Goal: Information Seeking & Learning: Learn about a topic

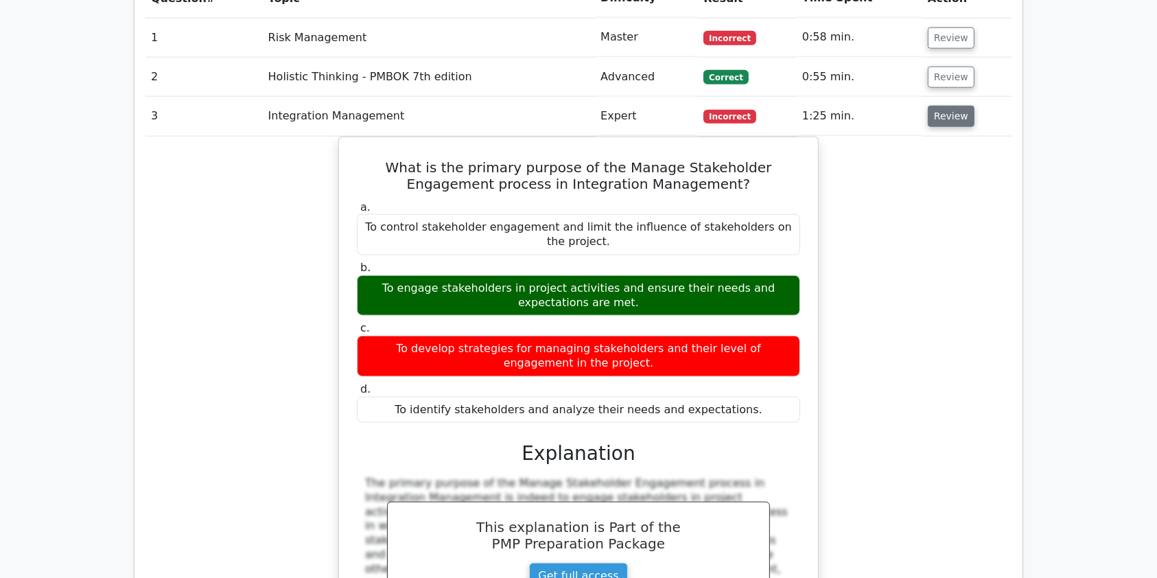
click at [956, 106] on button "Review" at bounding box center [950, 116] width 47 height 21
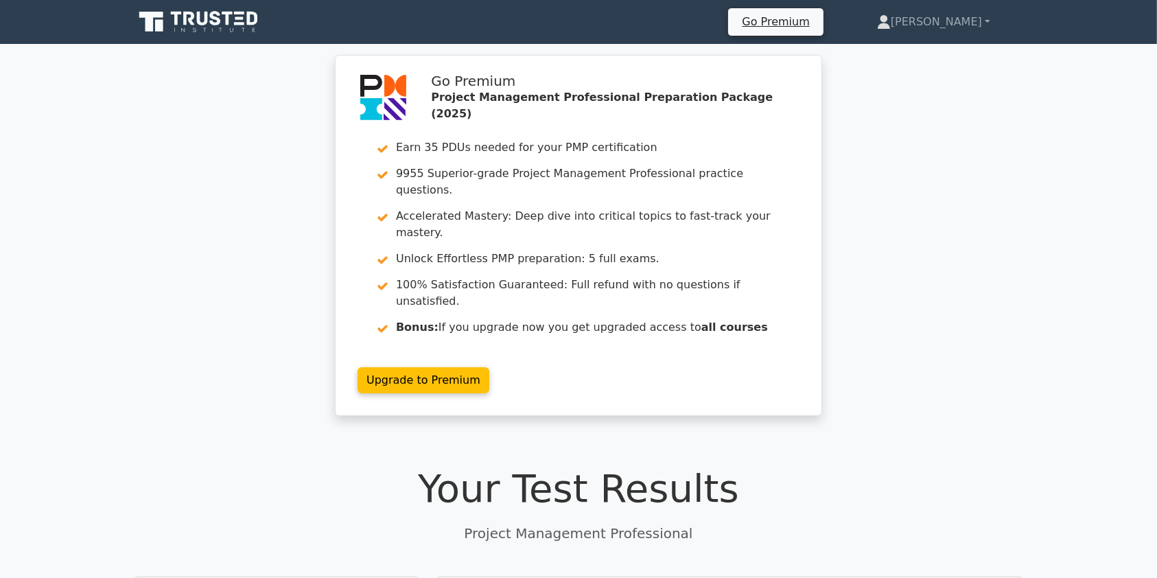
click at [216, 21] on icon at bounding box center [200, 22] width 132 height 26
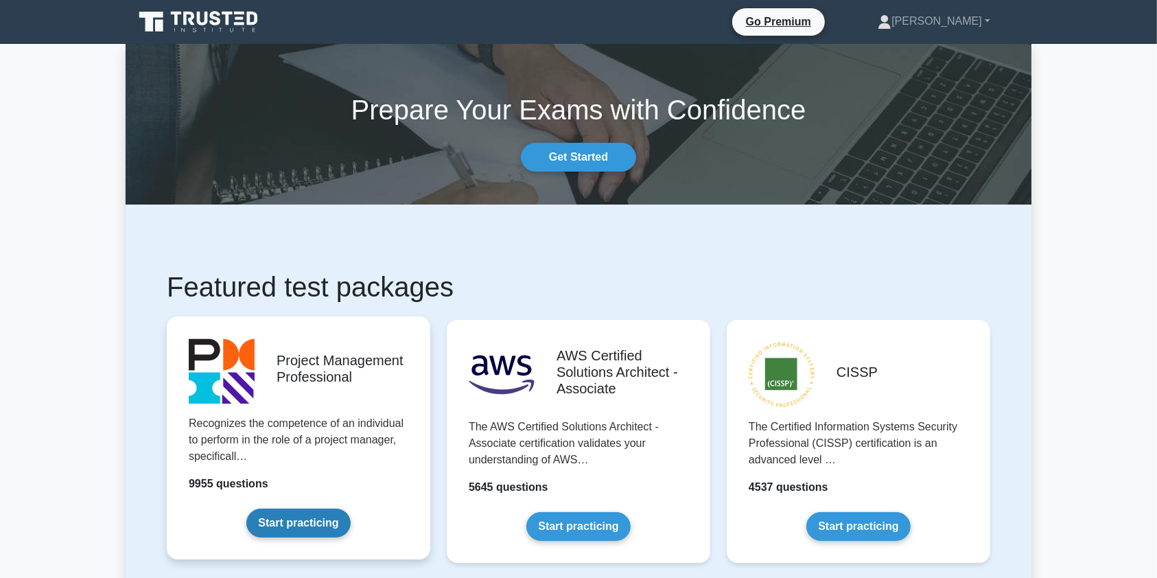
click at [307, 520] on link "Start practicing" at bounding box center [298, 522] width 104 height 29
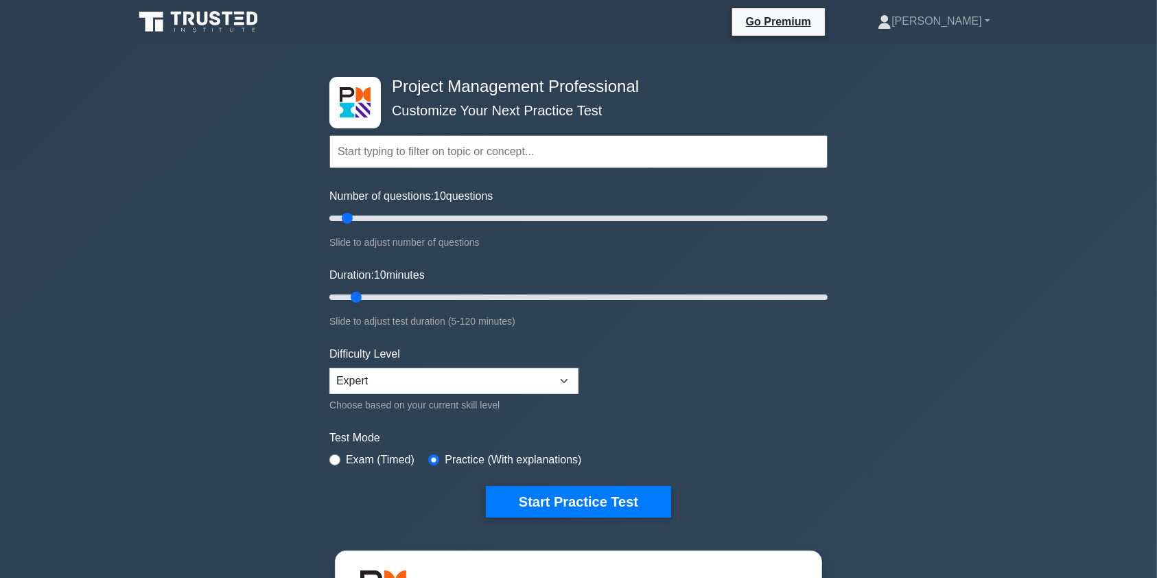
click at [415, 147] on input "text" at bounding box center [578, 151] width 498 height 33
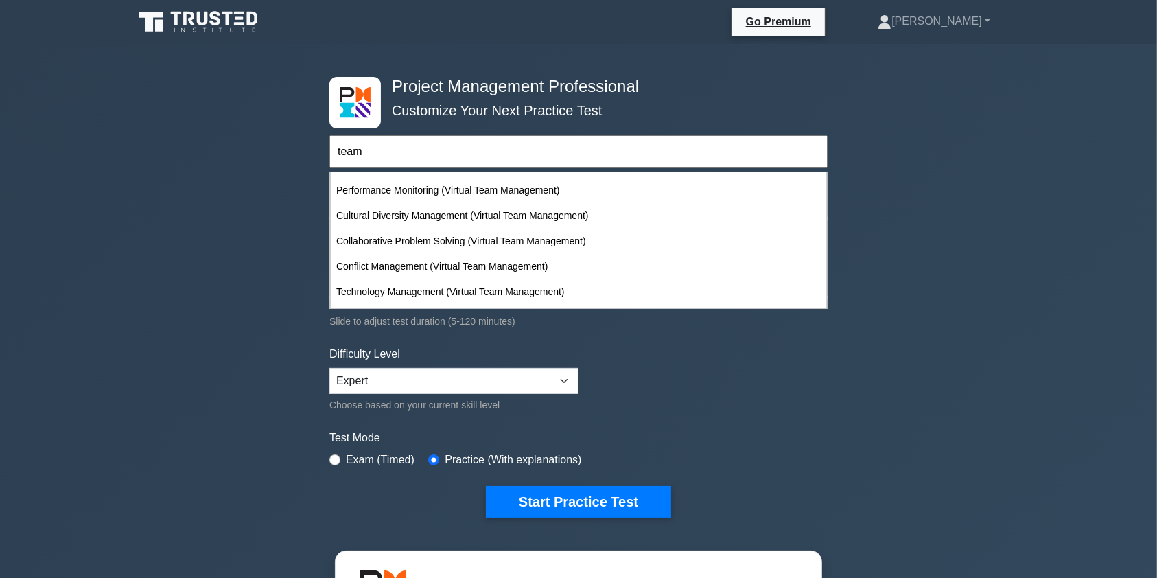
scroll to position [602, 0]
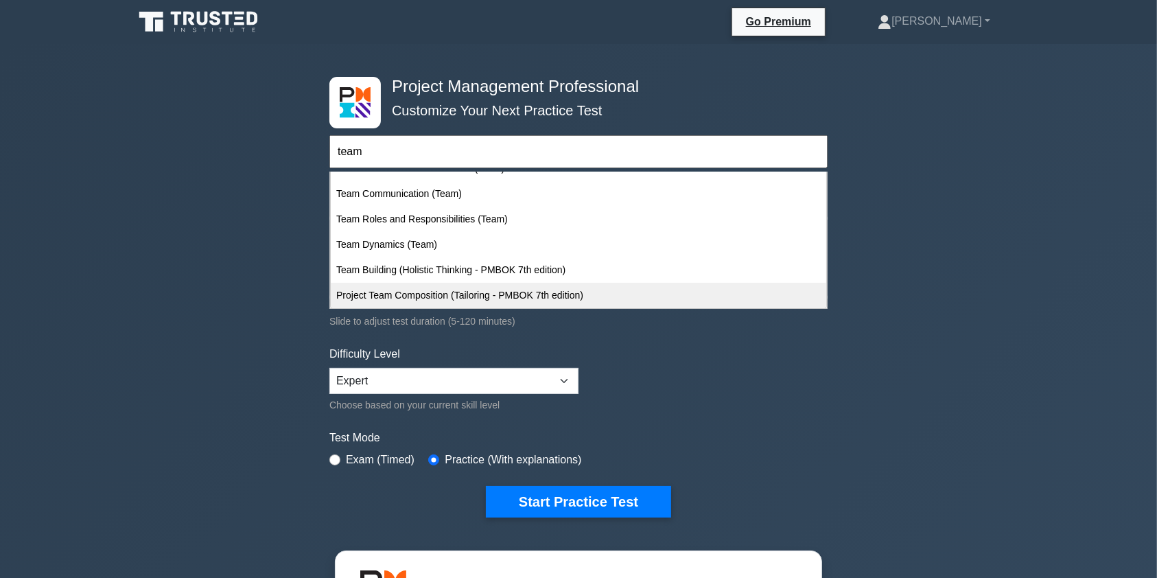
click at [479, 296] on div "Project Team Composition (Tailoring - PMBOK 7th edition)" at bounding box center [578, 295] width 495 height 25
type input "Project Team Composition (Tailoring - PMBOK 7th edition)"
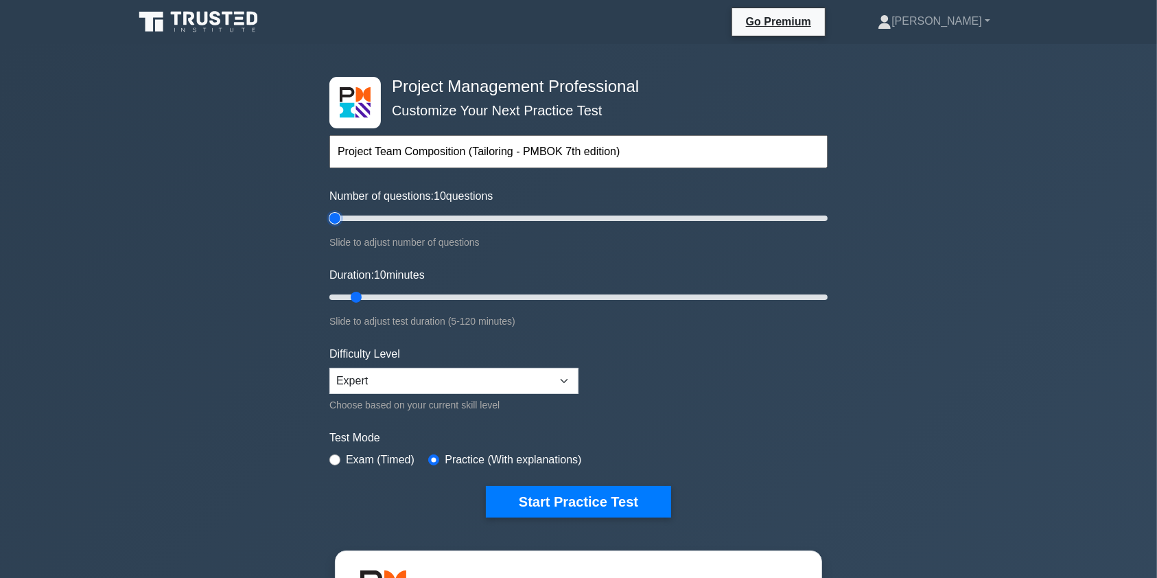
type input "5"
click at [337, 217] on input "Number of questions: 10 questions" at bounding box center [578, 218] width 498 height 16
type input "5"
click at [339, 294] on input "Duration: 10 minutes" at bounding box center [578, 297] width 498 height 16
click at [391, 150] on input "text" at bounding box center [578, 151] width 498 height 33
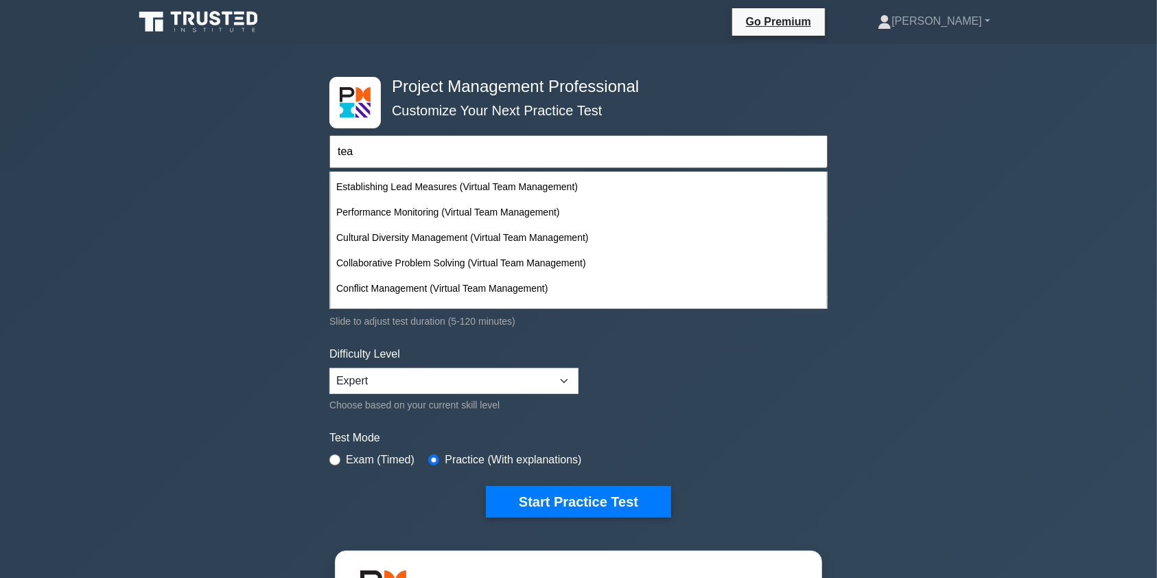
scroll to position [263, 0]
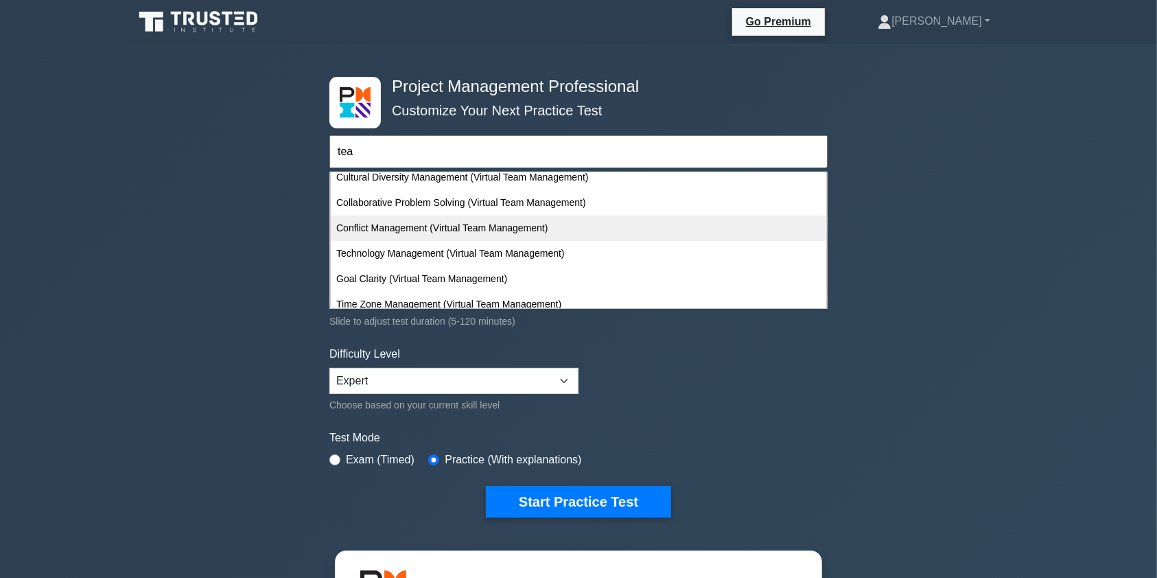
click at [396, 226] on div "Conflict Management (Virtual Team Management)" at bounding box center [578, 227] width 495 height 25
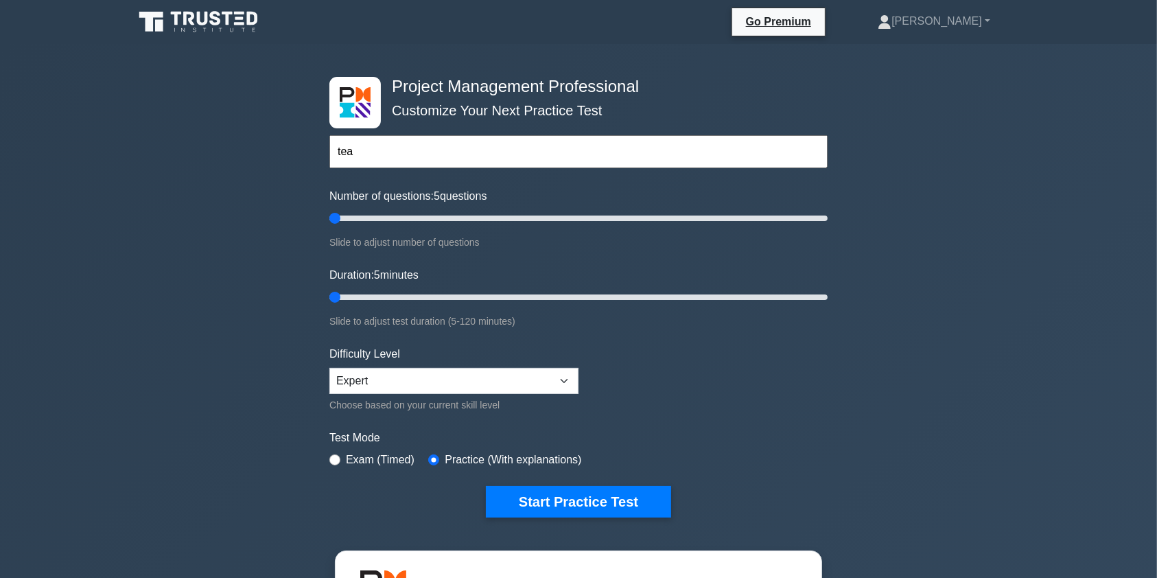
type input "Conflict Management (Virtual Team Management)"
click at [568, 382] on select "Beginner Intermediate Expert" at bounding box center [453, 381] width 249 height 26
select select "intermediate"
click at [329, 368] on select "Beginner Intermediate Expert" at bounding box center [453, 381] width 249 height 26
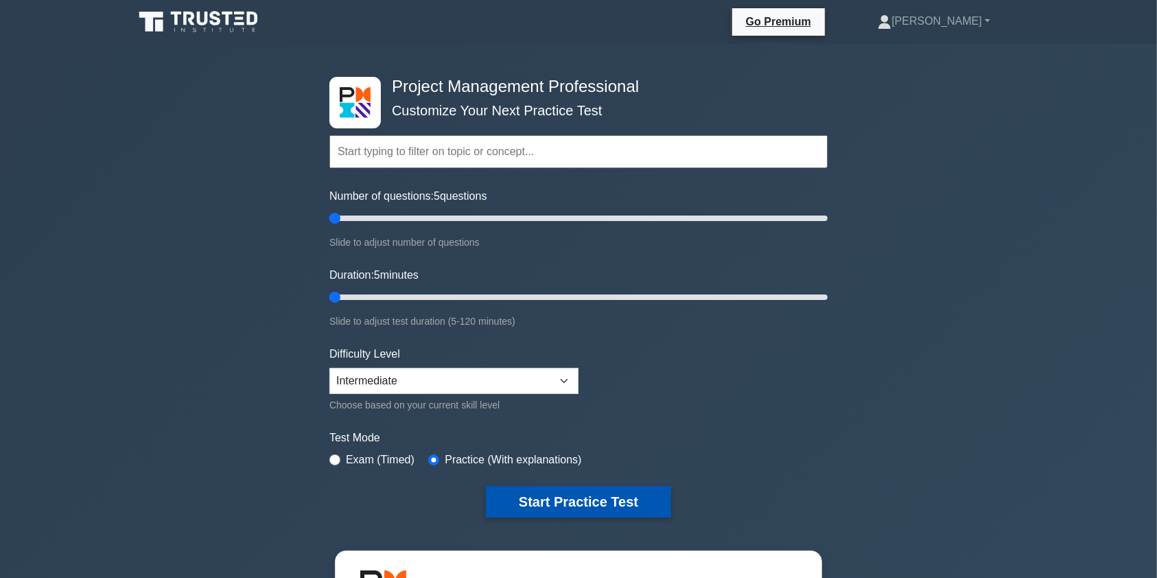
click at [551, 499] on button "Start Practice Test" at bounding box center [578, 502] width 185 height 32
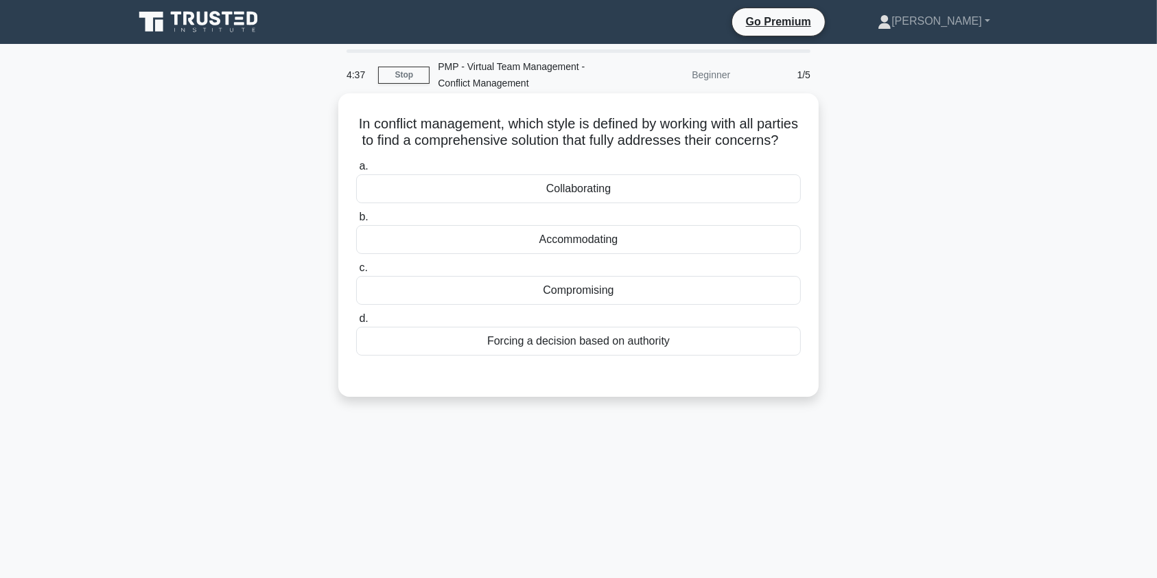
click at [747, 203] on div "Collaborating" at bounding box center [578, 188] width 444 height 29
click at [356, 171] on input "a. Collaborating" at bounding box center [356, 166] width 0 height 9
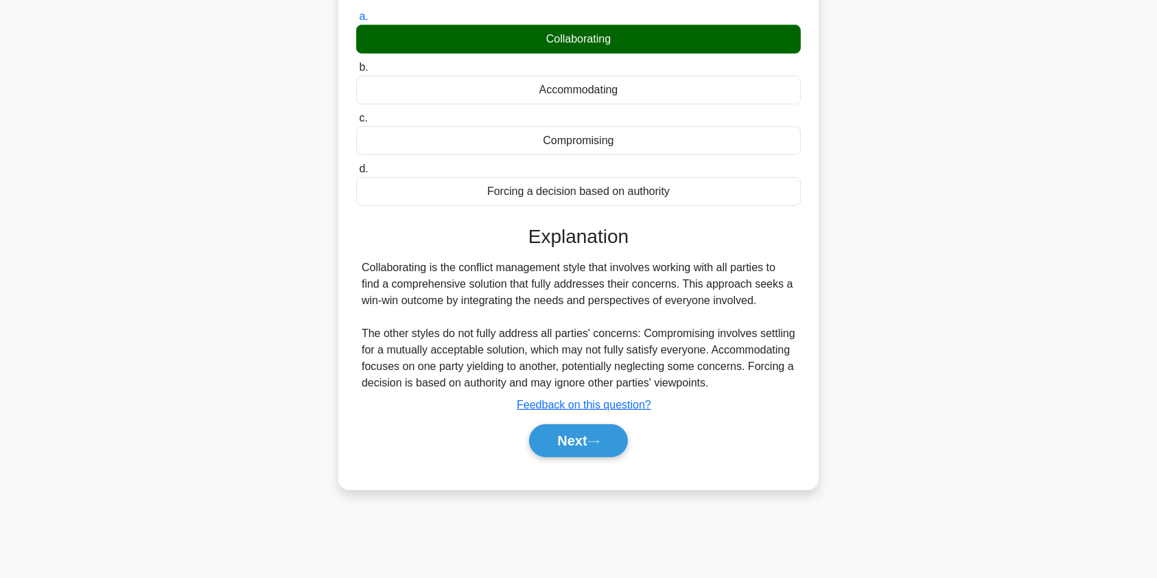
scroll to position [159, 0]
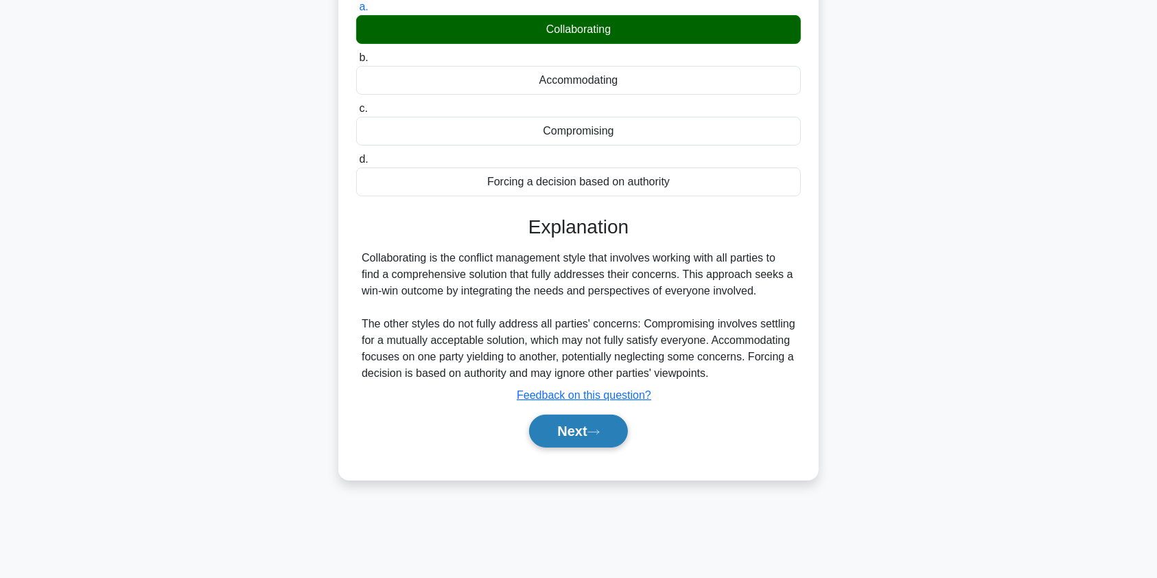
click at [593, 436] on icon at bounding box center [593, 432] width 12 height 8
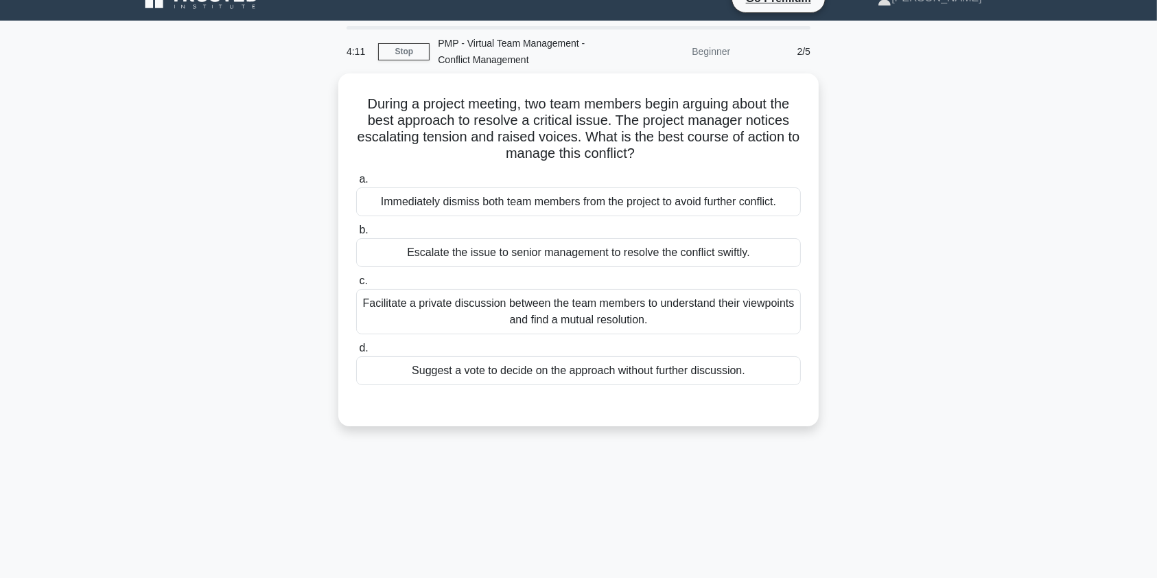
scroll to position [0, 0]
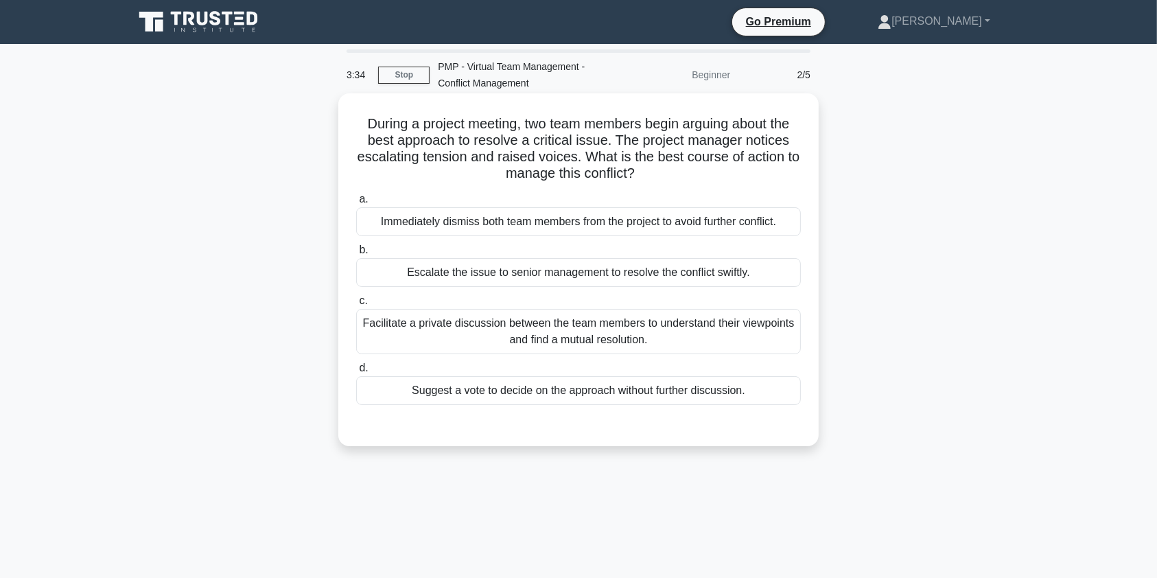
click at [637, 339] on div "Facilitate a private discussion between the team members to understand their vi…" at bounding box center [578, 331] width 444 height 45
click at [356, 305] on input "c. Facilitate a private discussion between the team members to understand their…" at bounding box center [356, 300] width 0 height 9
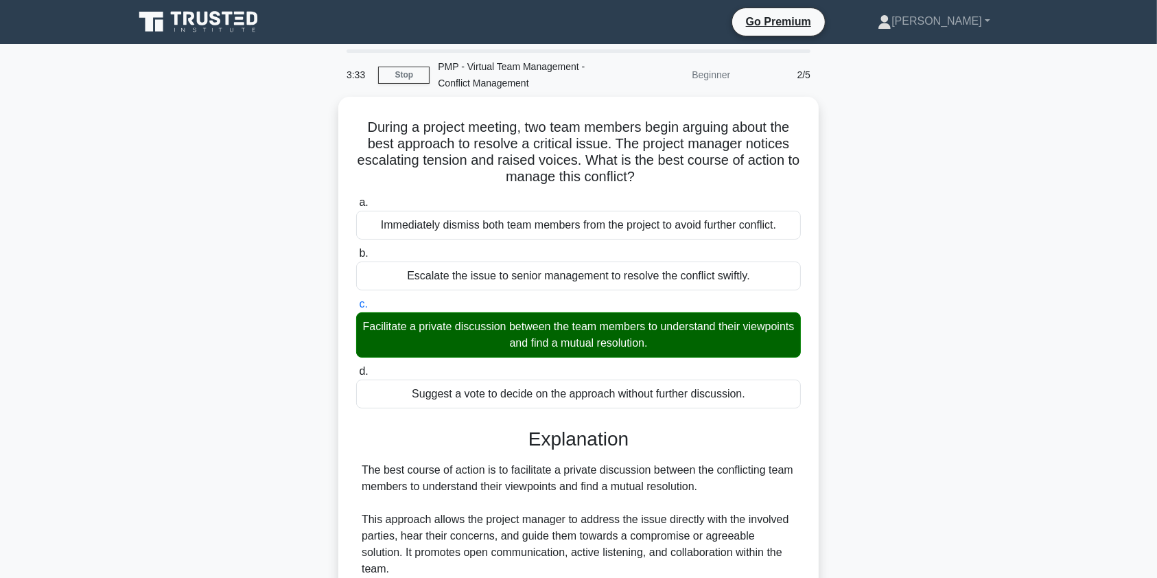
scroll to position [301, 0]
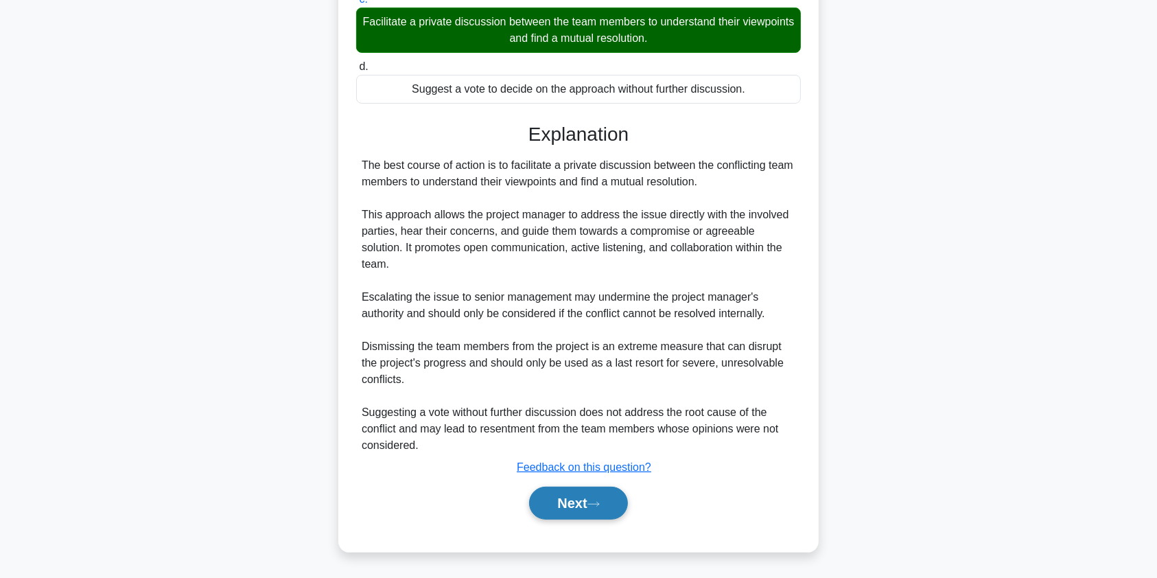
click at [593, 502] on icon at bounding box center [593, 504] width 12 height 8
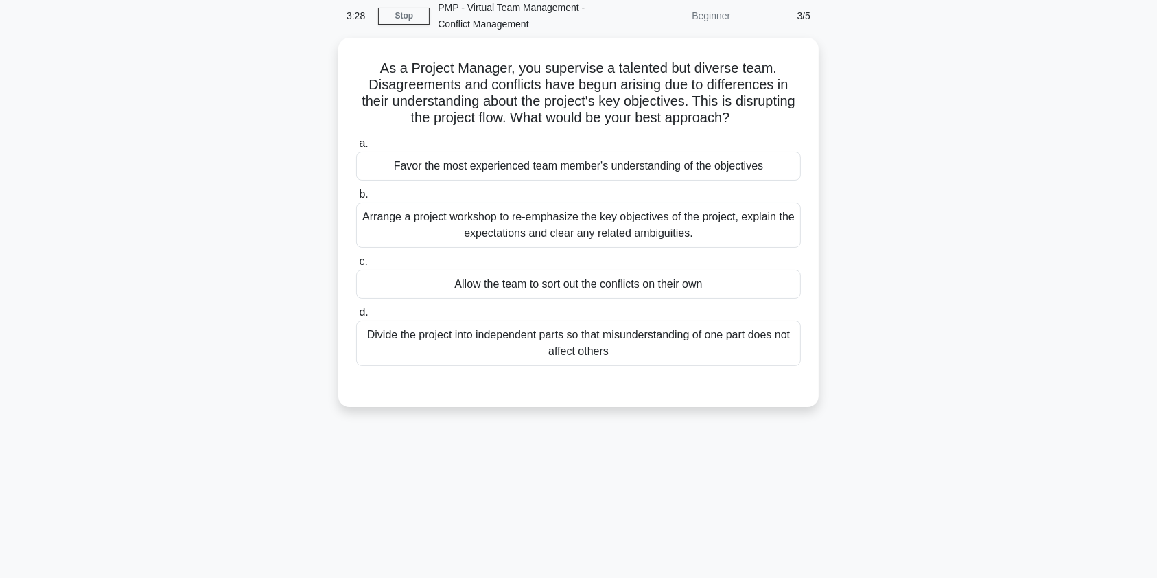
scroll to position [54, 0]
click at [438, 222] on div "Arrange a project workshop to re-emphasize the key objectives of the project, e…" at bounding box center [578, 226] width 444 height 45
click at [356, 200] on input "b. Arrange a project workshop to re-emphasize the key objectives of the project…" at bounding box center [356, 195] width 0 height 9
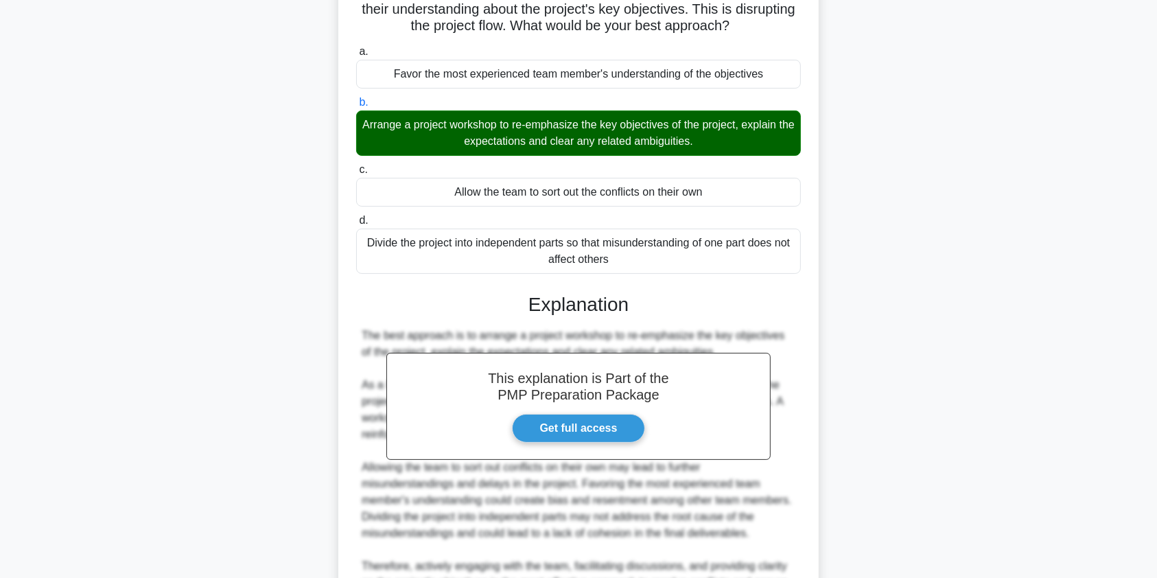
scroll to position [301, 0]
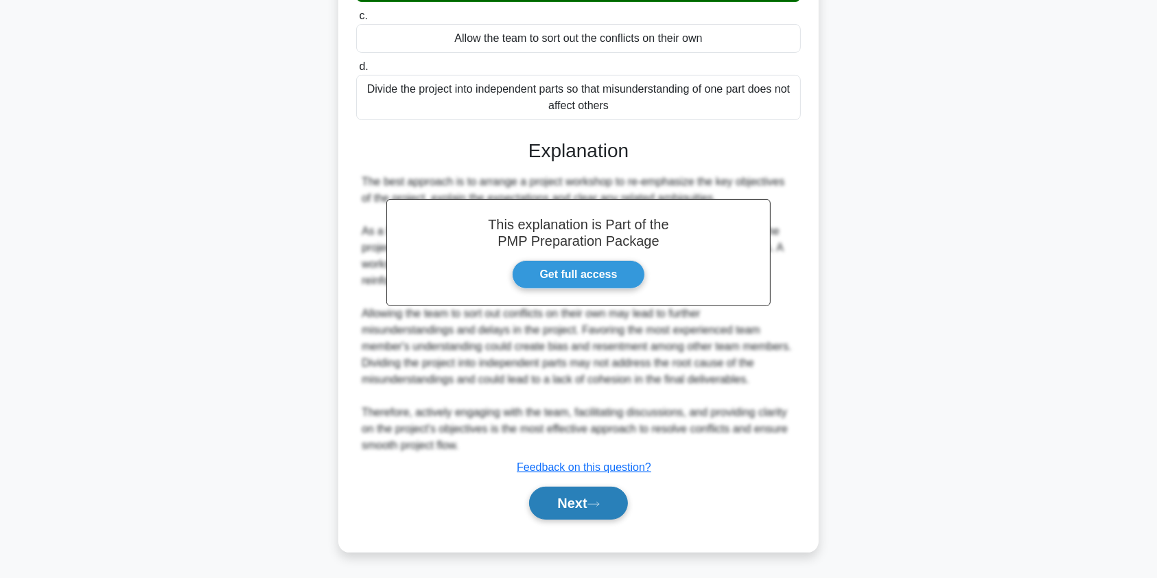
click at [561, 499] on button "Next" at bounding box center [578, 502] width 98 height 33
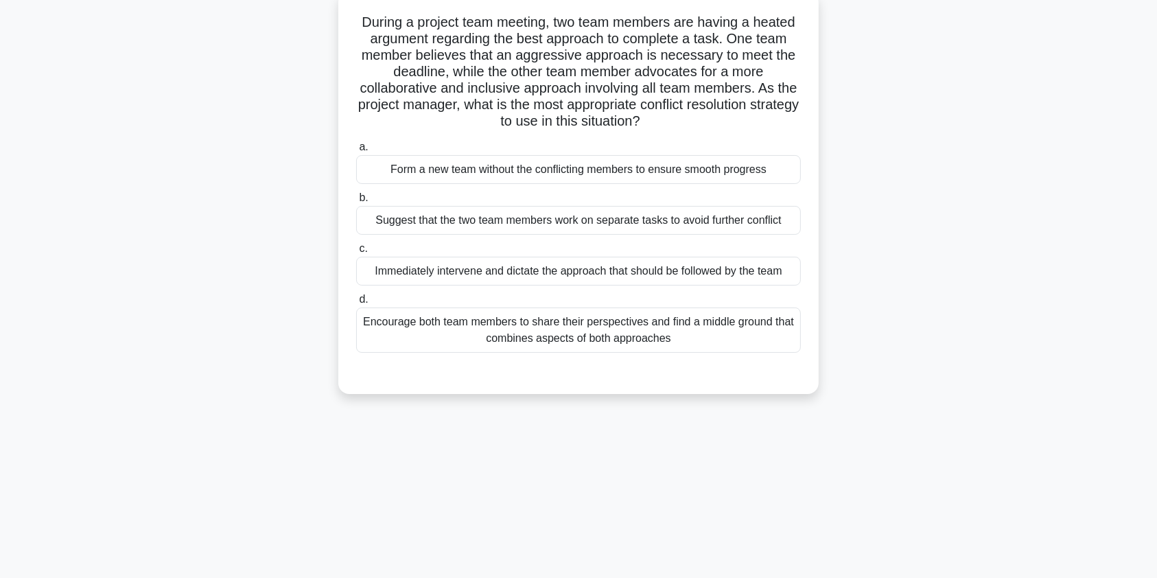
scroll to position [0, 0]
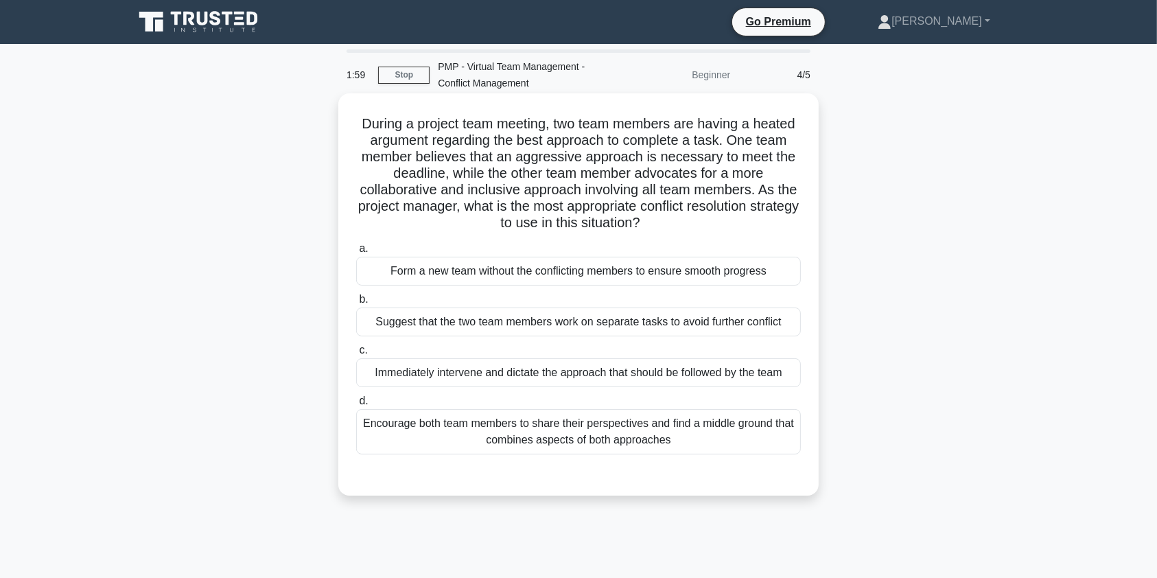
click at [619, 442] on div "Encourage both team members to share their perspectives and find a middle groun…" at bounding box center [578, 431] width 444 height 45
click at [356, 405] on input "d. Encourage both team members to share their perspectives and find a middle gr…" at bounding box center [356, 400] width 0 height 9
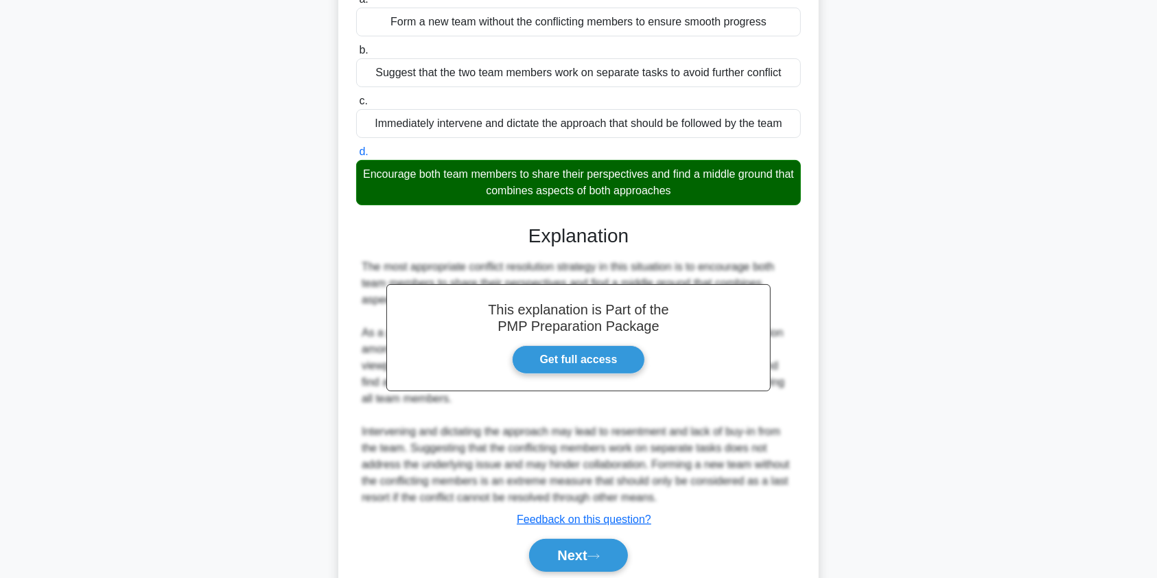
scroll to position [301, 0]
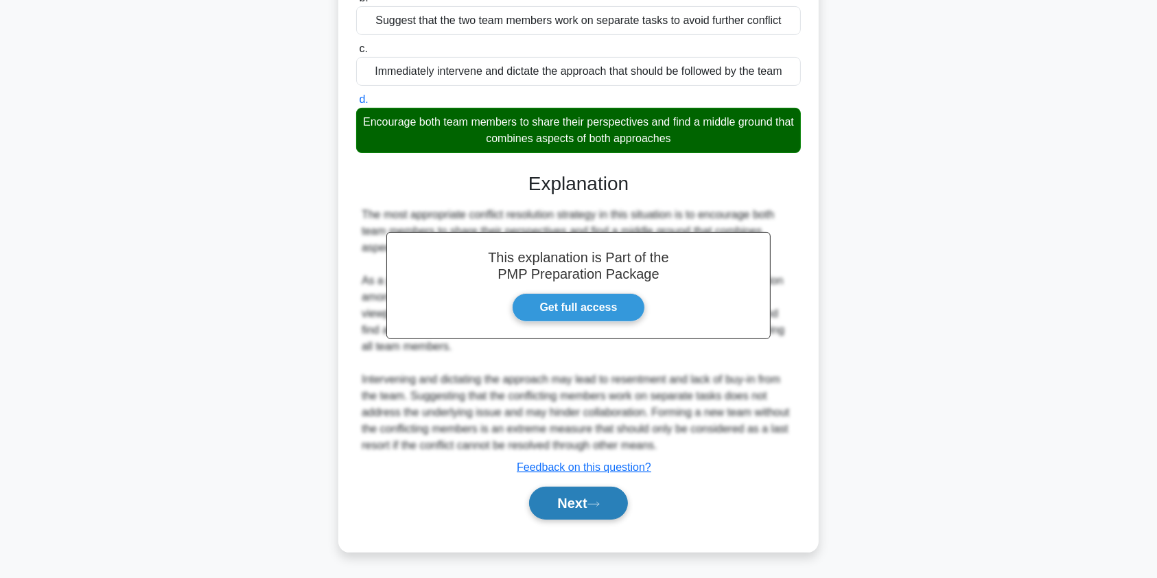
click at [562, 500] on button "Next" at bounding box center [578, 502] width 98 height 33
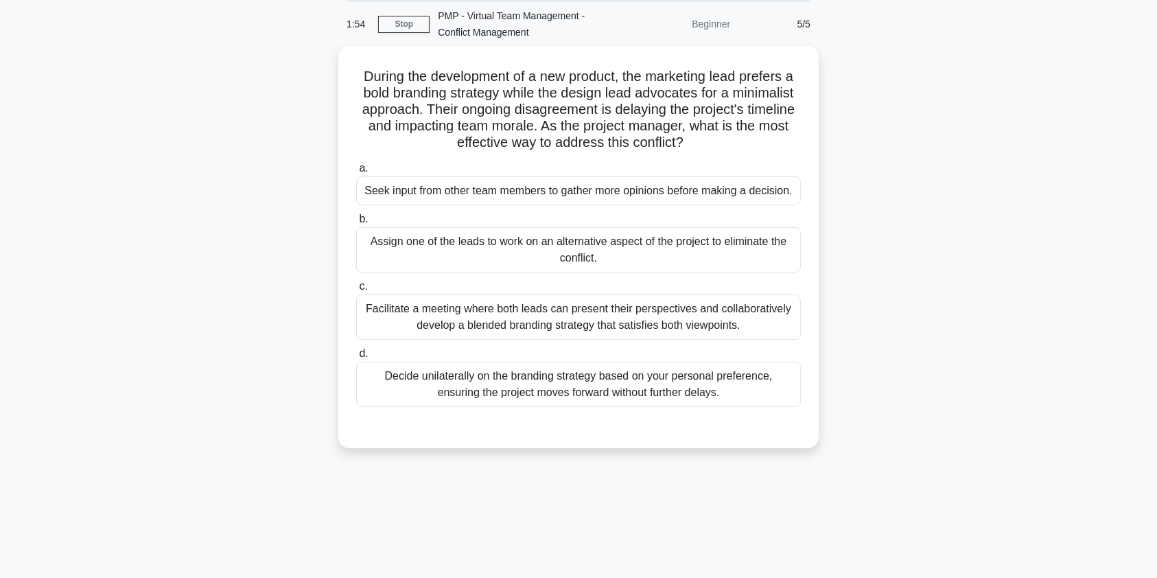
scroll to position [3, 0]
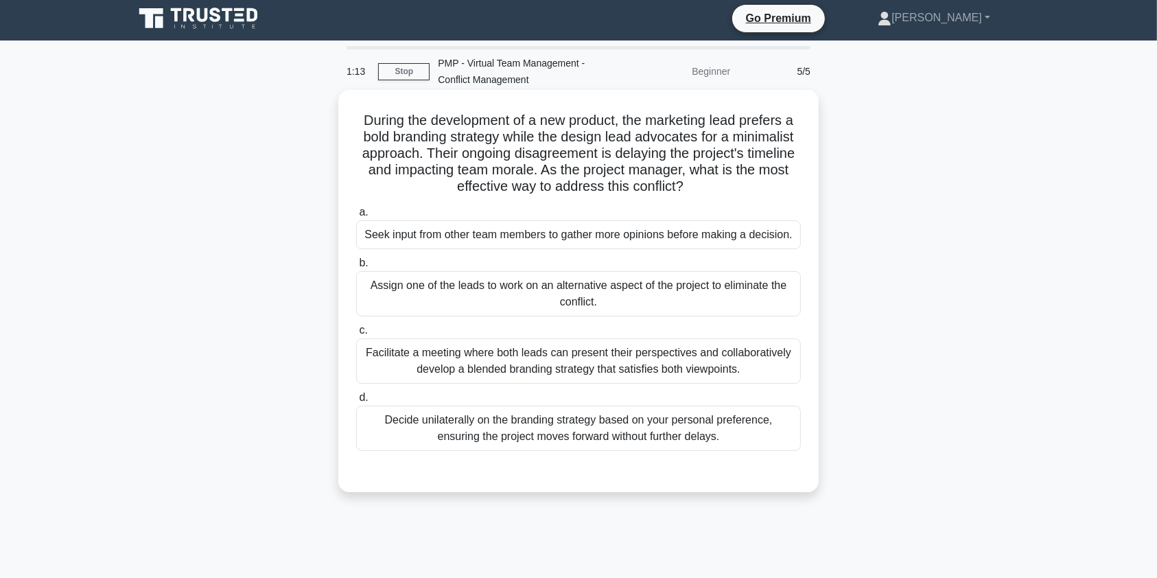
click at [621, 355] on div "Facilitate a meeting where both leads can present their perspectives and collab…" at bounding box center [578, 360] width 444 height 45
click at [356, 335] on input "c. Facilitate a meeting where both leads can present their perspectives and col…" at bounding box center [356, 330] width 0 height 9
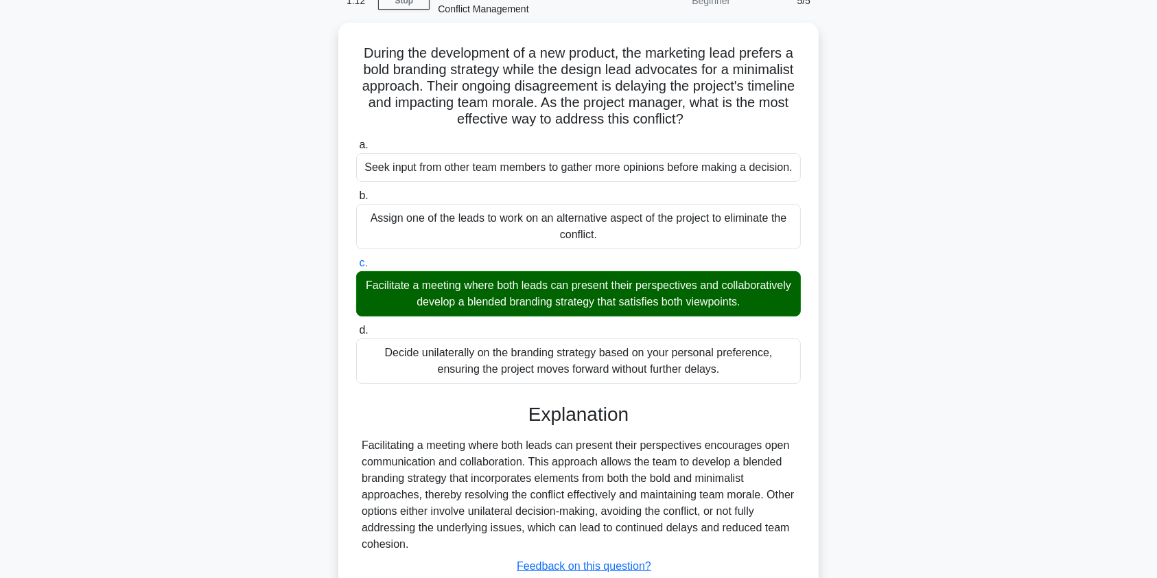
scroll to position [169, 0]
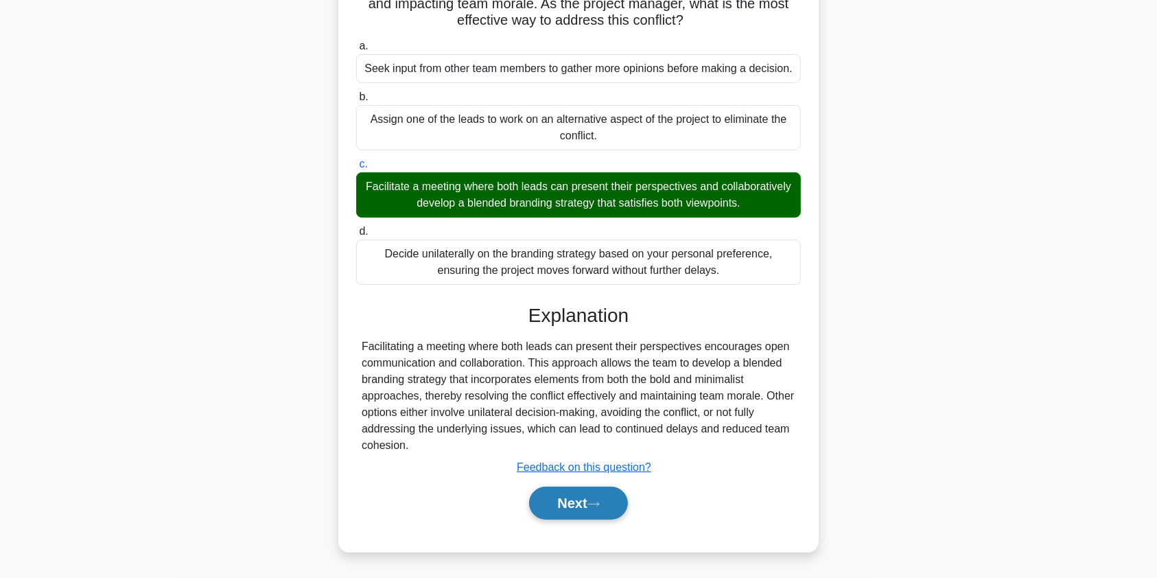
click at [562, 502] on button "Next" at bounding box center [578, 502] width 98 height 33
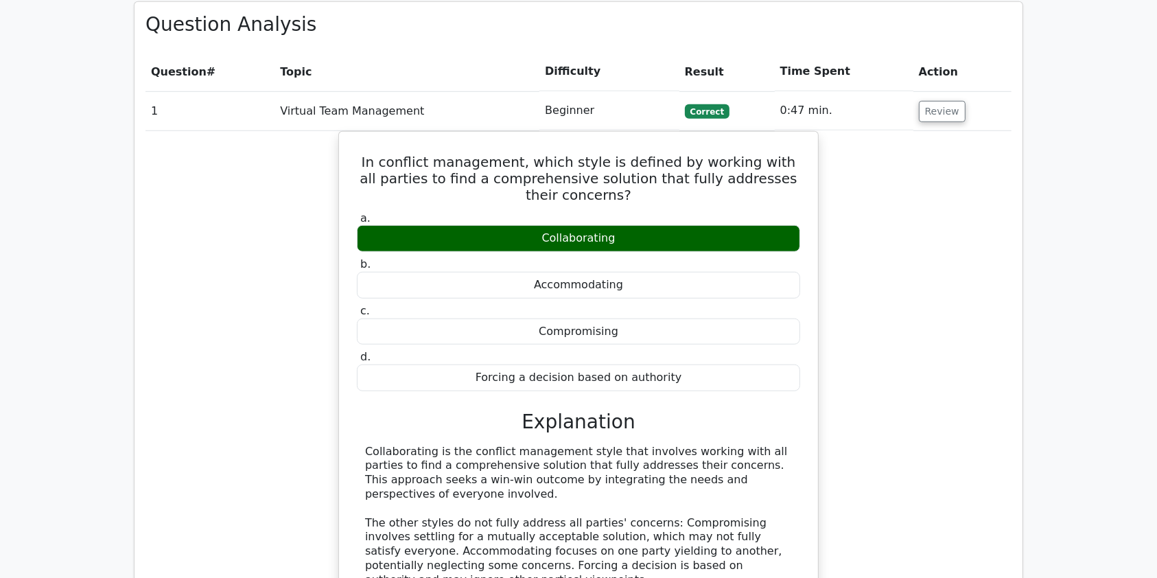
scroll to position [1015, 0]
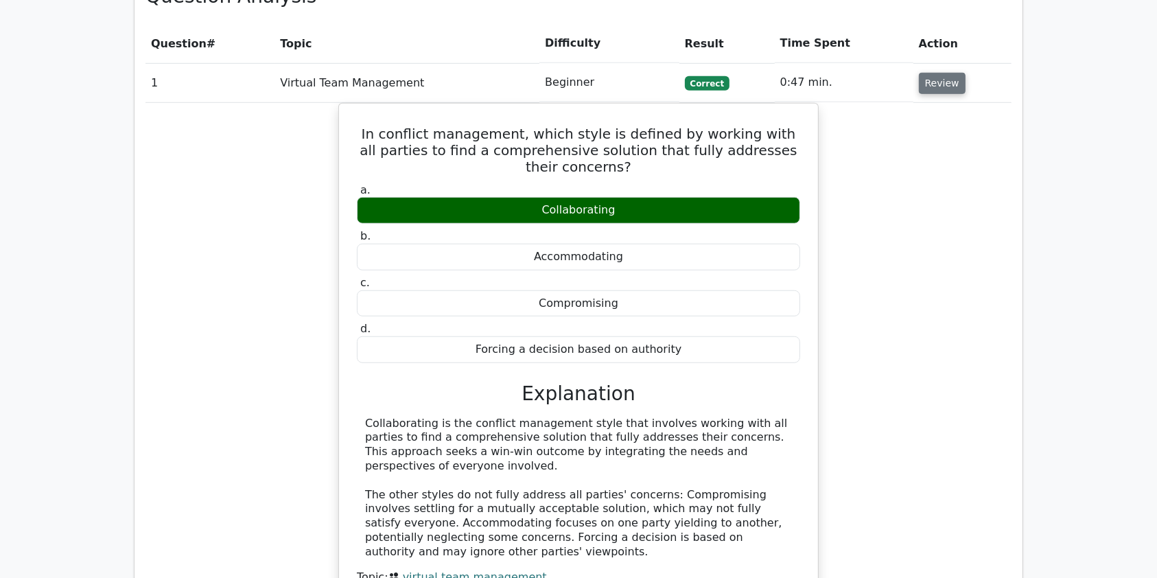
click at [944, 73] on button "Review" at bounding box center [941, 83] width 47 height 21
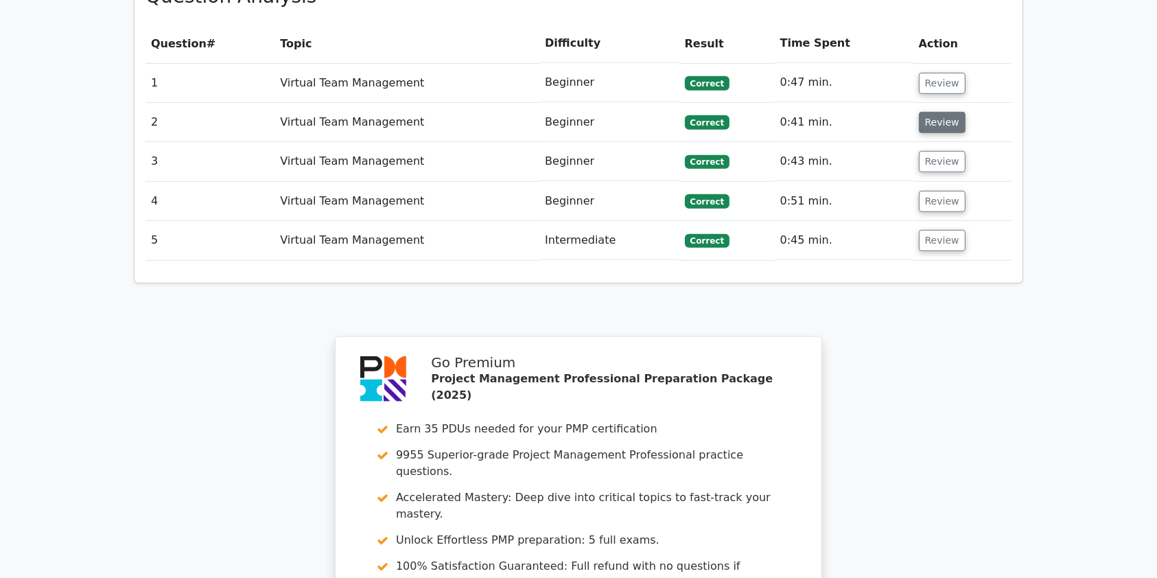
click at [929, 112] on button "Review" at bounding box center [941, 122] width 47 height 21
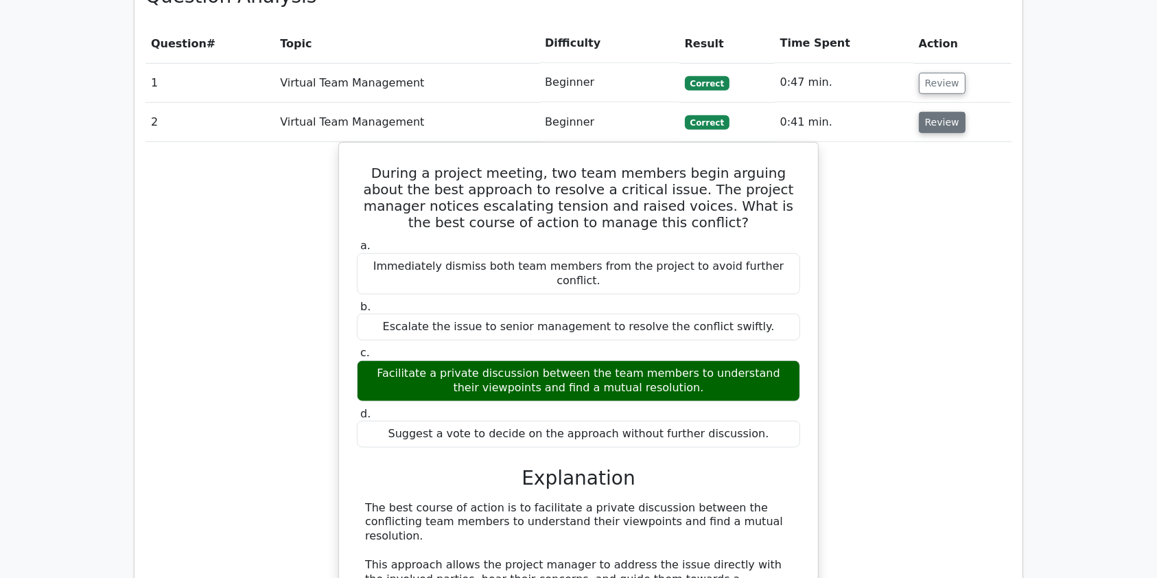
click at [929, 112] on button "Review" at bounding box center [941, 122] width 47 height 21
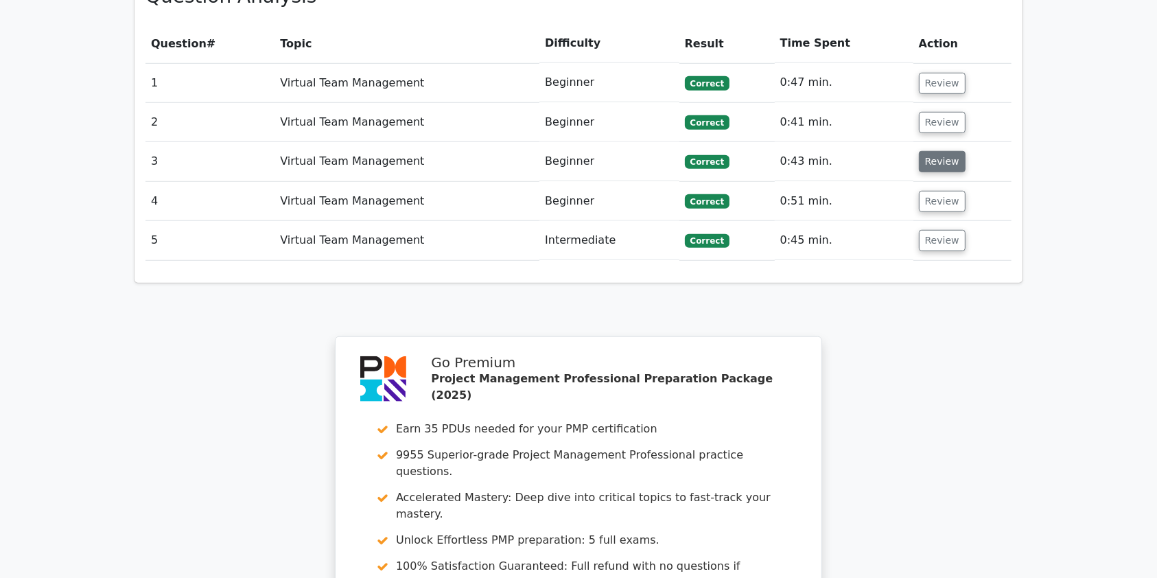
click at [929, 151] on button "Review" at bounding box center [941, 161] width 47 height 21
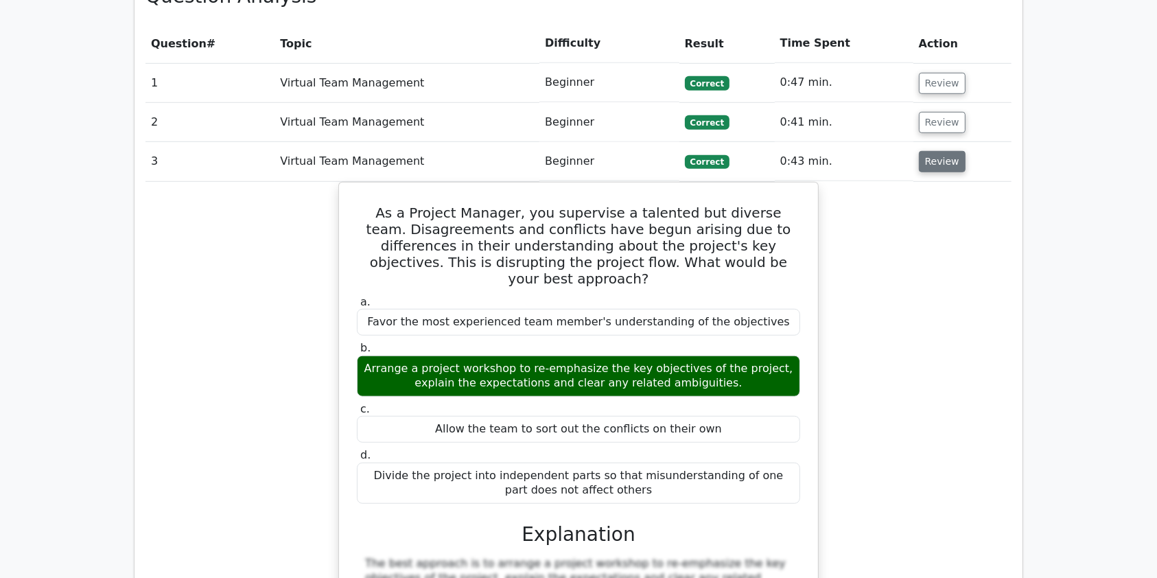
click at [929, 151] on button "Review" at bounding box center [941, 161] width 47 height 21
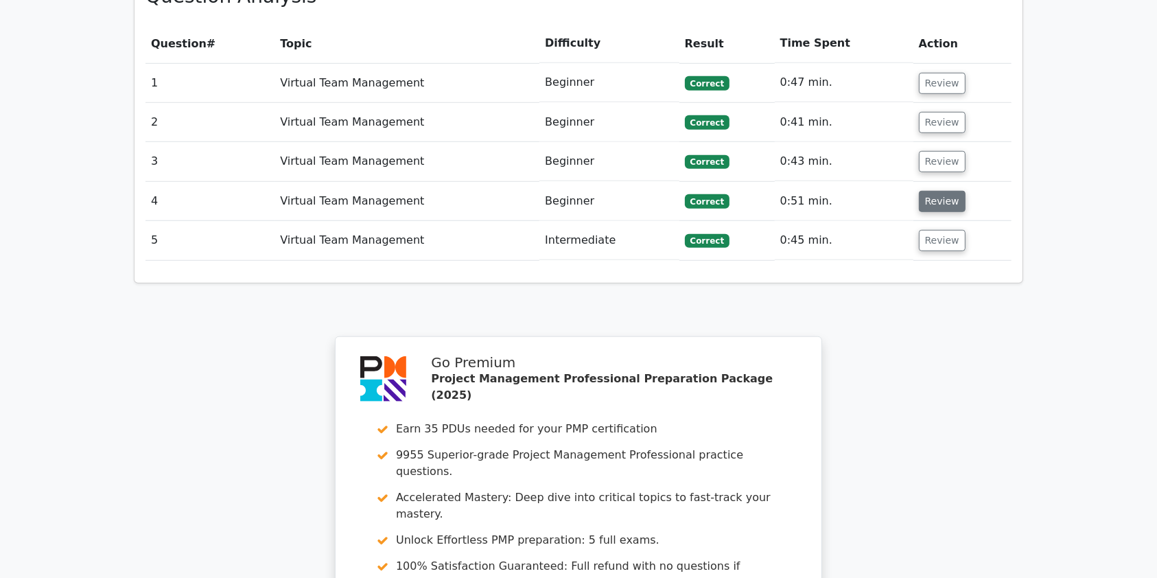
click at [936, 191] on button "Review" at bounding box center [941, 201] width 47 height 21
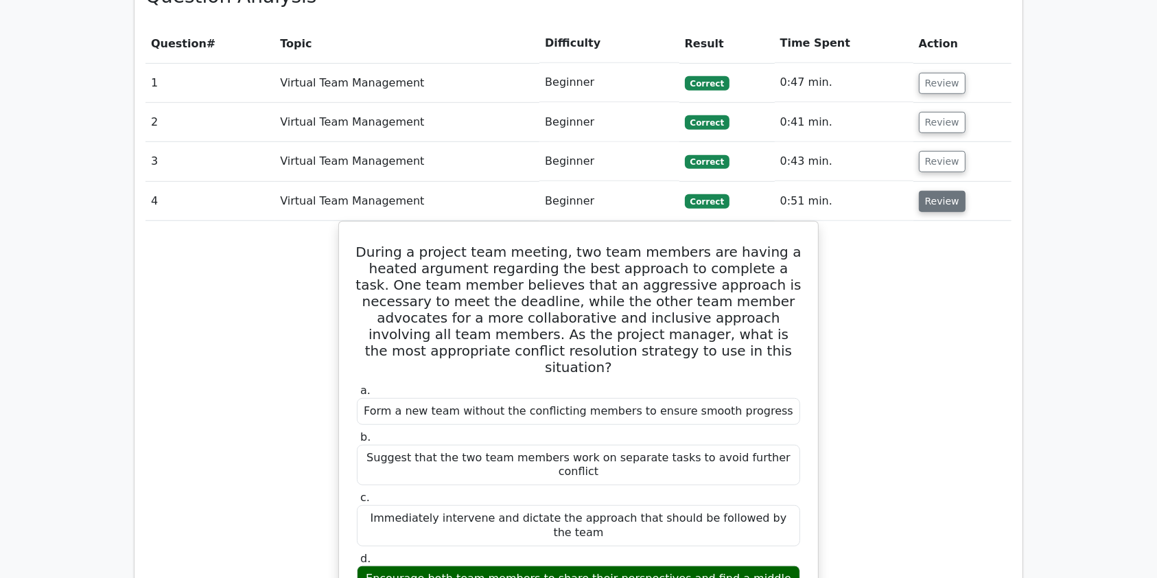
click at [936, 191] on button "Review" at bounding box center [941, 201] width 47 height 21
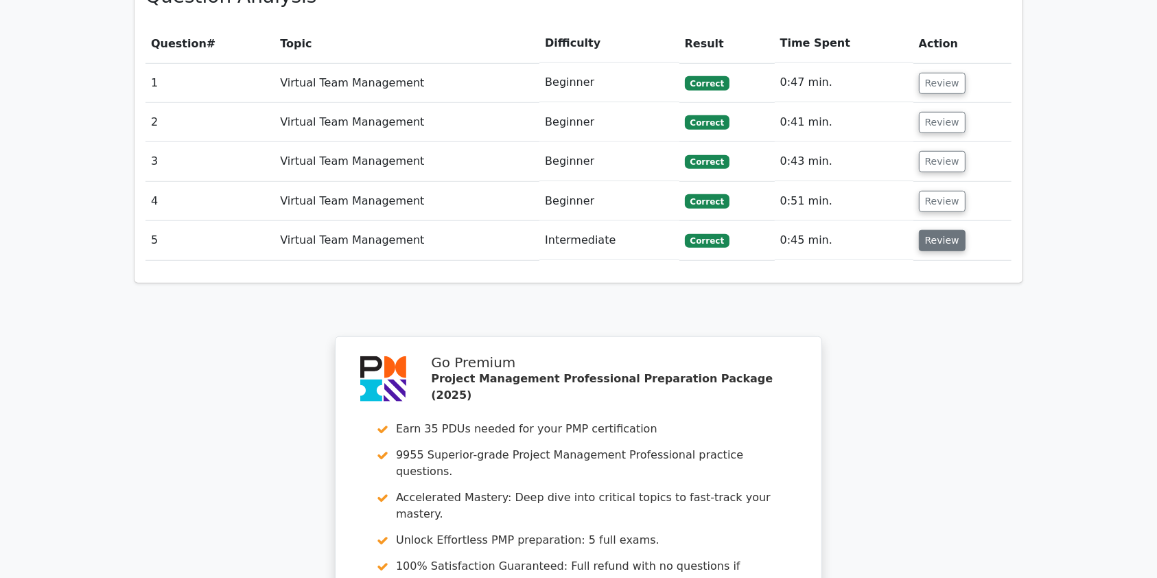
click at [937, 230] on button "Review" at bounding box center [941, 240] width 47 height 21
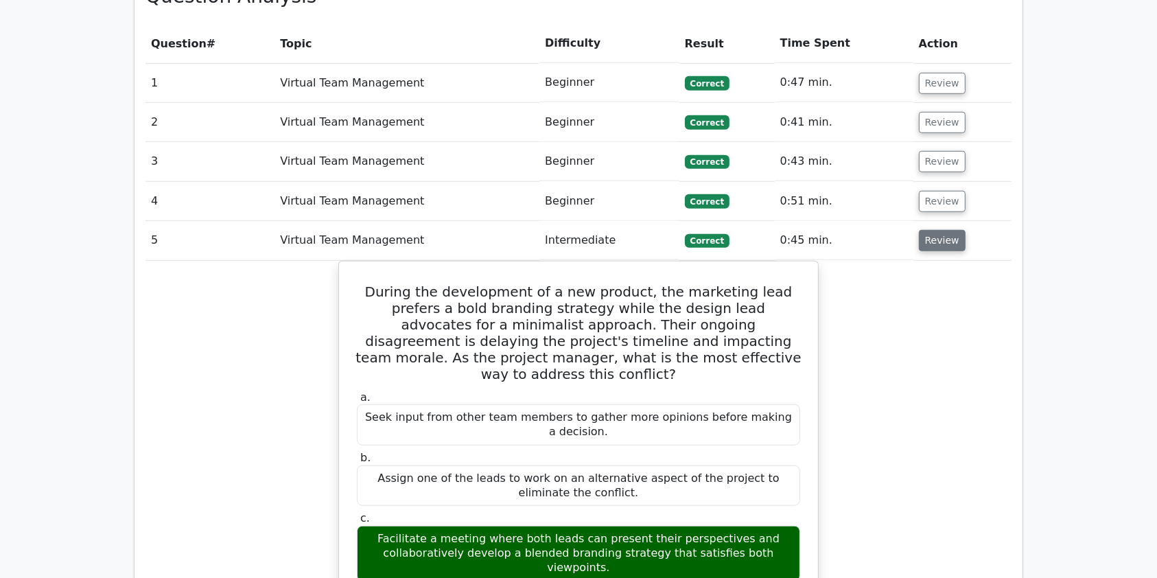
click at [937, 230] on button "Review" at bounding box center [941, 240] width 47 height 21
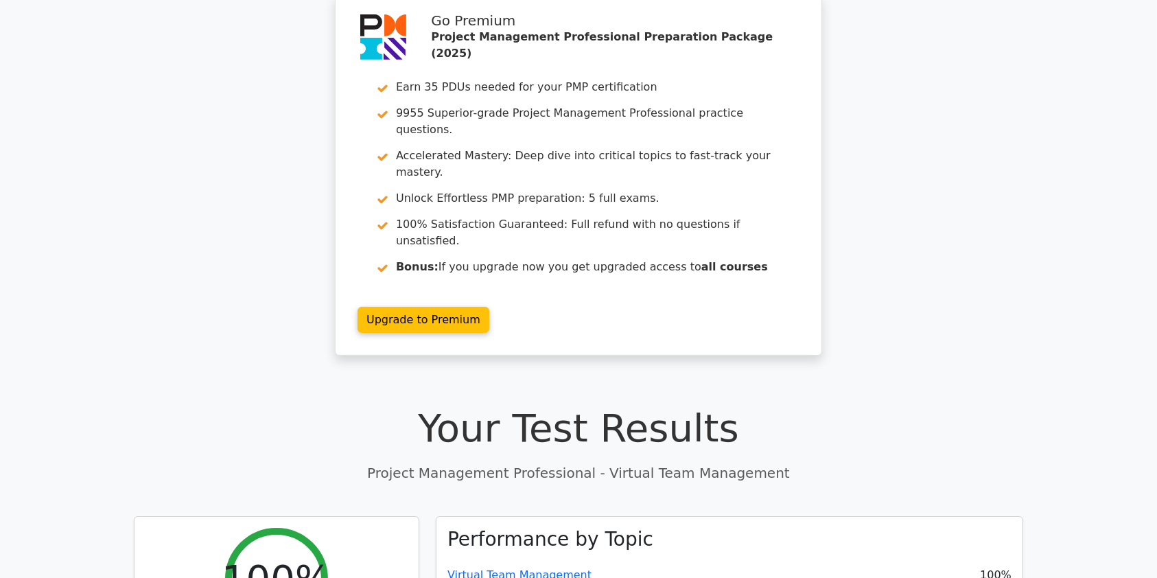
scroll to position [0, 0]
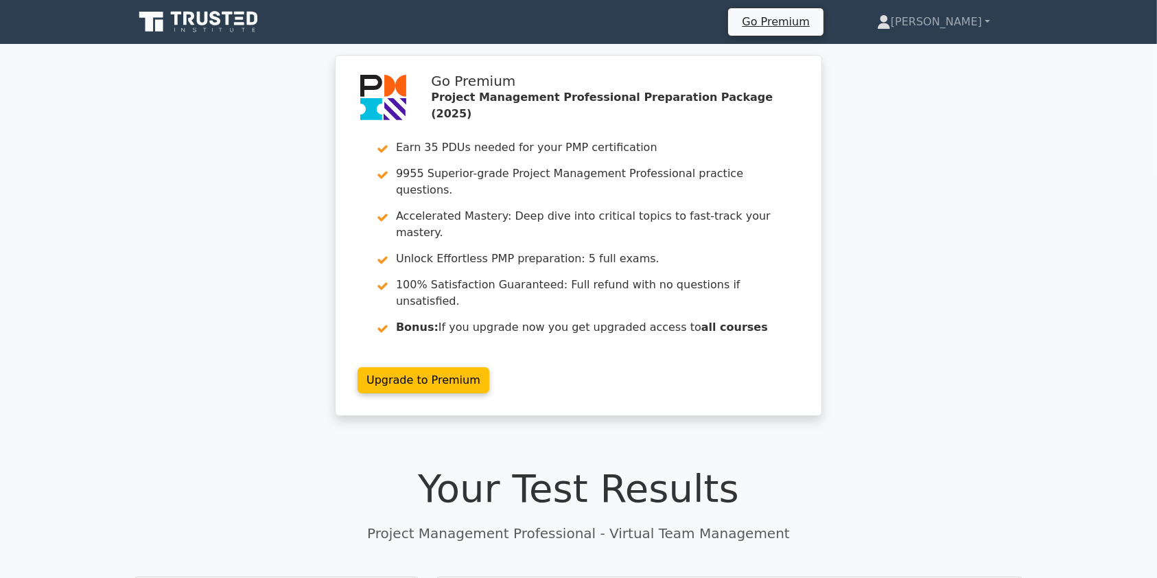
click at [217, 25] on icon at bounding box center [215, 18] width 11 height 14
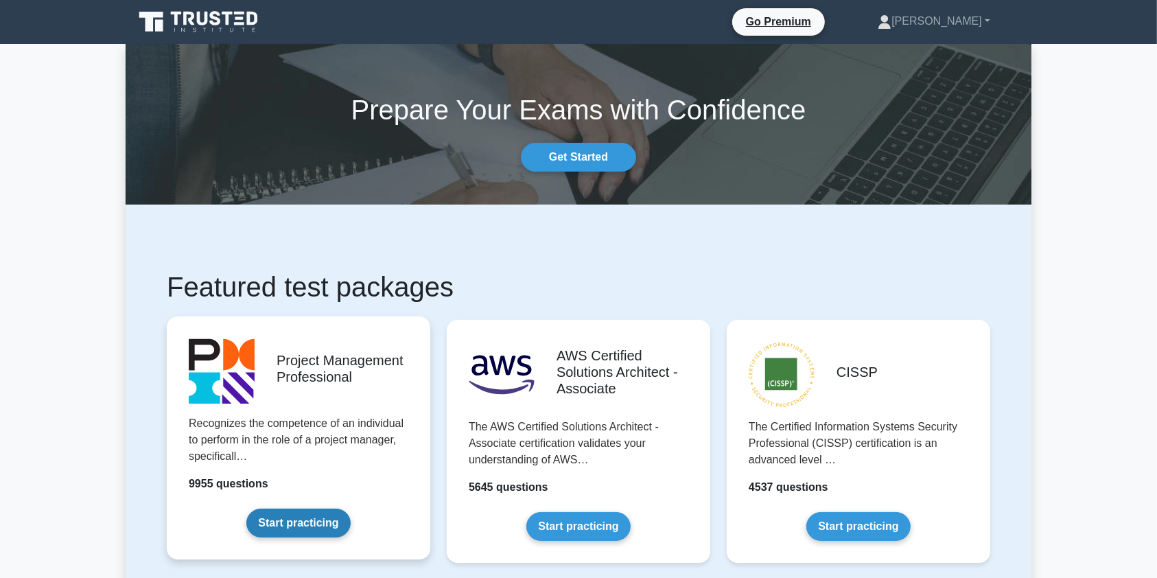
click at [294, 528] on link "Start practicing" at bounding box center [298, 522] width 104 height 29
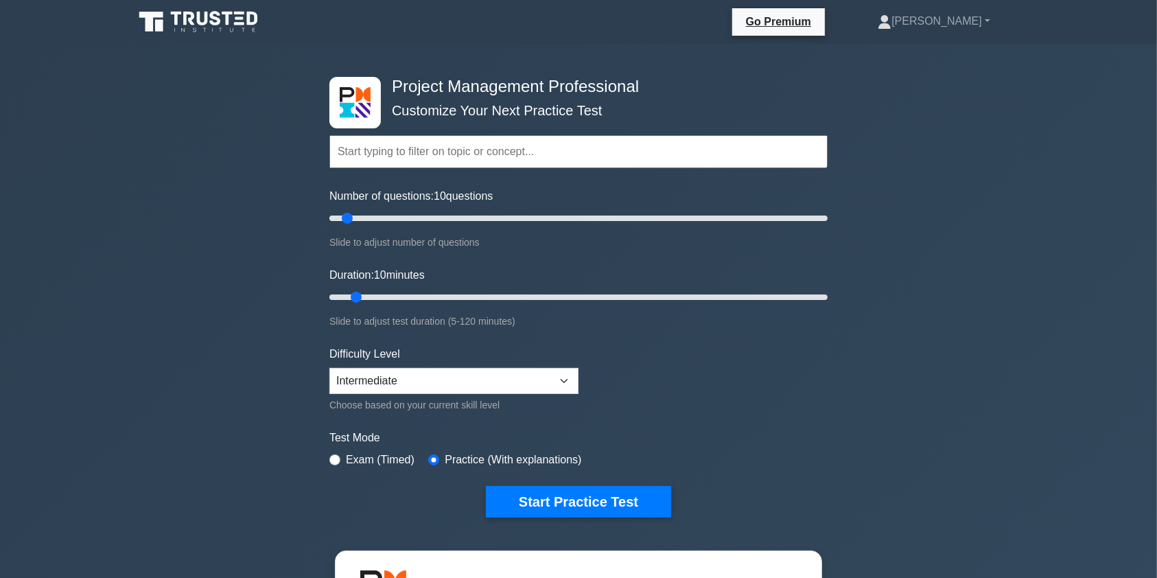
click at [355, 143] on input "text" at bounding box center [578, 151] width 498 height 33
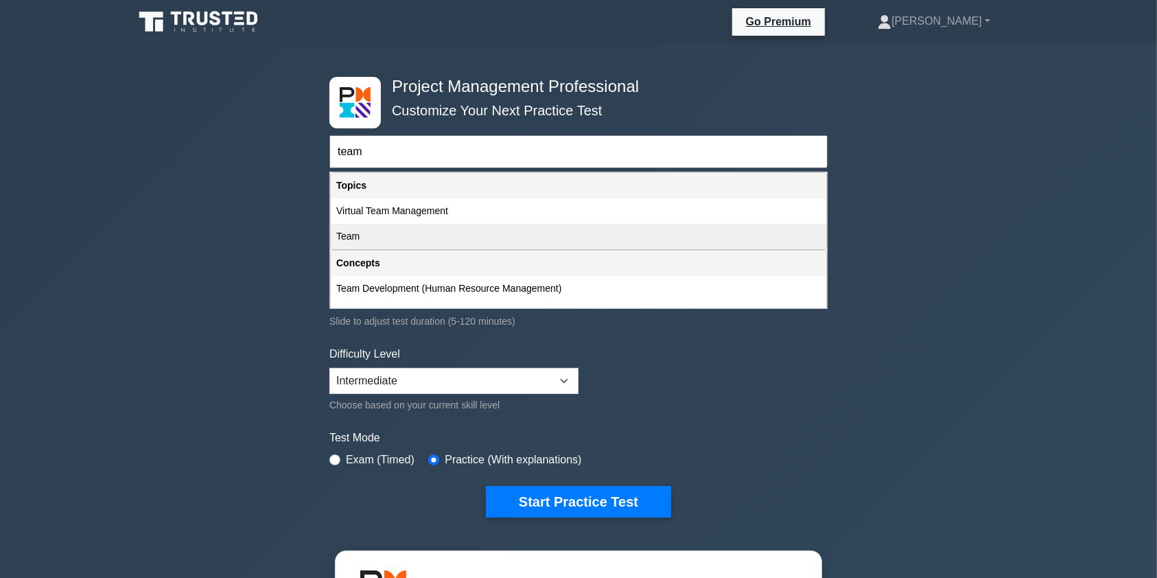
click at [473, 233] on div "Team" at bounding box center [578, 236] width 495 height 25
type input "Team"
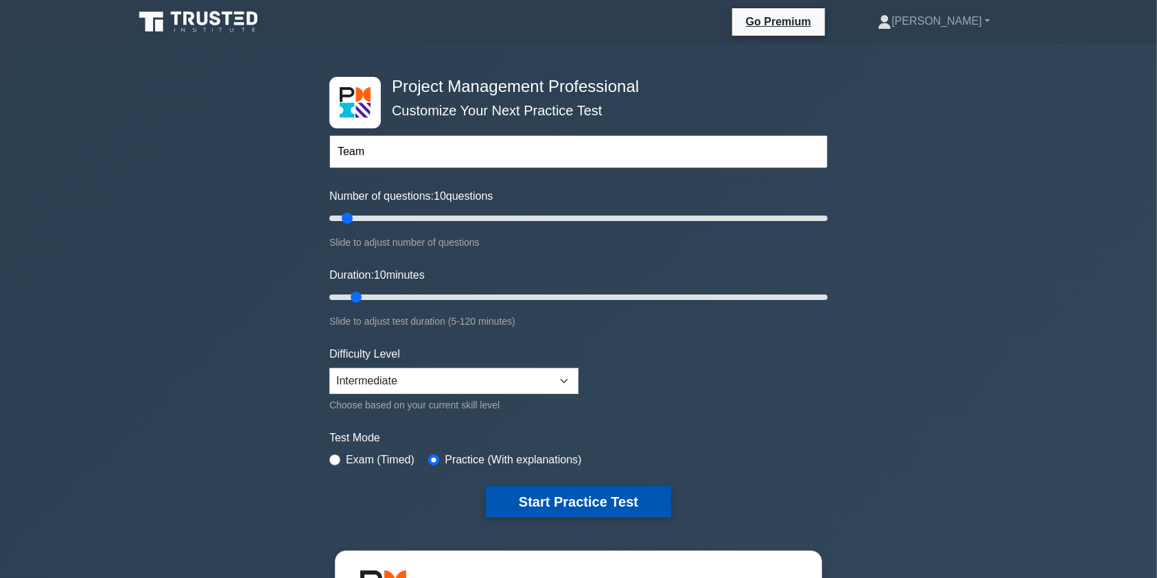
click at [599, 510] on button "Start Practice Test" at bounding box center [578, 502] width 185 height 32
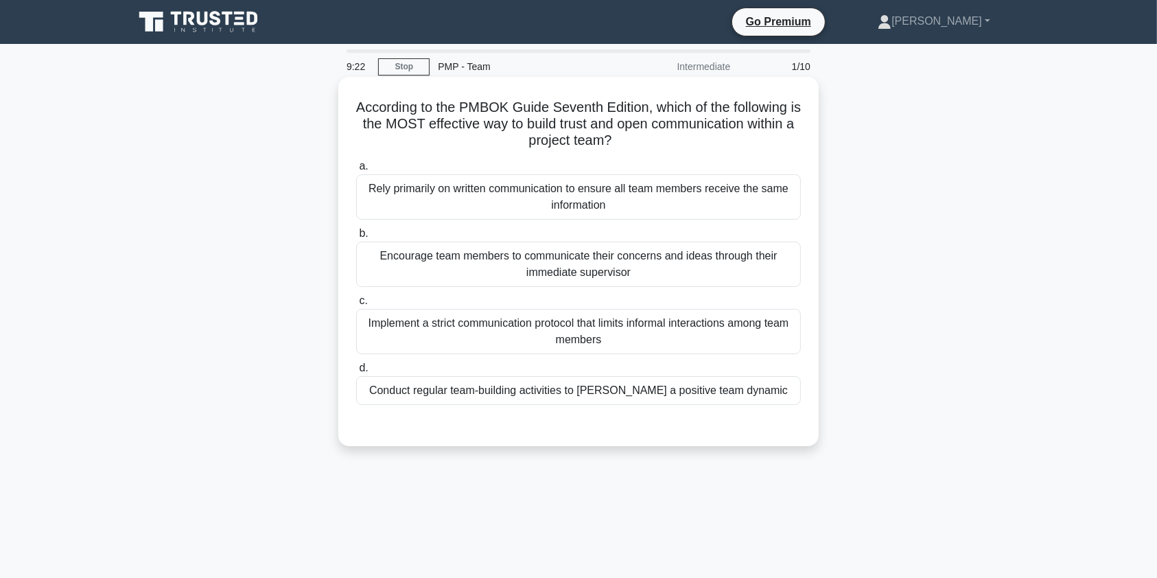
click at [656, 272] on div "Encourage team members to communicate their concerns and ideas through their im…" at bounding box center [578, 263] width 444 height 45
click at [356, 238] on input "b. Encourage team members to communicate their concerns and ideas through their…" at bounding box center [356, 233] width 0 height 9
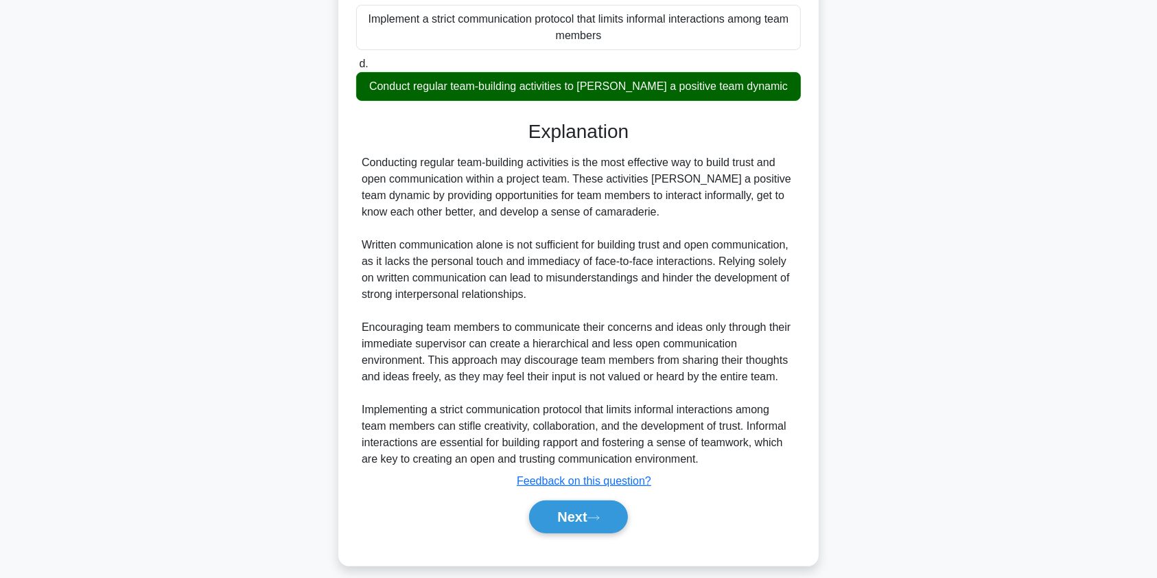
scroll to position [292, 0]
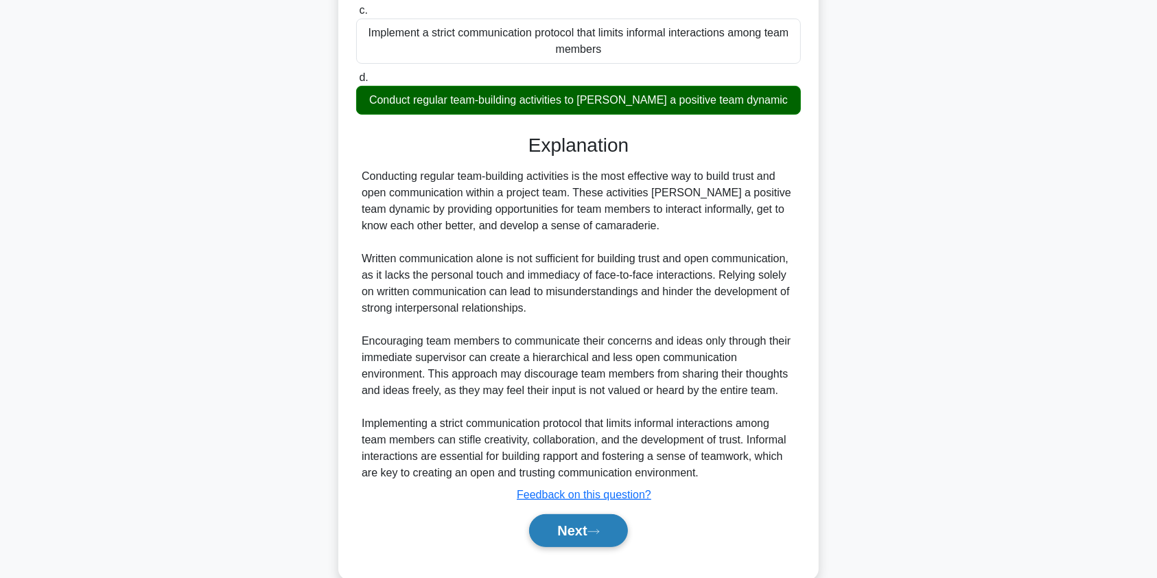
click at [598, 527] on icon at bounding box center [593, 531] width 12 height 8
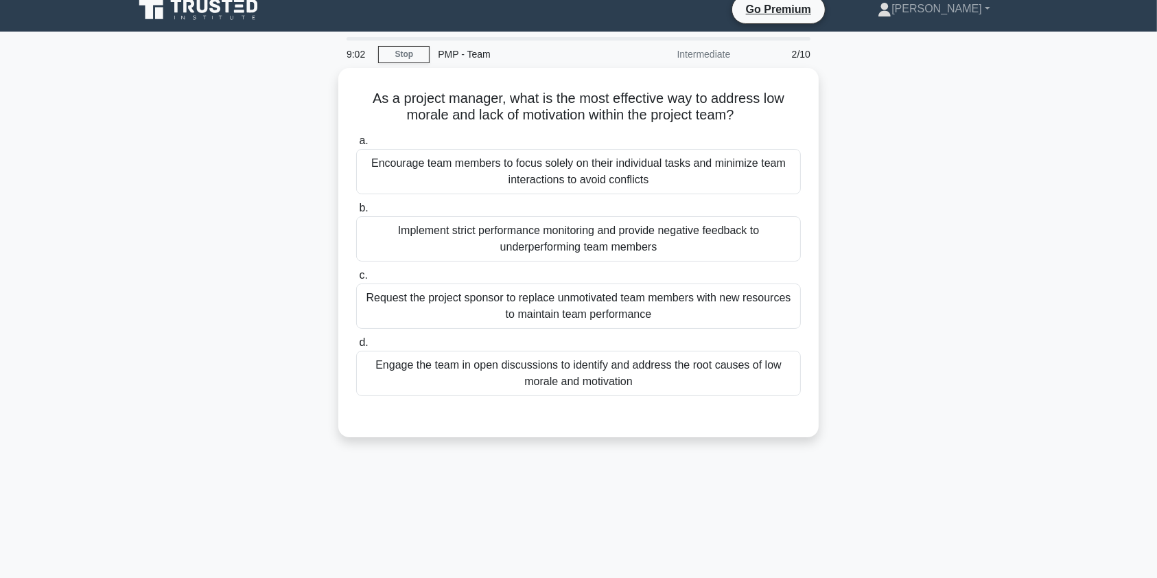
scroll to position [0, 0]
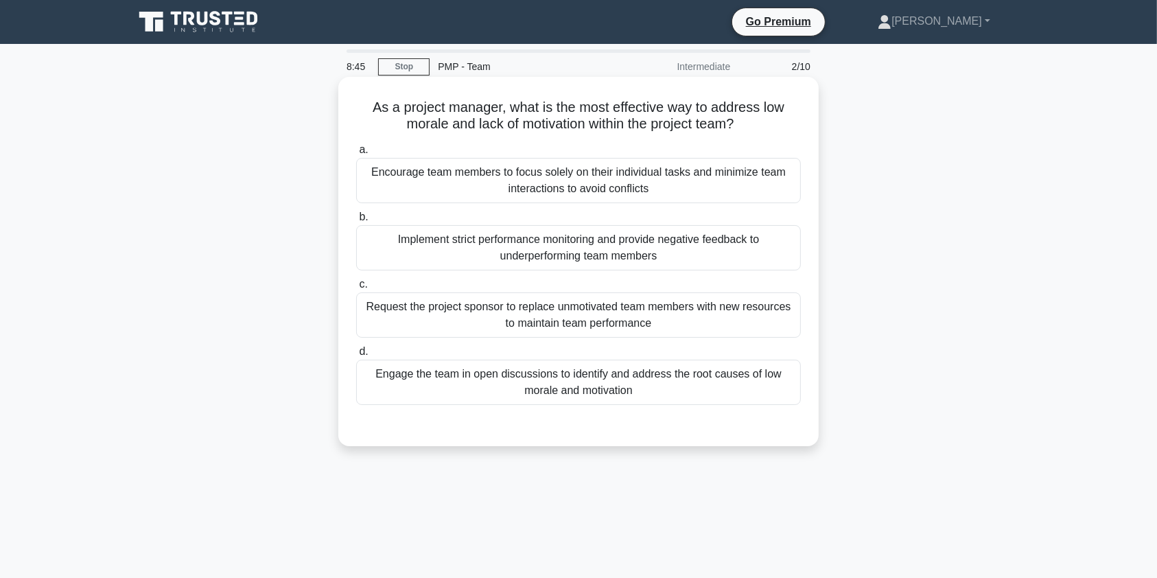
click at [734, 381] on div "Engage the team in open discussions to identify and address the root causes of …" at bounding box center [578, 381] width 444 height 45
click at [356, 356] on input "d. Engage the team in open discussions to identify and address the root causes …" at bounding box center [356, 351] width 0 height 9
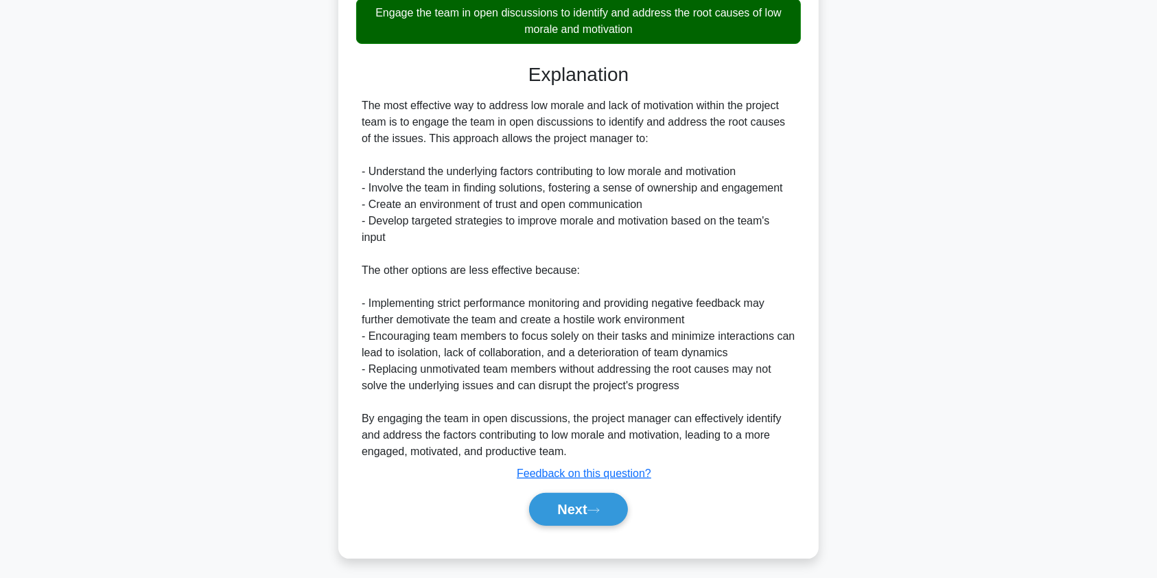
scroll to position [367, 0]
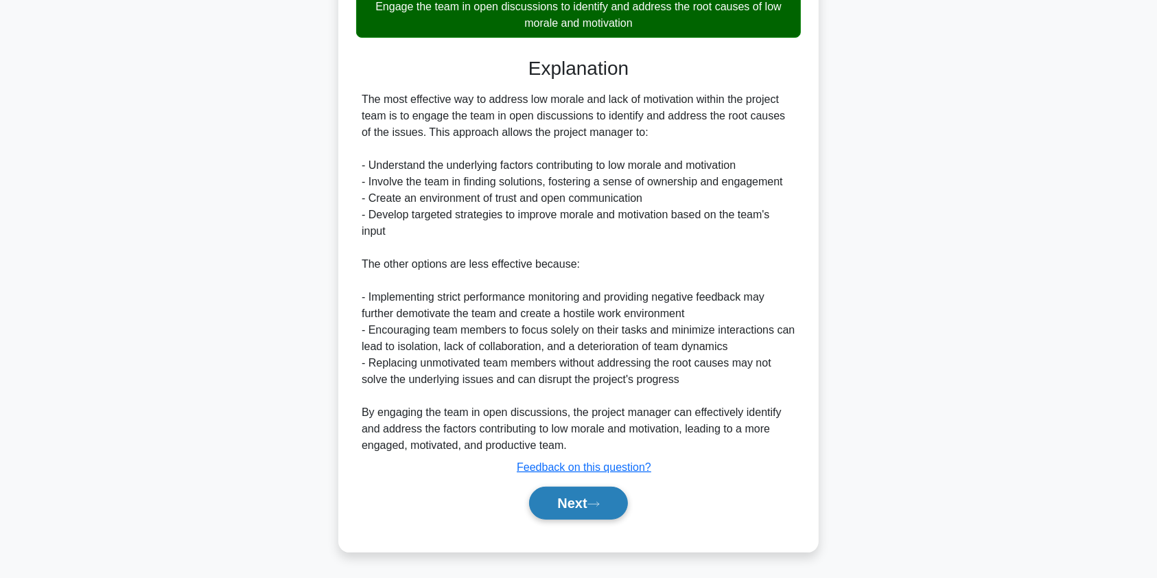
click at [584, 503] on button "Next" at bounding box center [578, 502] width 98 height 33
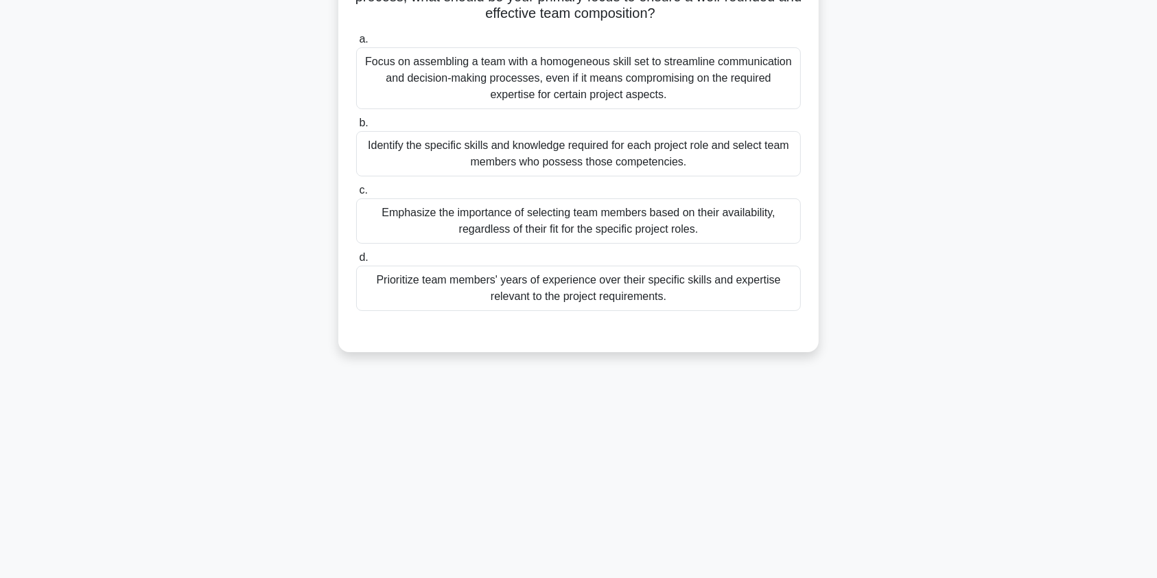
scroll to position [0, 0]
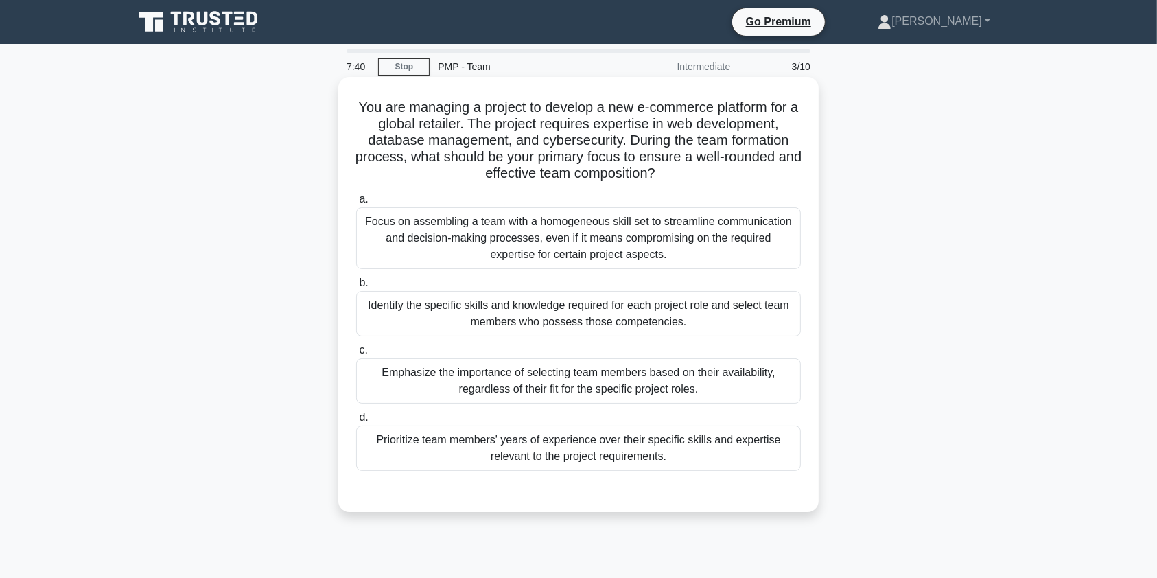
click at [700, 316] on div "Identify the specific skills and knowledge required for each project role and s…" at bounding box center [578, 313] width 444 height 45
click at [356, 287] on input "b. Identify the specific skills and knowledge required for each project role an…" at bounding box center [356, 282] width 0 height 9
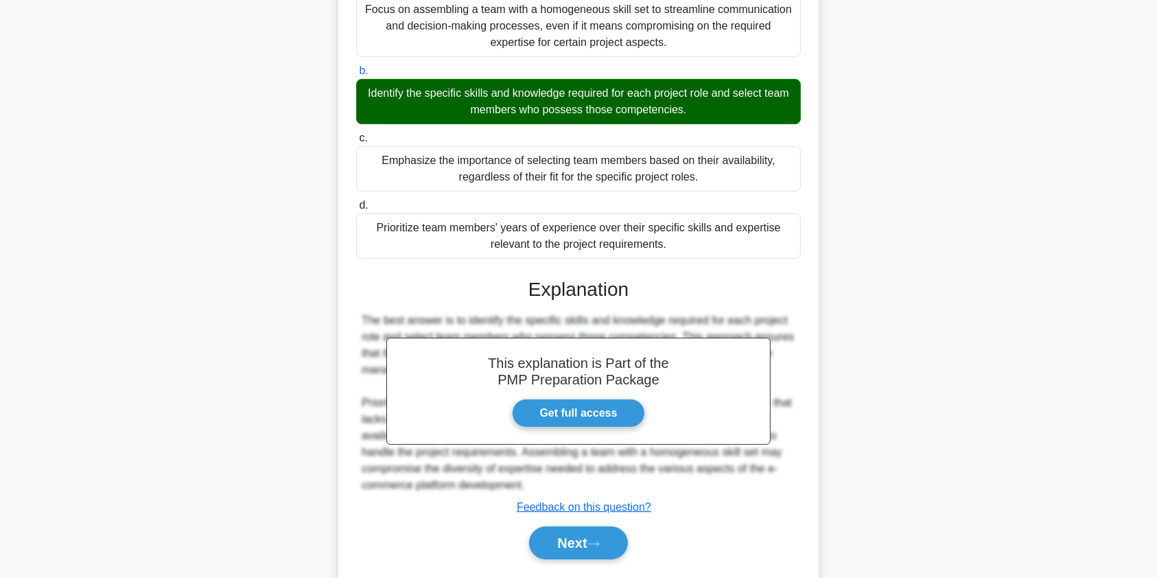
scroll to position [252, 0]
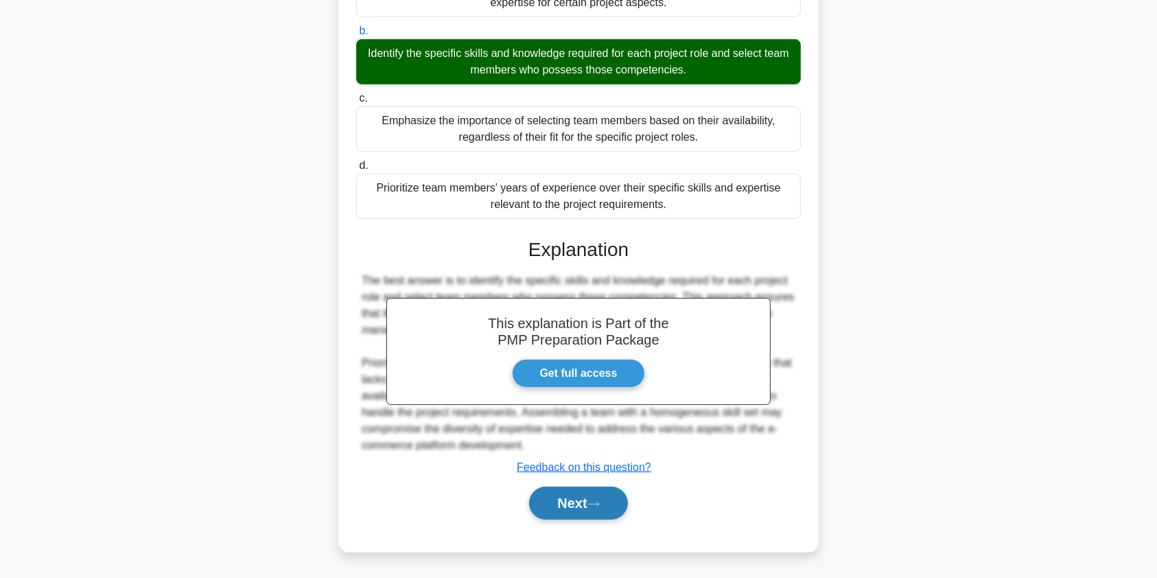
click at [571, 503] on button "Next" at bounding box center [578, 502] width 98 height 33
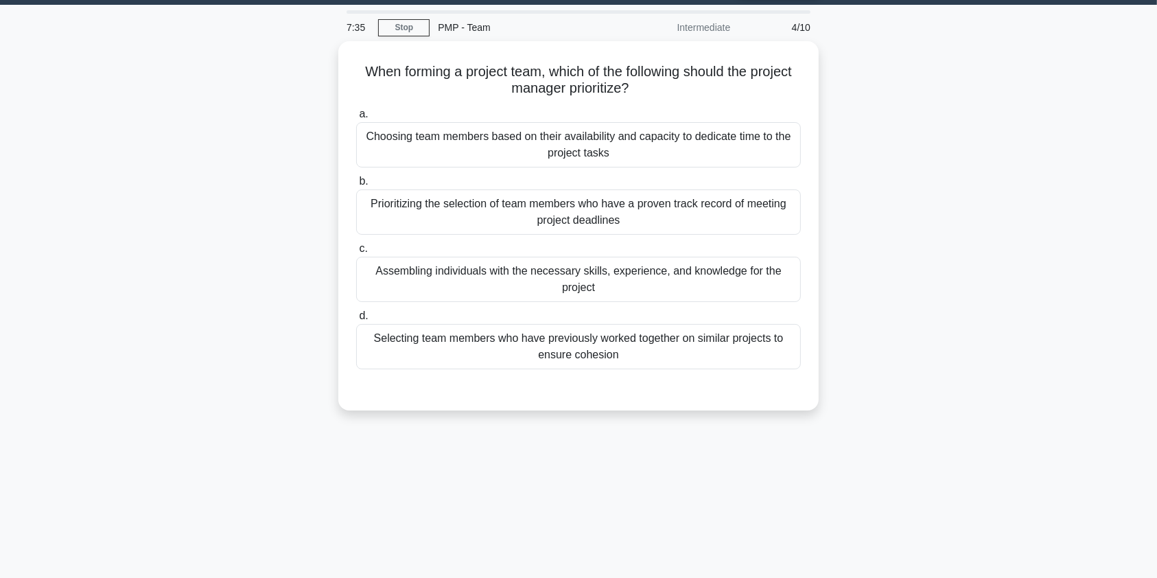
scroll to position [0, 0]
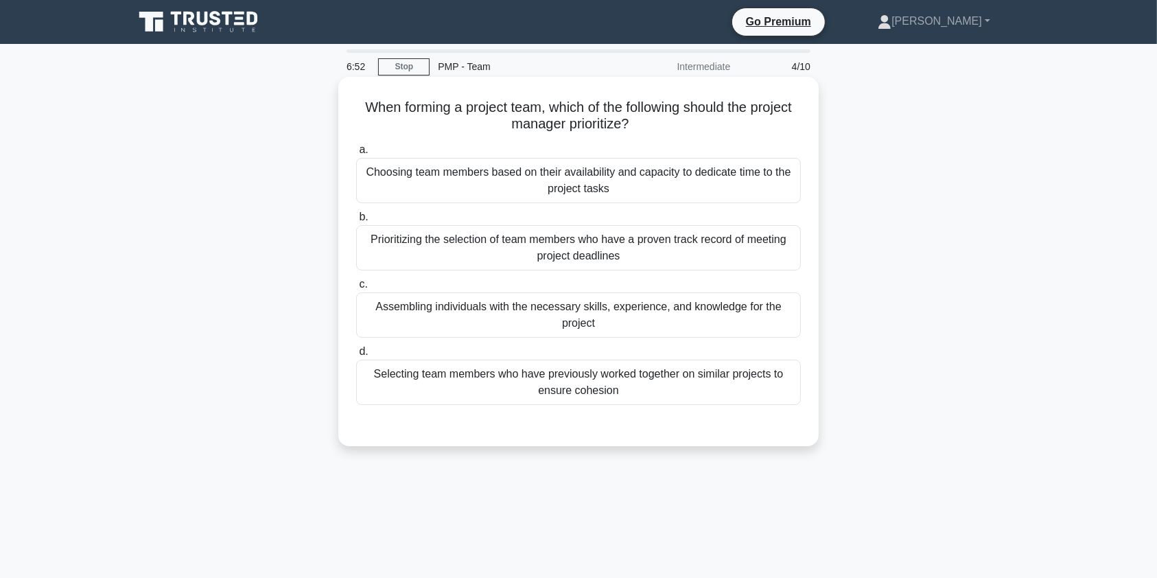
click at [681, 321] on div "Assembling individuals with the necessary skills, experience, and knowledge for…" at bounding box center [578, 314] width 444 height 45
click at [356, 289] on input "c. Assembling individuals with the necessary skills, experience, and knowledge …" at bounding box center [356, 284] width 0 height 9
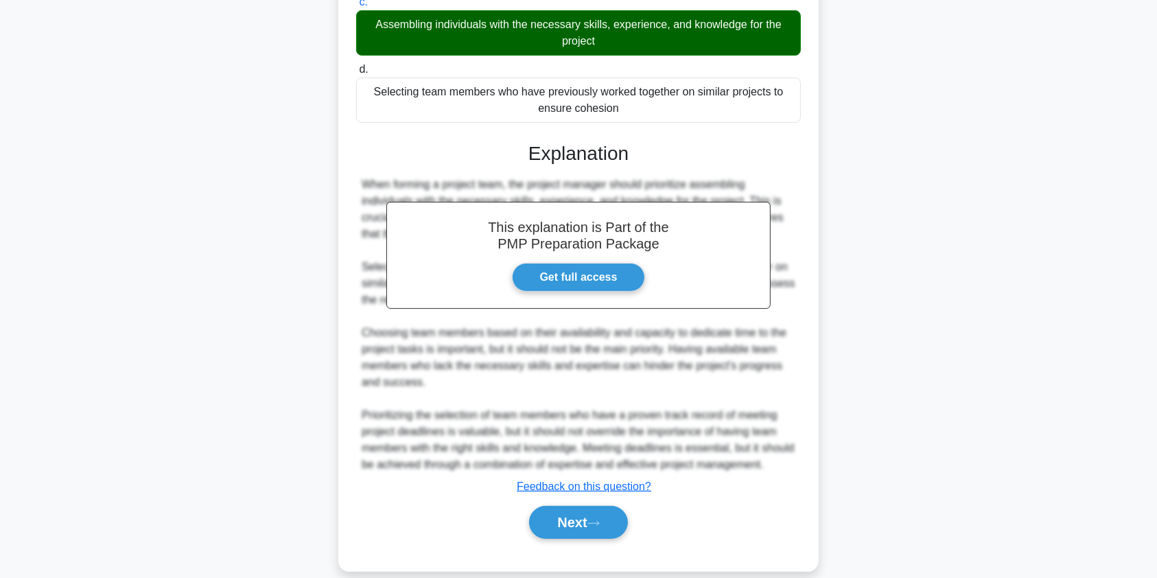
scroll to position [301, 0]
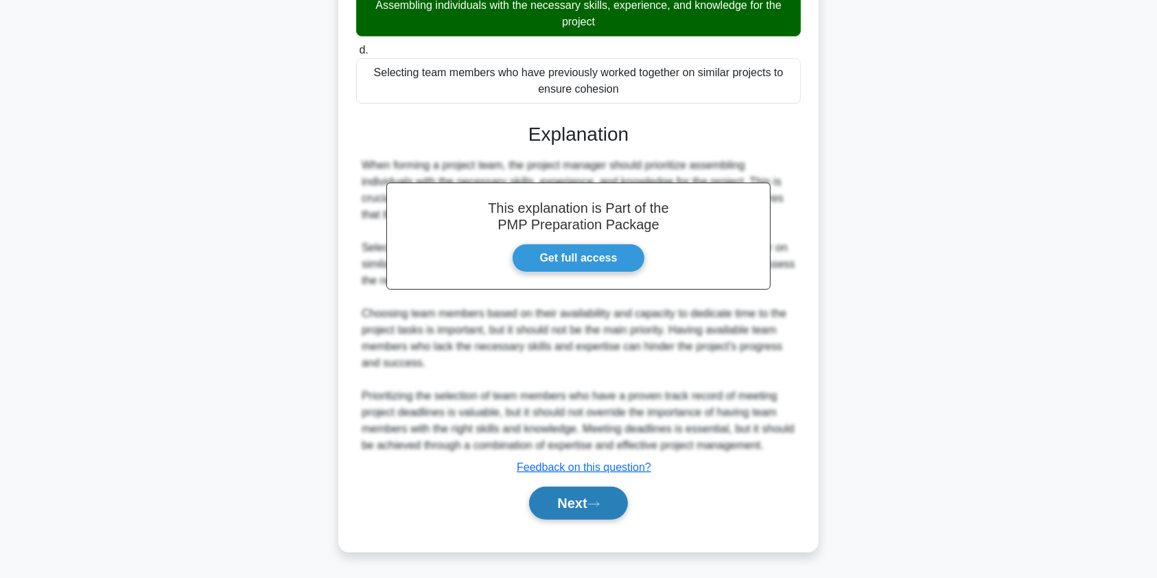
click at [586, 499] on button "Next" at bounding box center [578, 502] width 98 height 33
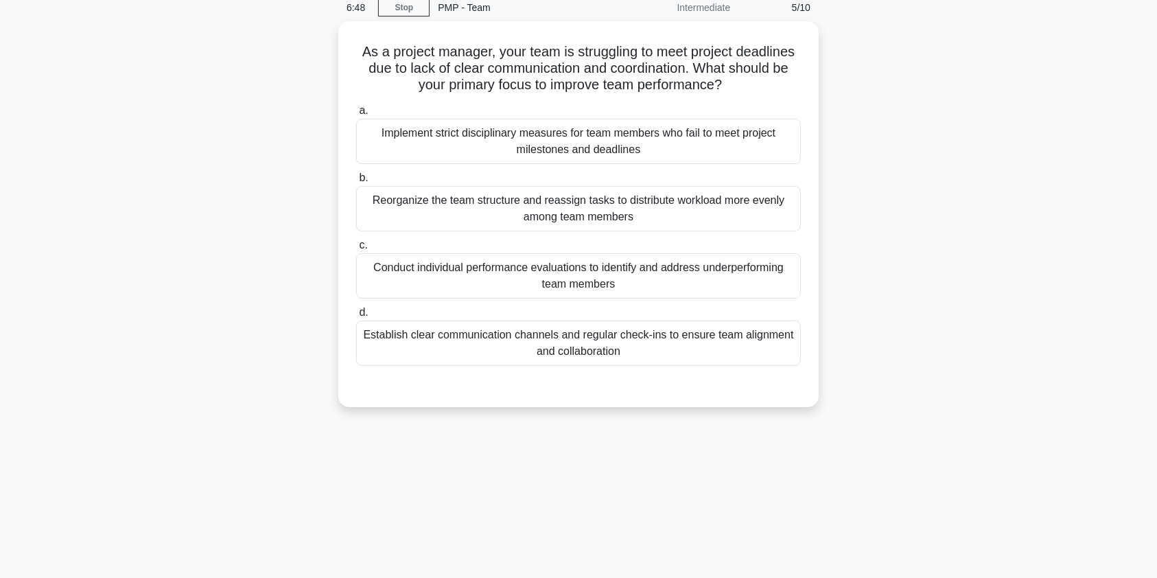
scroll to position [0, 0]
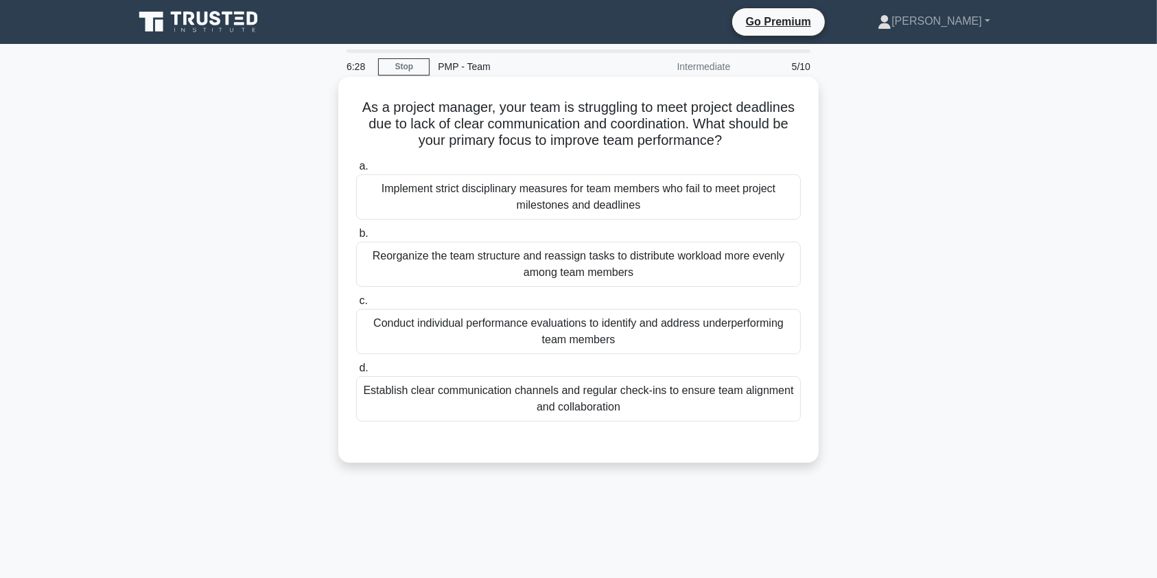
click at [675, 398] on div "Establish clear communication channels and regular check-ins to ensure team ali…" at bounding box center [578, 398] width 444 height 45
click at [356, 372] on input "d. Establish clear communication channels and regular check-ins to ensure team …" at bounding box center [356, 368] width 0 height 9
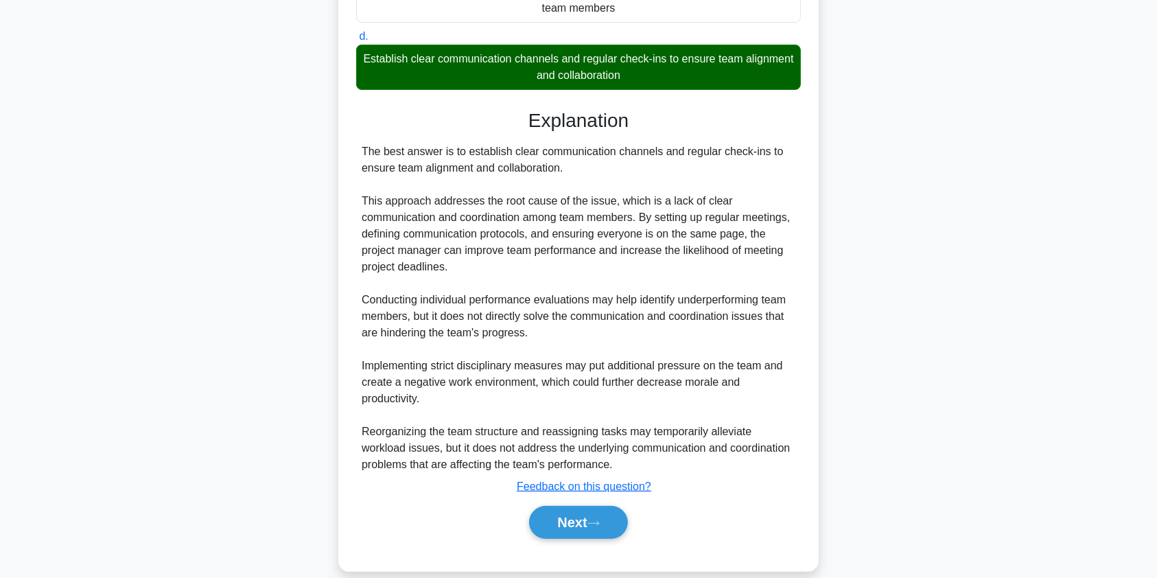
scroll to position [336, 0]
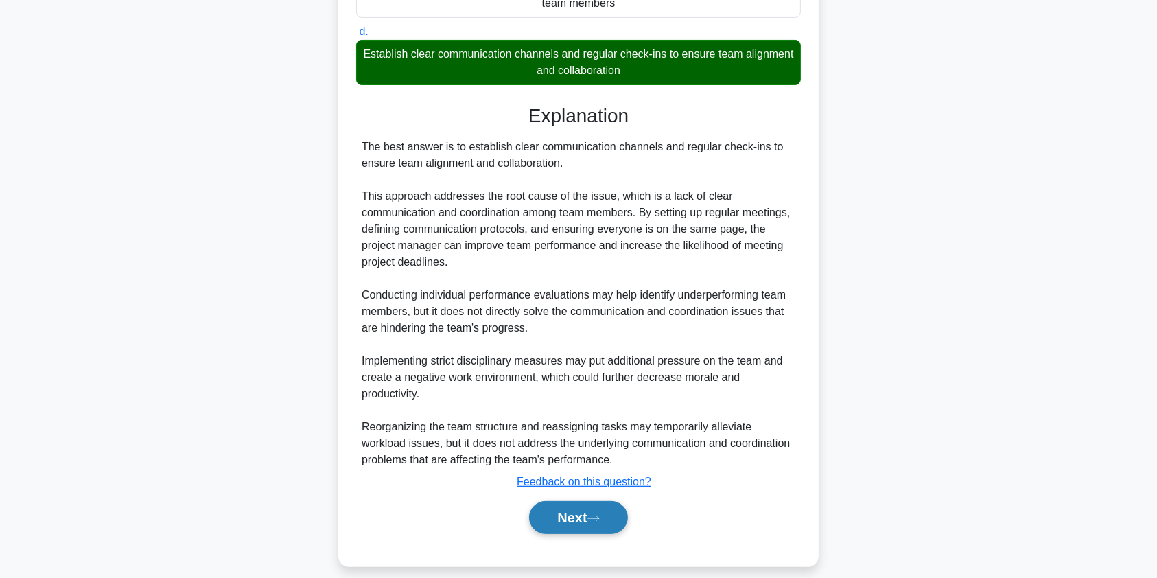
click at [598, 521] on button "Next" at bounding box center [578, 517] width 98 height 33
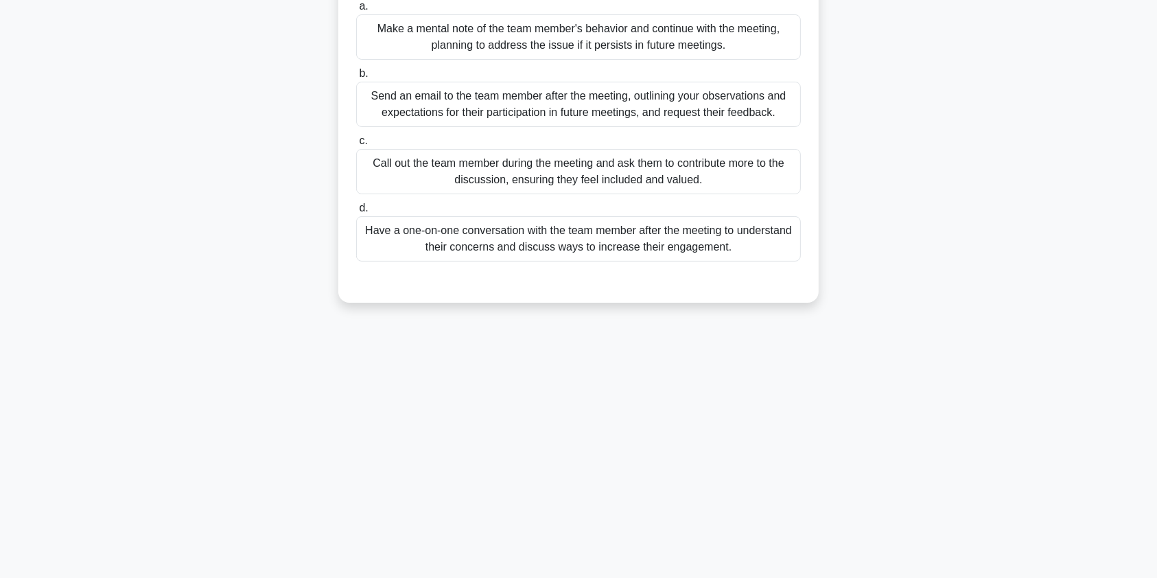
scroll to position [0, 0]
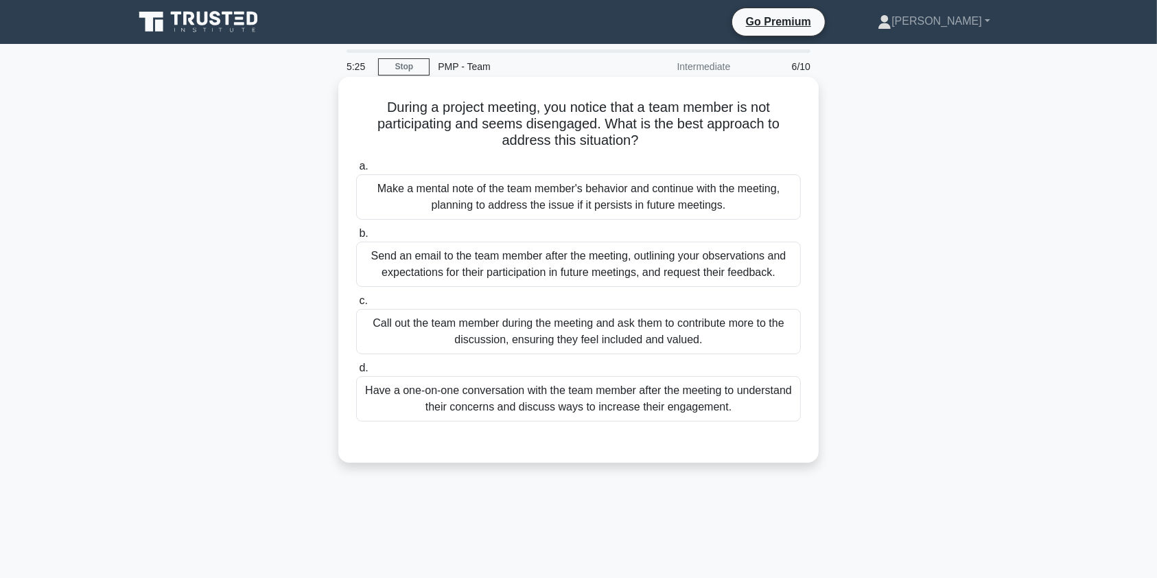
click at [631, 330] on div "Call out the team member during the meeting and ask them to contribute more to …" at bounding box center [578, 331] width 444 height 45
click at [356, 305] on input "c. Call out the team member during the meeting and ask them to contribute more …" at bounding box center [356, 300] width 0 height 9
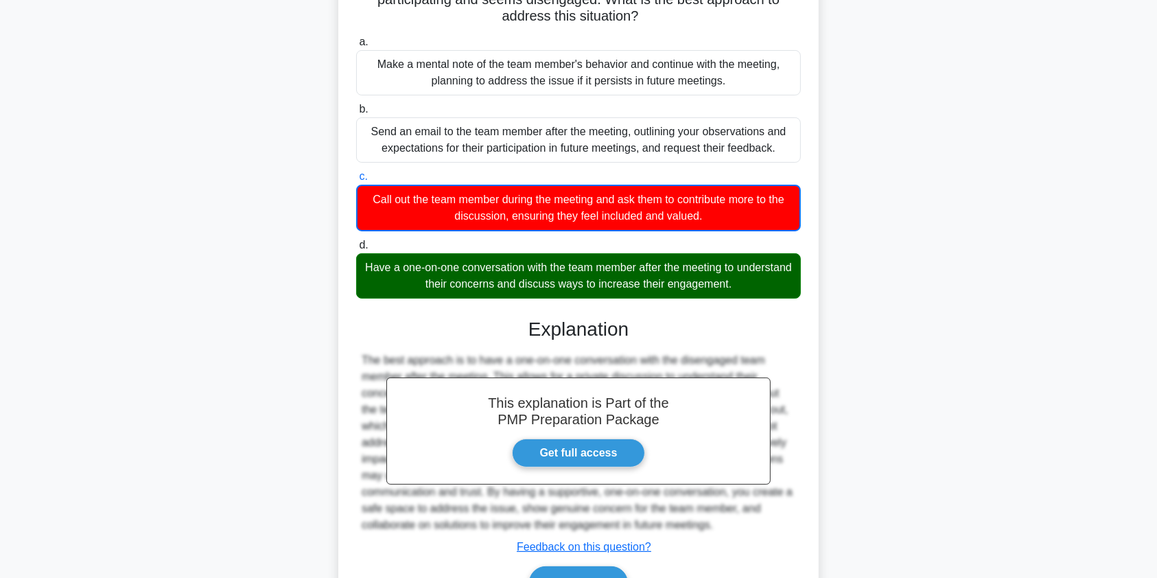
scroll to position [203, 0]
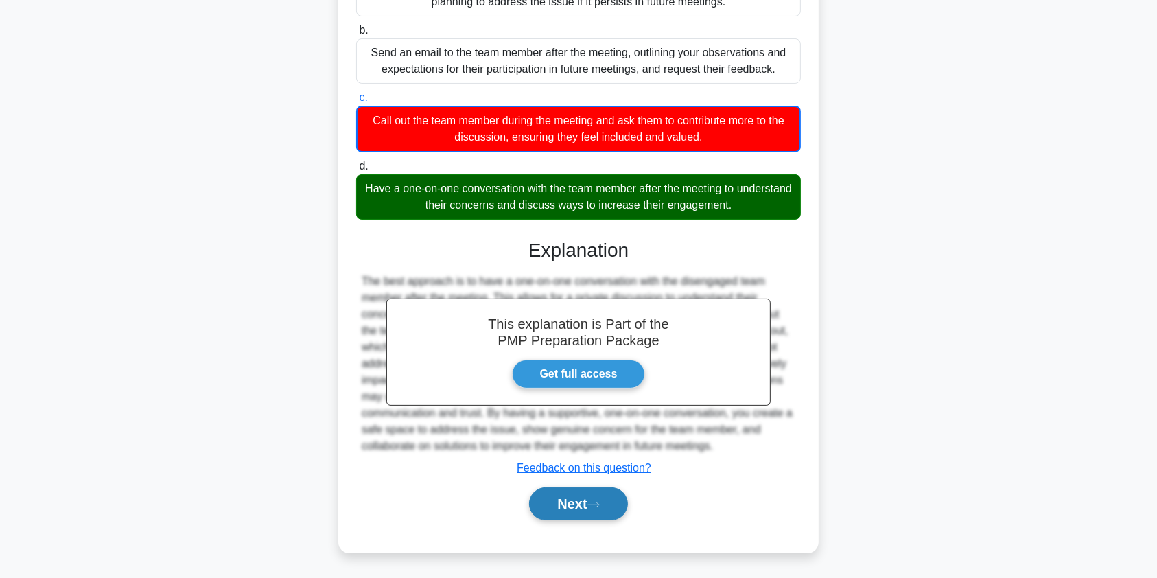
click at [573, 502] on button "Next" at bounding box center [578, 503] width 98 height 33
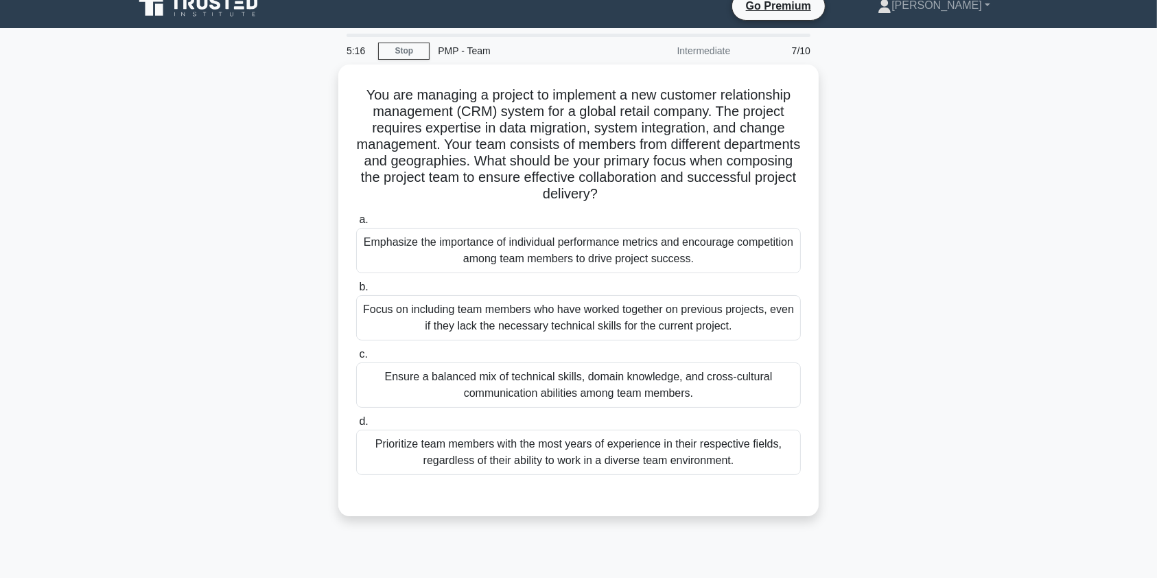
scroll to position [13, 0]
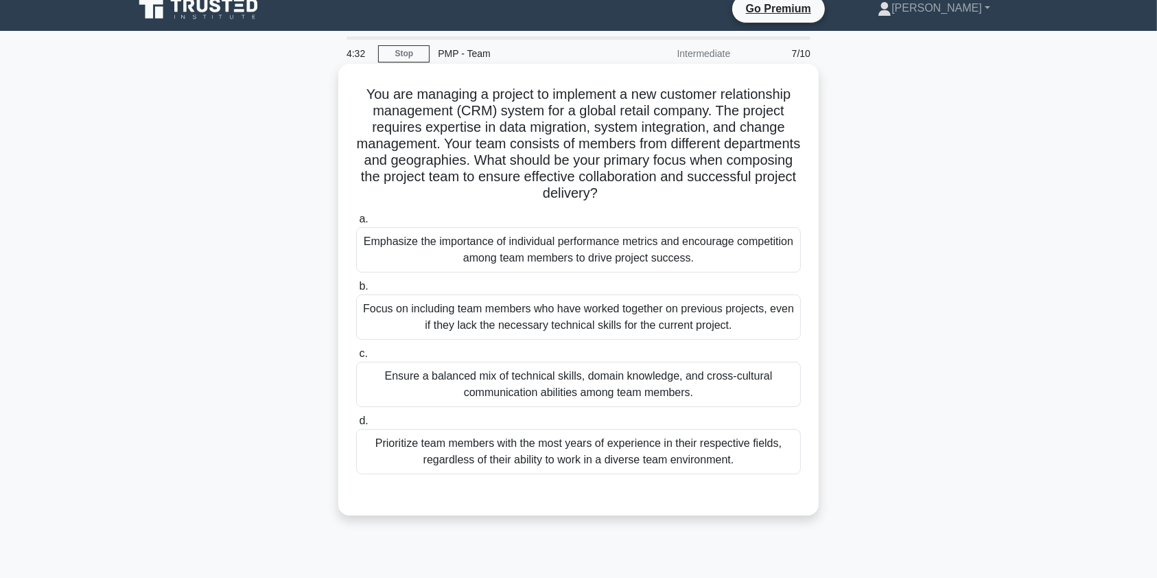
click at [700, 392] on div "Ensure a balanced mix of technical skills, domain knowledge, and cross-cultural…" at bounding box center [578, 383] width 444 height 45
click at [356, 358] on input "c. Ensure a balanced mix of technical skills, domain knowledge, and cross-cultu…" at bounding box center [356, 353] width 0 height 9
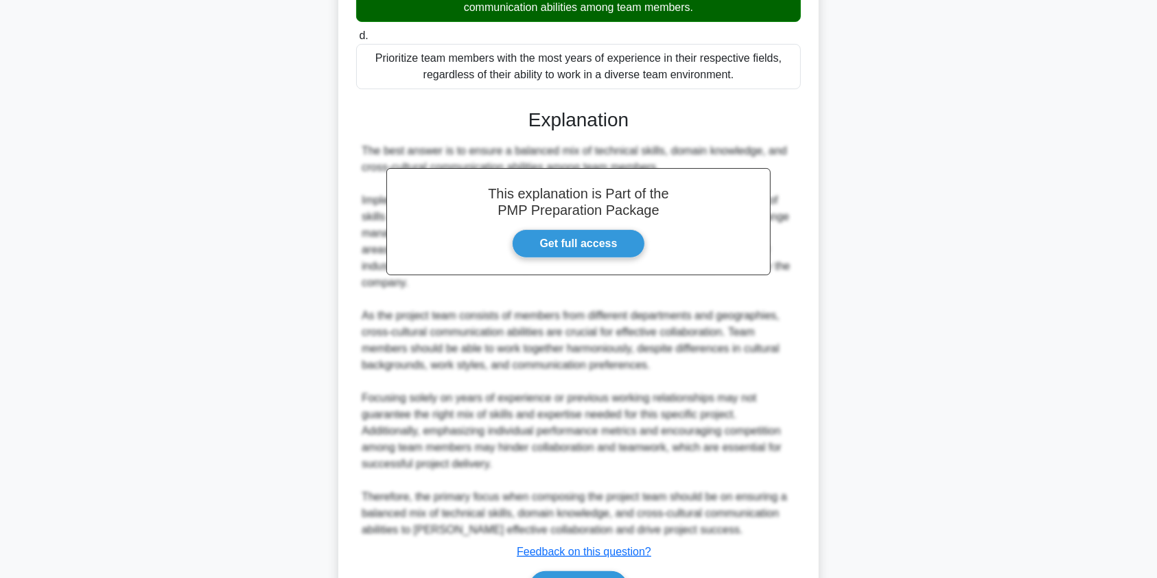
scroll to position [432, 0]
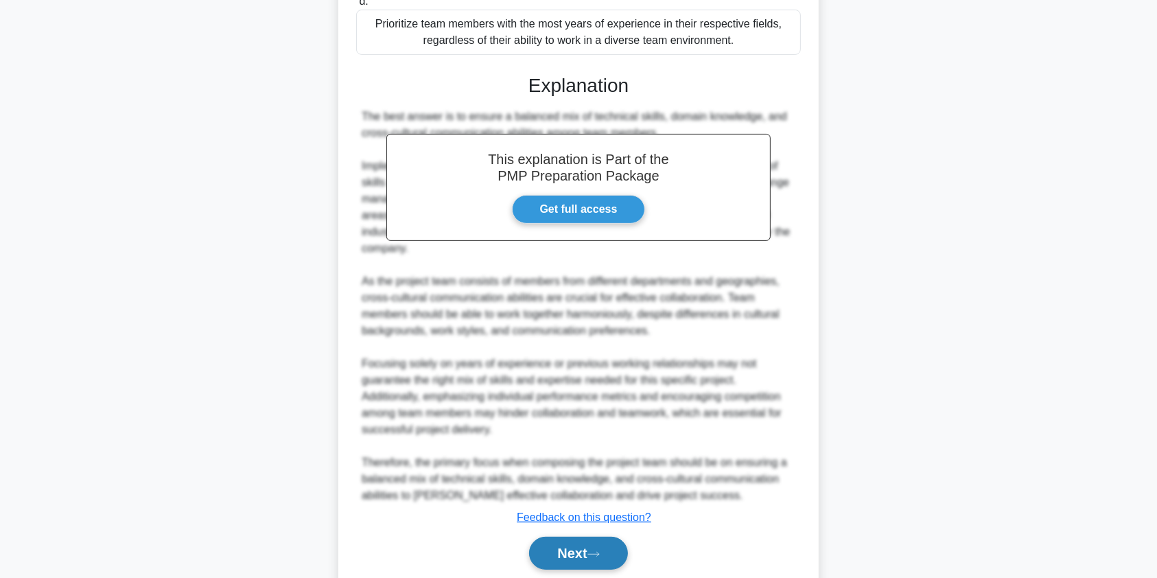
click at [600, 552] on icon at bounding box center [593, 554] width 12 height 8
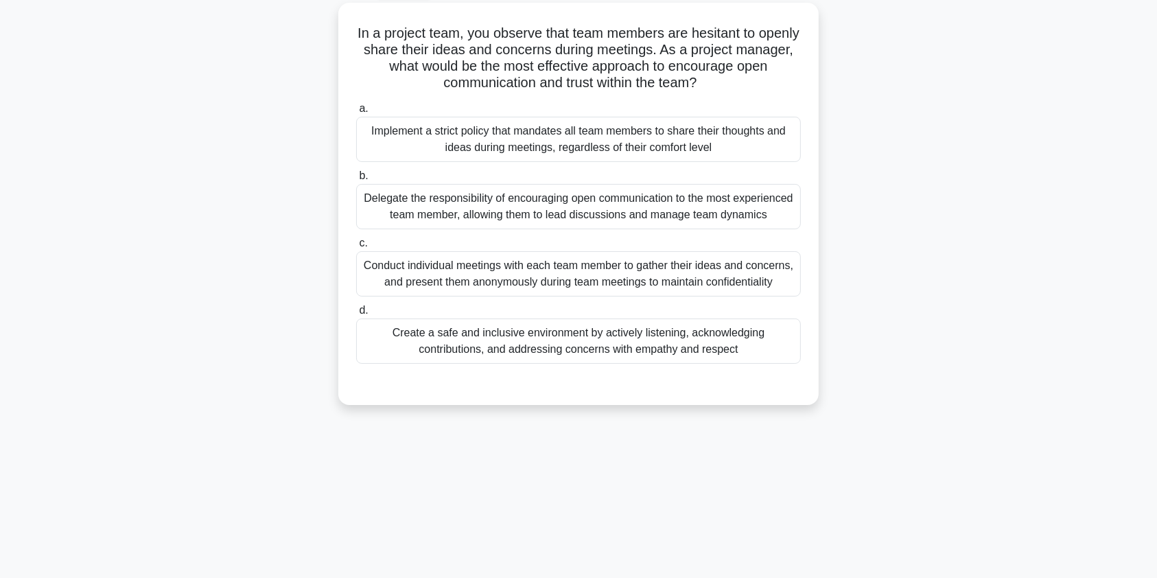
scroll to position [0, 0]
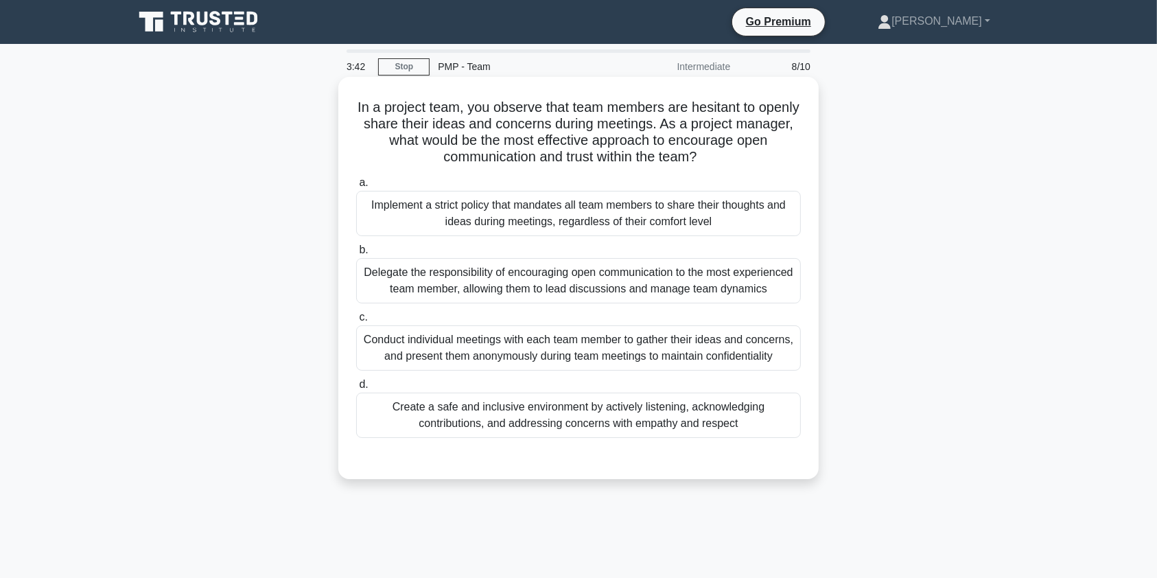
click at [678, 436] on div "Create a safe and inclusive environment by actively listening, acknowledging co…" at bounding box center [578, 414] width 444 height 45
click at [356, 389] on input "d. Create a safe and inclusive environment by actively listening, acknowledging…" at bounding box center [356, 384] width 0 height 9
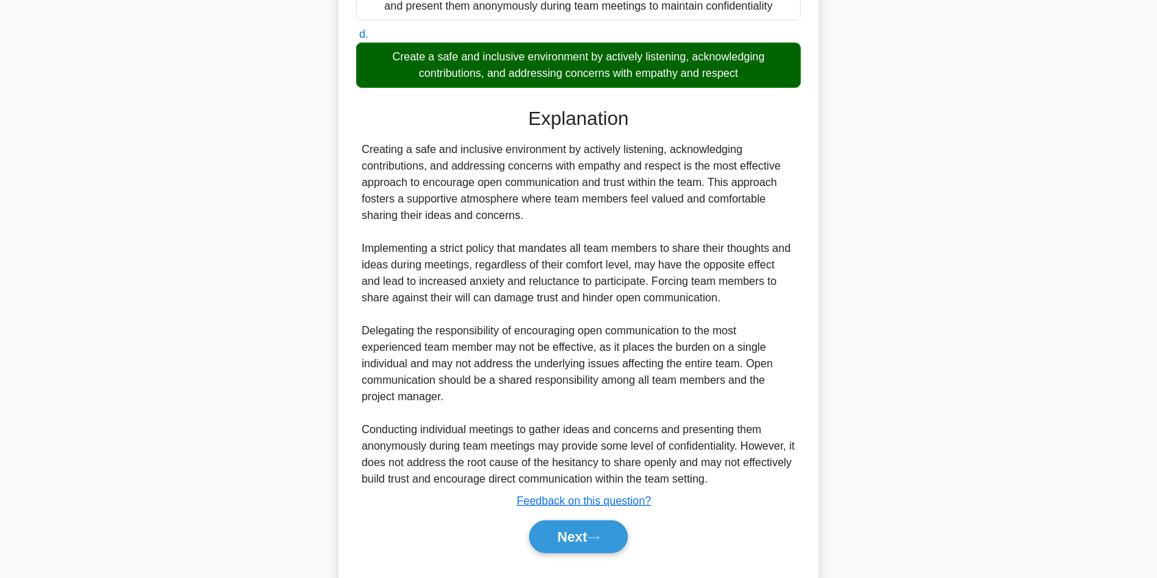
scroll to position [400, 0]
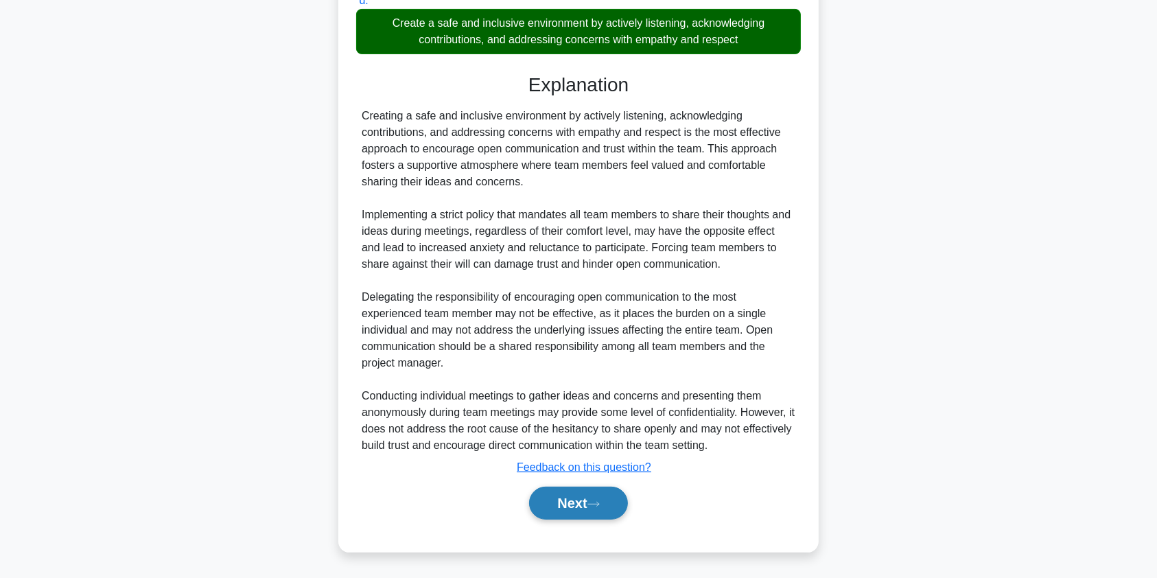
click at [597, 503] on icon at bounding box center [593, 503] width 11 height 4
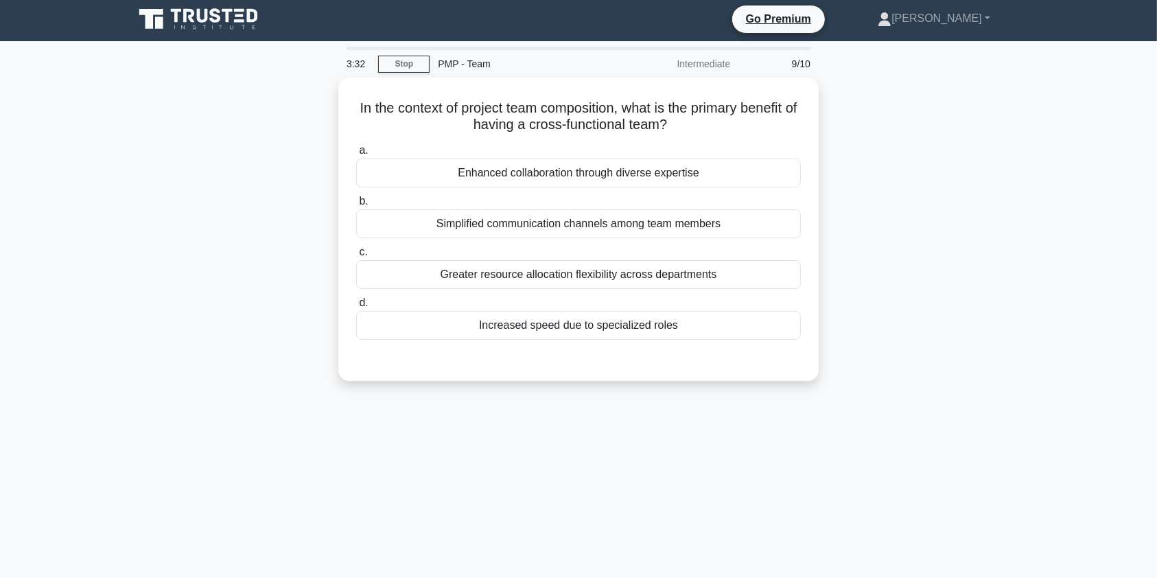
scroll to position [0, 0]
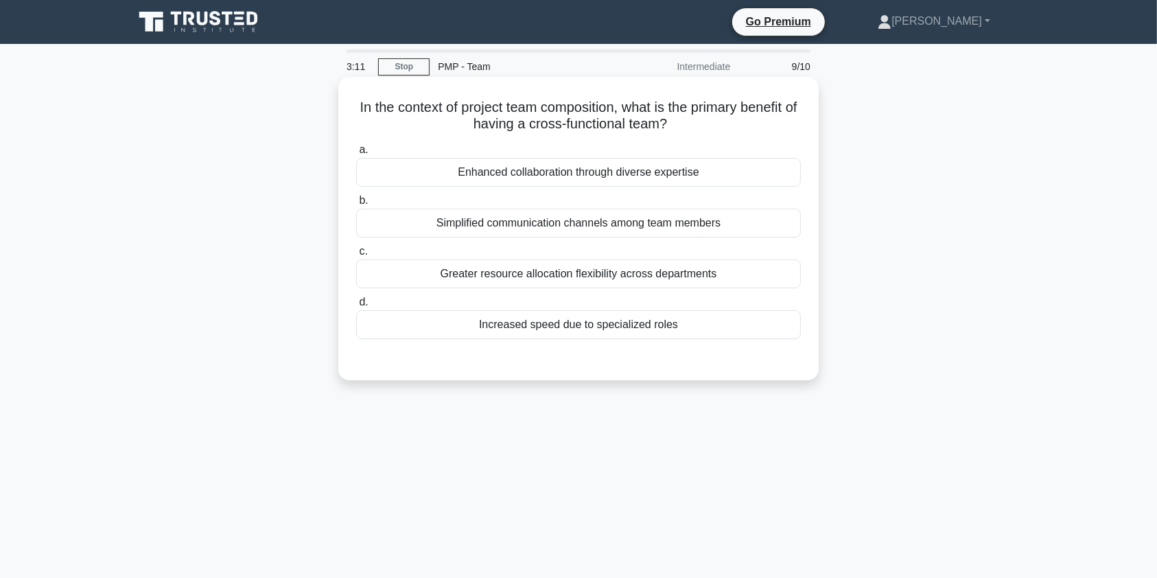
click at [653, 174] on div "Enhanced collaboration through diverse expertise" at bounding box center [578, 172] width 444 height 29
click at [356, 154] on input "a. Enhanced collaboration through diverse expertise" at bounding box center [356, 149] width 0 height 9
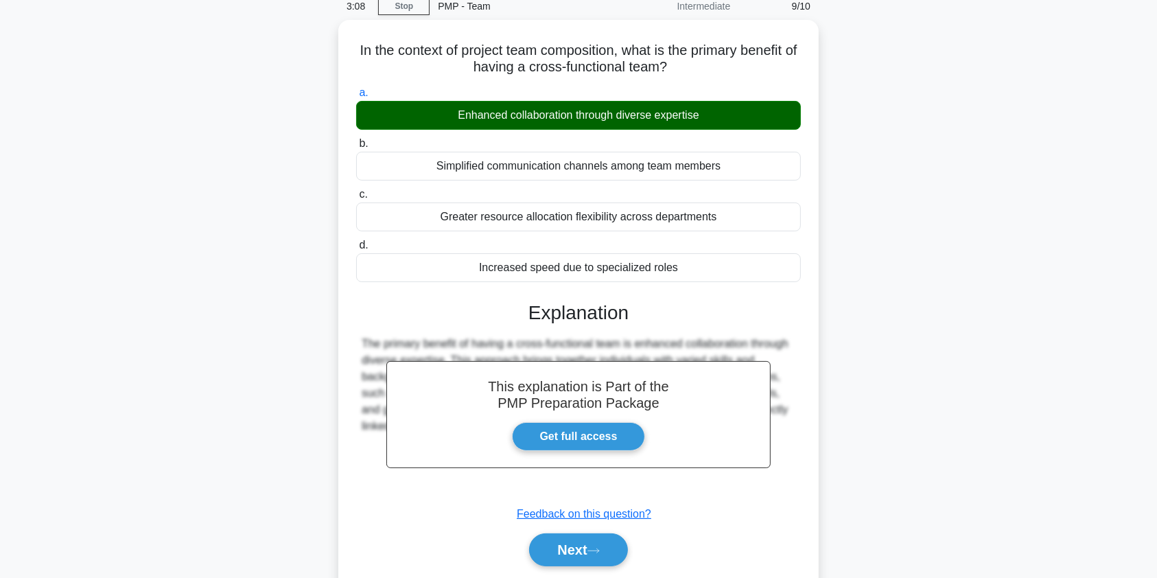
scroll to position [164, 0]
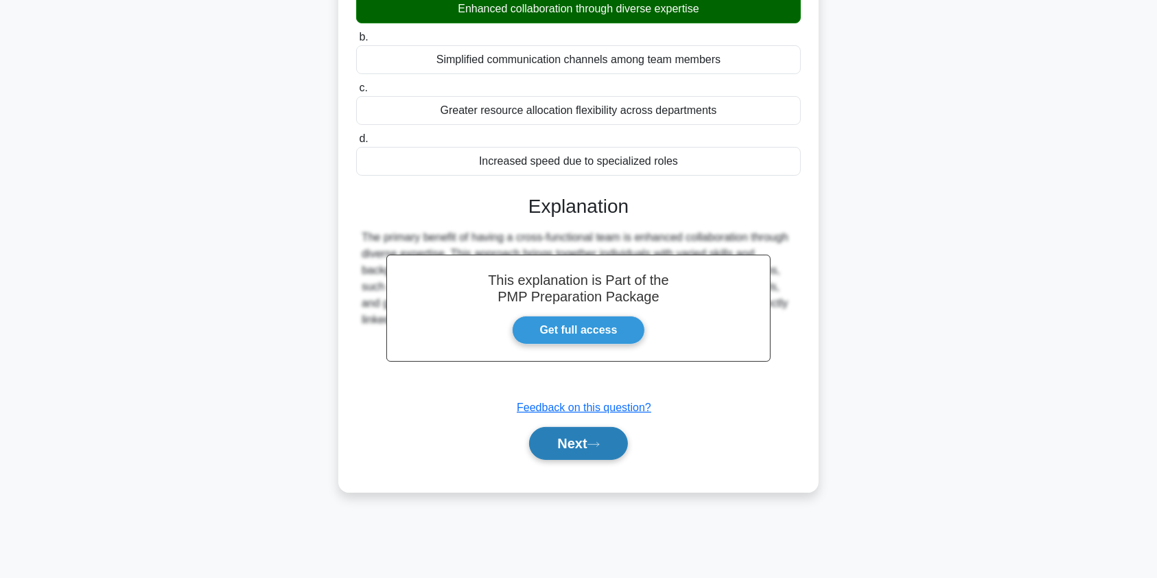
click at [568, 444] on button "Next" at bounding box center [578, 443] width 98 height 33
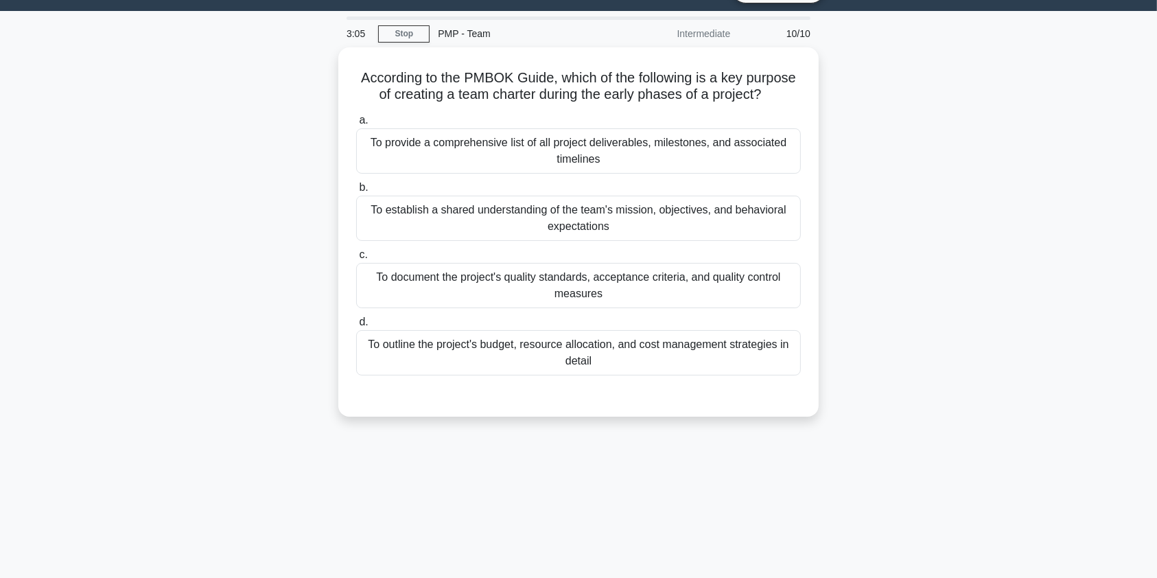
scroll to position [0, 0]
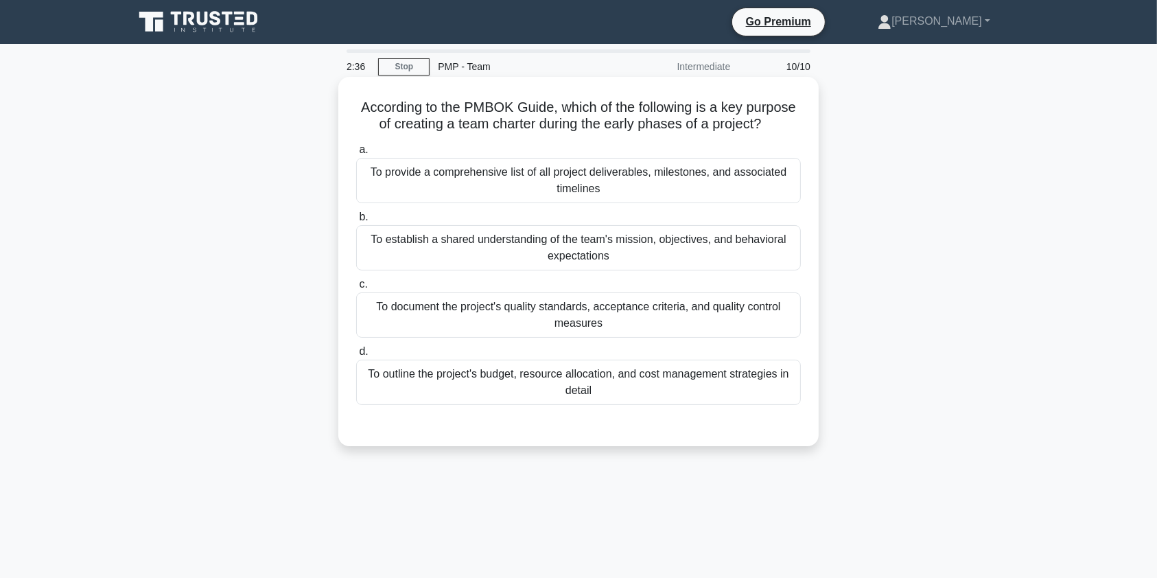
click at [731, 252] on div "To establish a shared understanding of the team's mission, objectives, and beha…" at bounding box center [578, 247] width 444 height 45
click at [356, 222] on input "b. To establish a shared understanding of the team's mission, objectives, and b…" at bounding box center [356, 217] width 0 height 9
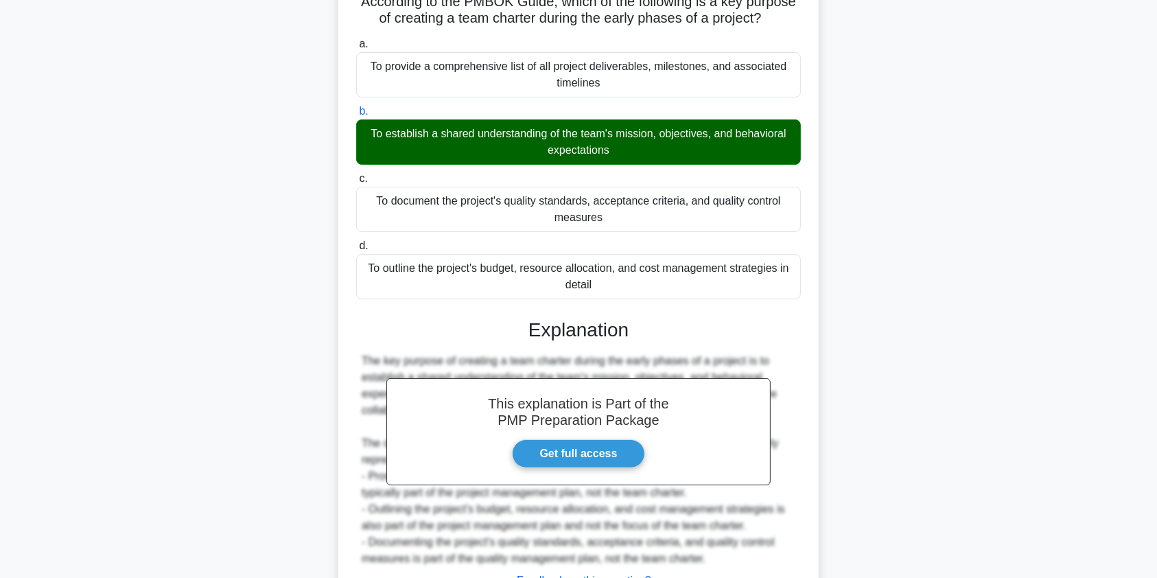
scroll to position [219, 0]
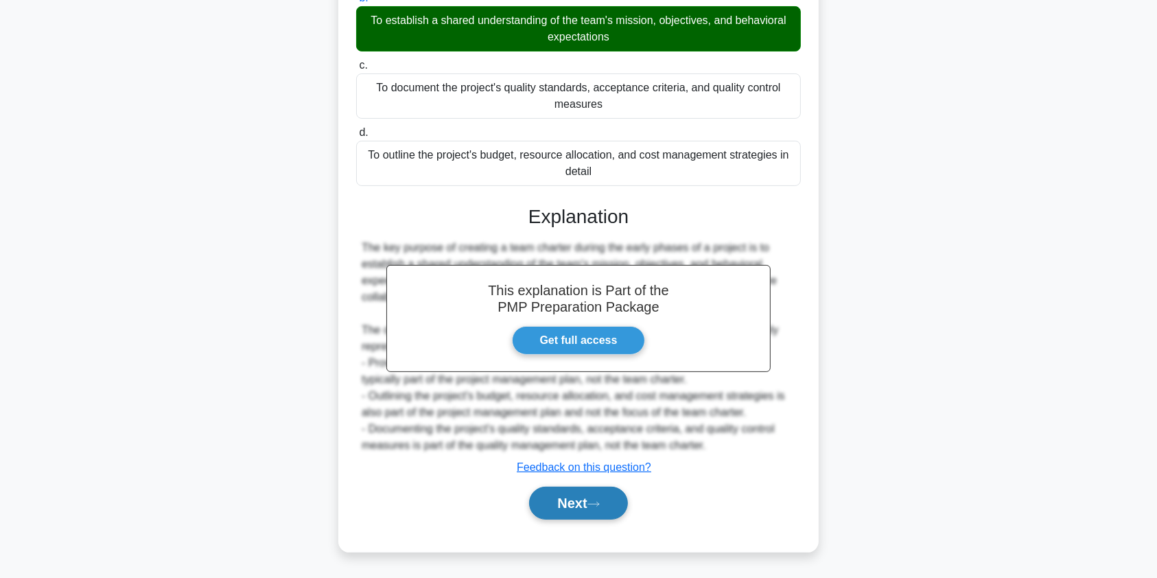
click at [552, 497] on button "Next" at bounding box center [578, 502] width 98 height 33
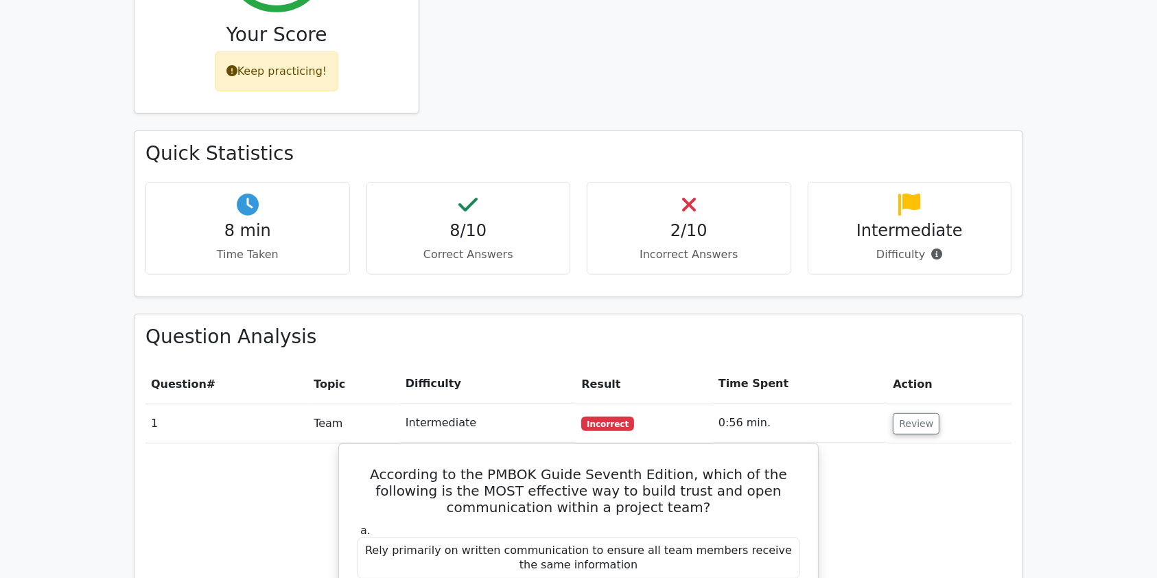
scroll to position [685, 0]
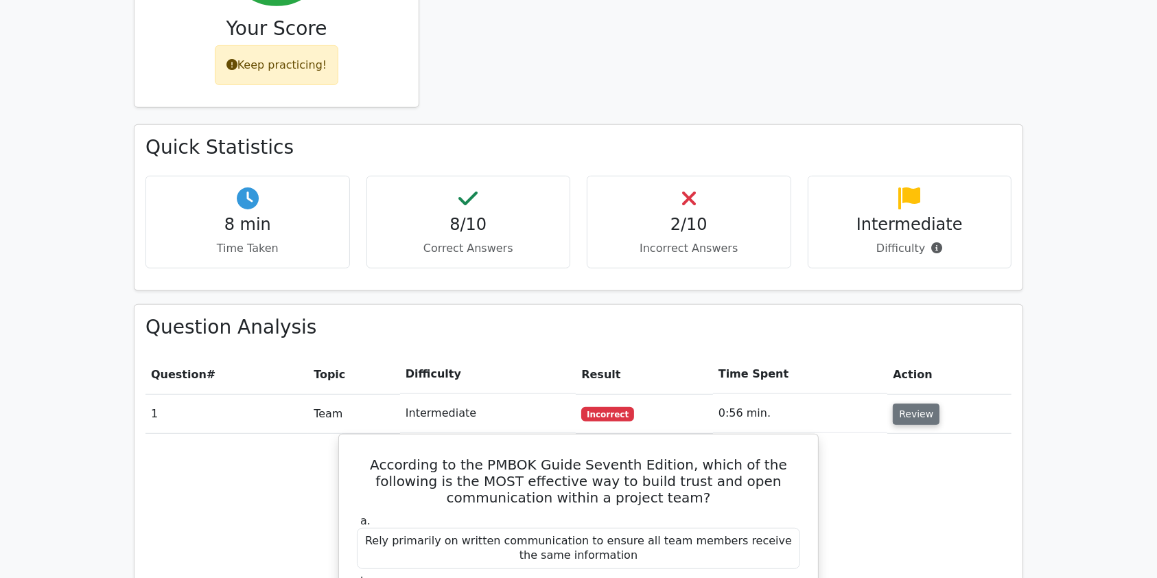
click at [911, 403] on button "Review" at bounding box center [915, 413] width 47 height 21
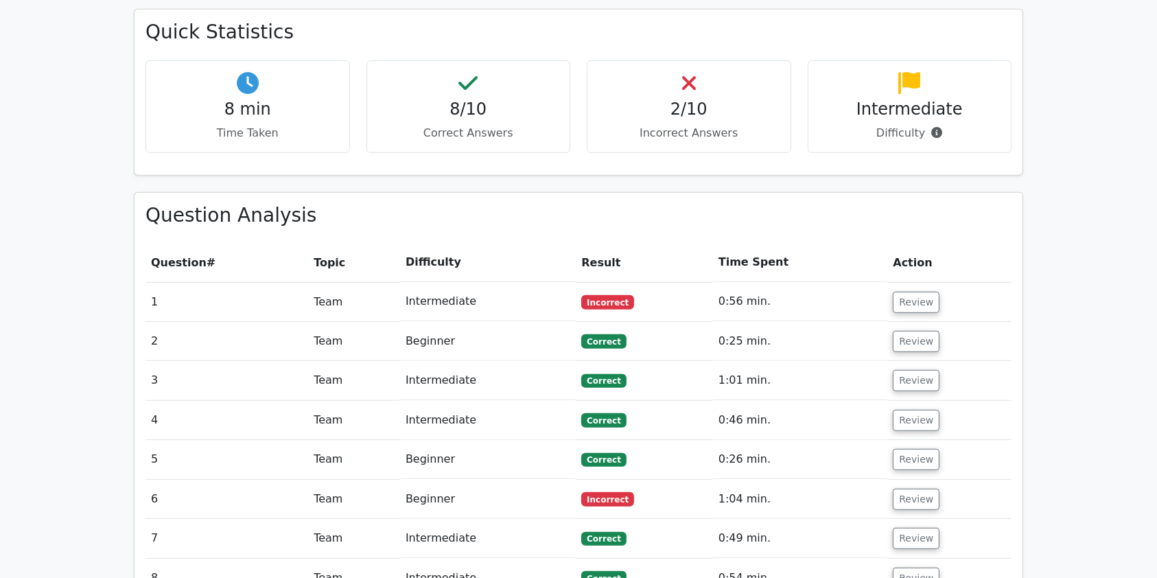
scroll to position [849, 0]
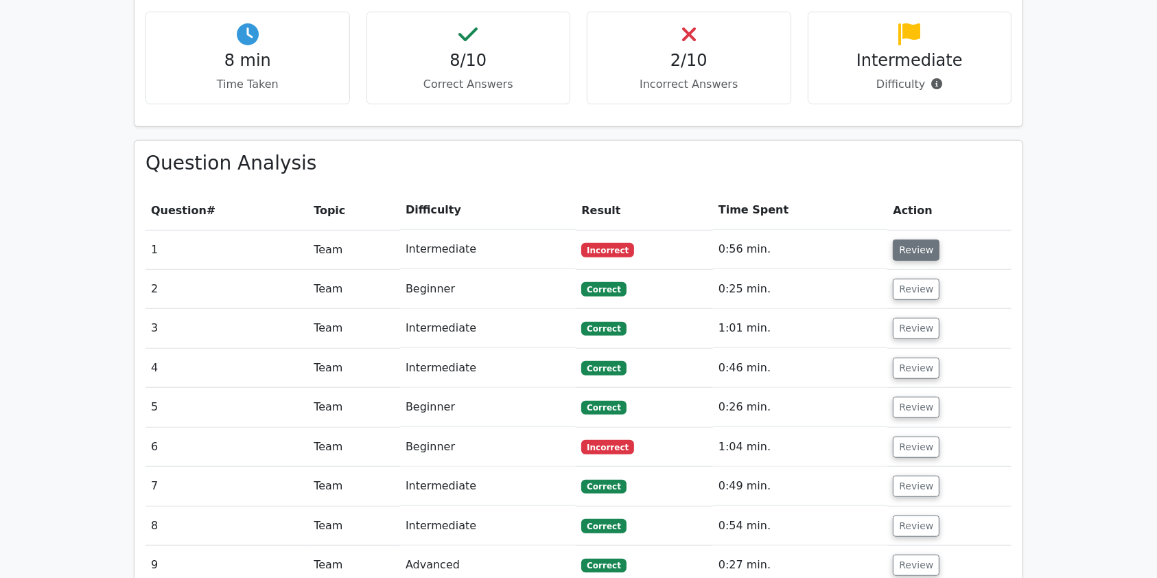
click at [911, 239] on button "Review" at bounding box center [915, 249] width 47 height 21
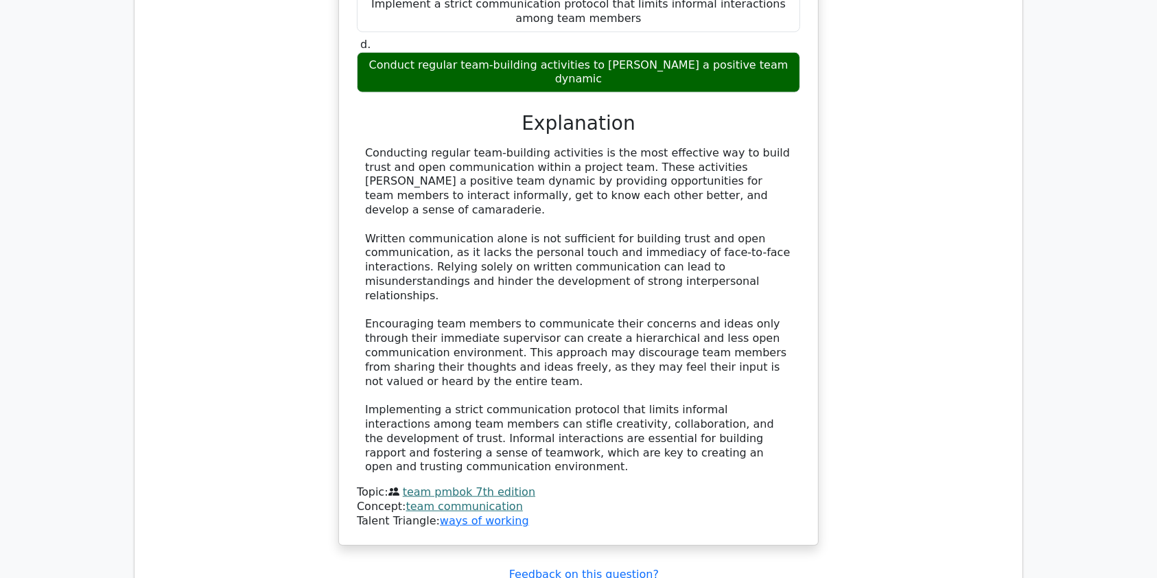
scroll to position [1317, 0]
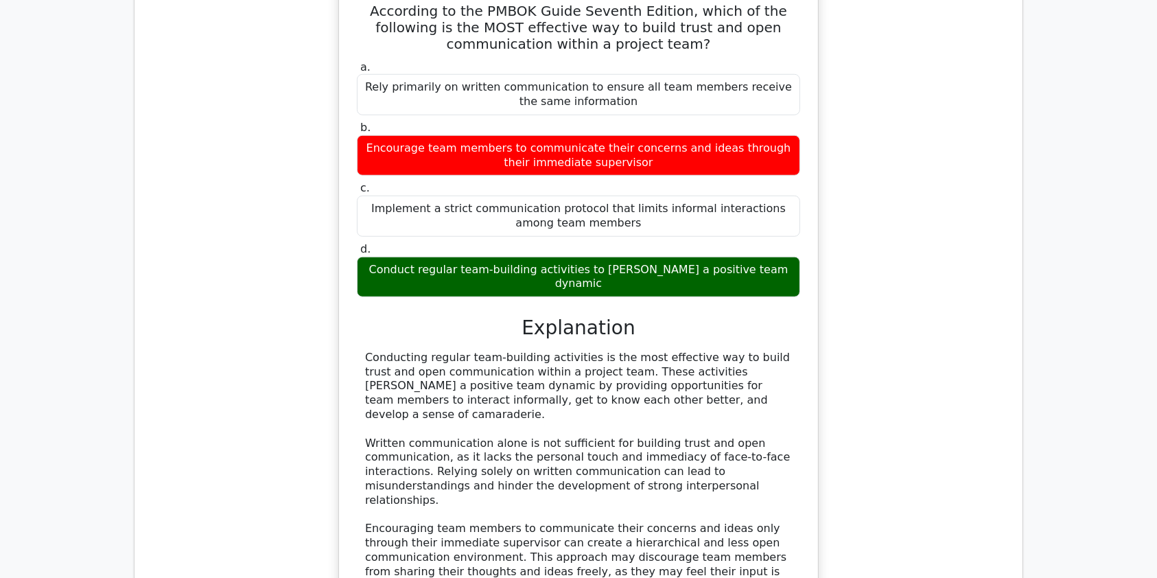
click at [541, 362] on div "Conducting regular team-building activities is the most effective way to build …" at bounding box center [578, 515] width 427 height 328
click at [527, 401] on div "Conducting regular team-building activities is the most effective way to build …" at bounding box center [578, 515] width 427 height 328
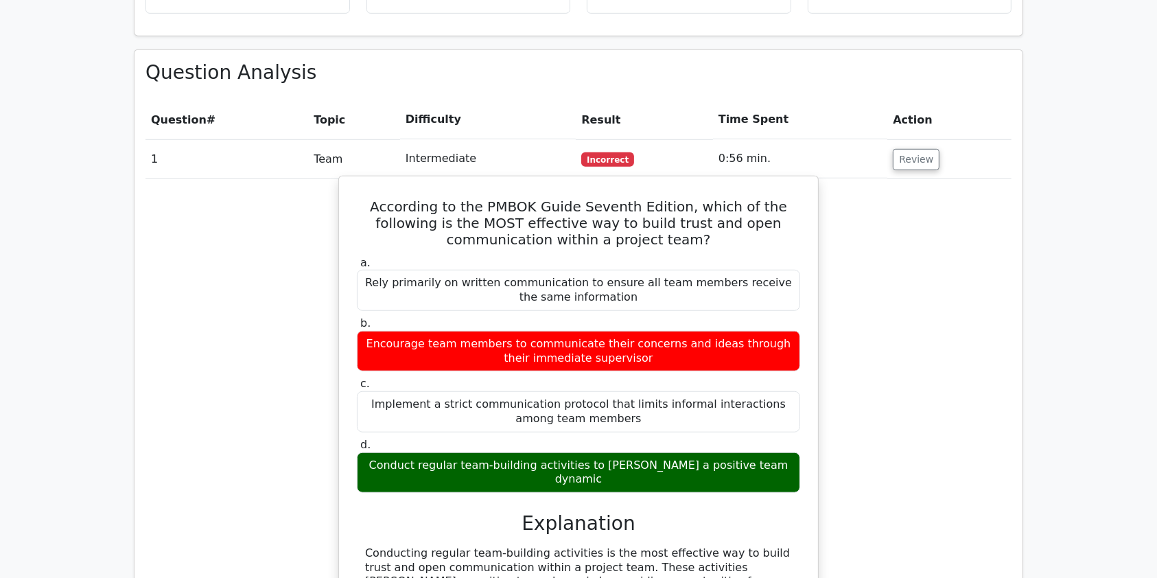
scroll to position [934, 0]
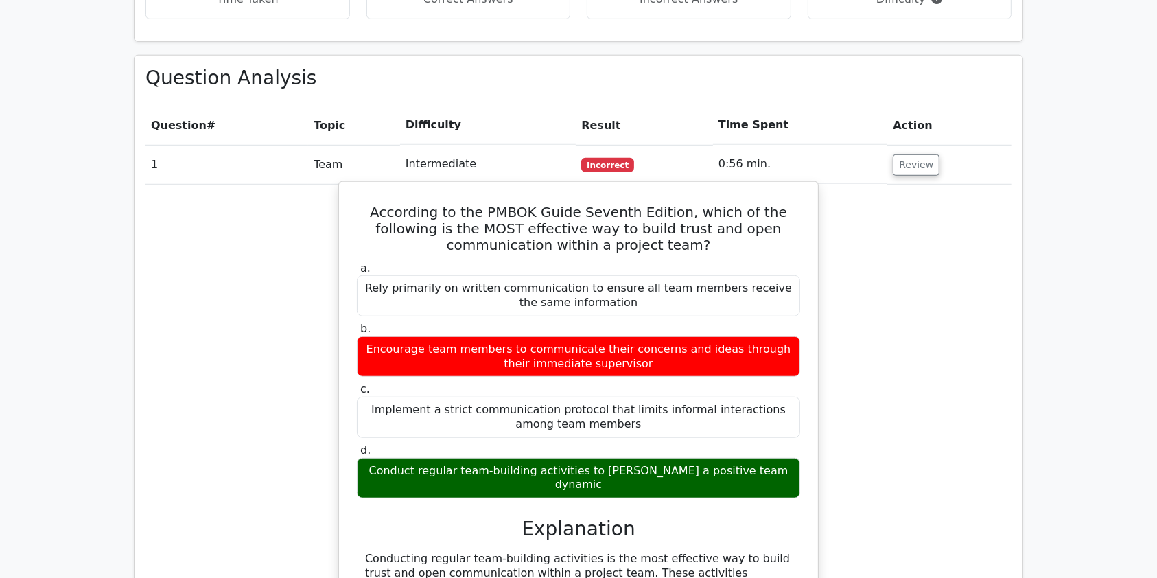
click at [901, 154] on button "Review" at bounding box center [915, 164] width 47 height 21
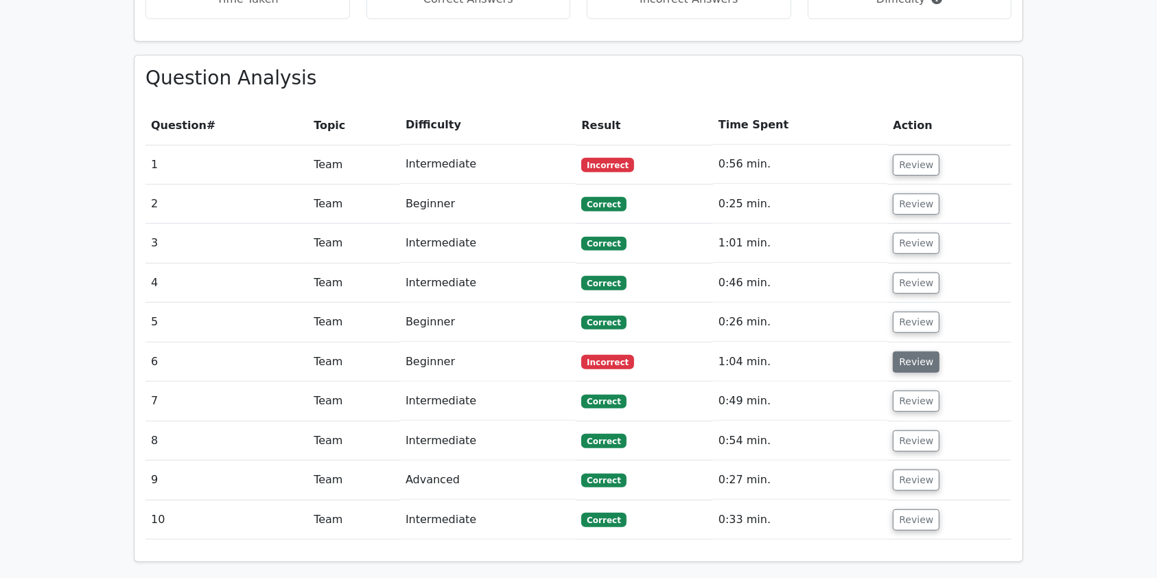
click at [899, 351] on button "Review" at bounding box center [915, 361] width 47 height 21
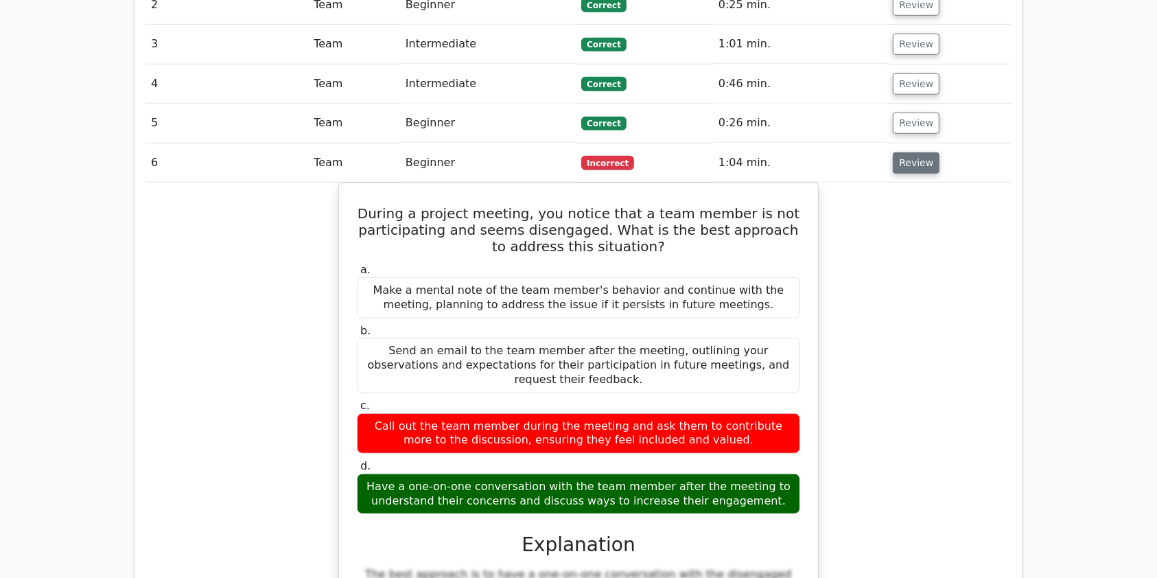
scroll to position [1152, 0]
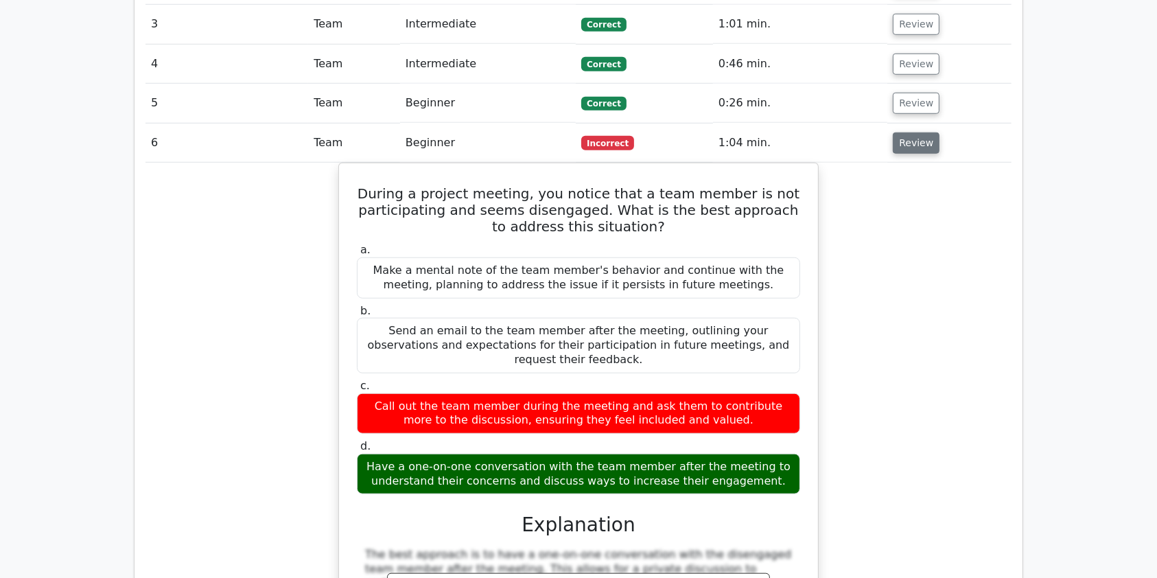
click at [912, 132] on button "Review" at bounding box center [915, 142] width 47 height 21
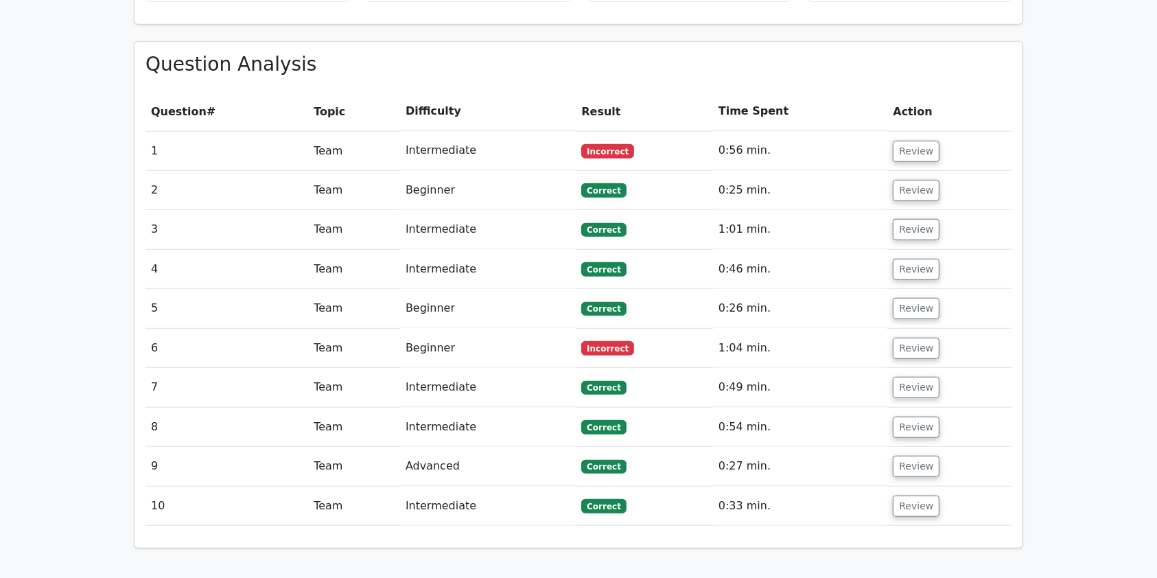
scroll to position [949, 0]
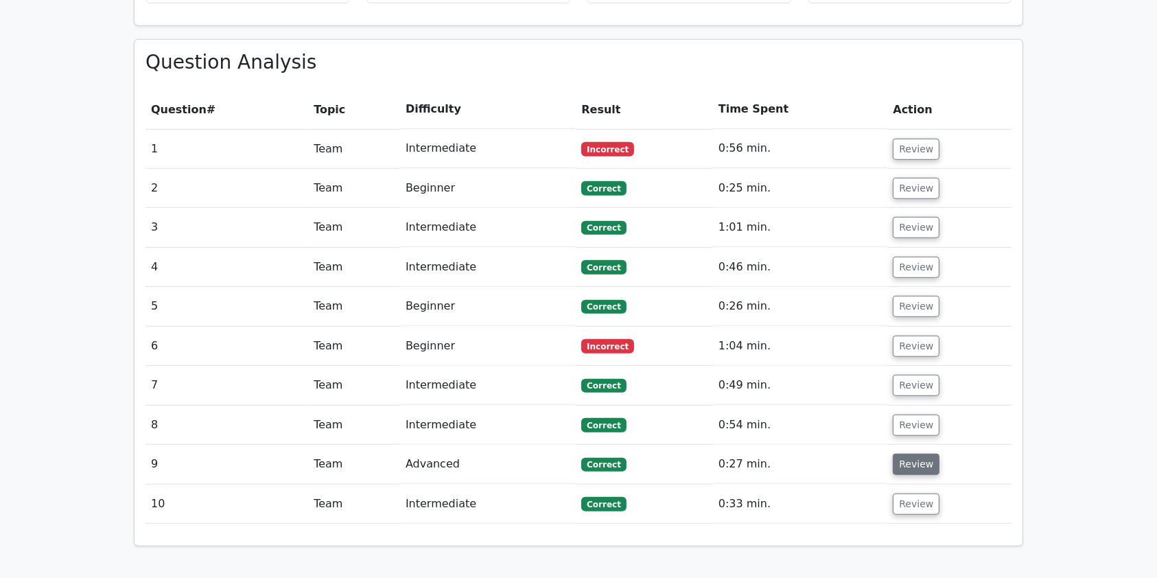
click at [912, 453] on button "Review" at bounding box center [915, 463] width 47 height 21
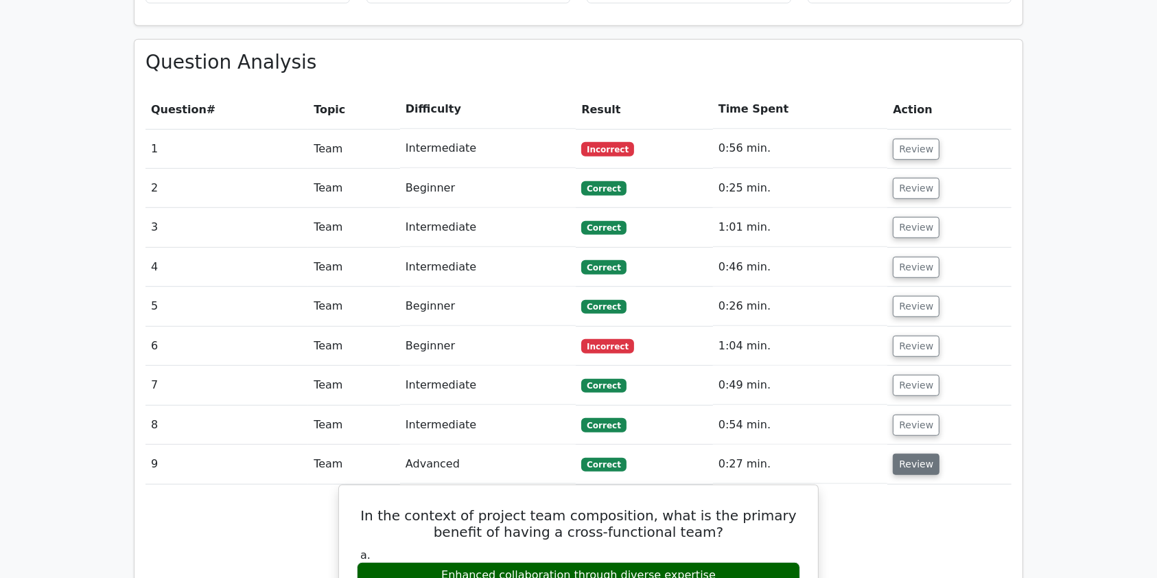
click at [912, 453] on button "Review" at bounding box center [915, 463] width 47 height 21
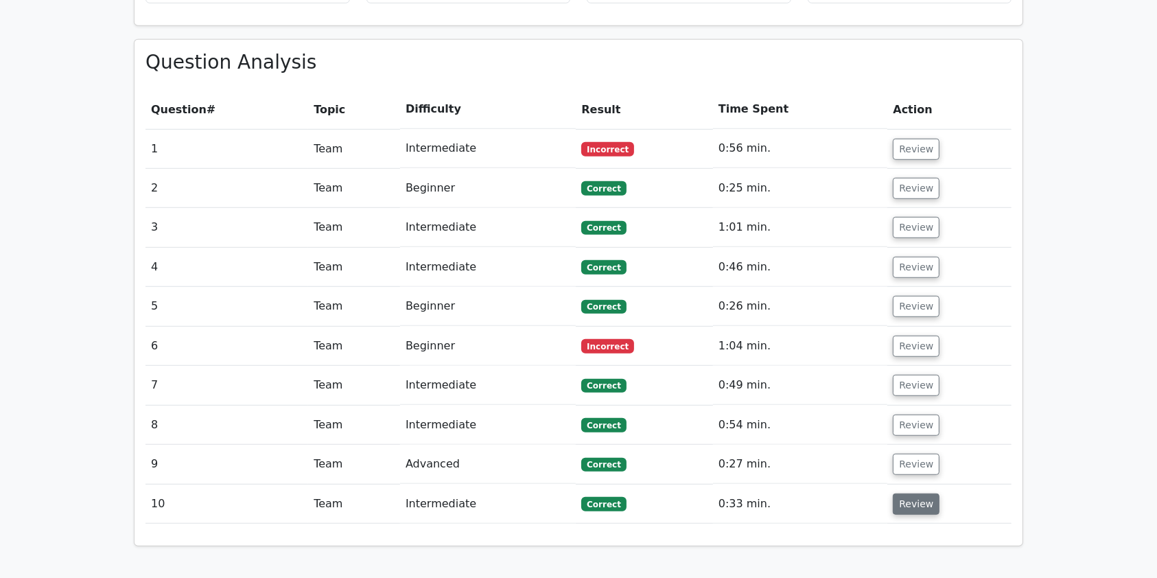
click at [908, 493] on button "Review" at bounding box center [915, 503] width 47 height 21
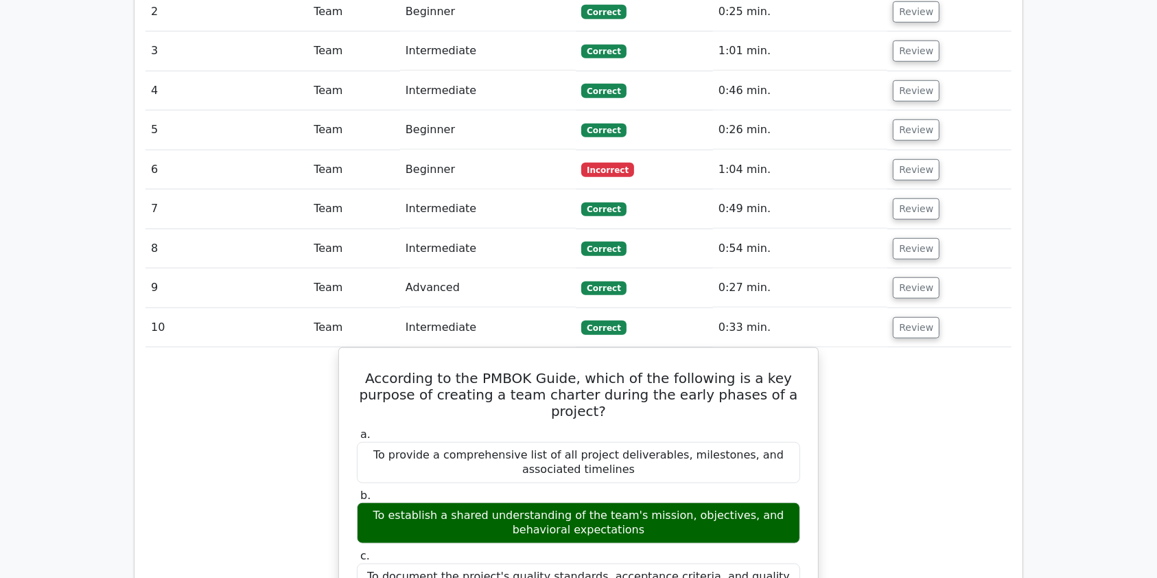
scroll to position [1074, 0]
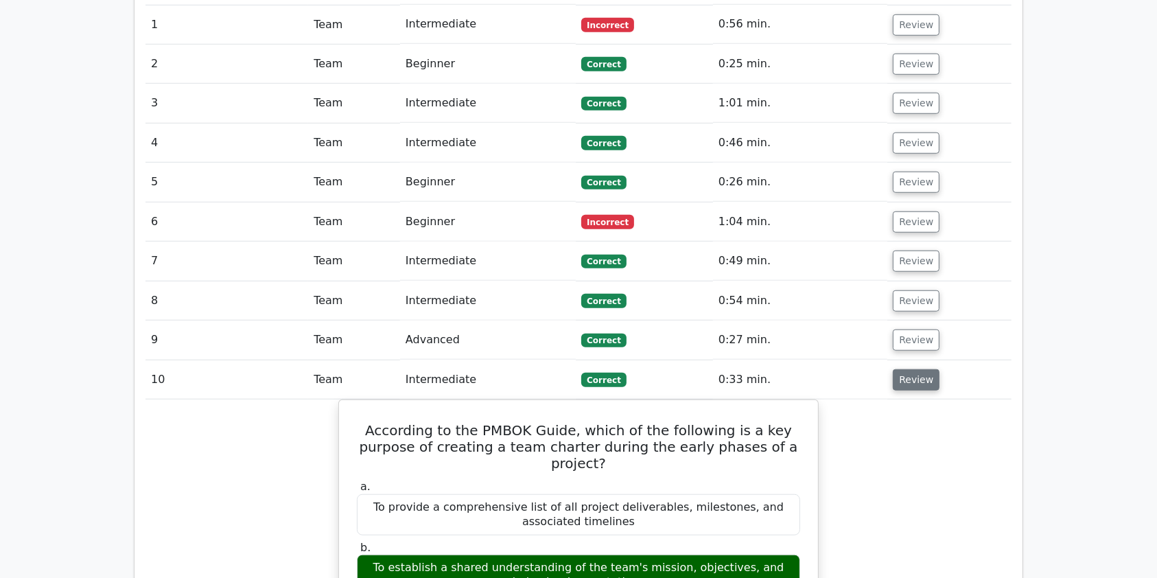
click at [907, 369] on button "Review" at bounding box center [915, 379] width 47 height 21
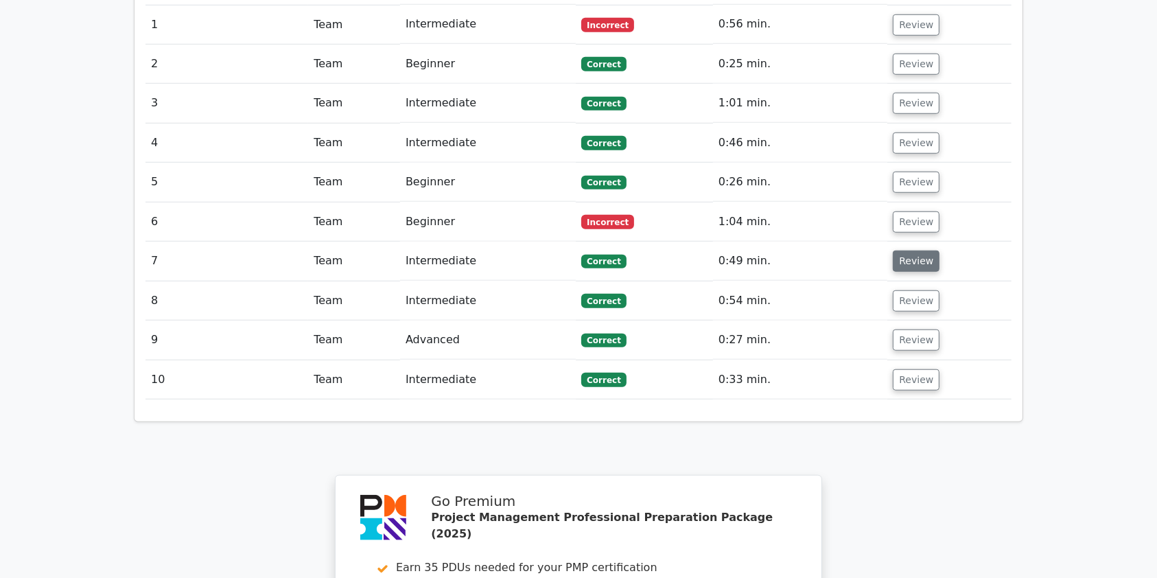
click at [904, 250] on button "Review" at bounding box center [915, 260] width 47 height 21
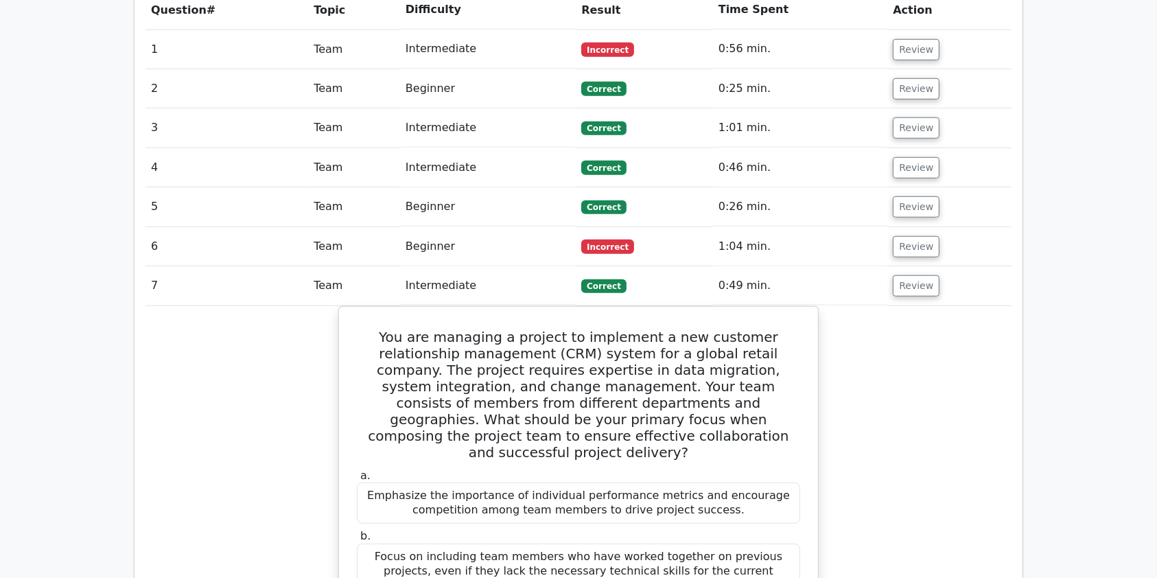
scroll to position [1048, 0]
click at [907, 276] on button "Review" at bounding box center [915, 286] width 47 height 21
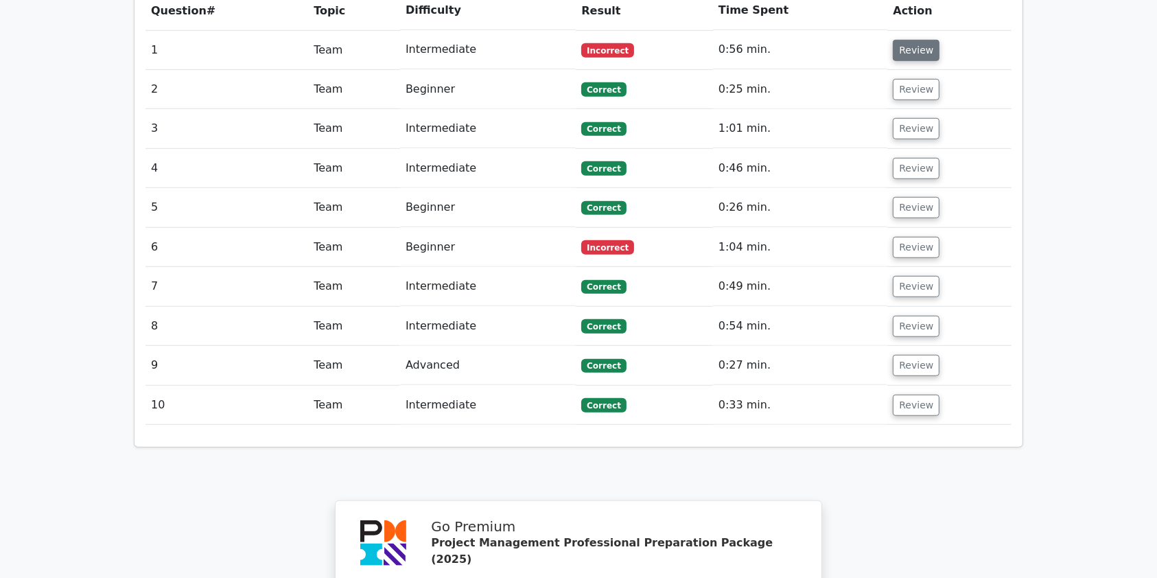
click at [904, 40] on button "Review" at bounding box center [915, 50] width 47 height 21
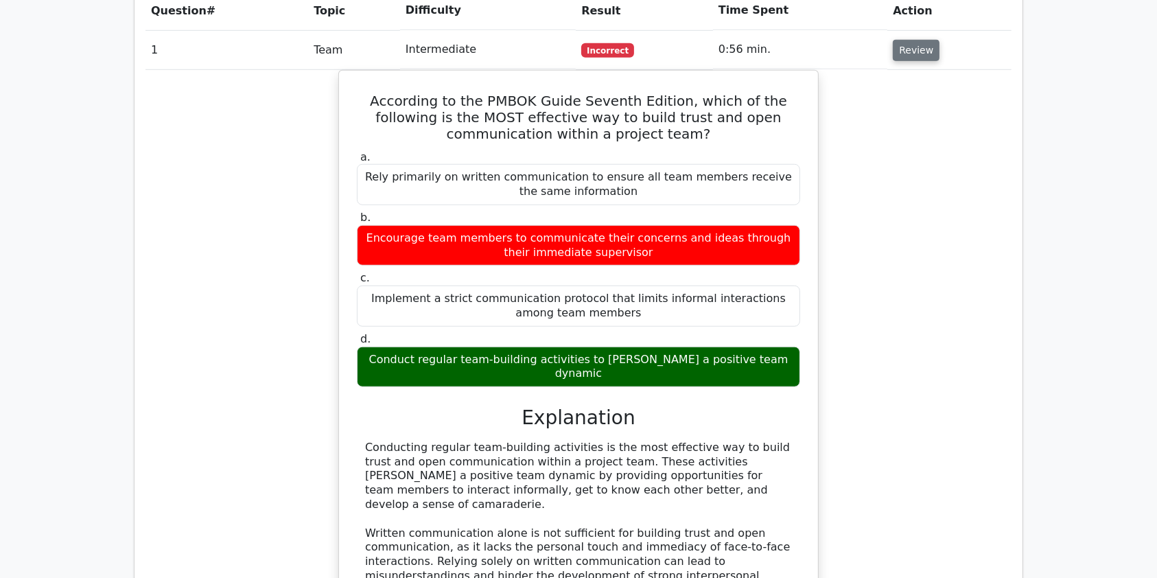
click at [907, 40] on button "Review" at bounding box center [915, 50] width 47 height 21
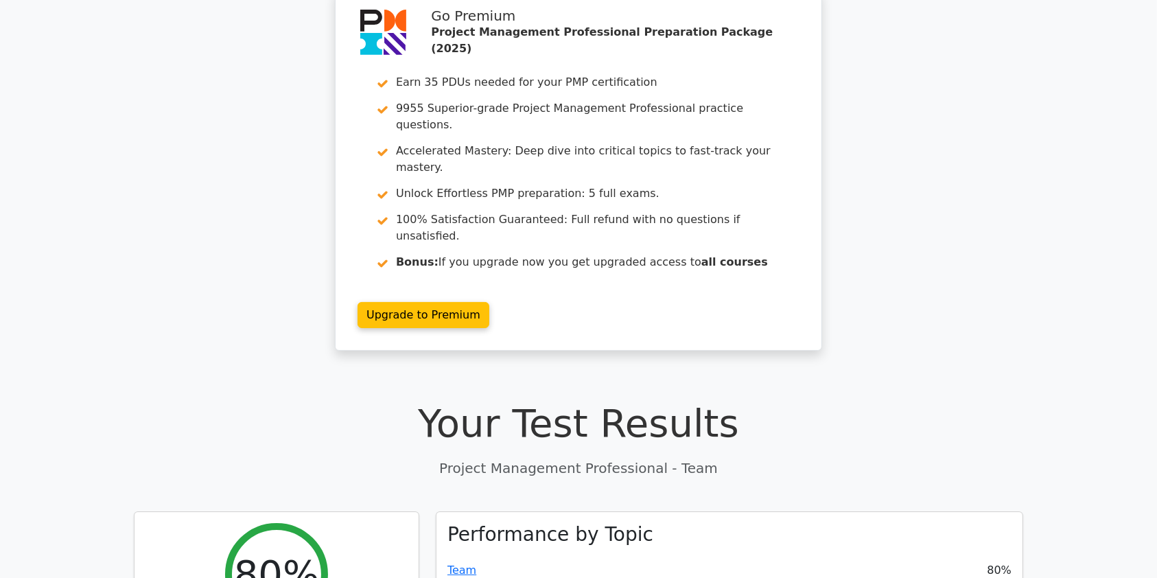
scroll to position [0, 0]
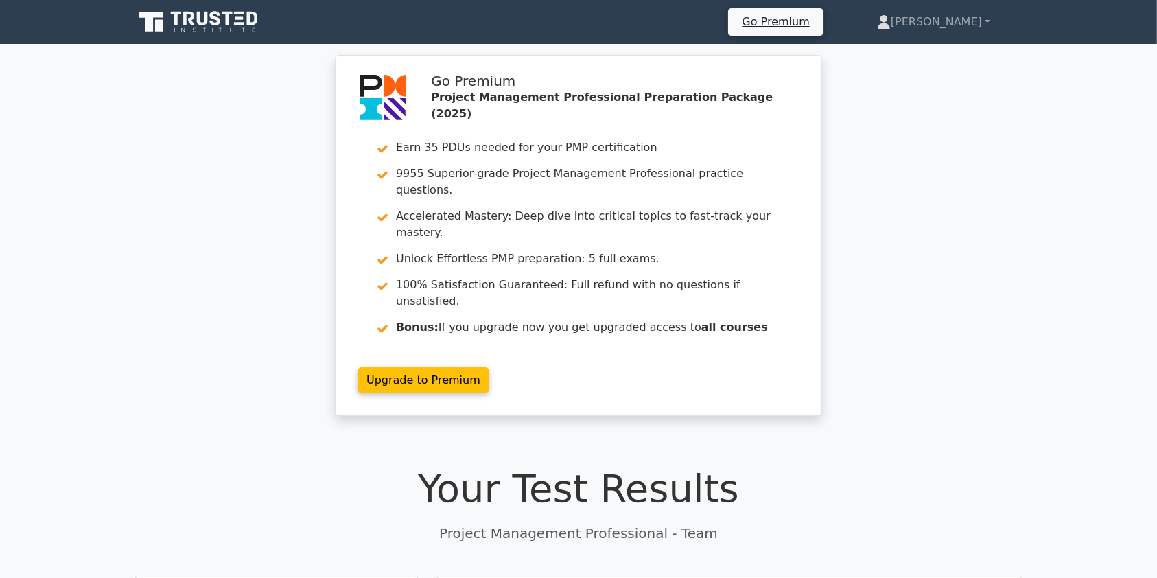
click at [220, 19] on icon at bounding box center [215, 18] width 11 height 14
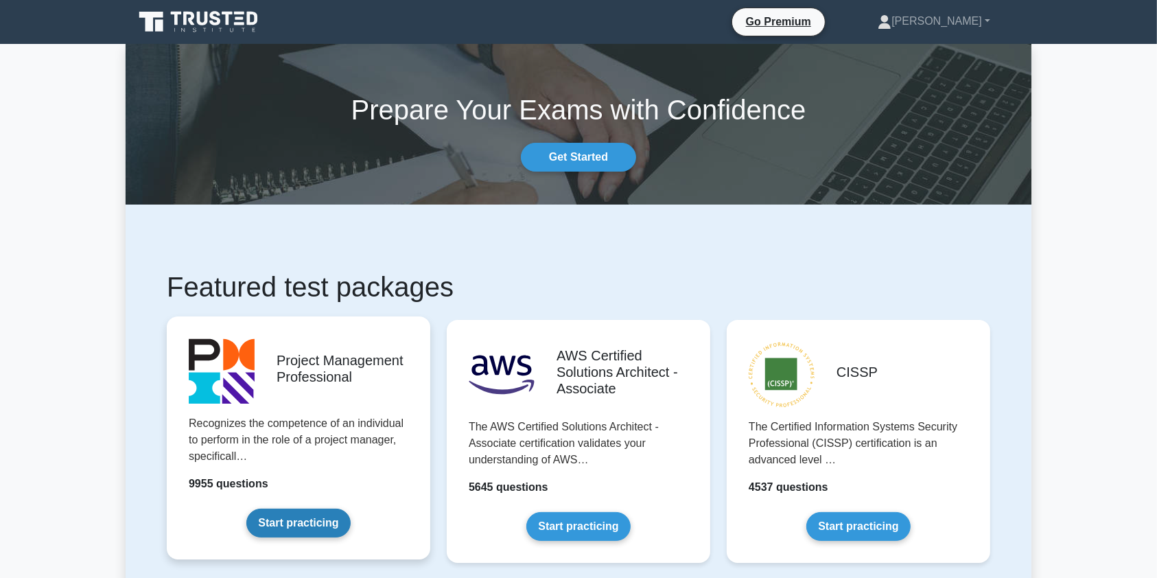
click at [329, 517] on link "Start practicing" at bounding box center [298, 522] width 104 height 29
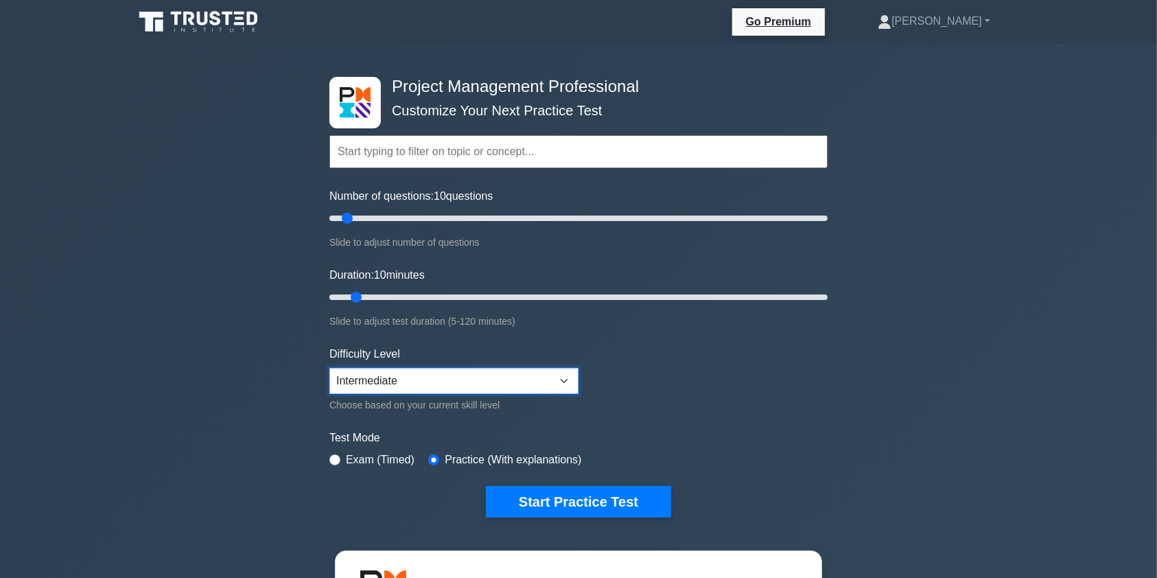
click at [564, 376] on select "Beginner Intermediate Expert" at bounding box center [453, 381] width 249 height 26
select select "expert"
click at [329, 368] on select "Beginner Intermediate Expert" at bounding box center [453, 381] width 249 height 26
click at [506, 159] on input "text" at bounding box center [578, 151] width 498 height 33
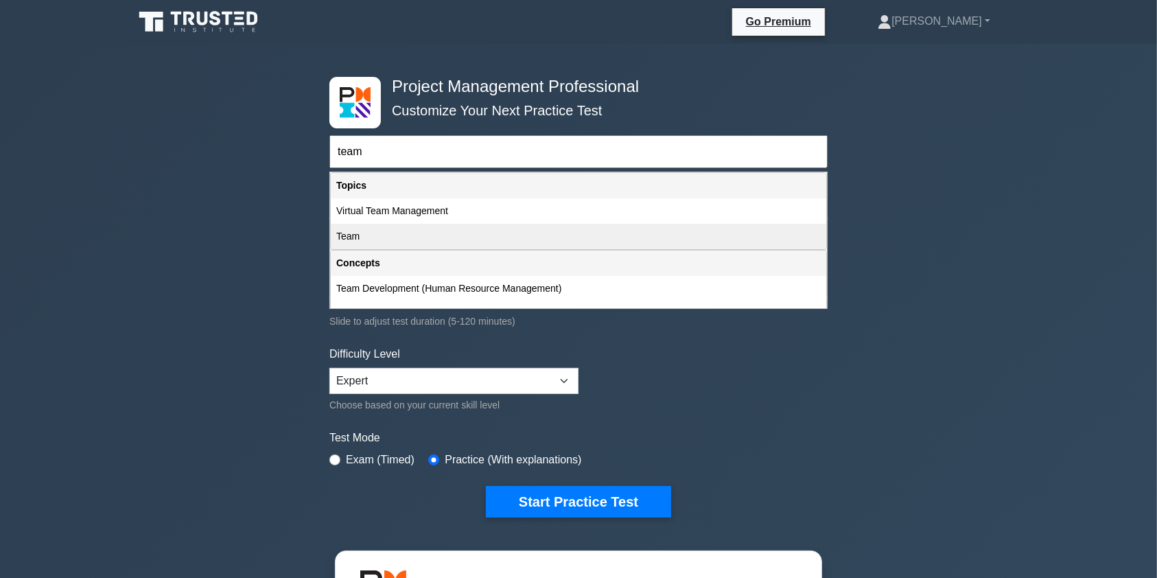
click at [608, 234] on div "Team" at bounding box center [578, 236] width 495 height 25
type input "Team"
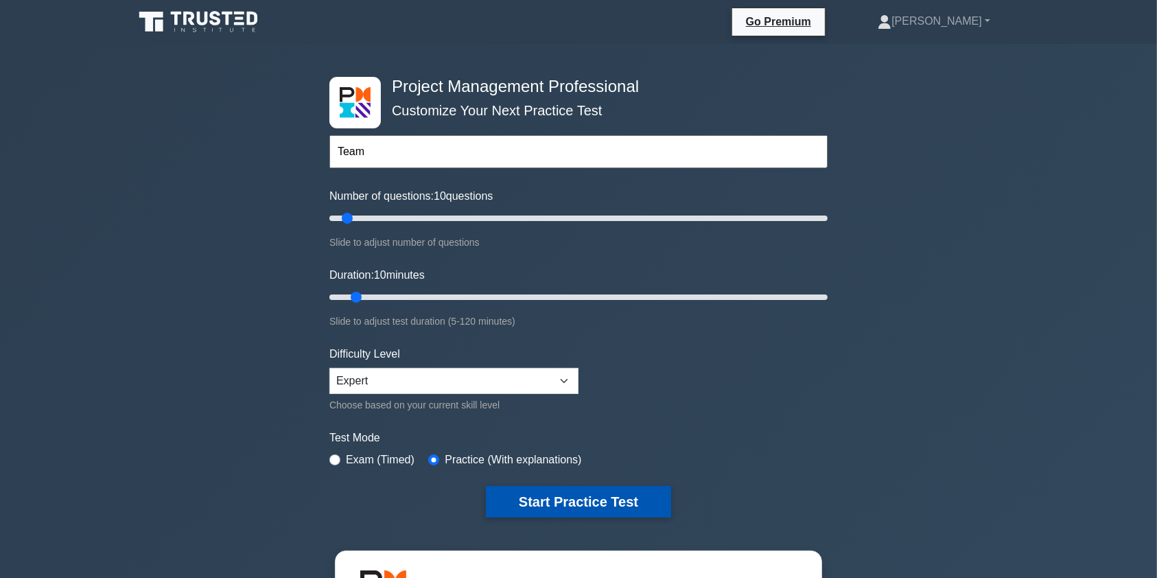
click at [619, 501] on button "Start Practice Test" at bounding box center [578, 502] width 185 height 32
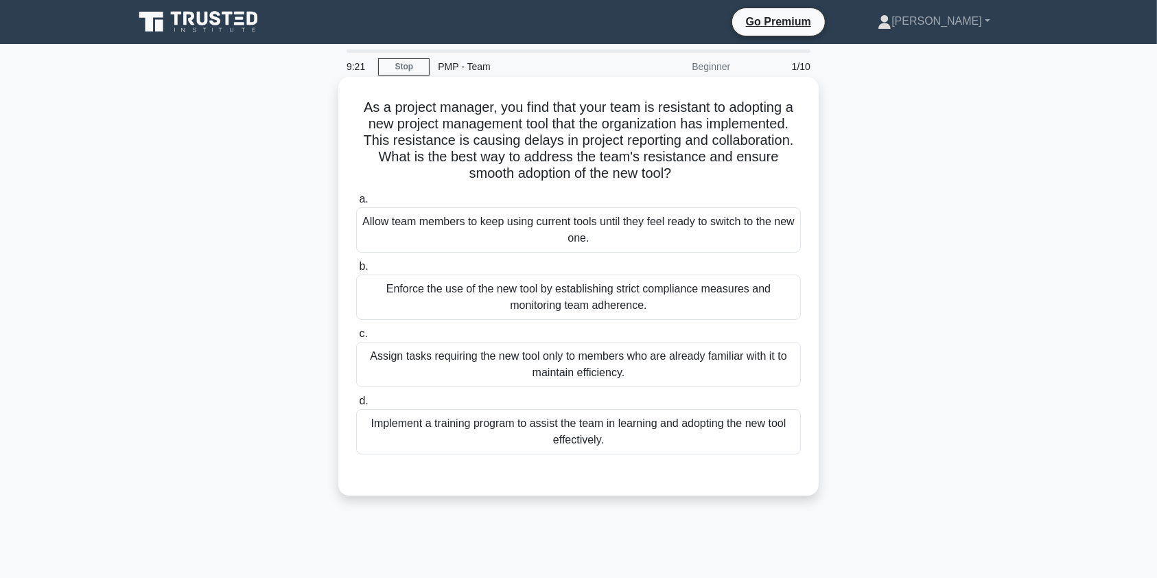
click at [618, 427] on div "Implement a training program to assist the team in learning and adopting the ne…" at bounding box center [578, 431] width 444 height 45
click at [356, 405] on input "d. Implement a training program to assist the team in learning and adopting the…" at bounding box center [356, 400] width 0 height 9
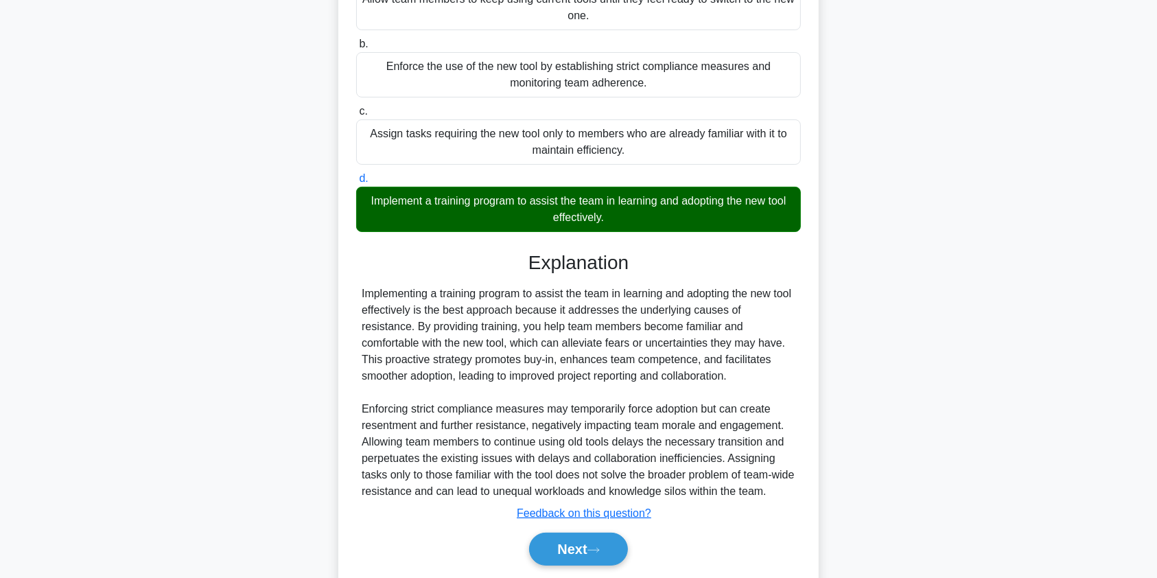
scroll to position [268, 0]
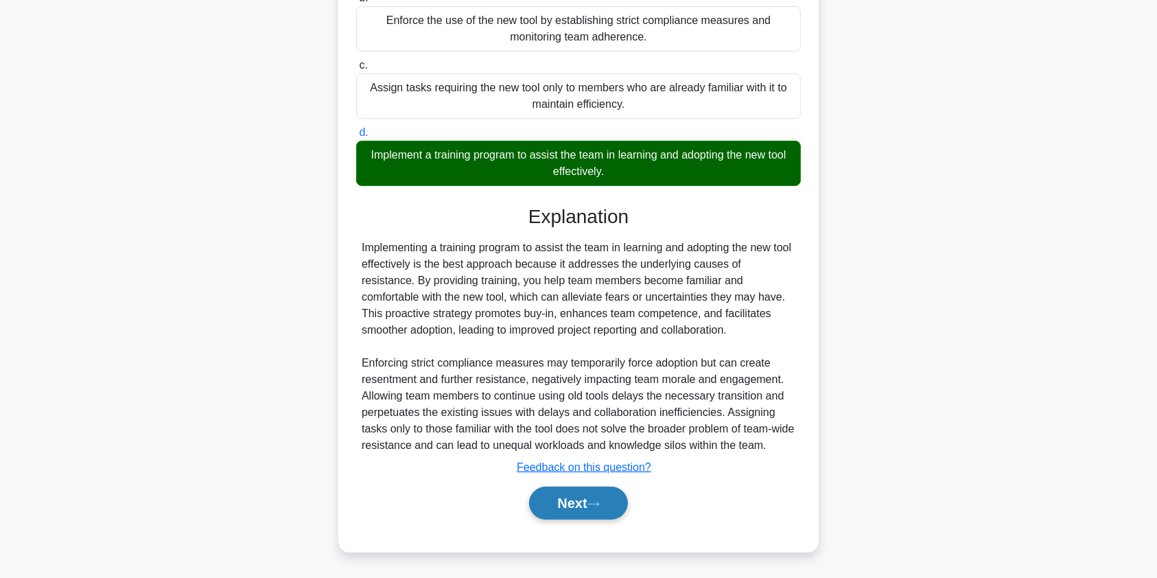
click at [567, 506] on button "Next" at bounding box center [578, 502] width 98 height 33
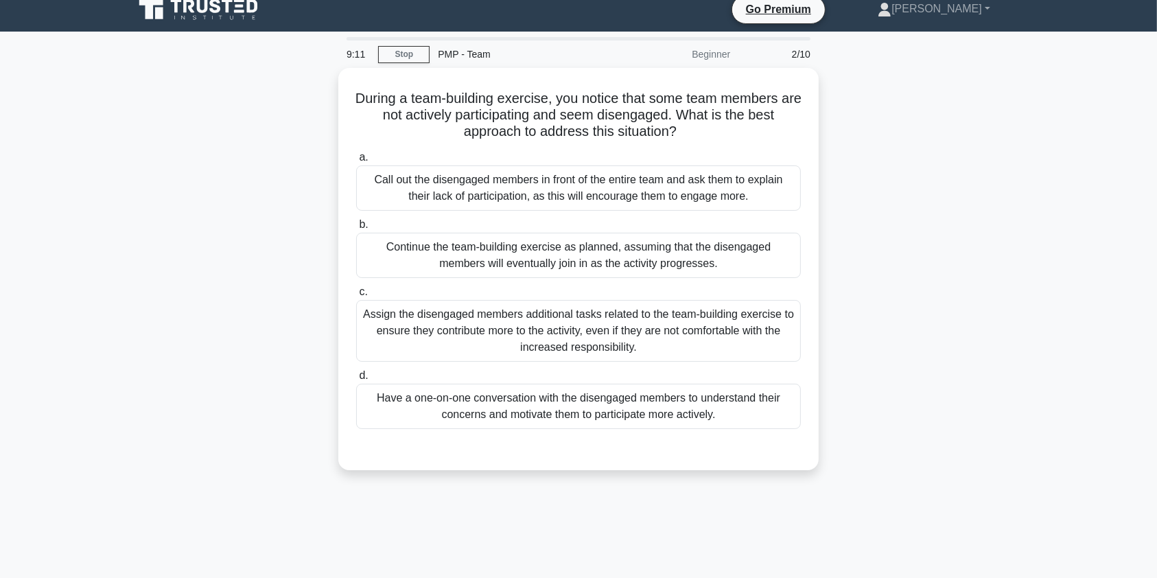
scroll to position [0, 0]
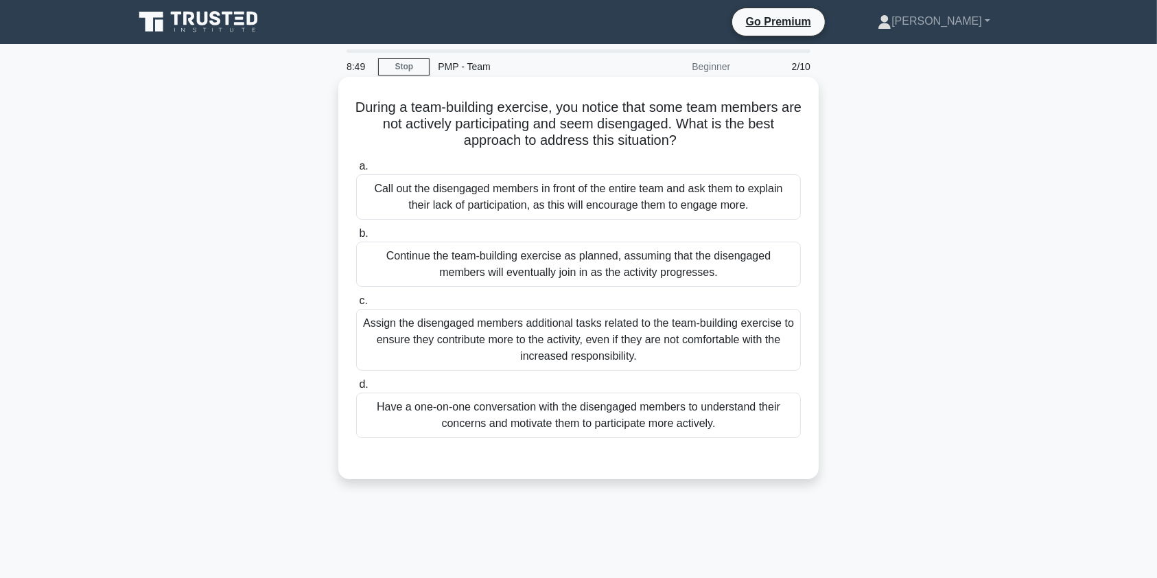
click at [604, 420] on div "Have a one-on-one conversation with the disengaged members to understand their …" at bounding box center [578, 414] width 444 height 45
click at [356, 389] on input "d. Have a one-on-one conversation with the disengaged members to understand the…" at bounding box center [356, 384] width 0 height 9
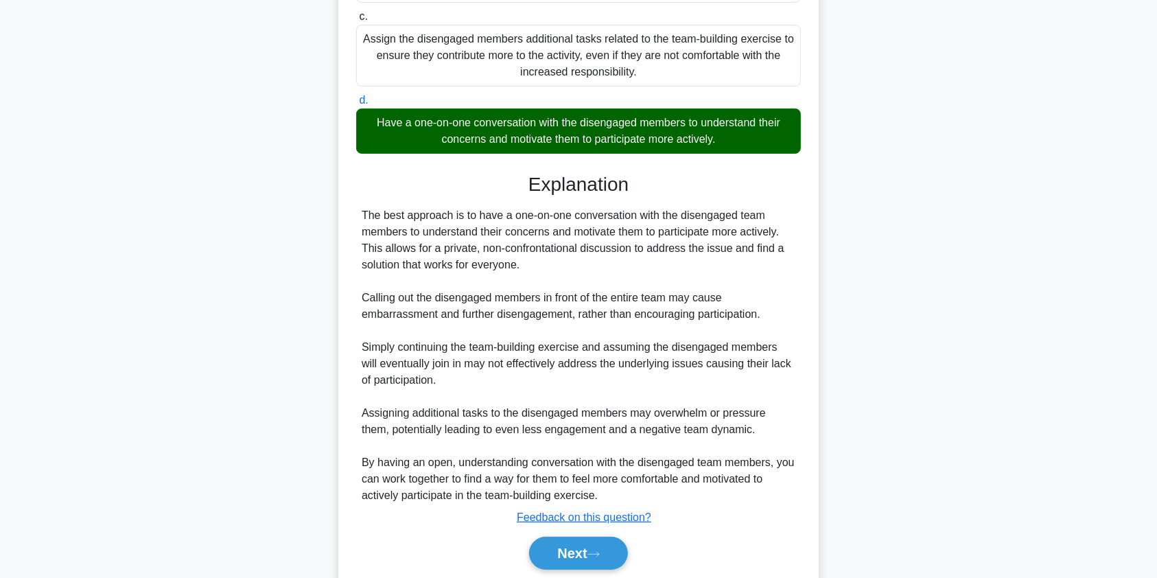
scroll to position [334, 0]
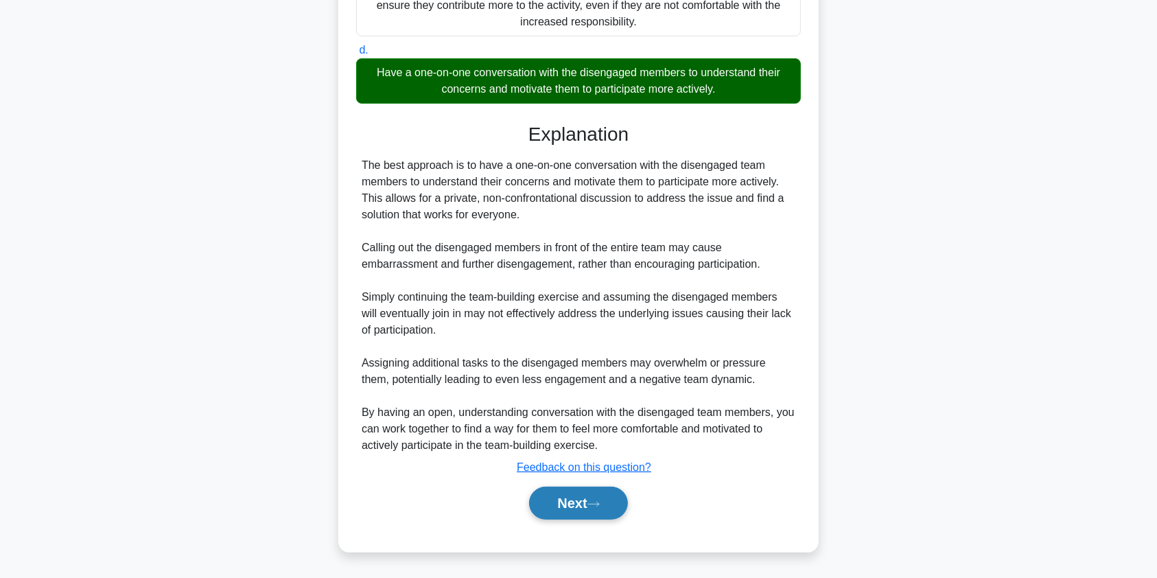
click at [571, 503] on button "Next" at bounding box center [578, 502] width 98 height 33
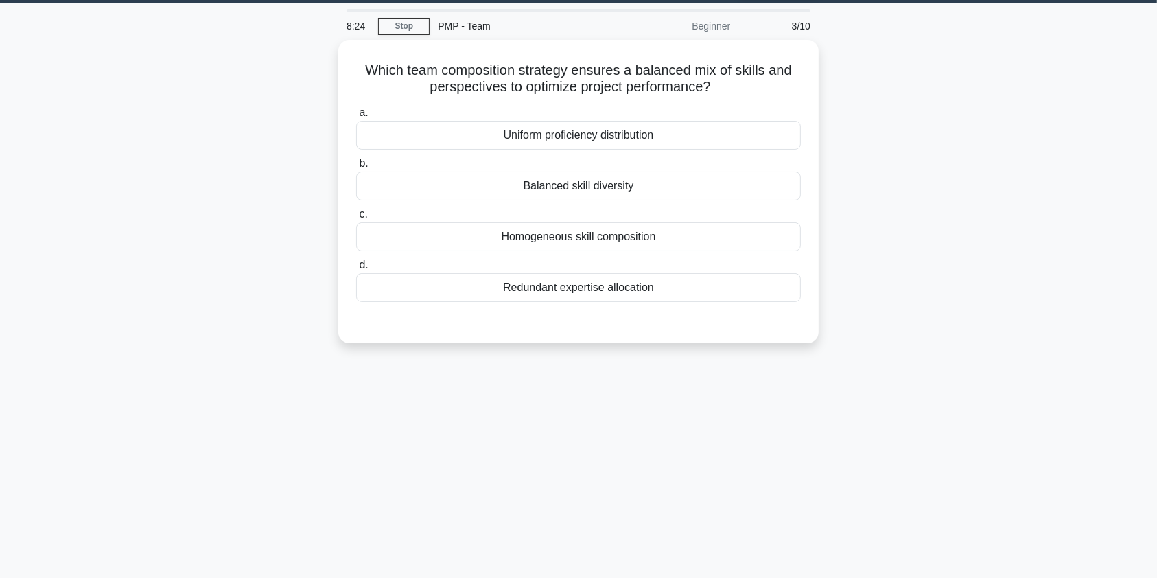
scroll to position [0, 0]
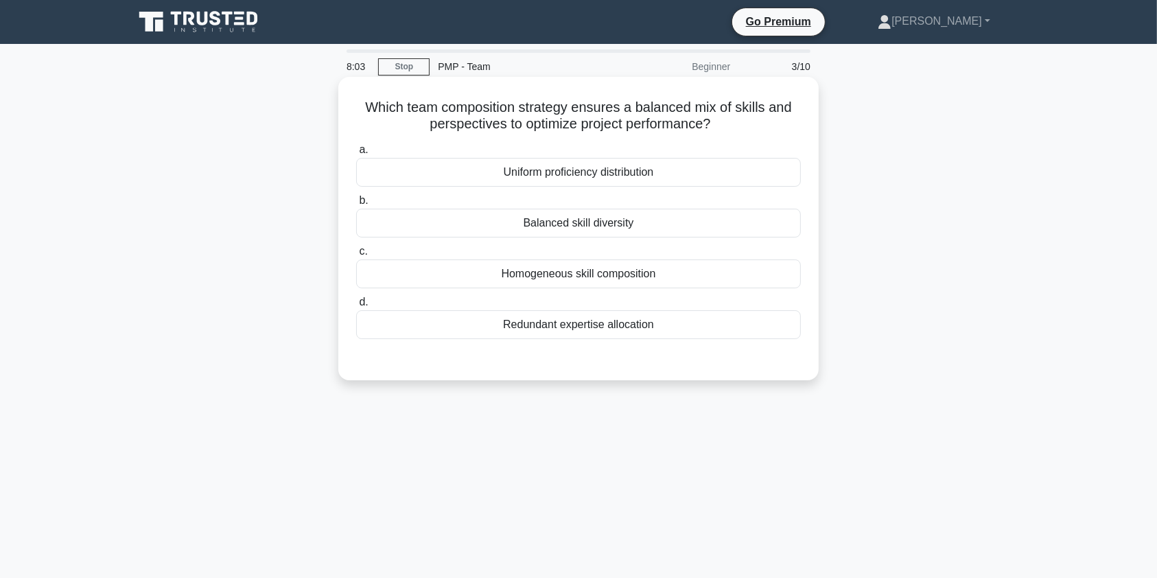
click at [679, 222] on div "Balanced skill diversity" at bounding box center [578, 223] width 444 height 29
click at [356, 205] on input "b. Balanced skill diversity" at bounding box center [356, 200] width 0 height 9
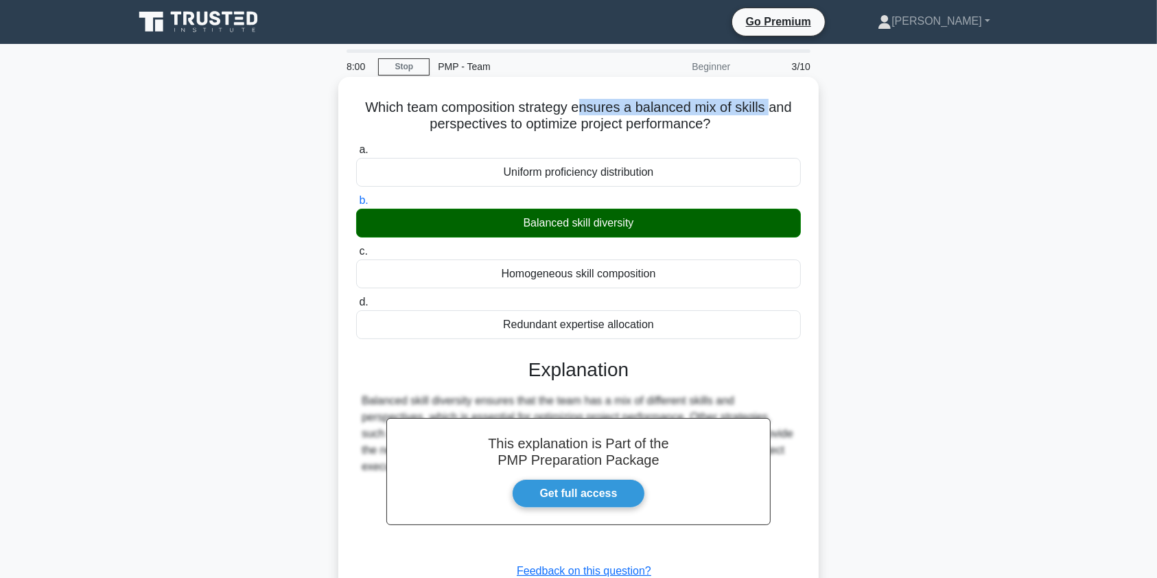
drag, startPoint x: 585, startPoint y: 113, endPoint x: 774, endPoint y: 102, distance: 189.7
click at [774, 102] on h5 "Which team composition strategy ensures a balanced mix of skills and perspectiv…" at bounding box center [578, 116] width 447 height 34
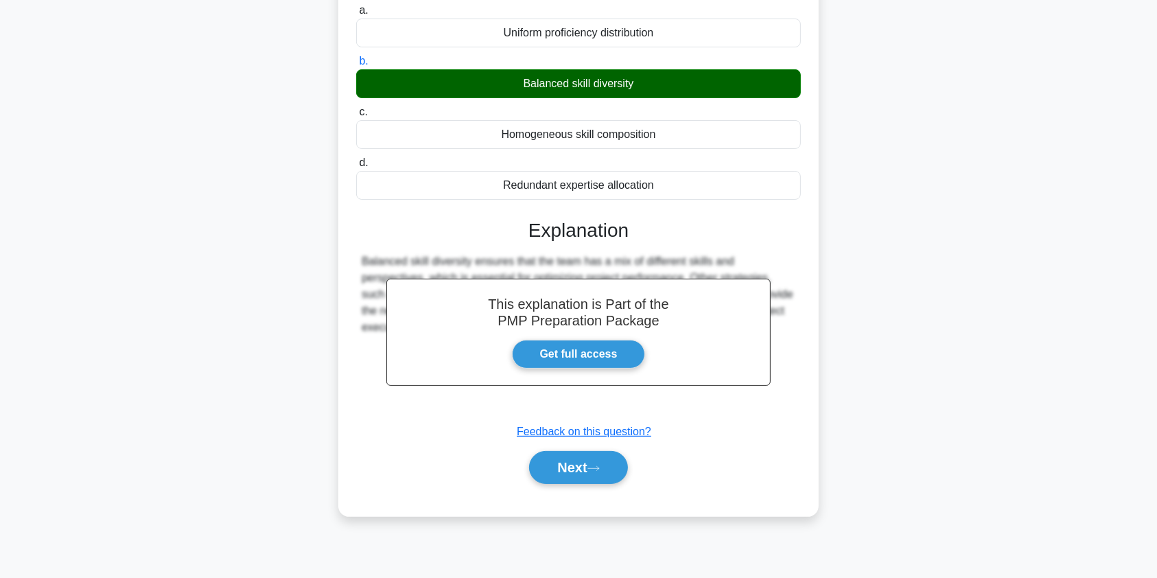
scroll to position [164, 0]
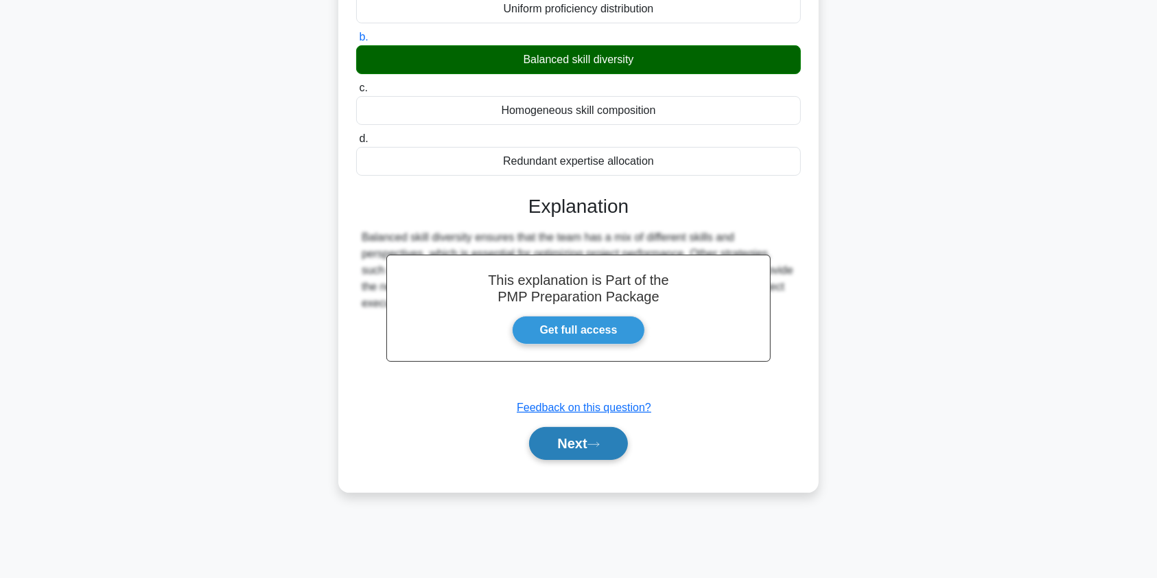
click at [571, 444] on button "Next" at bounding box center [578, 443] width 98 height 33
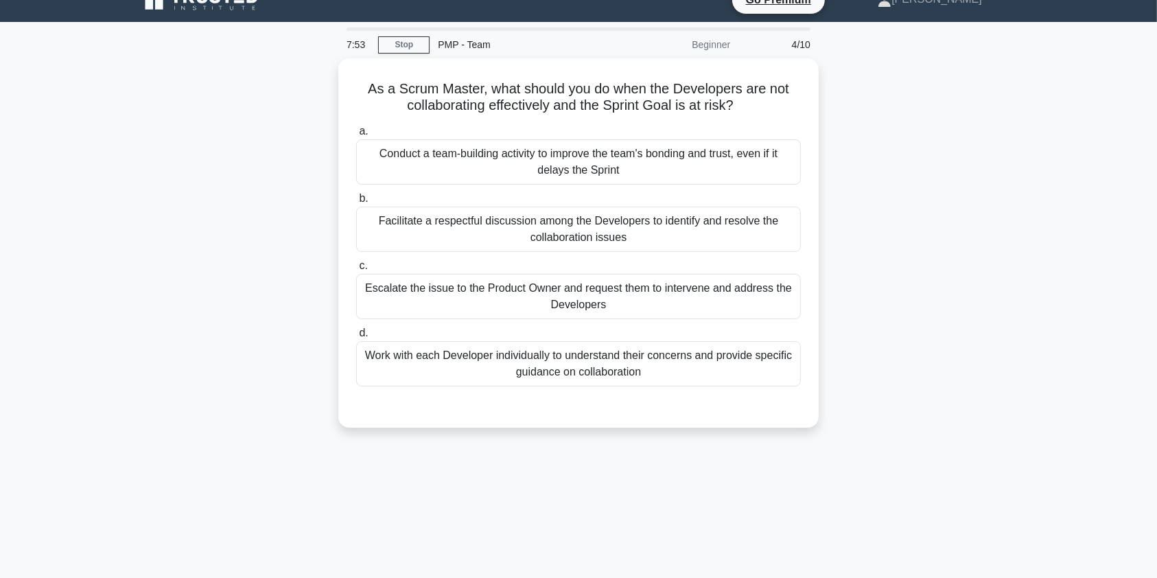
scroll to position [0, 0]
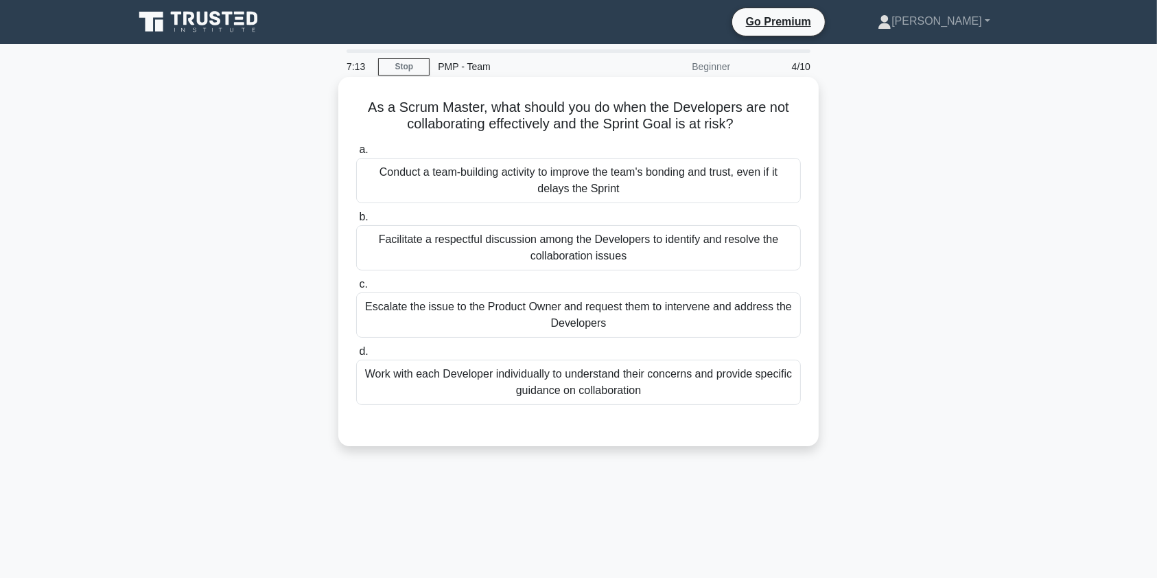
click at [527, 252] on div "Facilitate a respectful discussion among the Developers to identify and resolve…" at bounding box center [578, 247] width 444 height 45
click at [356, 222] on input "b. Facilitate a respectful discussion among the Developers to identify and reso…" at bounding box center [356, 217] width 0 height 9
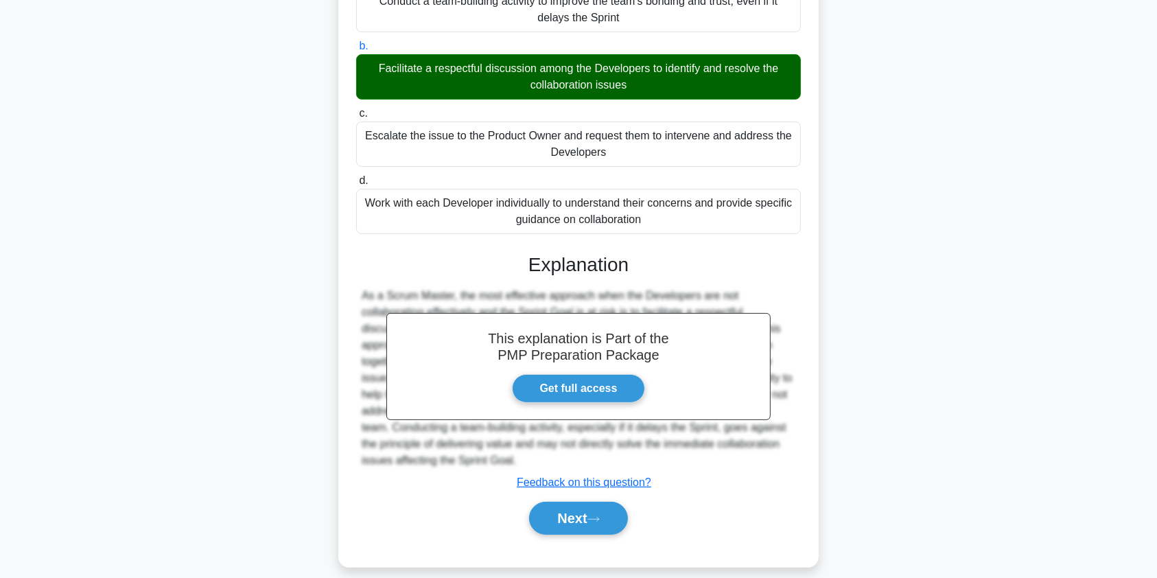
scroll to position [186, 0]
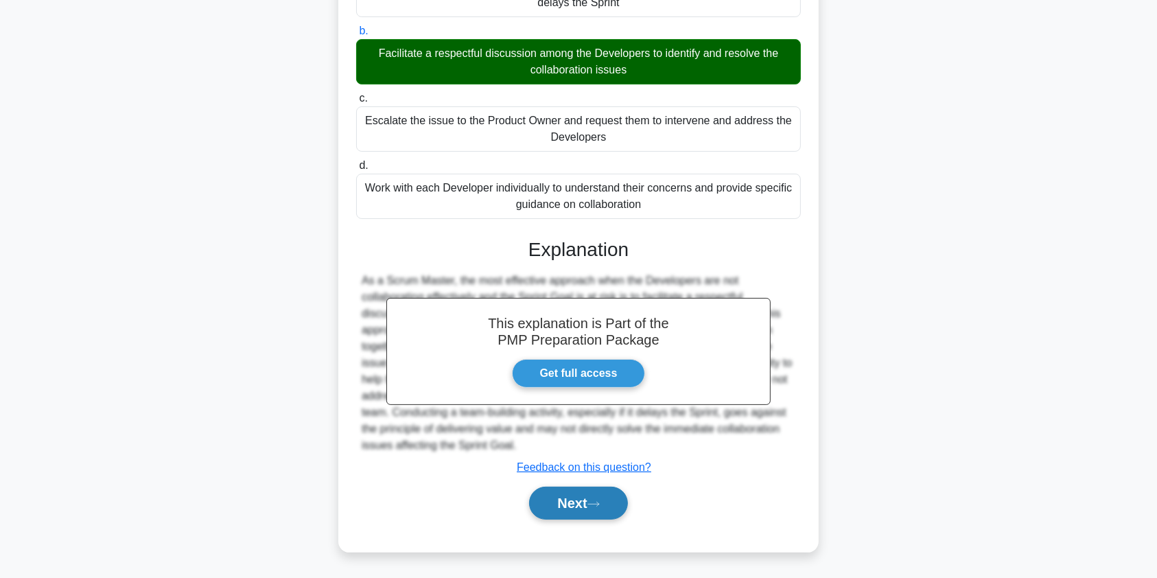
click at [583, 499] on button "Next" at bounding box center [578, 502] width 98 height 33
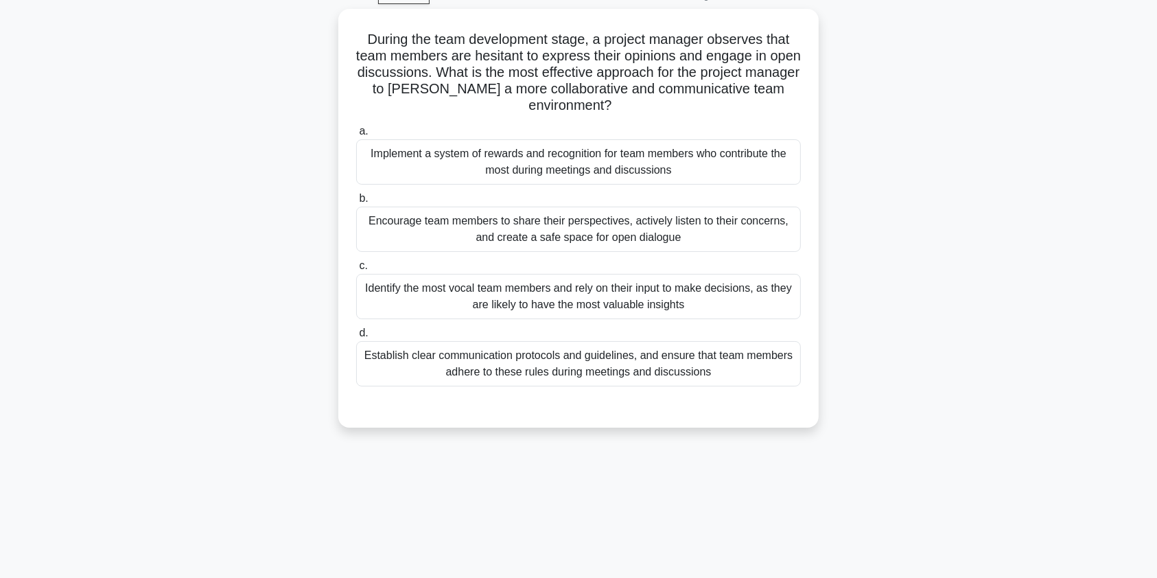
scroll to position [0, 0]
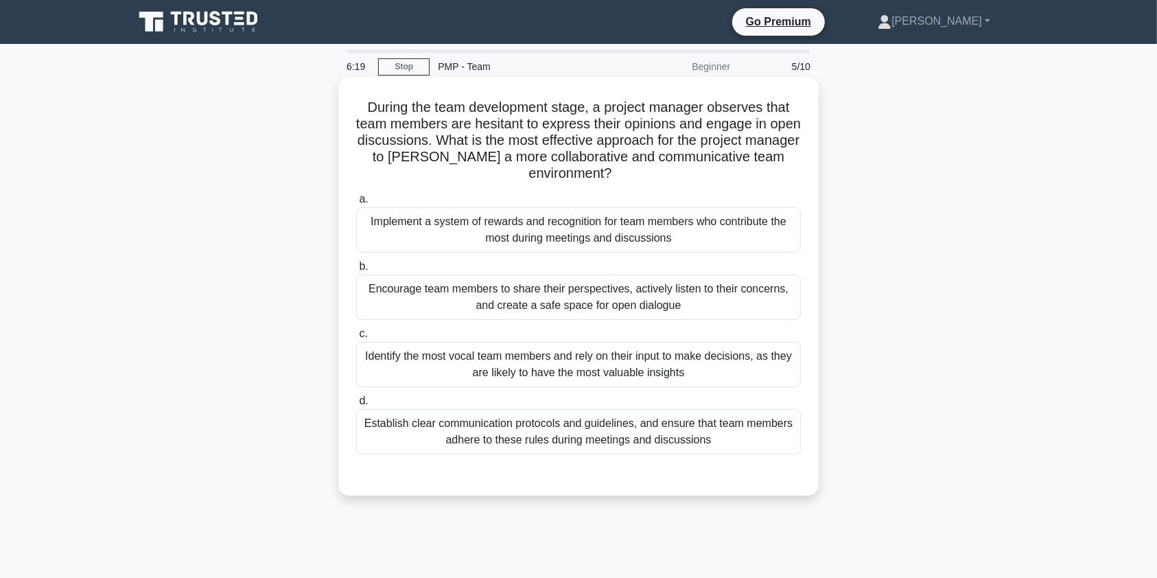
click at [492, 299] on div "Encourage team members to share their perspectives, actively listen to their co…" at bounding box center [578, 296] width 444 height 45
click at [356, 271] on input "b. Encourage team members to share their perspectives, actively listen to their…" at bounding box center [356, 266] width 0 height 9
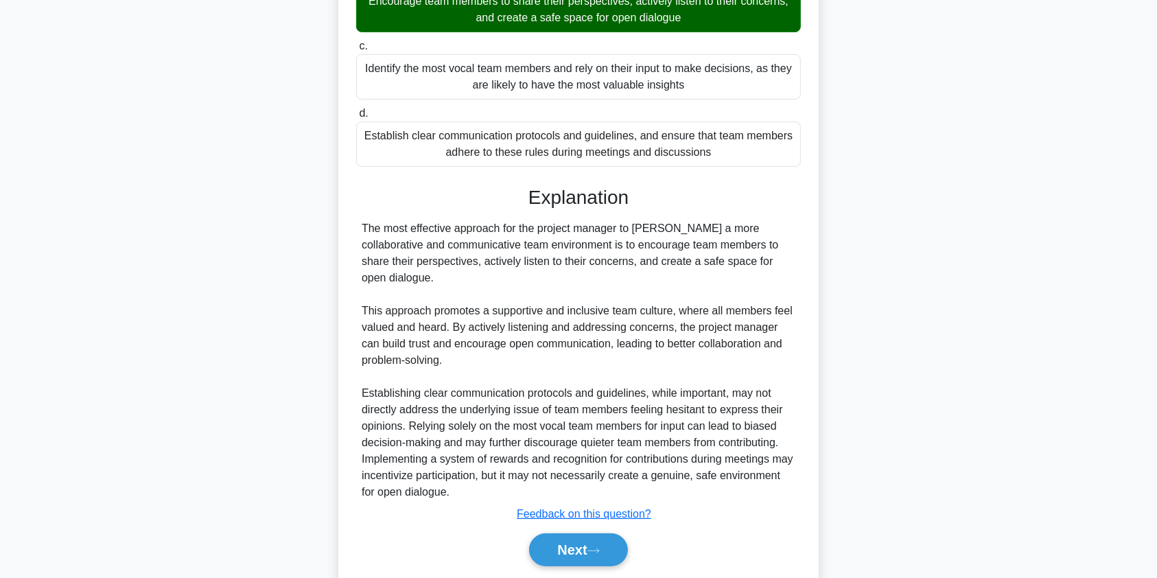
scroll to position [318, 0]
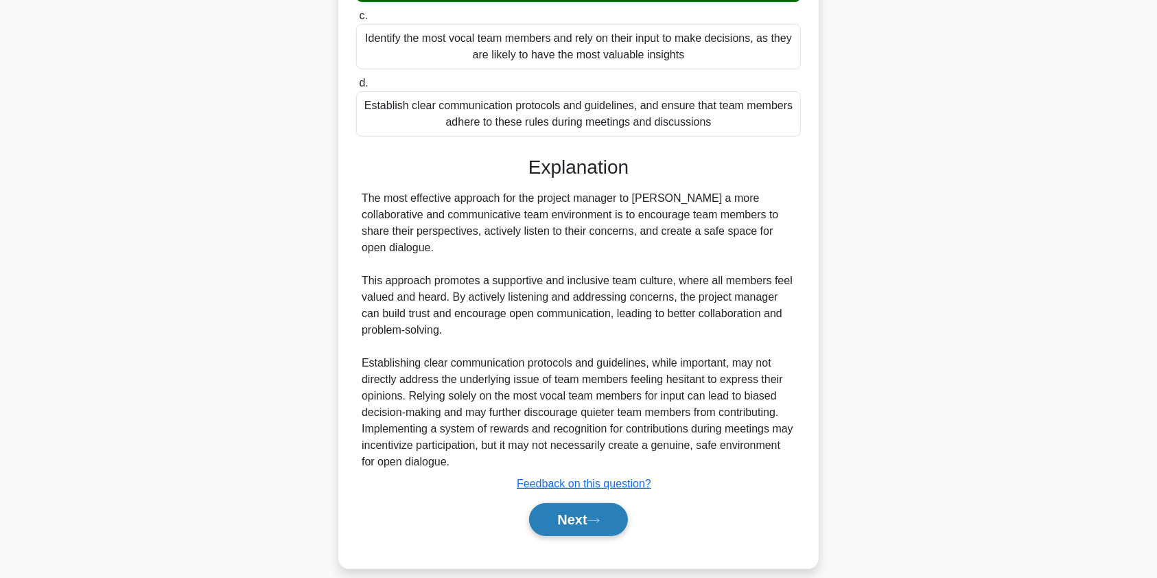
click at [582, 503] on button "Next" at bounding box center [578, 519] width 98 height 33
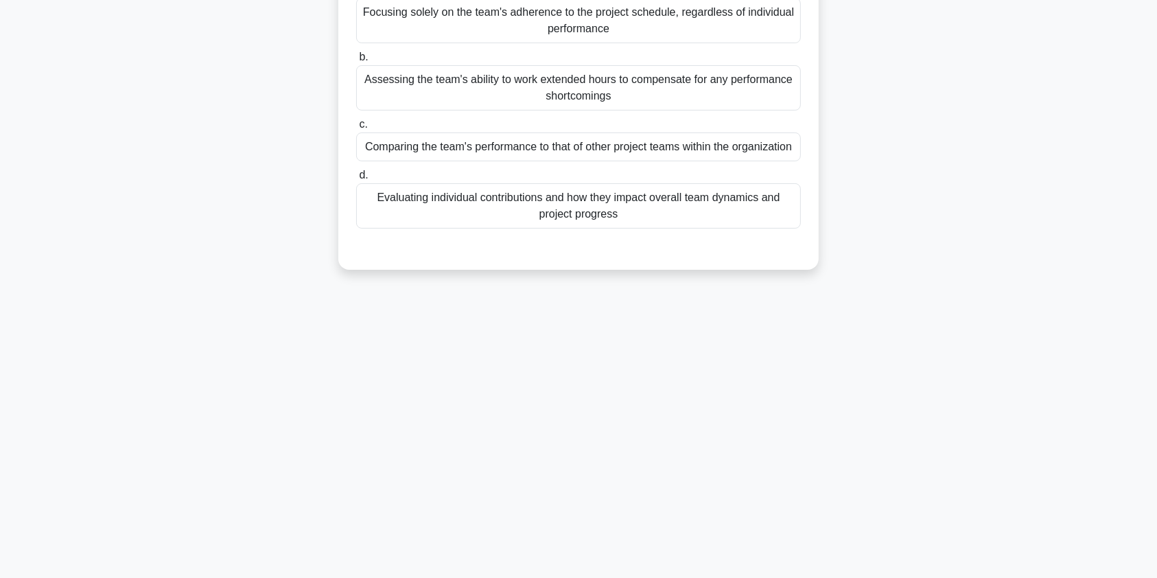
scroll to position [0, 0]
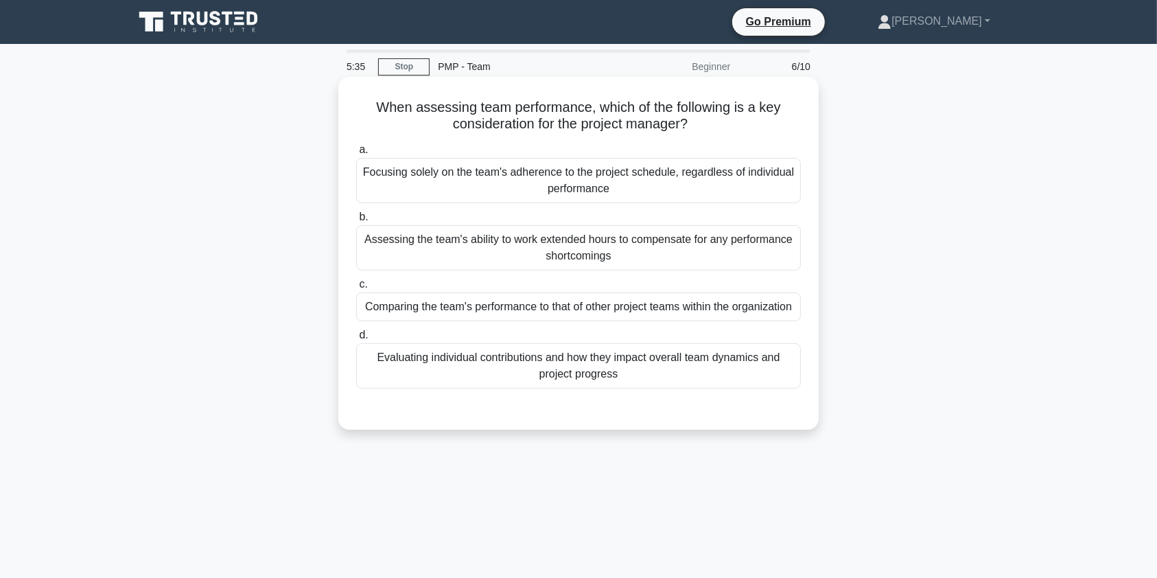
click at [584, 388] on div "Evaluating individual contributions and how they impact overall team dynamics a…" at bounding box center [578, 365] width 444 height 45
click at [356, 340] on input "d. Evaluating individual contributions and how they impact overall team dynamic…" at bounding box center [356, 335] width 0 height 9
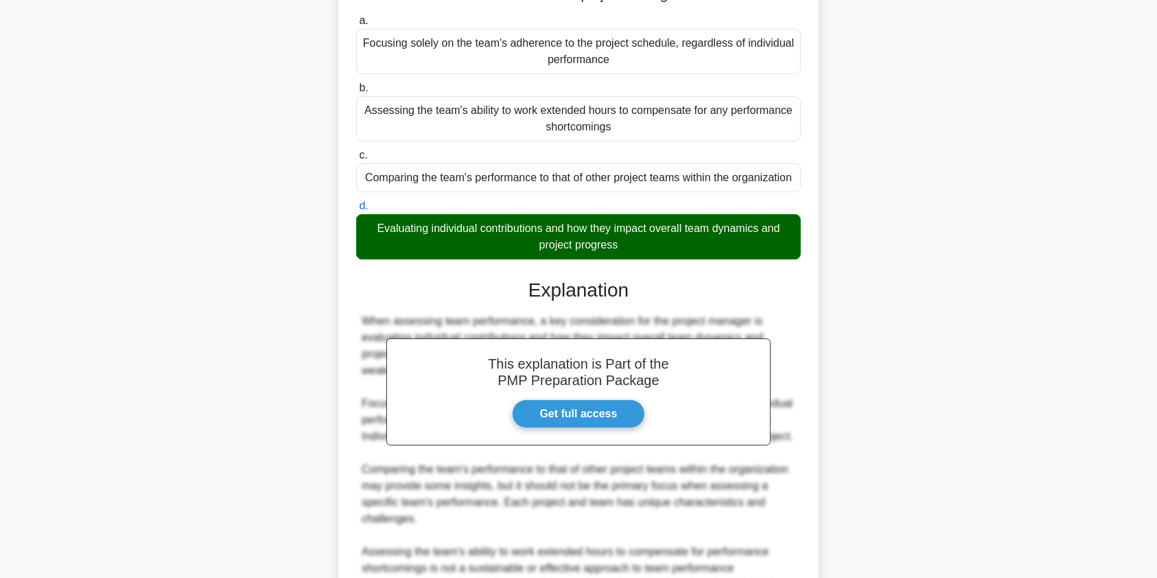
scroll to position [285, 0]
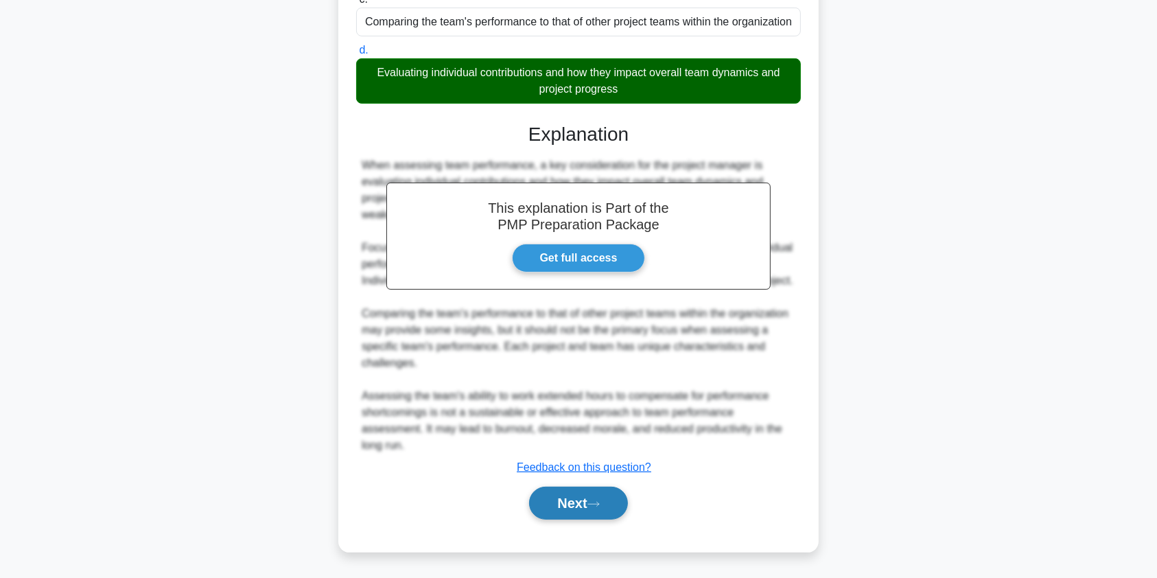
click at [576, 508] on button "Next" at bounding box center [578, 502] width 98 height 33
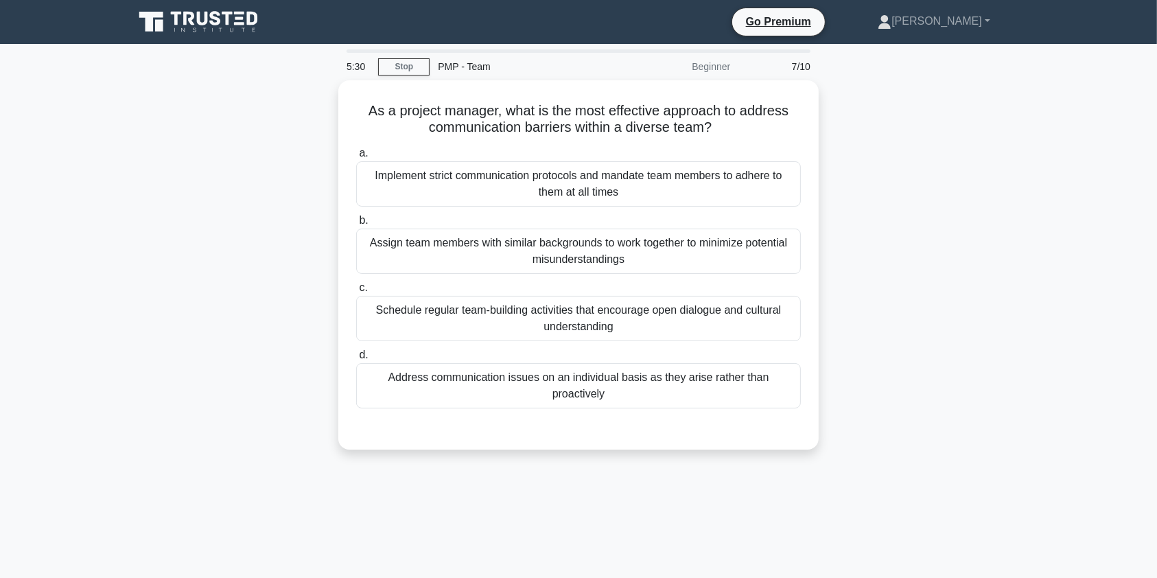
scroll to position [0, 0]
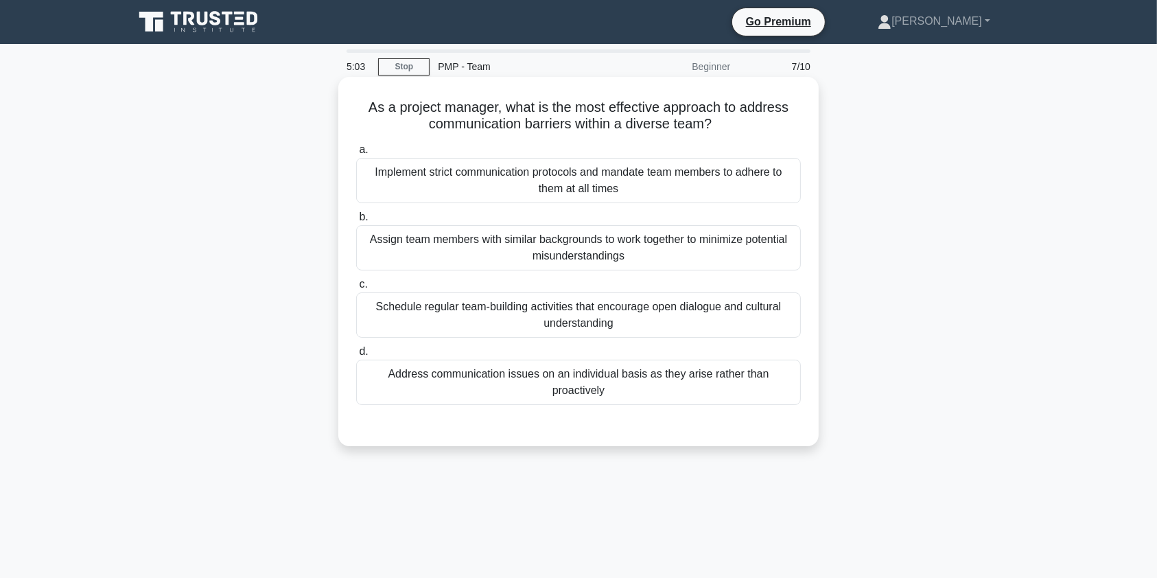
click at [711, 318] on div "Schedule regular team-building activities that encourage open dialogue and cult…" at bounding box center [578, 314] width 444 height 45
click at [356, 289] on input "c. Schedule regular team-building activities that encourage open dialogue and c…" at bounding box center [356, 284] width 0 height 9
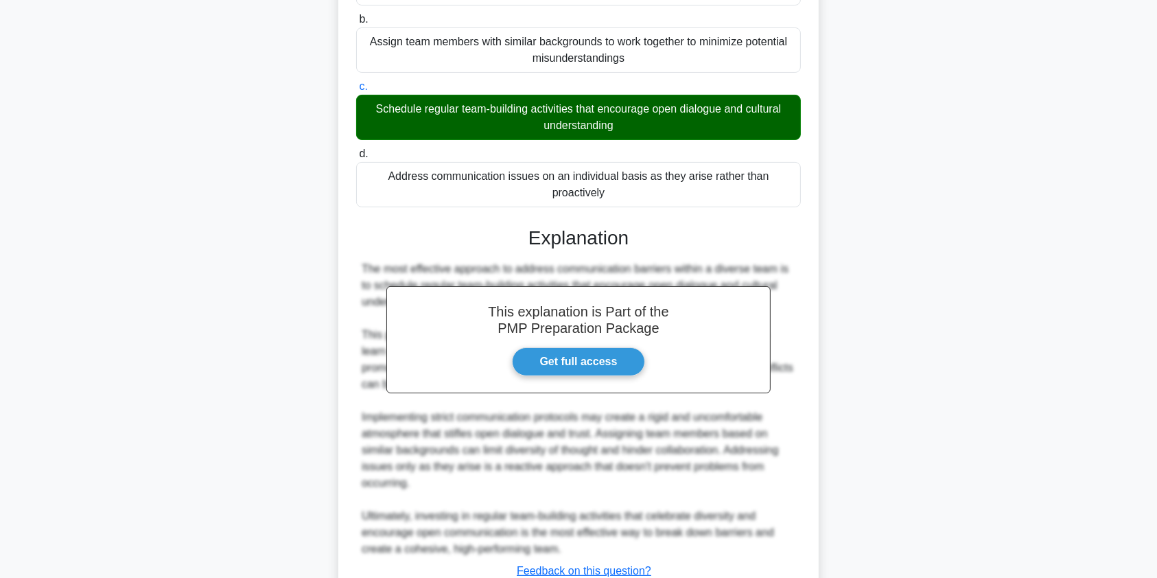
scroll to position [285, 0]
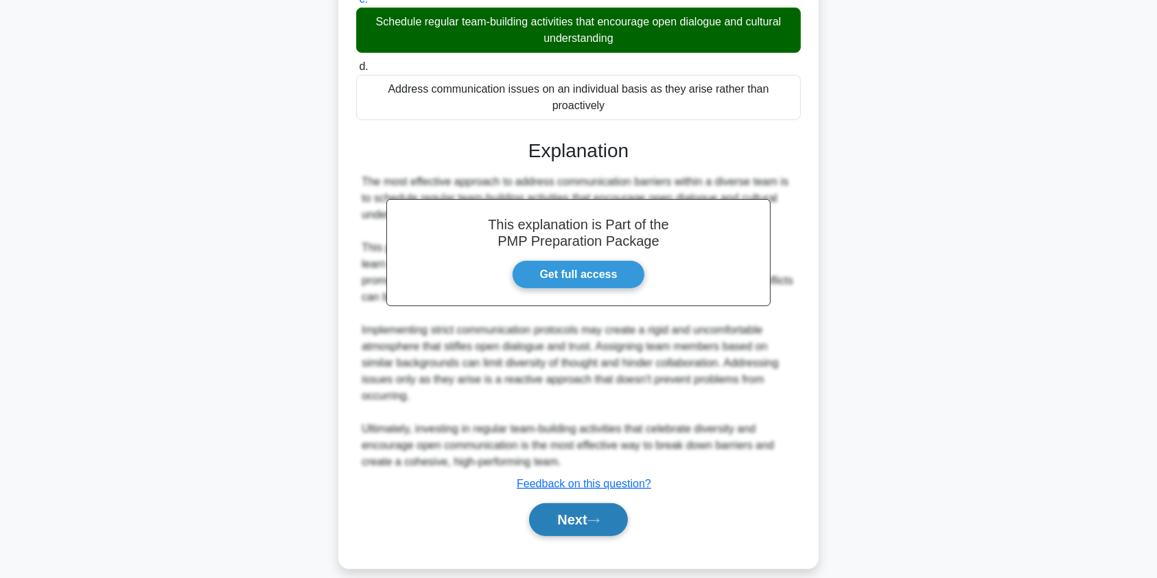
click at [568, 504] on button "Next" at bounding box center [578, 519] width 98 height 33
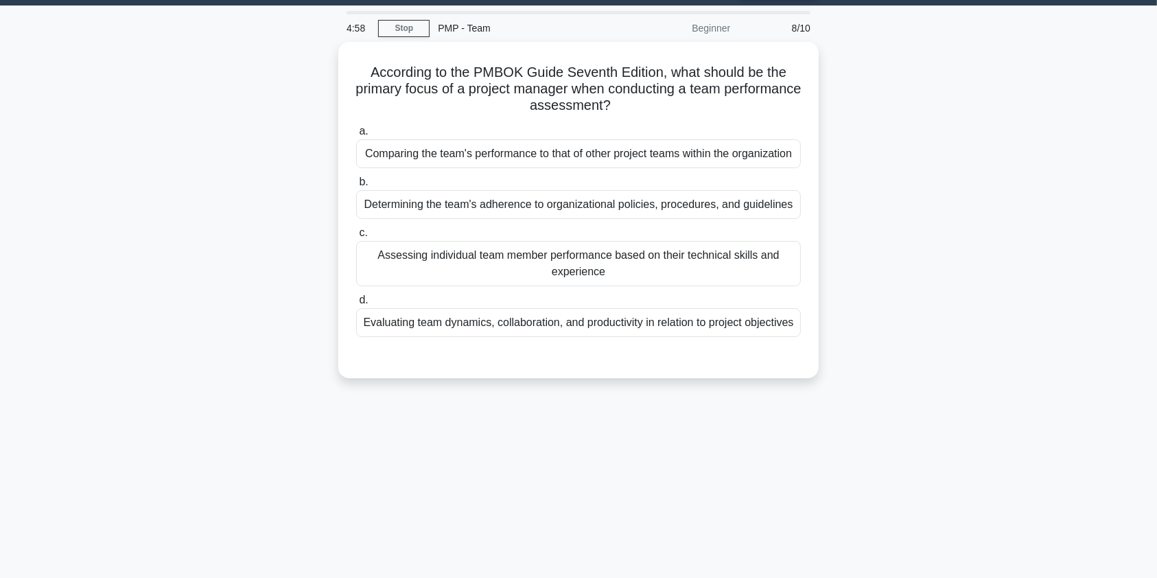
scroll to position [0, 0]
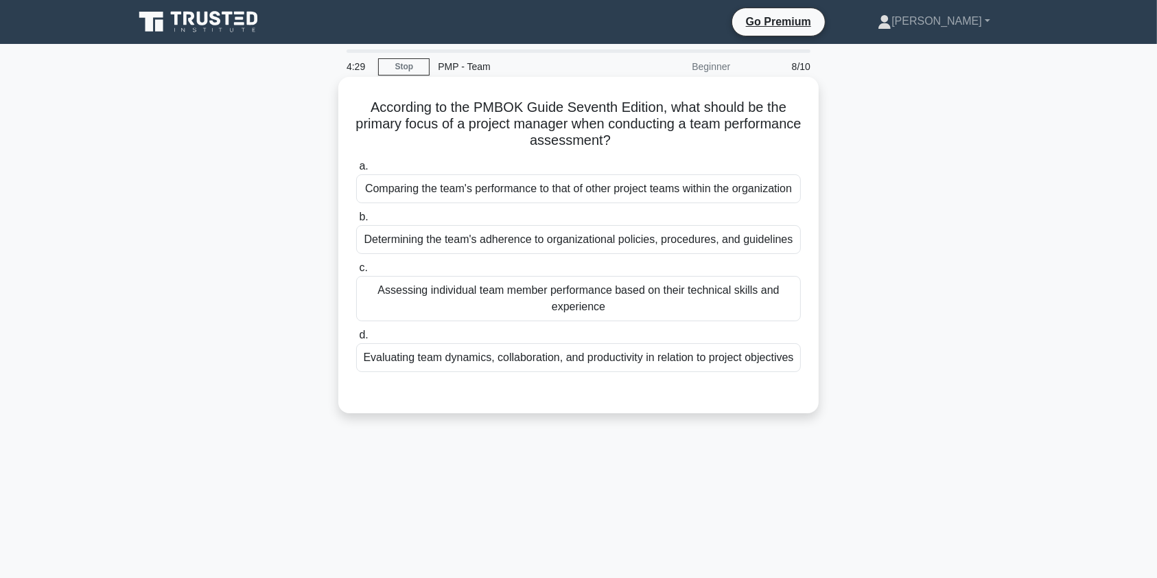
click at [673, 372] on div "Evaluating team dynamics, collaboration, and productivity in relation to projec…" at bounding box center [578, 357] width 444 height 29
click at [356, 340] on input "d. Evaluating team dynamics, collaboration, and productivity in relation to pro…" at bounding box center [356, 335] width 0 height 9
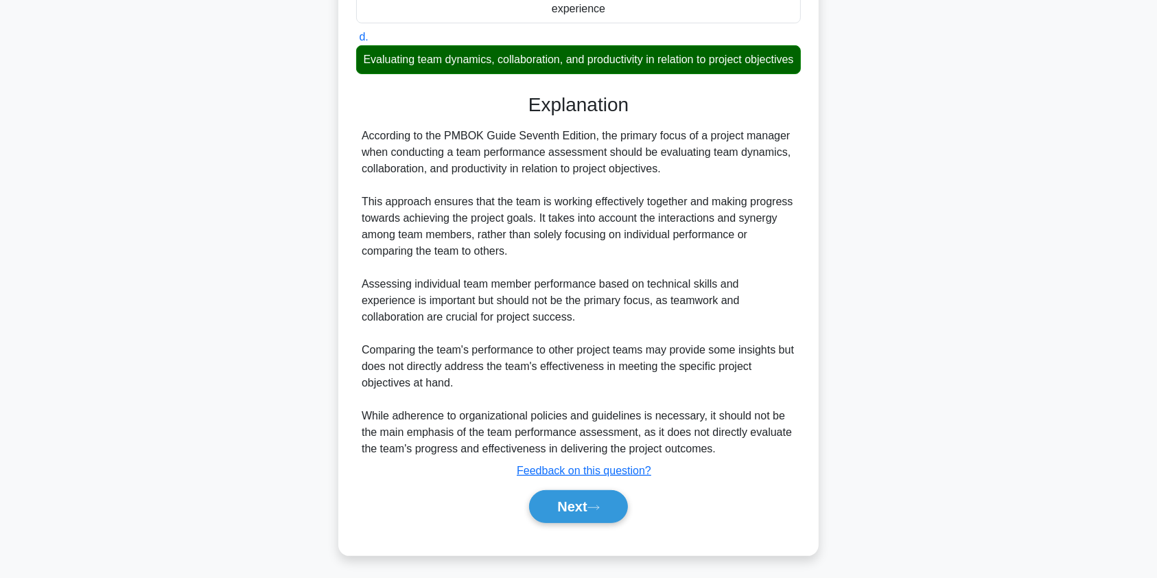
scroll to position [309, 0]
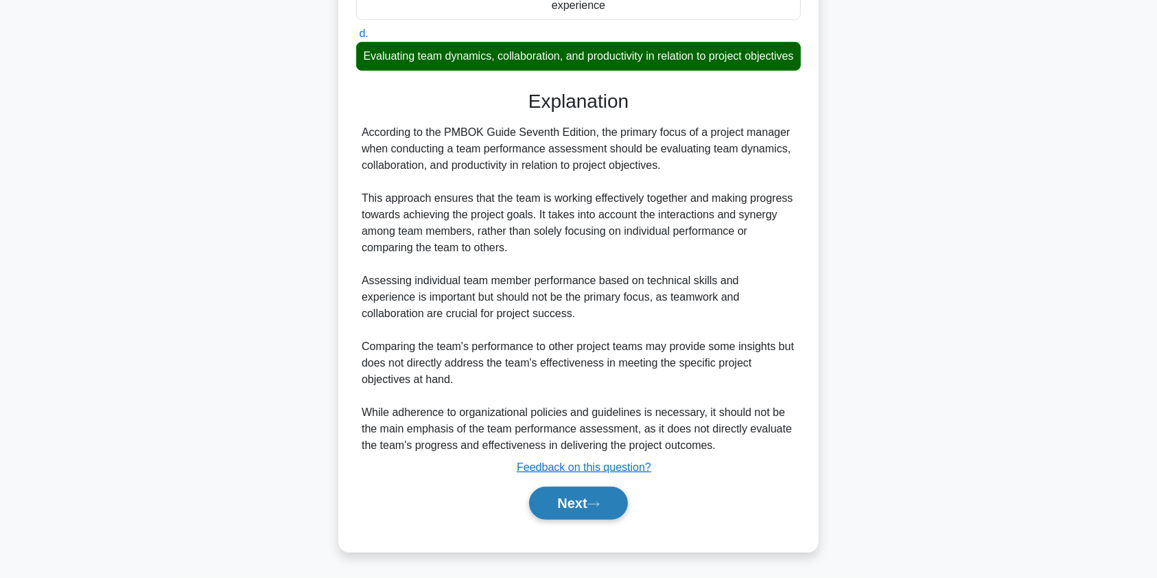
click at [576, 519] on button "Next" at bounding box center [578, 502] width 98 height 33
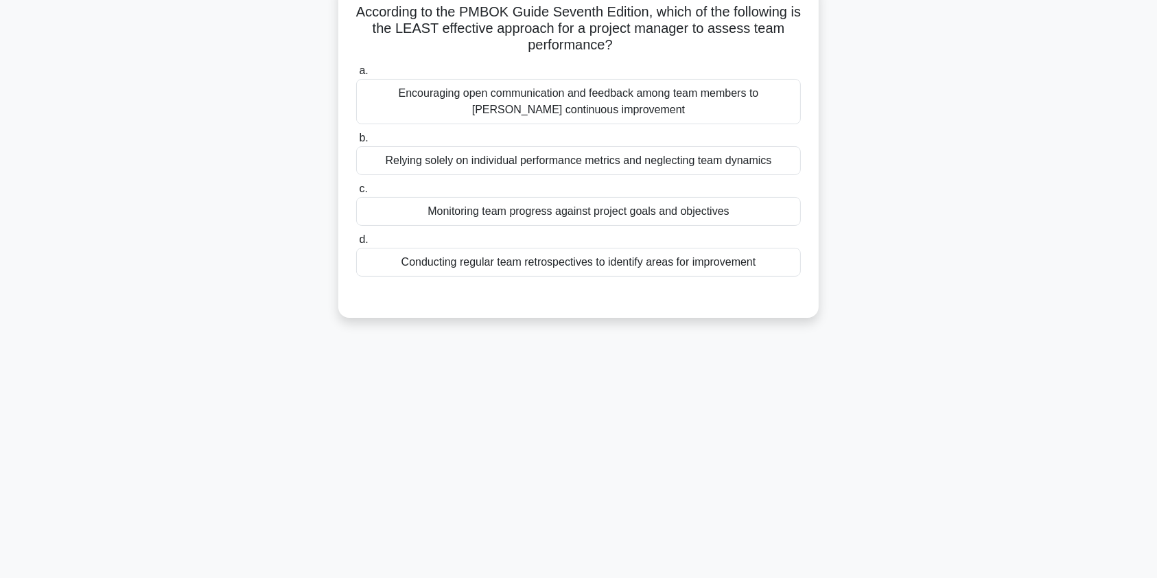
scroll to position [0, 0]
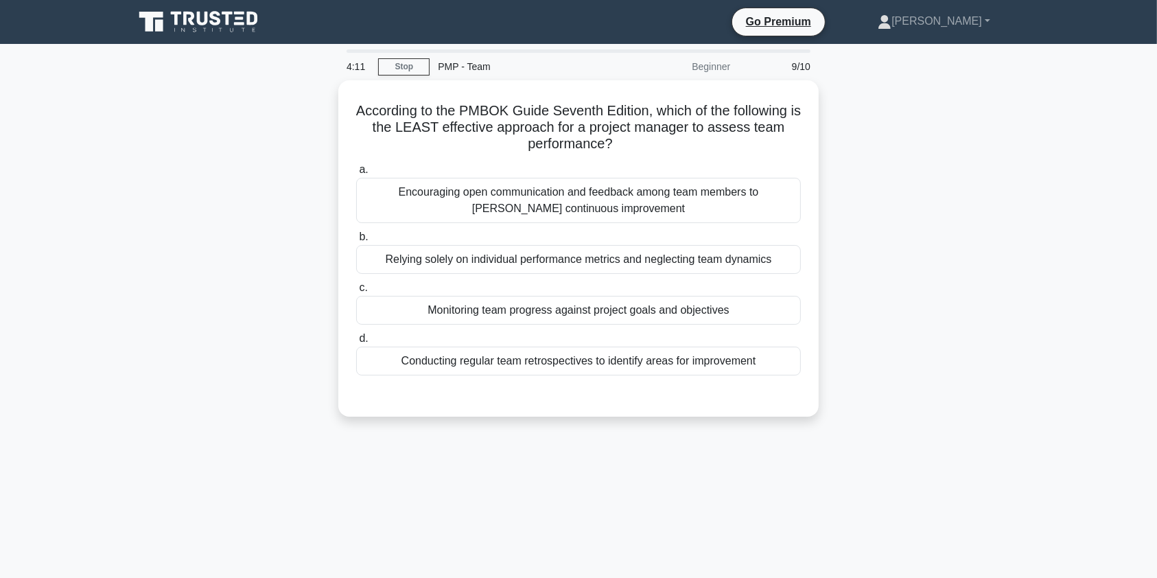
drag, startPoint x: 407, startPoint y: 128, endPoint x: 842, endPoint y: 140, distance: 435.0
click at [842, 140] on div "According to the PMBOK Guide Seventh Edition, which of the following is the LEA…" at bounding box center [578, 256] width 905 height 353
click at [1008, 175] on div "According to the PMBOK Guide Seventh Edition, which of the following is the LEA…" at bounding box center [578, 256] width 905 height 353
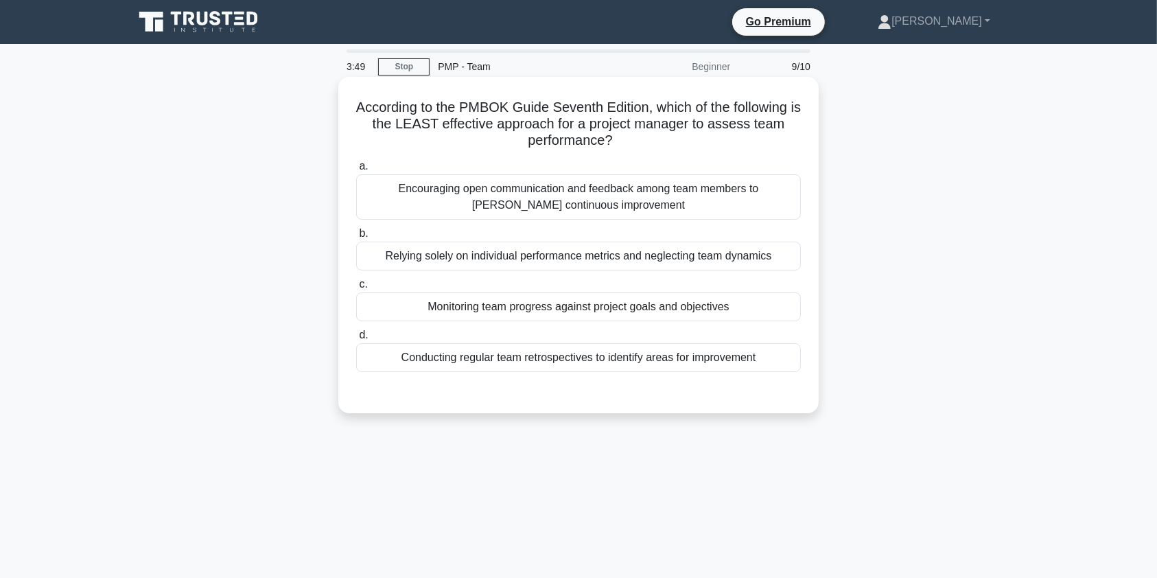
click at [586, 256] on div "Relying solely on individual performance metrics and neglecting team dynamics" at bounding box center [578, 255] width 444 height 29
click at [356, 238] on input "b. Relying solely on individual performance metrics and neglecting team dynamics" at bounding box center [356, 233] width 0 height 9
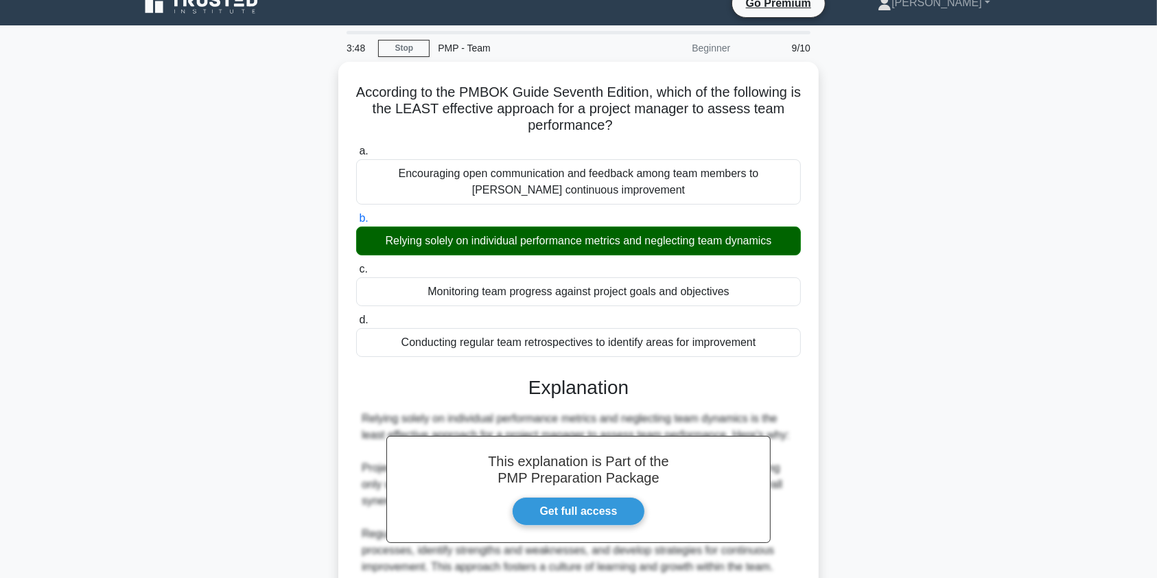
scroll to position [383, 0]
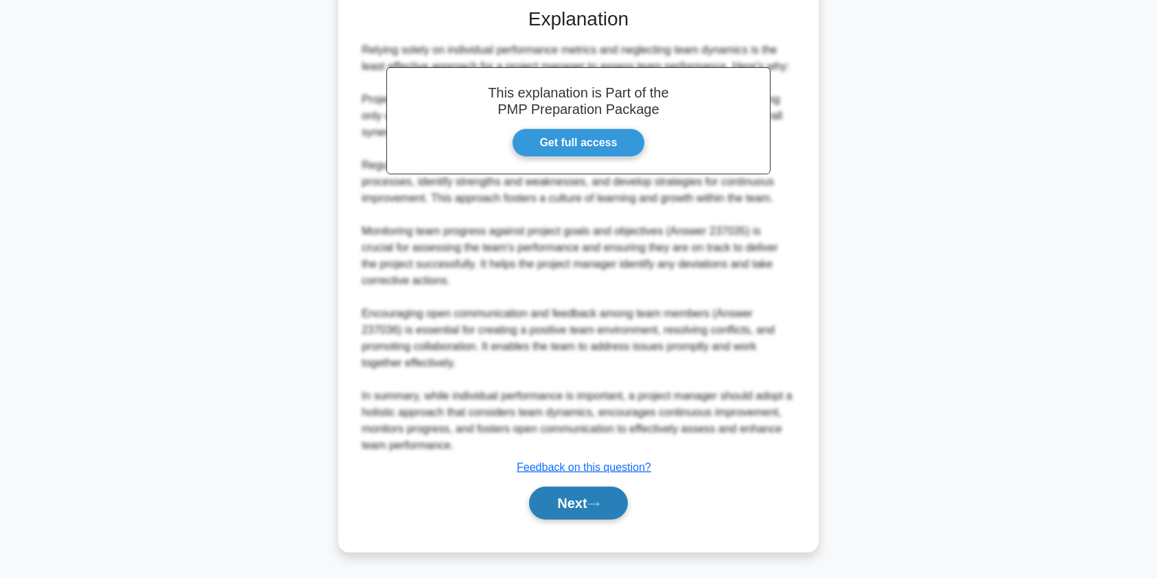
click at [571, 507] on button "Next" at bounding box center [578, 502] width 98 height 33
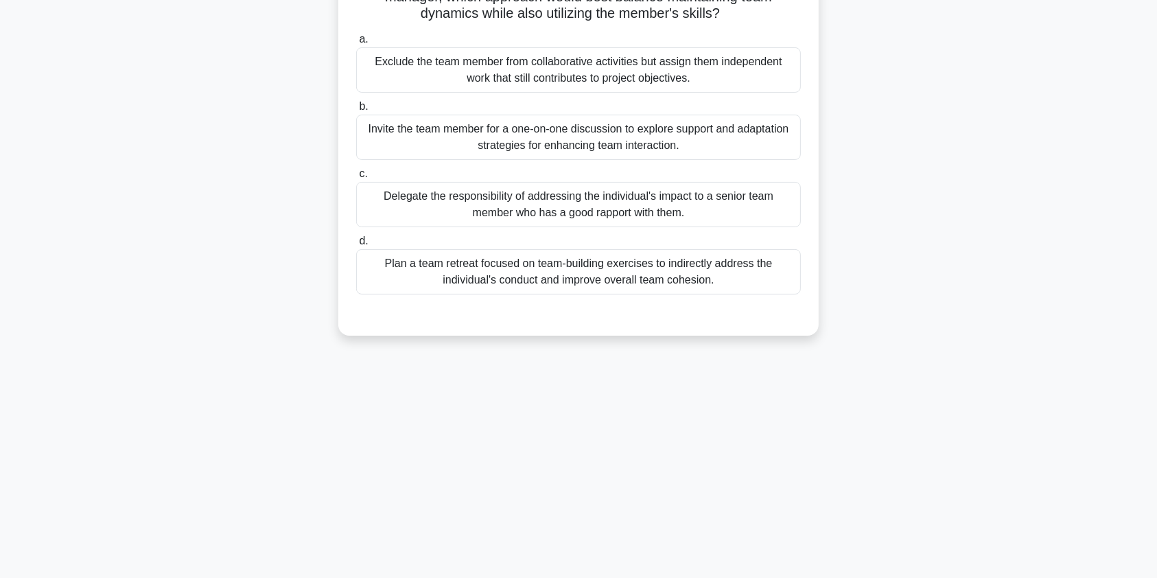
scroll to position [0, 0]
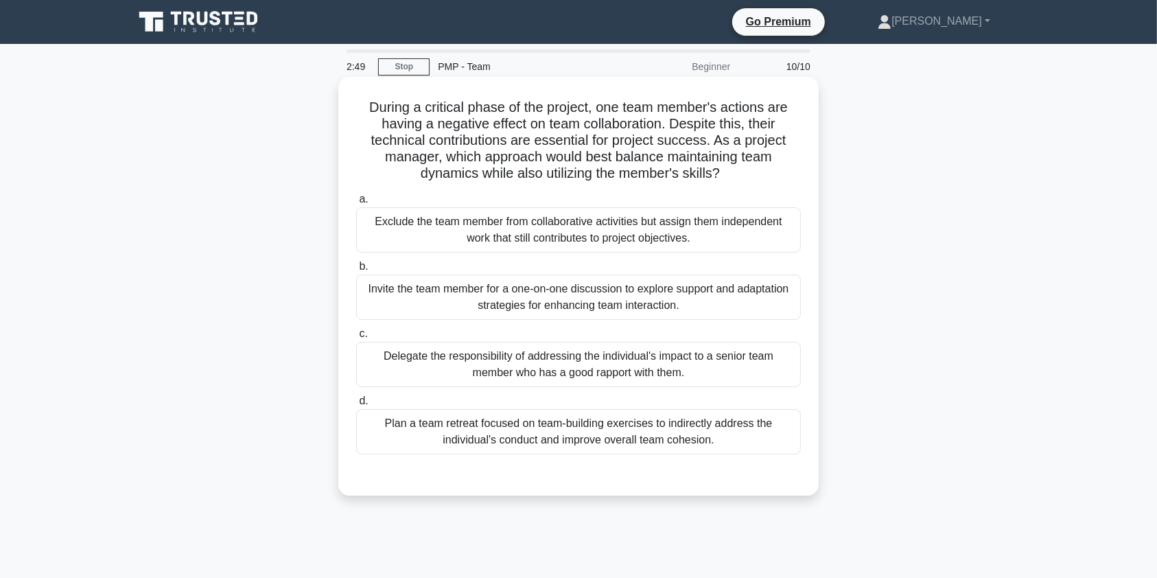
click at [543, 300] on div "Invite the team member for a one-on-one discussion to explore support and adapt…" at bounding box center [578, 296] width 444 height 45
click at [356, 271] on input "b. Invite the team member for a one-on-one discussion to explore support and ad…" at bounding box center [356, 266] width 0 height 9
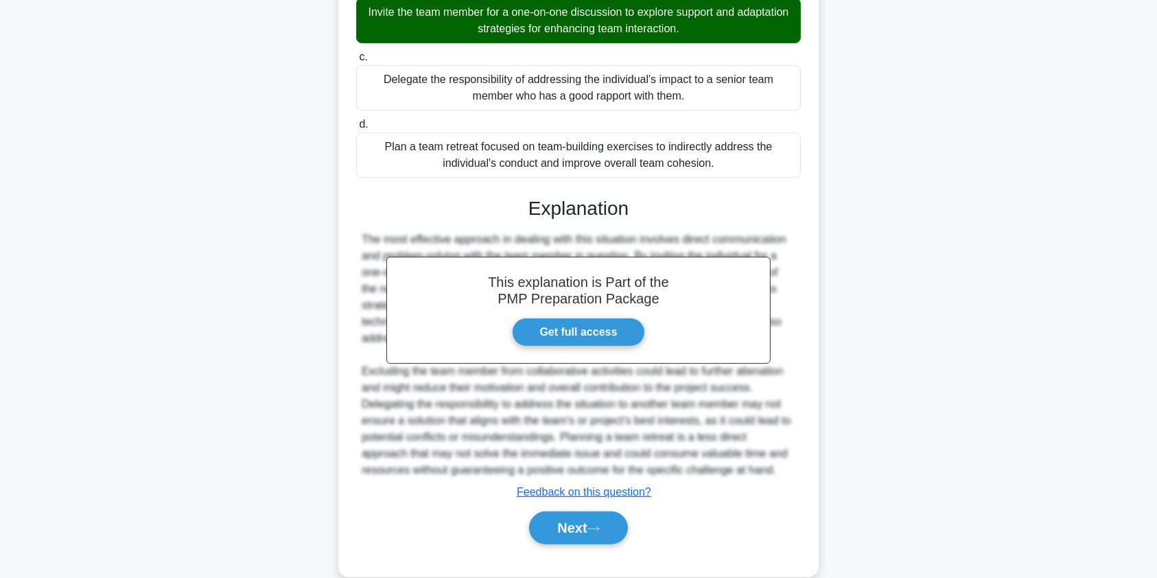
scroll to position [301, 0]
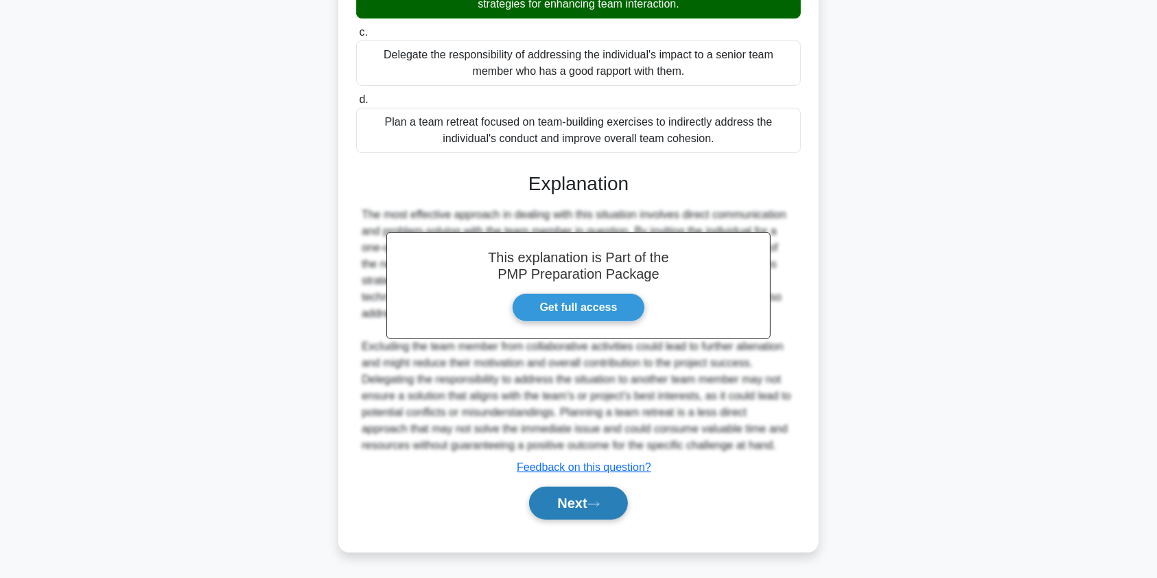
click at [597, 504] on icon at bounding box center [593, 504] width 12 height 8
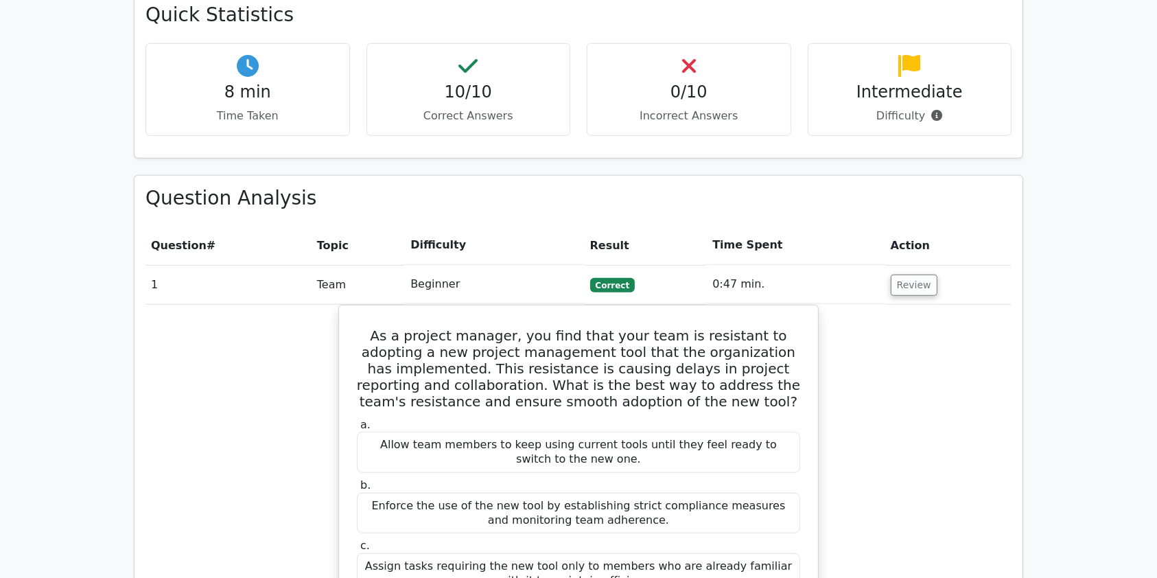
scroll to position [823, 0]
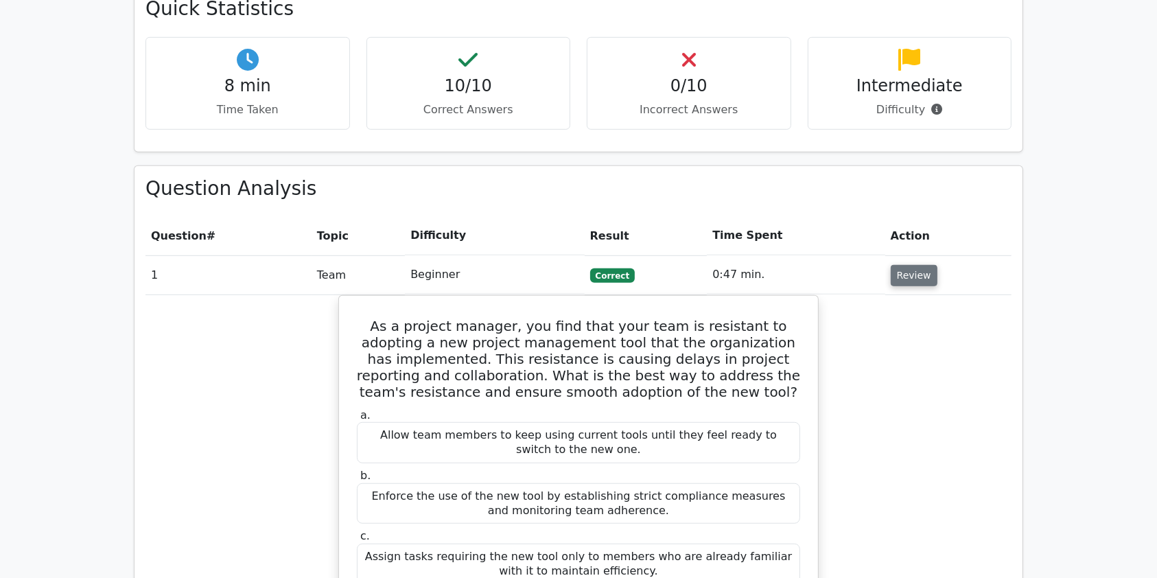
click at [911, 265] on button "Review" at bounding box center [913, 275] width 47 height 21
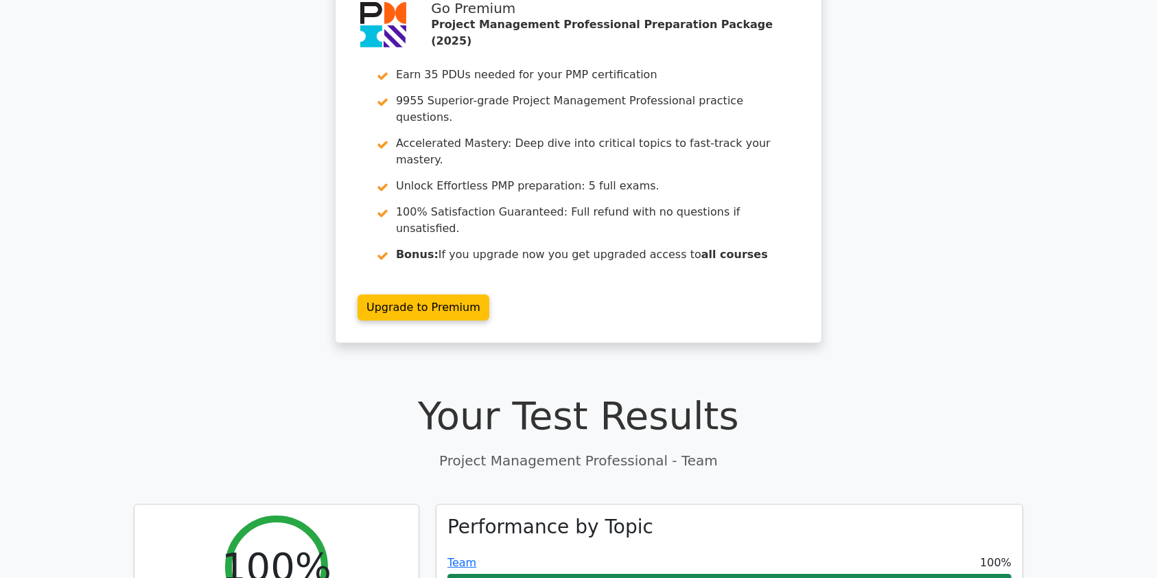
scroll to position [0, 0]
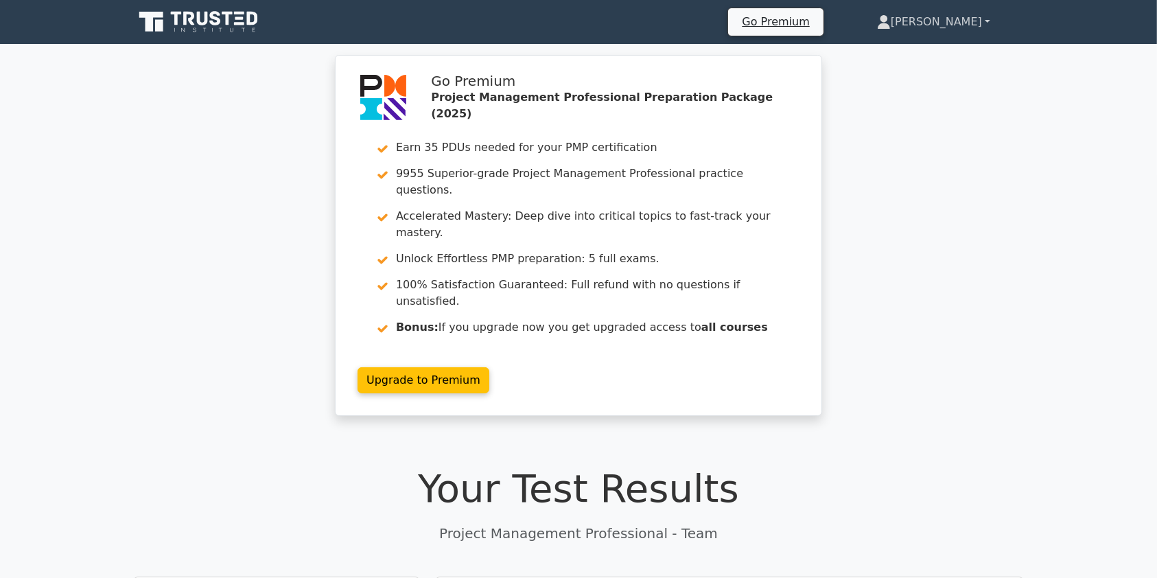
click at [963, 21] on link "[PERSON_NAME]" at bounding box center [933, 21] width 179 height 27
click at [907, 48] on link "Profile" at bounding box center [898, 54] width 108 height 22
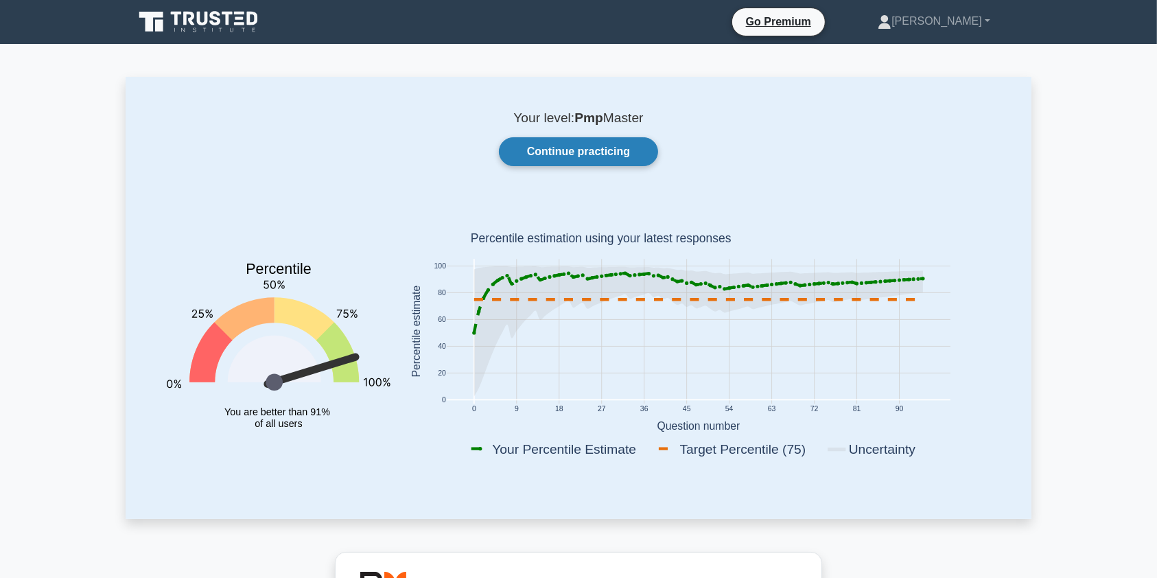
click at [569, 152] on link "Continue practicing" at bounding box center [578, 151] width 159 height 29
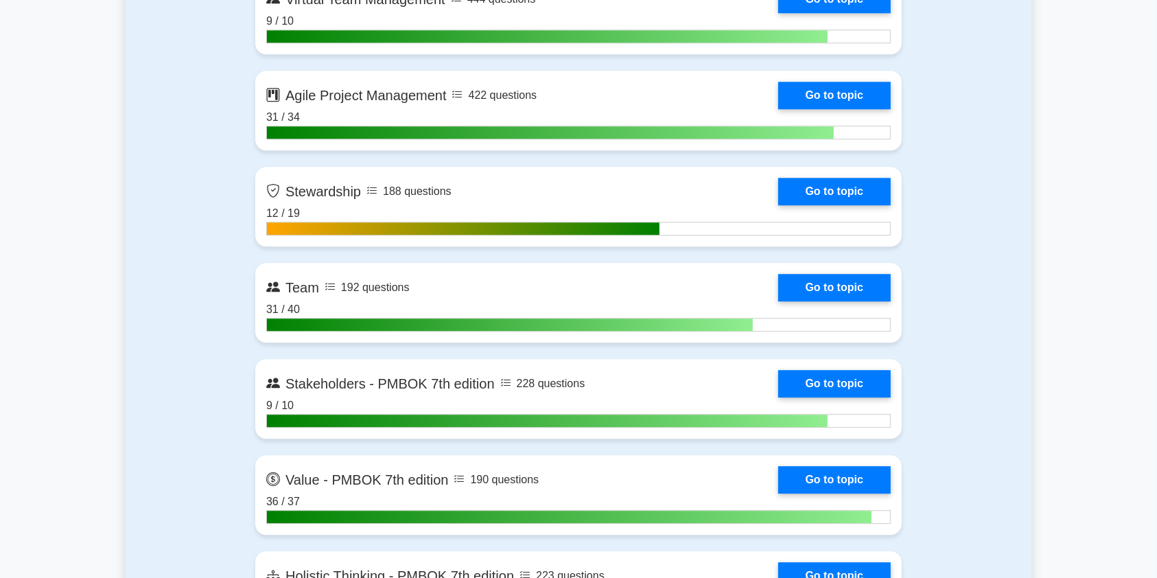
scroll to position [3795, 0]
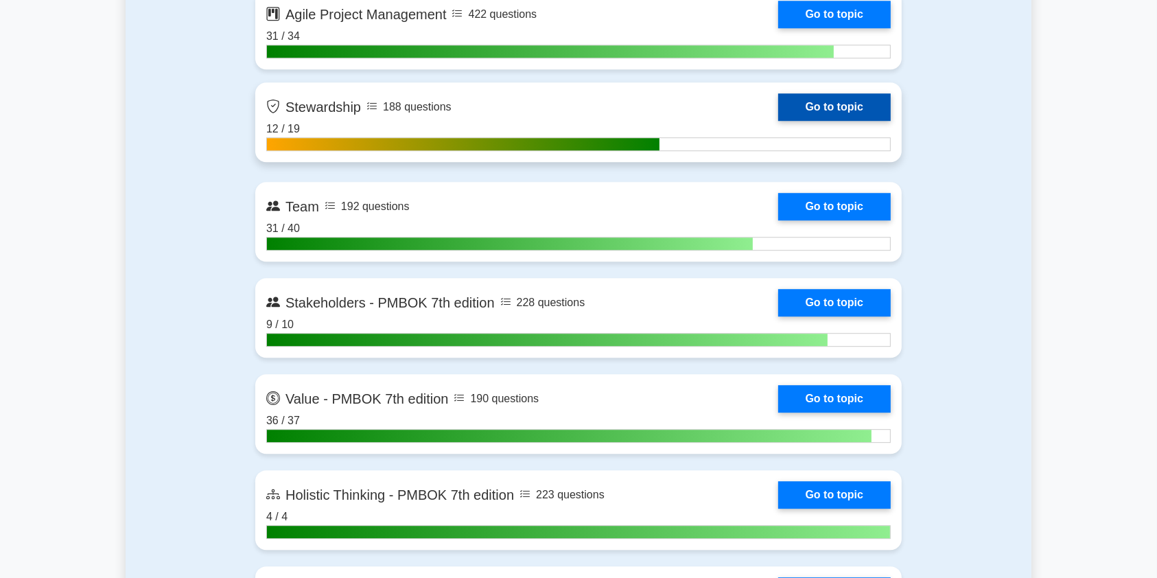
click at [778, 108] on link "Go to topic" at bounding box center [834, 106] width 112 height 27
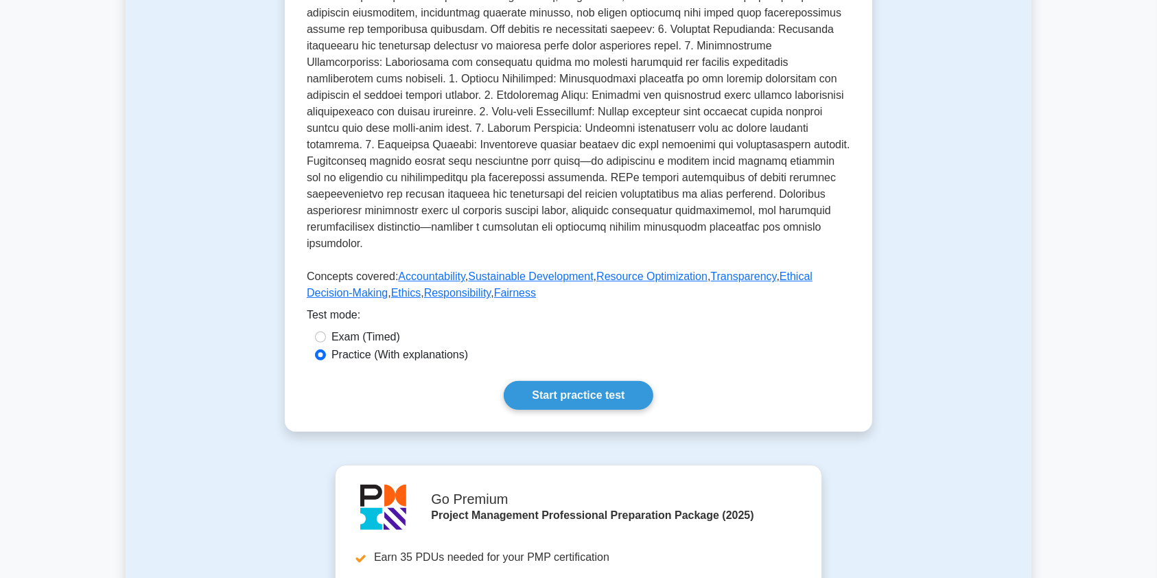
scroll to position [406, 0]
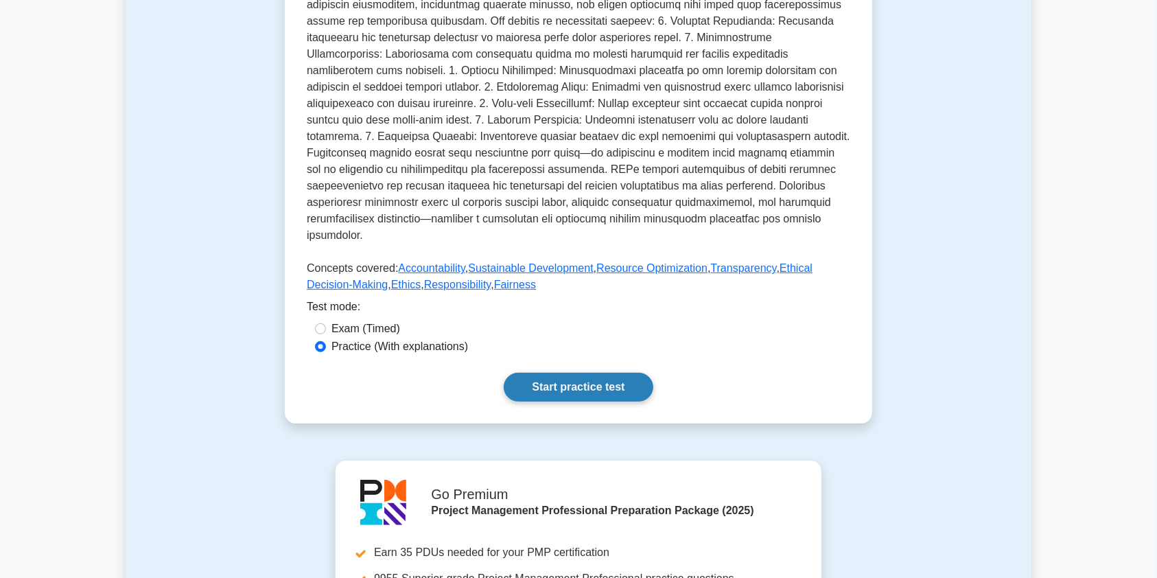
click at [582, 372] on link "Start practice test" at bounding box center [577, 386] width 149 height 29
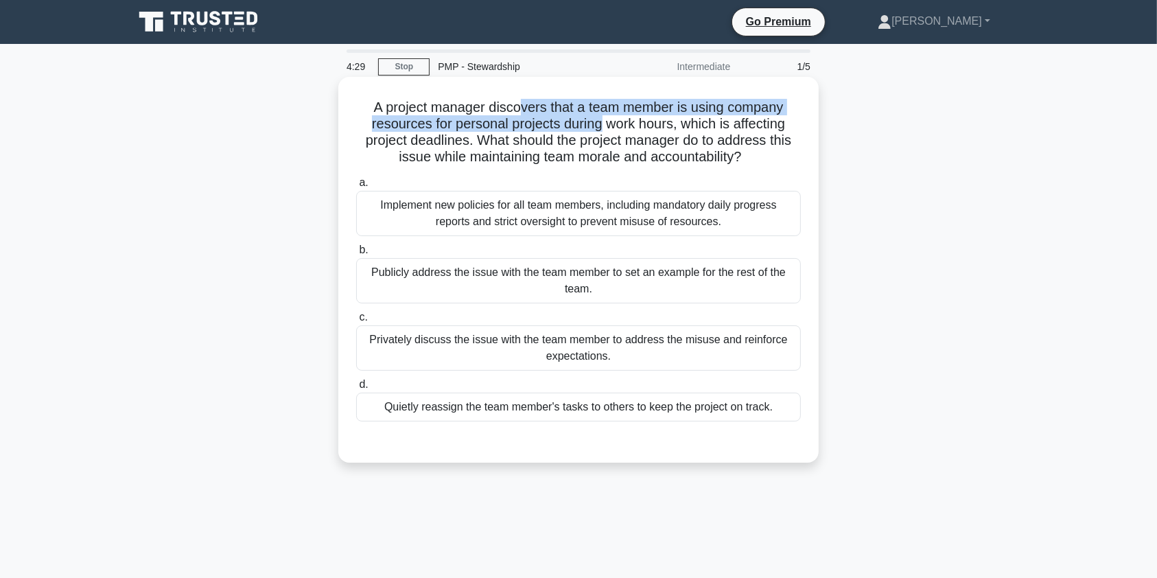
drag, startPoint x: 519, startPoint y: 102, endPoint x: 604, endPoint y: 130, distance: 89.6
click at [604, 130] on h5 "A project manager discovers that a team member is using company resources for p…" at bounding box center [578, 132] width 447 height 67
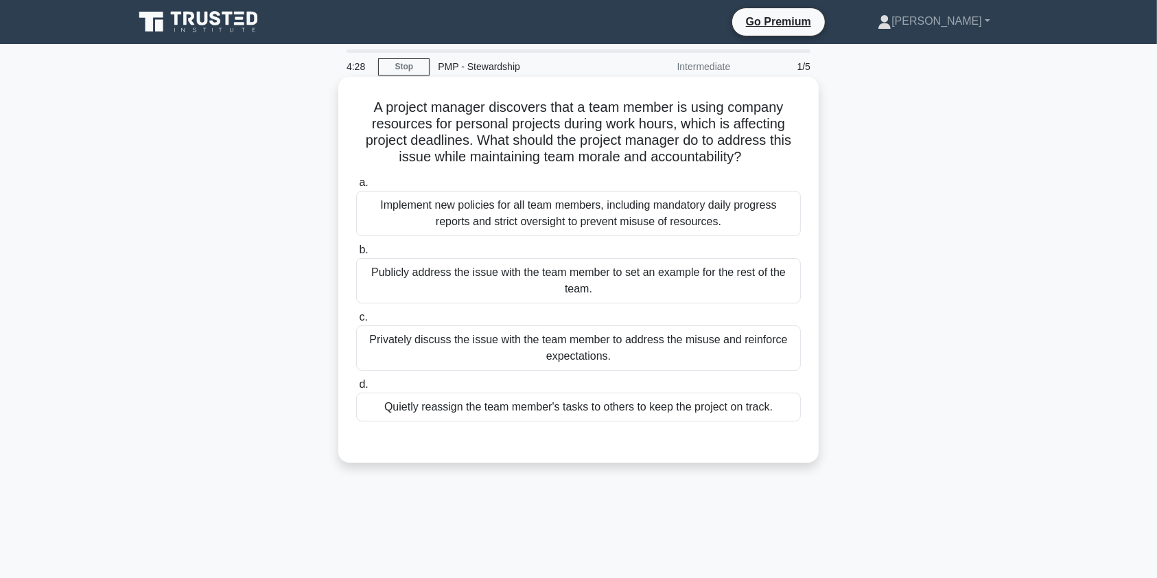
click at [445, 346] on div "Privately discuss the issue with the team member to address the misuse and rein…" at bounding box center [578, 347] width 444 height 45
click at [356, 322] on input "c. Privately discuss the issue with the team member to address the misuse and r…" at bounding box center [356, 317] width 0 height 9
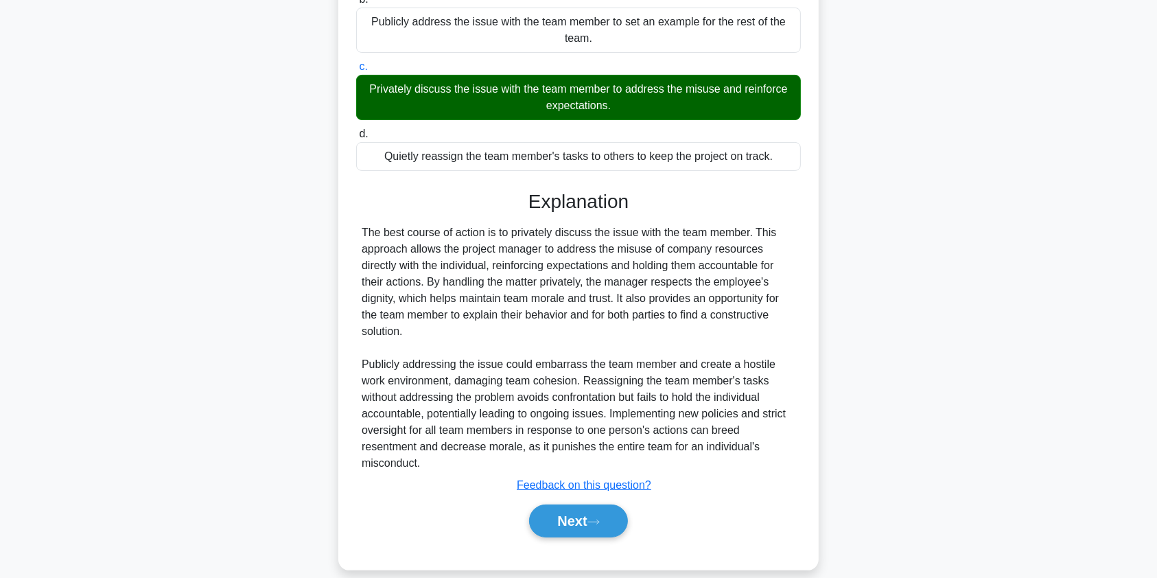
scroll to position [253, 0]
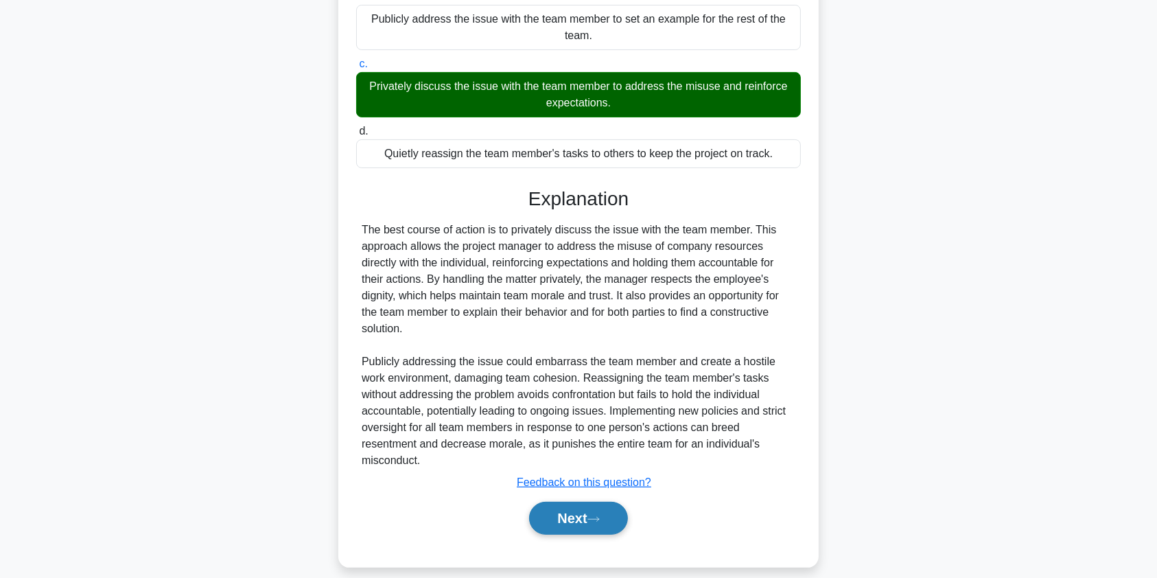
click at [552, 514] on button "Next" at bounding box center [578, 517] width 98 height 33
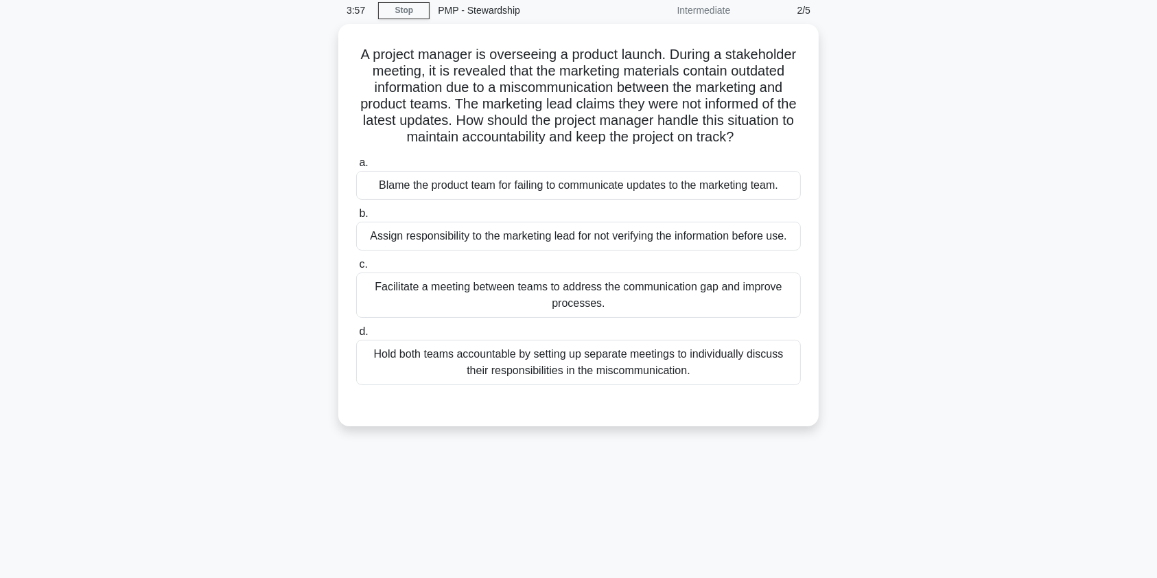
scroll to position [0, 0]
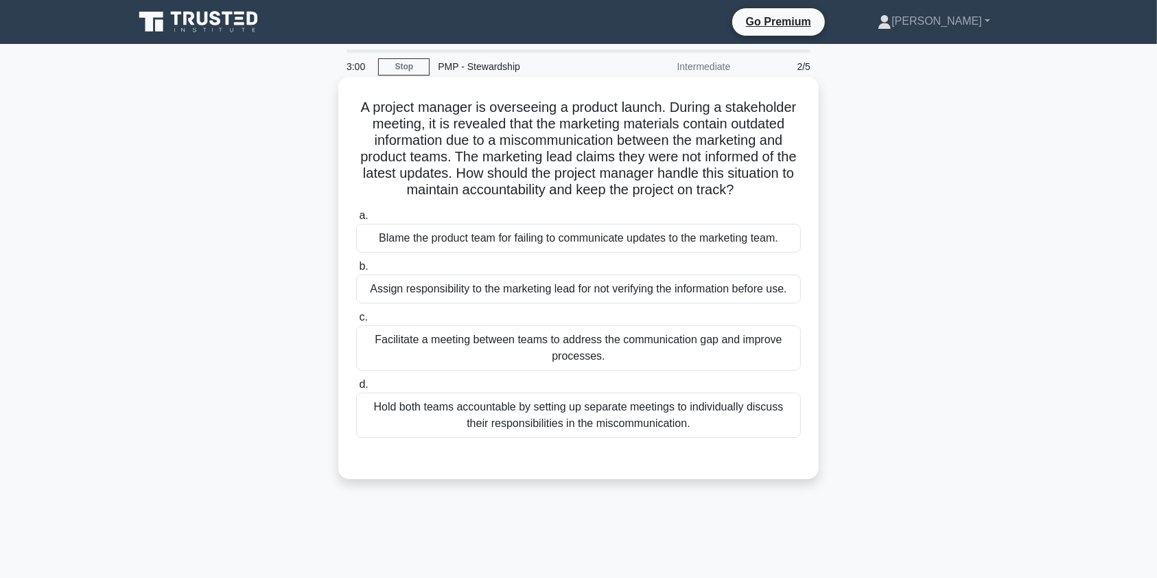
click at [642, 346] on div "Facilitate a meeting between teams to address the communication gap and improve…" at bounding box center [578, 347] width 444 height 45
click at [356, 322] on input "c. Facilitate a meeting between teams to address the communication gap and impr…" at bounding box center [356, 317] width 0 height 9
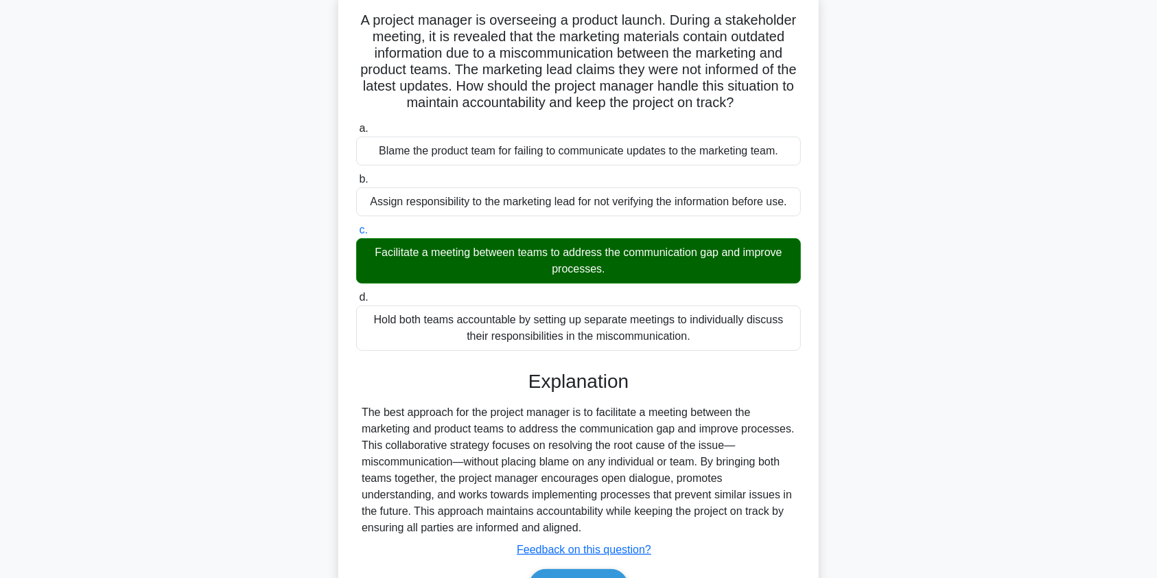
scroll to position [169, 0]
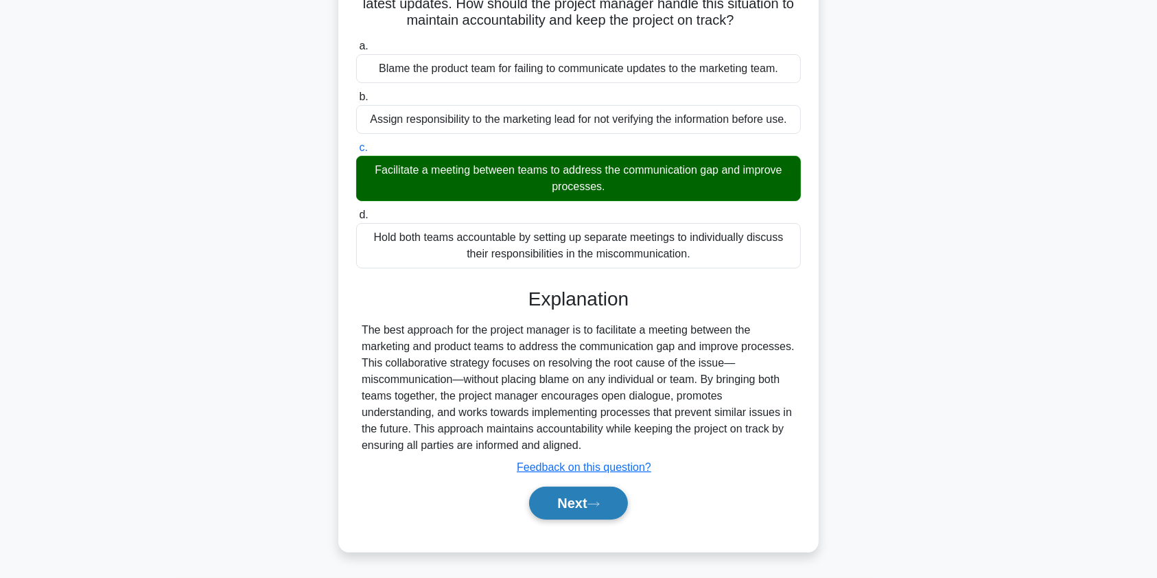
click at [579, 501] on button "Next" at bounding box center [578, 502] width 98 height 33
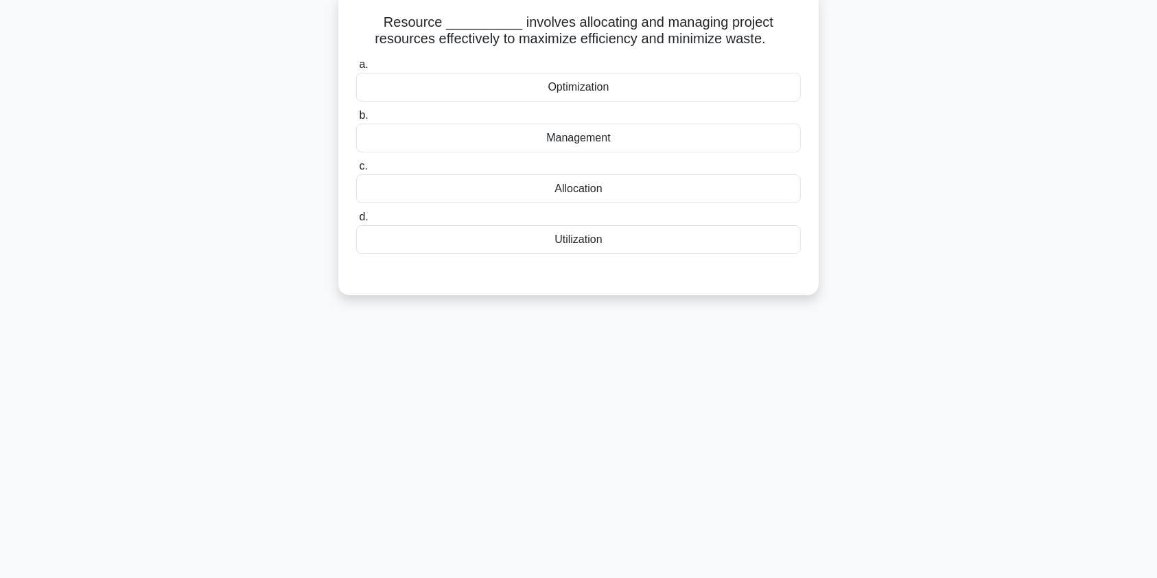
scroll to position [0, 0]
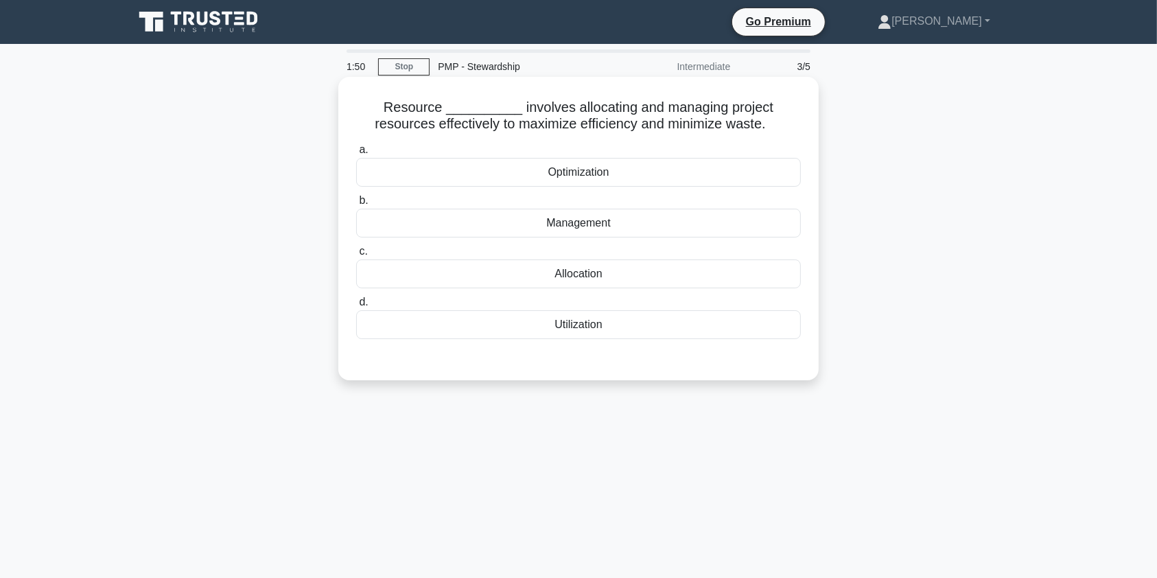
click at [626, 269] on div "Allocation" at bounding box center [578, 273] width 444 height 29
click at [356, 256] on input "c. Allocation" at bounding box center [356, 251] width 0 height 9
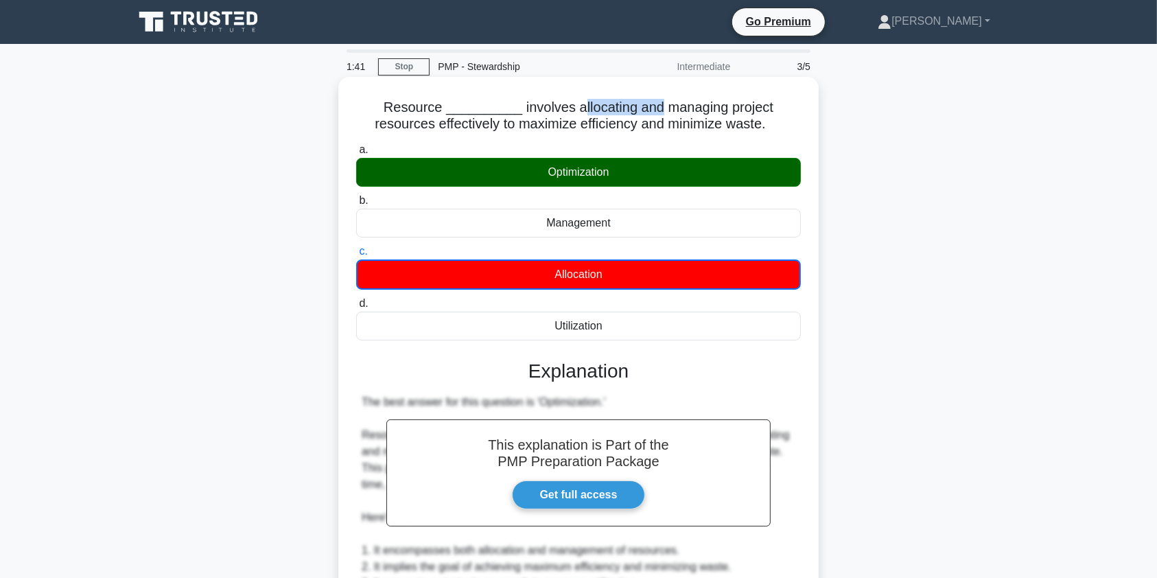
drag, startPoint x: 540, startPoint y: 107, endPoint x: 617, endPoint y: 107, distance: 77.5
click at [617, 107] on h5 "Resource __________ involves allocating and managing project resources effectiv…" at bounding box center [578, 116] width 447 height 34
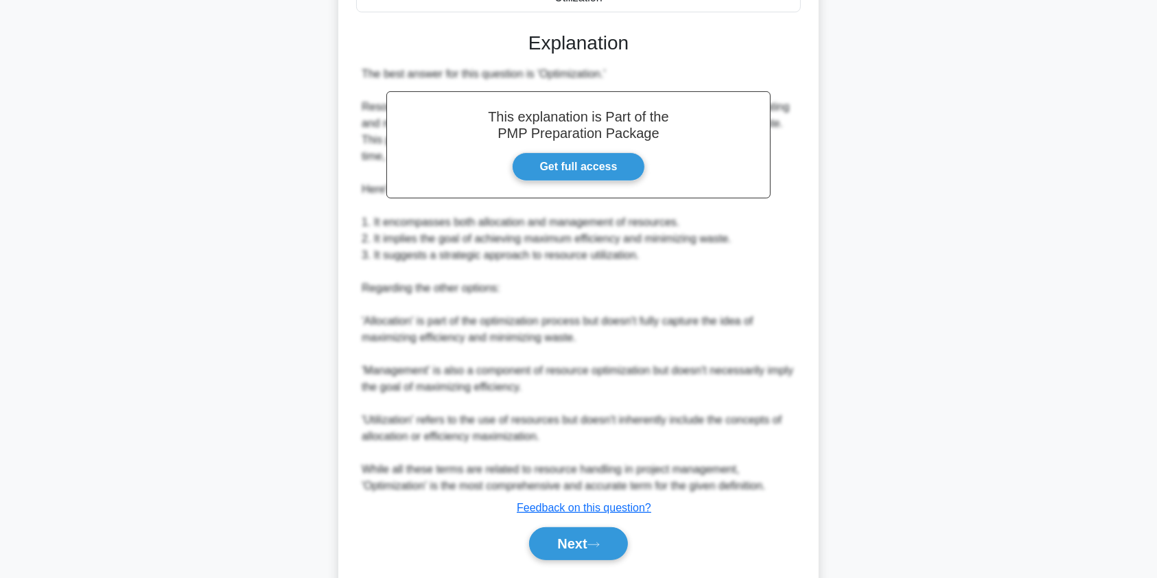
scroll to position [335, 0]
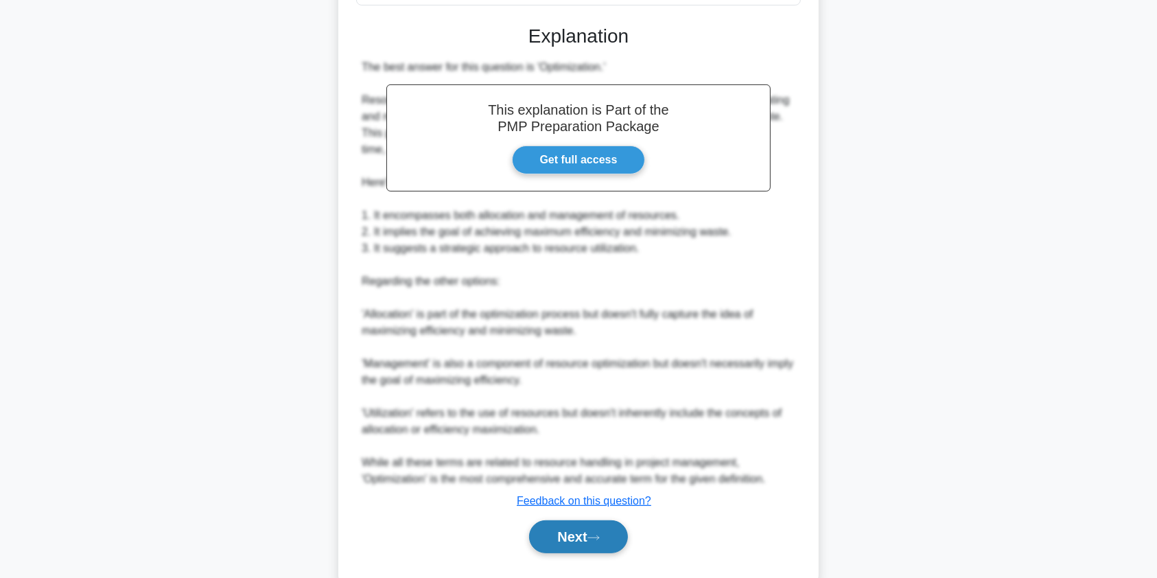
click at [575, 540] on button "Next" at bounding box center [578, 536] width 98 height 33
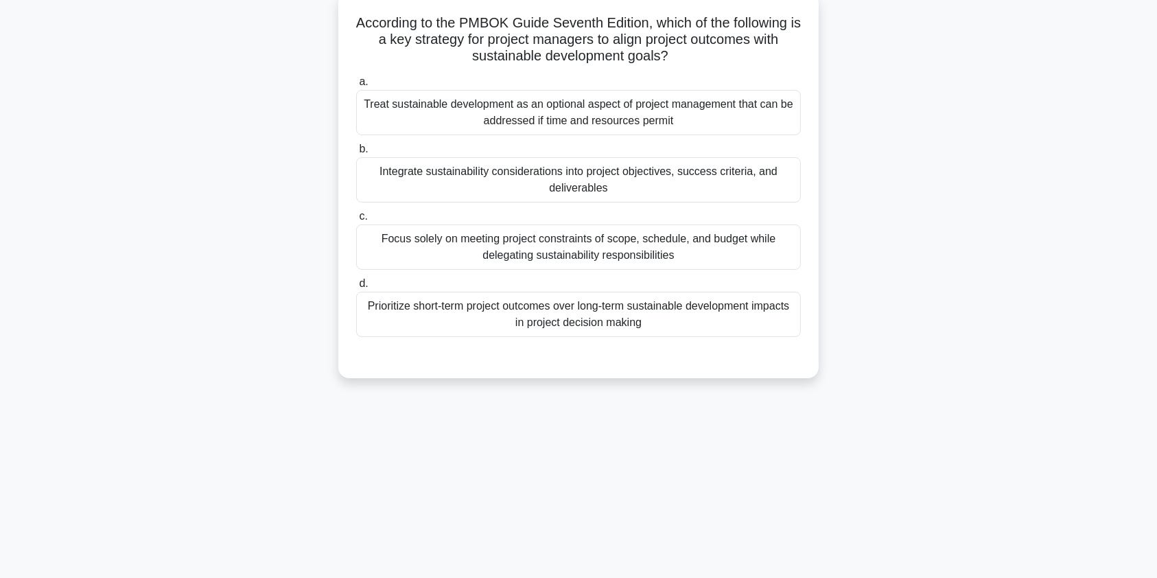
scroll to position [0, 0]
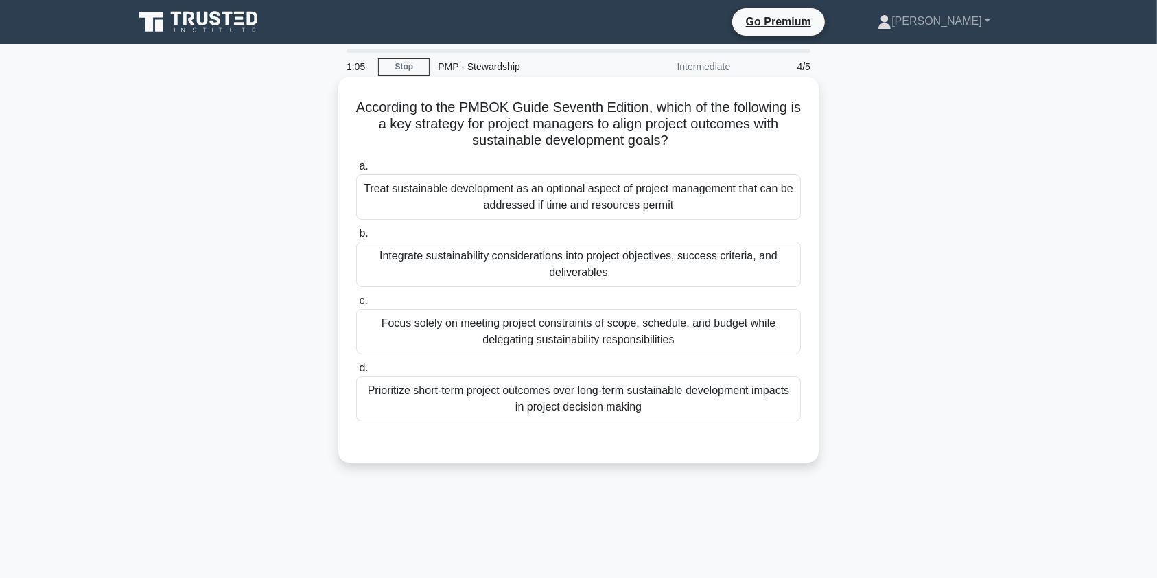
click at [565, 261] on div "Integrate sustainability considerations into project objectives, success criter…" at bounding box center [578, 263] width 444 height 45
click at [356, 238] on input "b. Integrate sustainability considerations into project objectives, success cri…" at bounding box center [356, 233] width 0 height 9
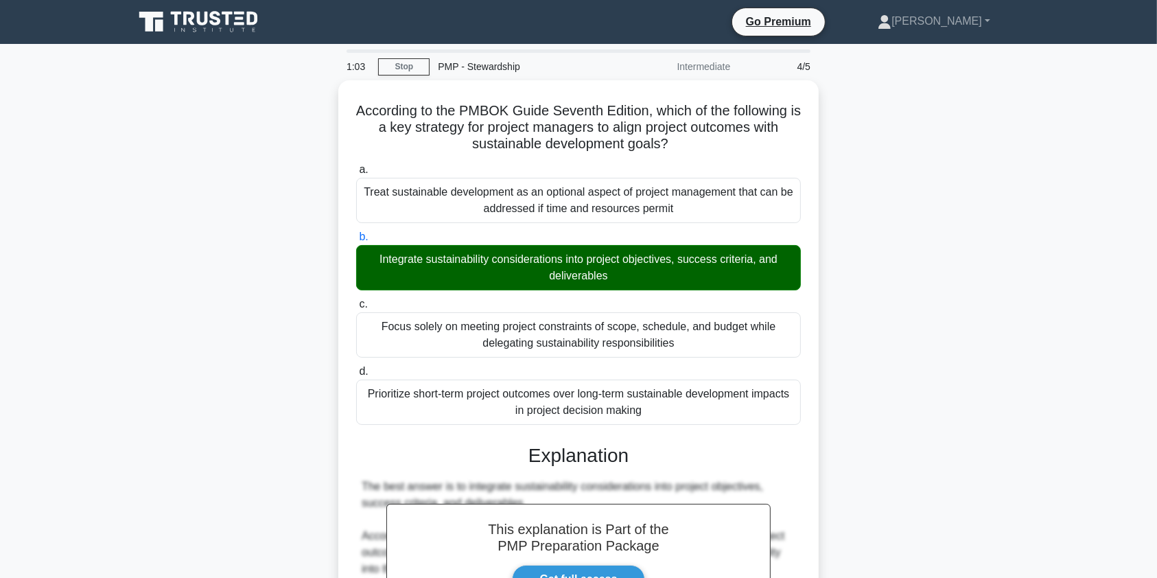
scroll to position [301, 0]
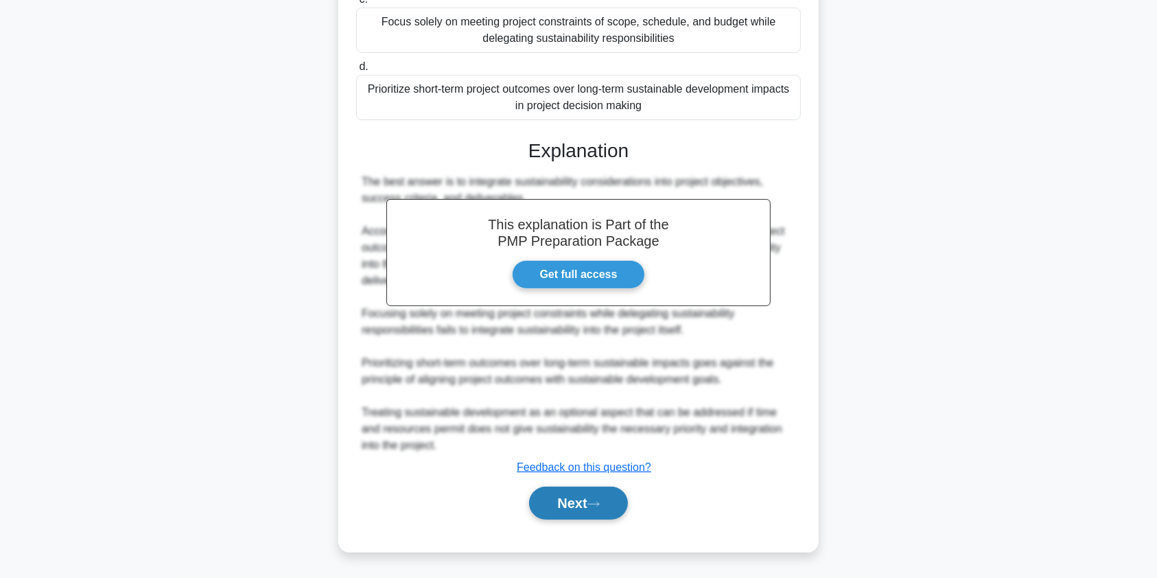
click at [561, 501] on button "Next" at bounding box center [578, 502] width 98 height 33
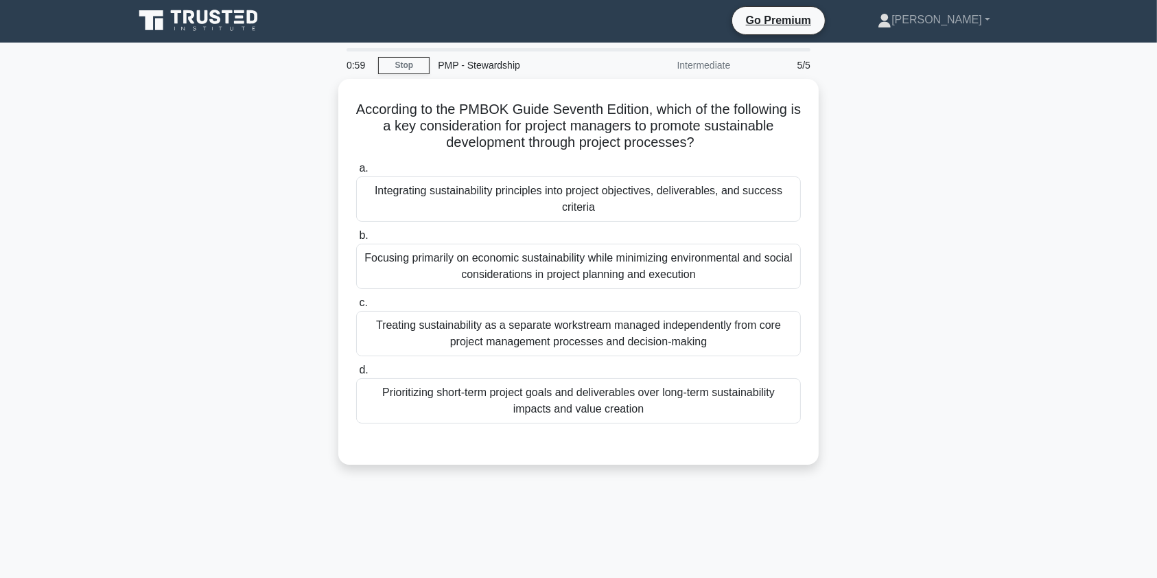
scroll to position [0, 0]
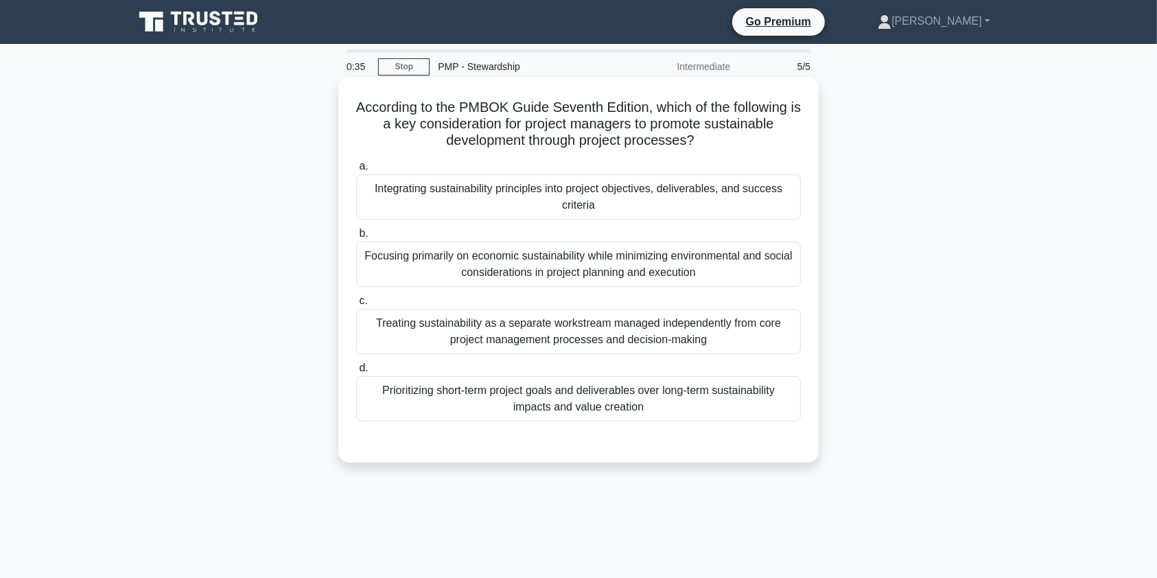
click at [439, 205] on div "Integrating sustainability principles into project objectives, deliverables, an…" at bounding box center [578, 196] width 444 height 45
click at [356, 171] on input "a. Integrating sustainability principles into project objectives, deliverables,…" at bounding box center [356, 166] width 0 height 9
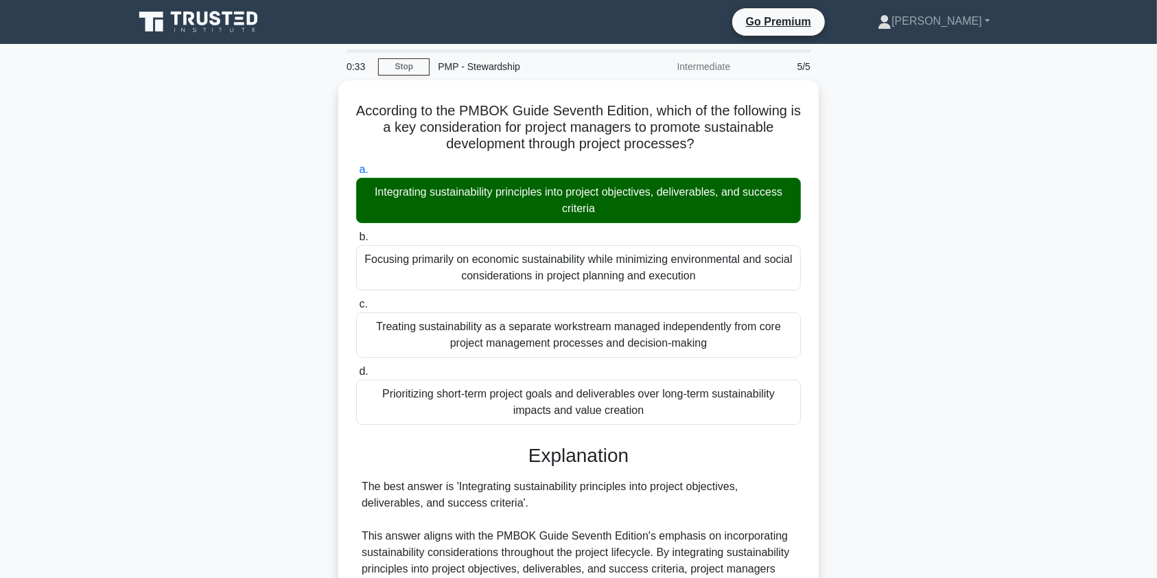
scroll to position [219, 0]
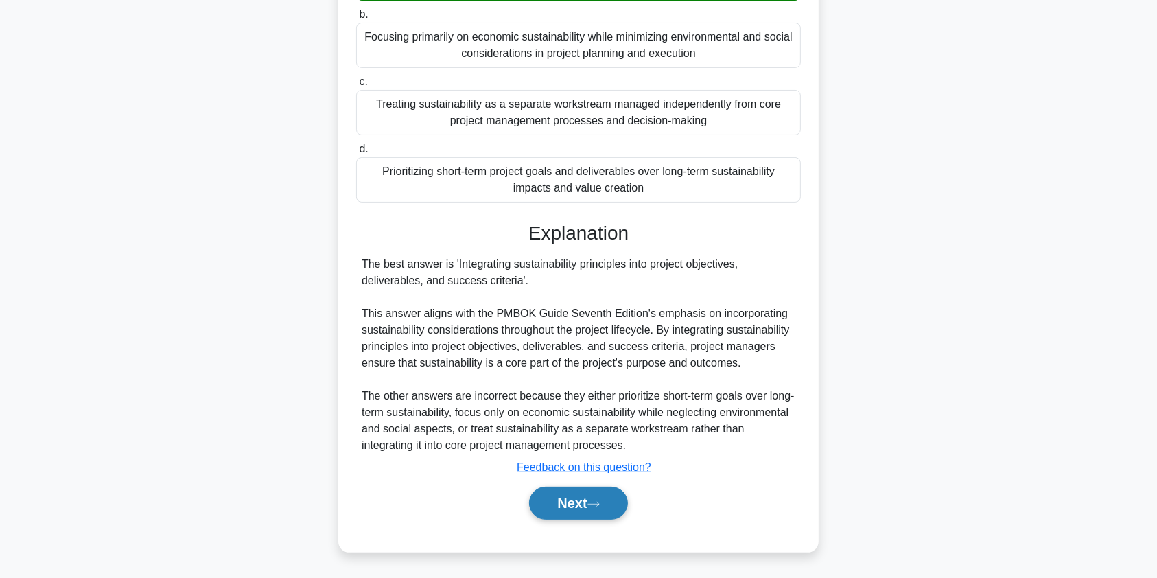
click at [583, 506] on button "Next" at bounding box center [578, 502] width 98 height 33
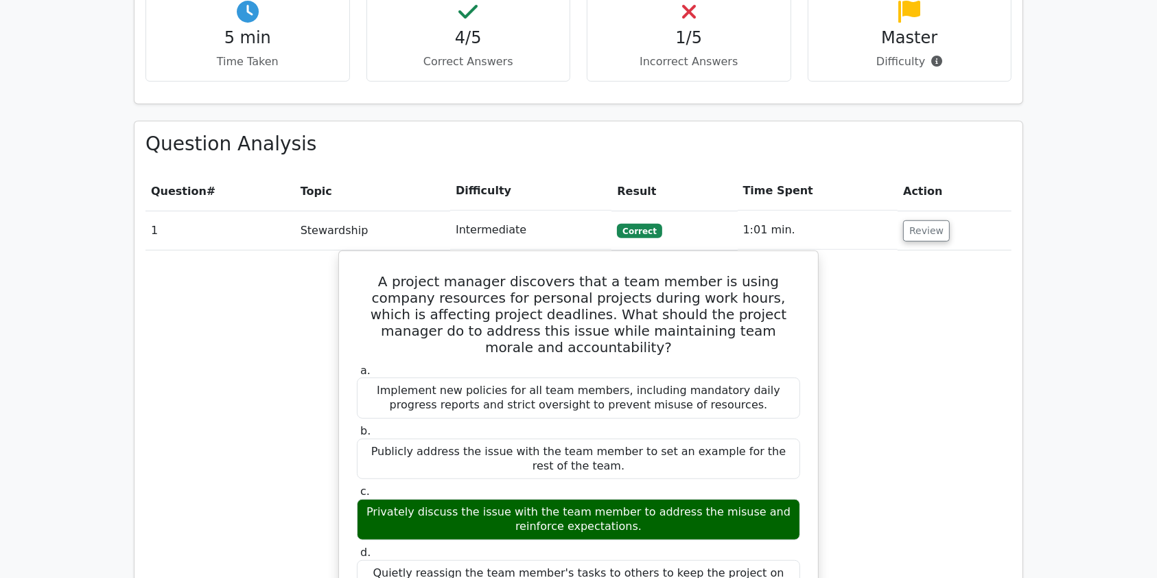
scroll to position [868, 0]
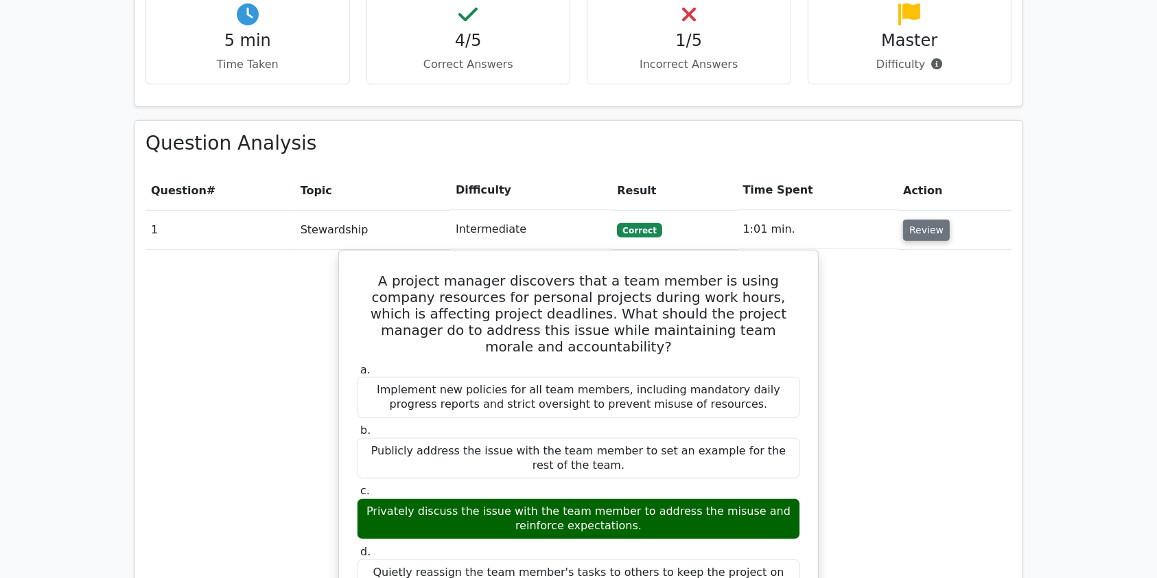
click at [923, 220] on button "Review" at bounding box center [926, 230] width 47 height 21
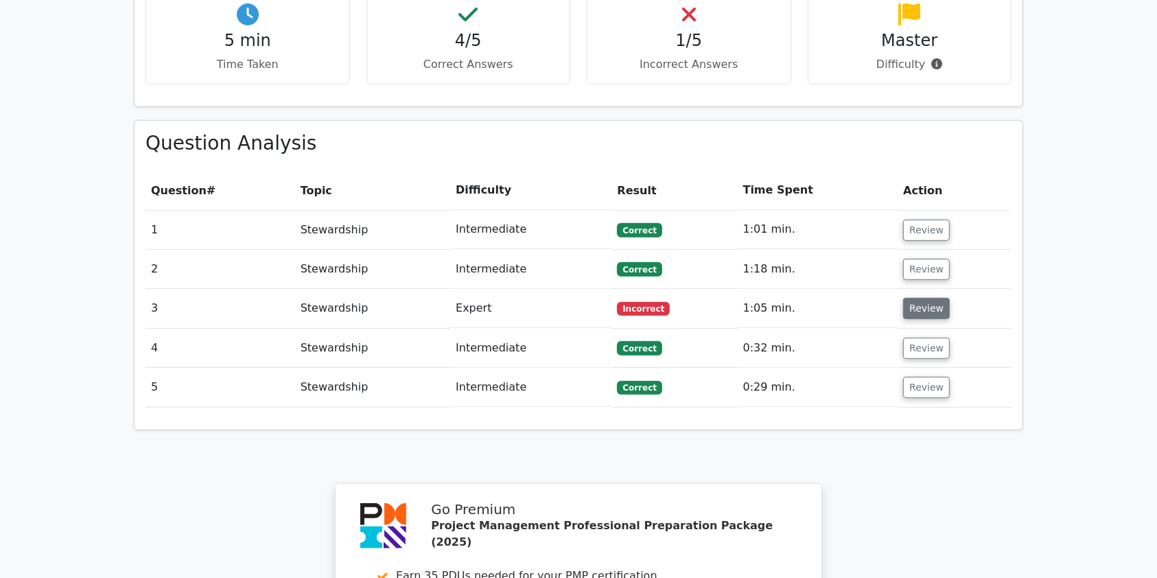
click at [924, 298] on button "Review" at bounding box center [926, 308] width 47 height 21
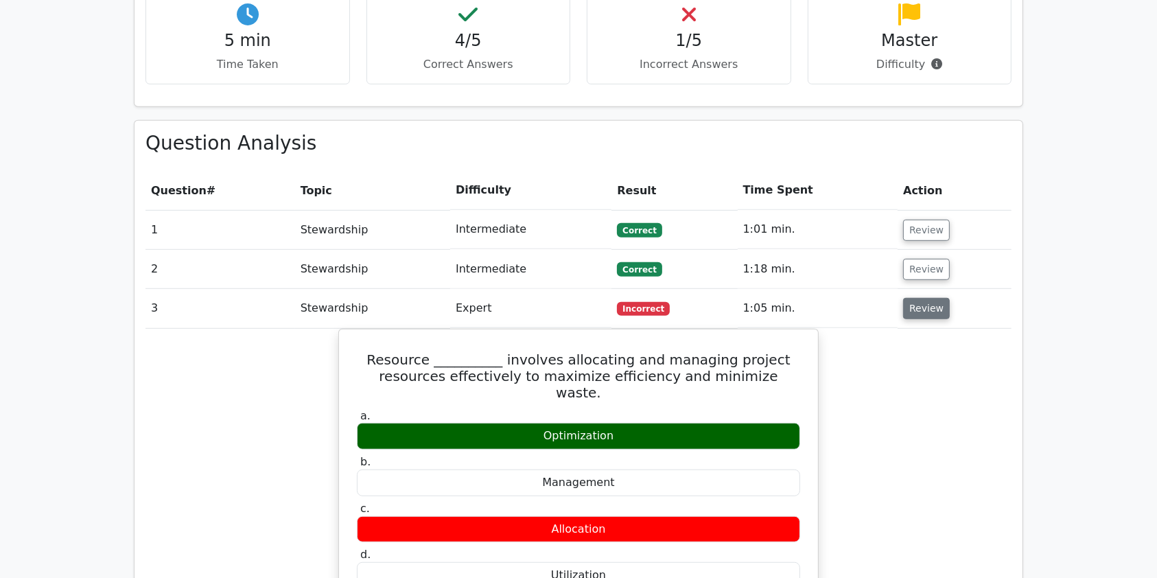
click at [930, 298] on button "Review" at bounding box center [926, 308] width 47 height 21
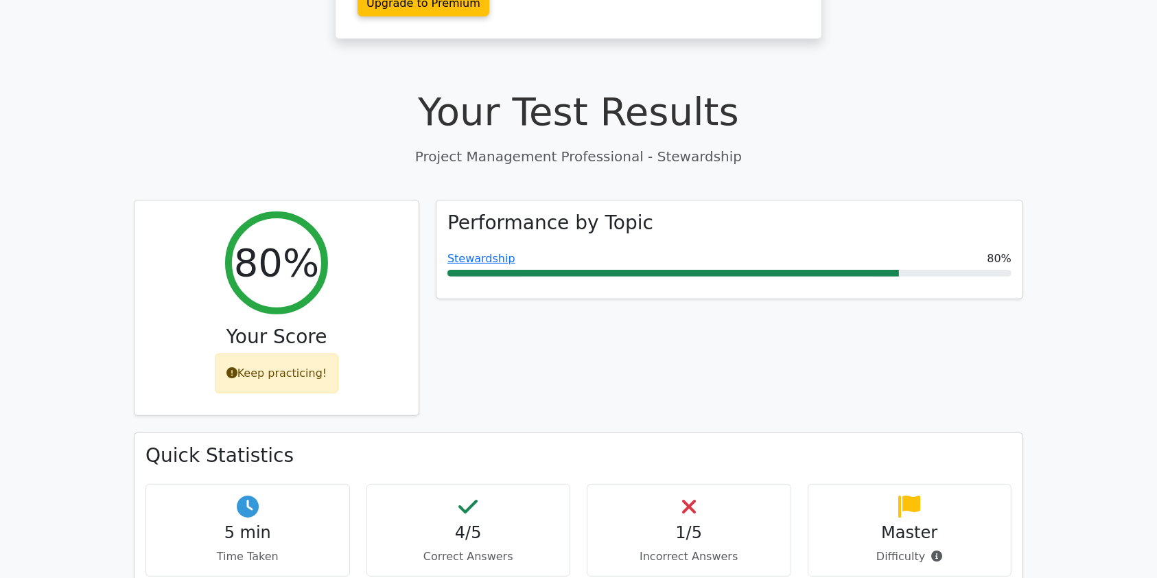
scroll to position [252, 0]
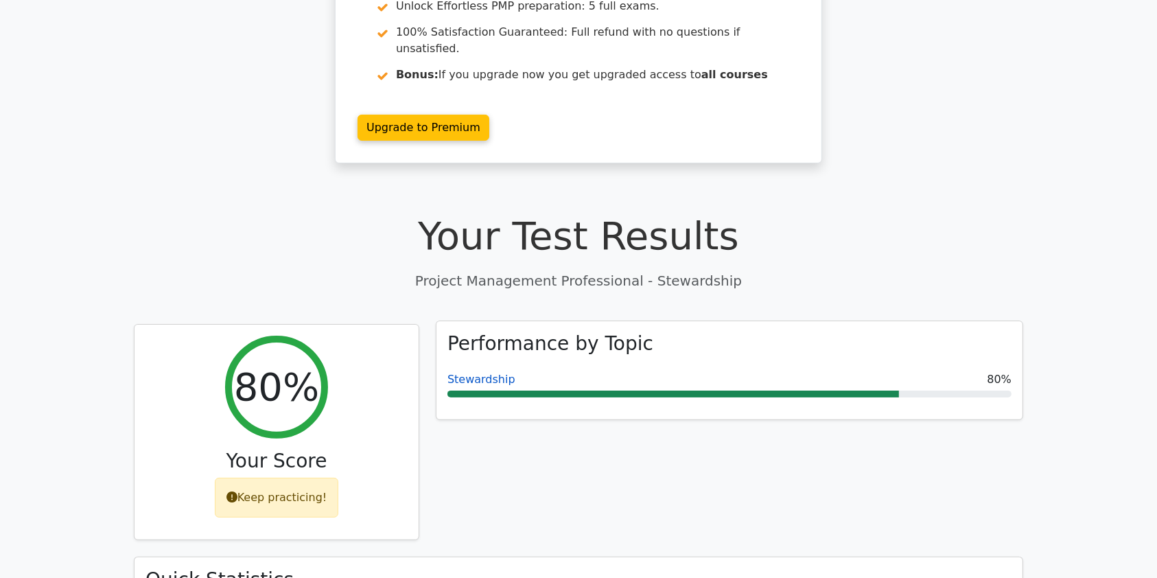
click at [453, 372] on link "Stewardship" at bounding box center [481, 378] width 68 height 13
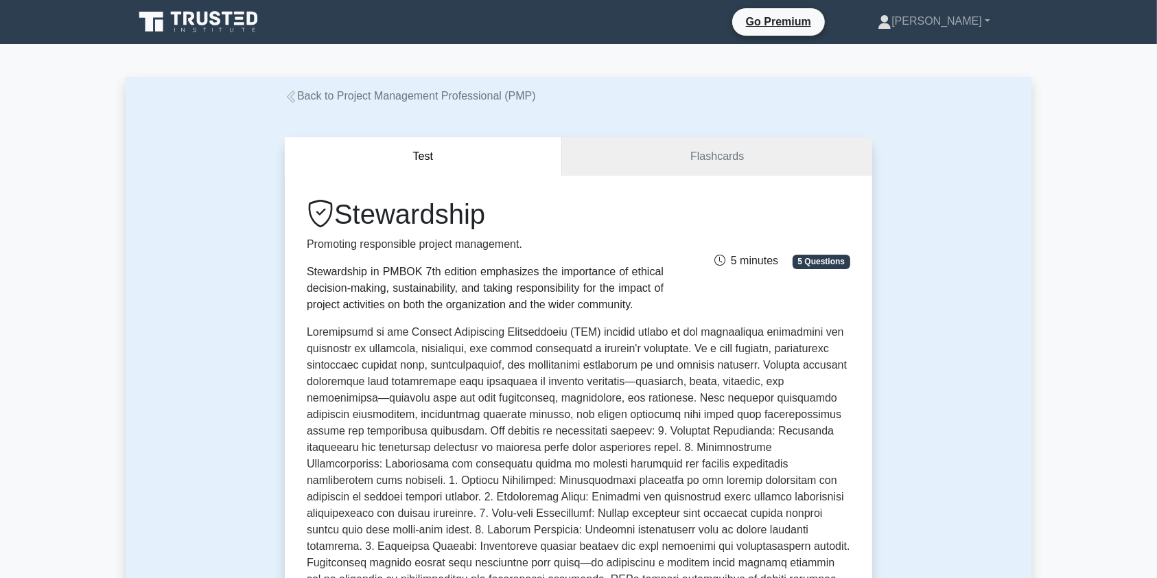
click at [307, 95] on link "Back to Project Management Professional (PMP)" at bounding box center [410, 96] width 251 height 12
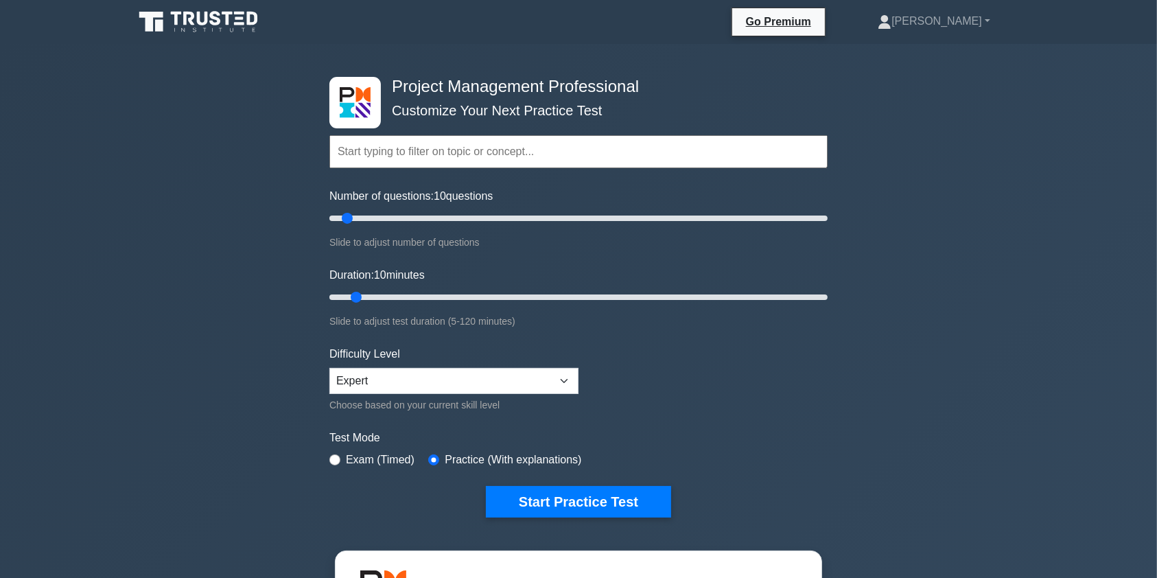
click at [399, 147] on input "text" at bounding box center [578, 151] width 498 height 33
click at [435, 156] on input "text" at bounding box center [578, 151] width 498 height 33
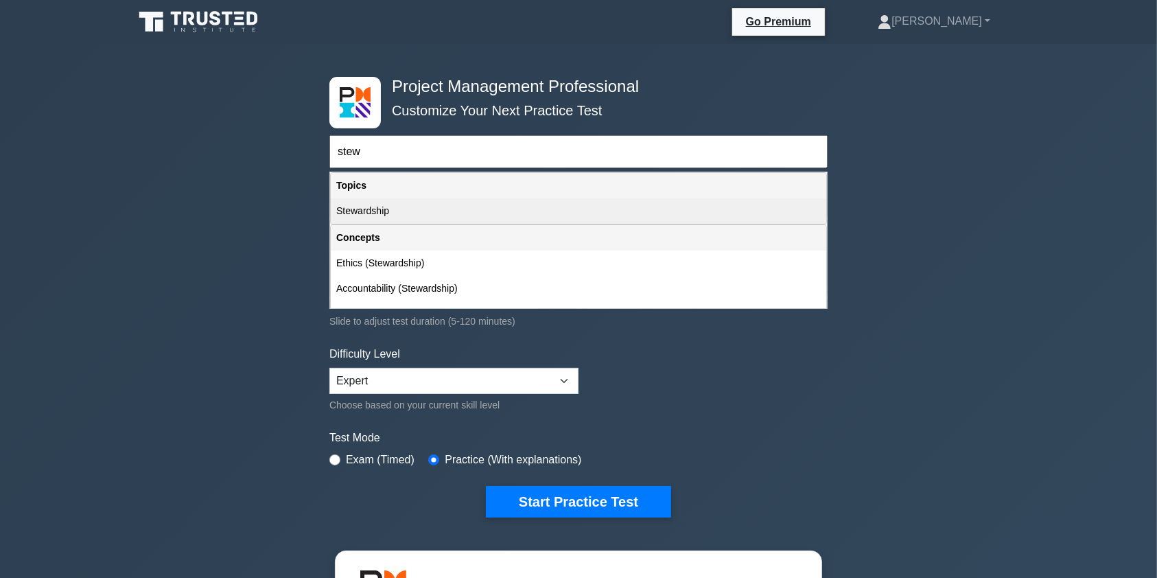
click at [361, 212] on div "Stewardship" at bounding box center [578, 210] width 495 height 25
type input "Stewardship"
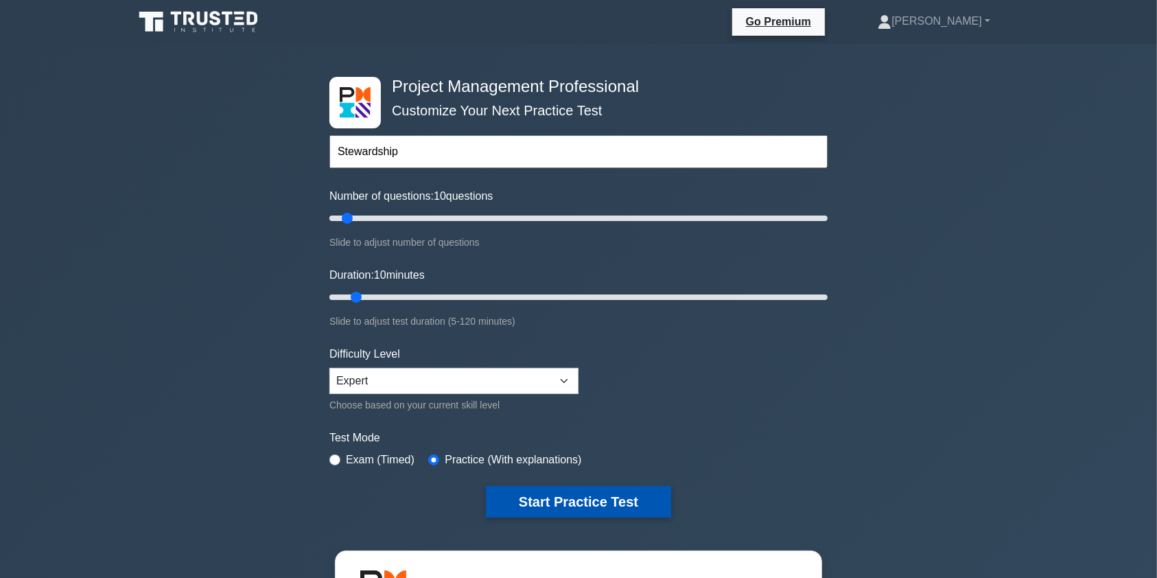
click at [577, 501] on button "Start Practice Test" at bounding box center [578, 502] width 185 height 32
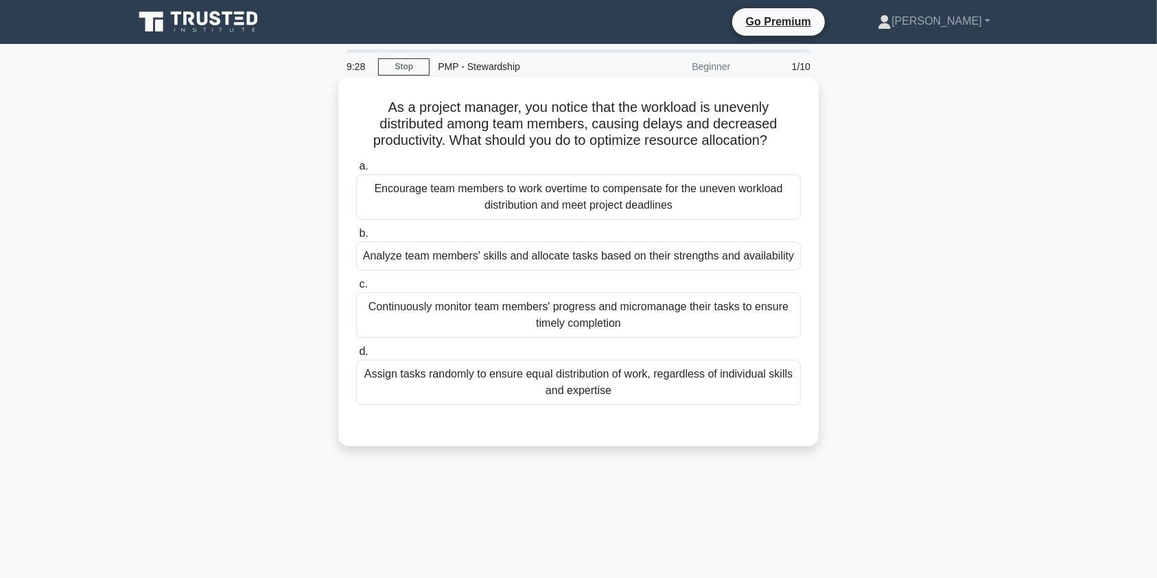
click at [703, 261] on div "Analyze team members' skills and allocate tasks based on their strengths and av…" at bounding box center [578, 255] width 444 height 29
click at [356, 238] on input "b. Analyze team members' skills and allocate tasks based on their strengths and…" at bounding box center [356, 233] width 0 height 9
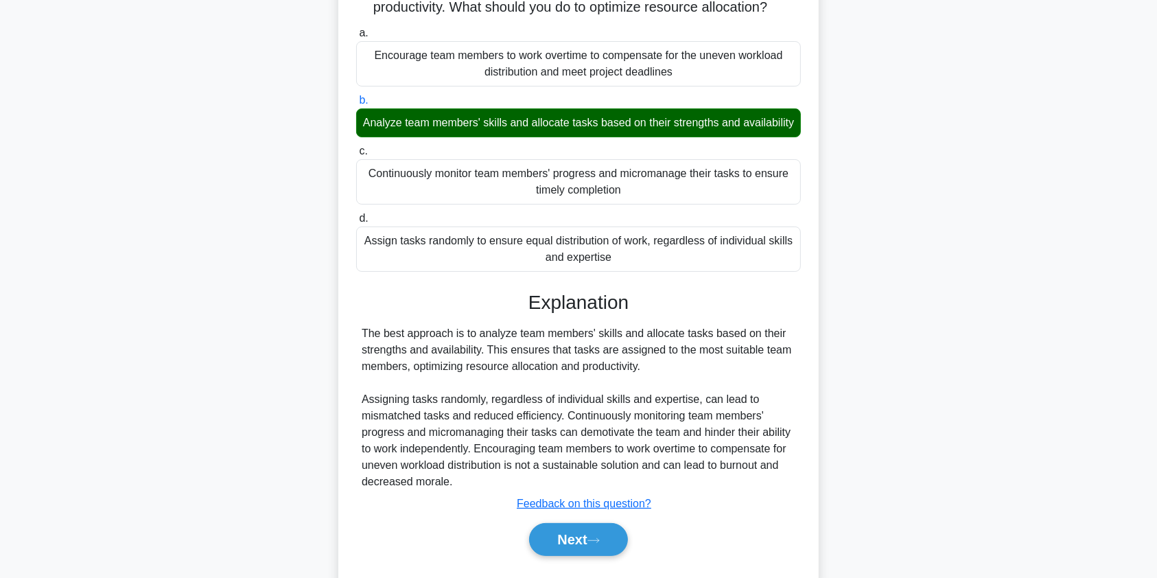
scroll to position [186, 0]
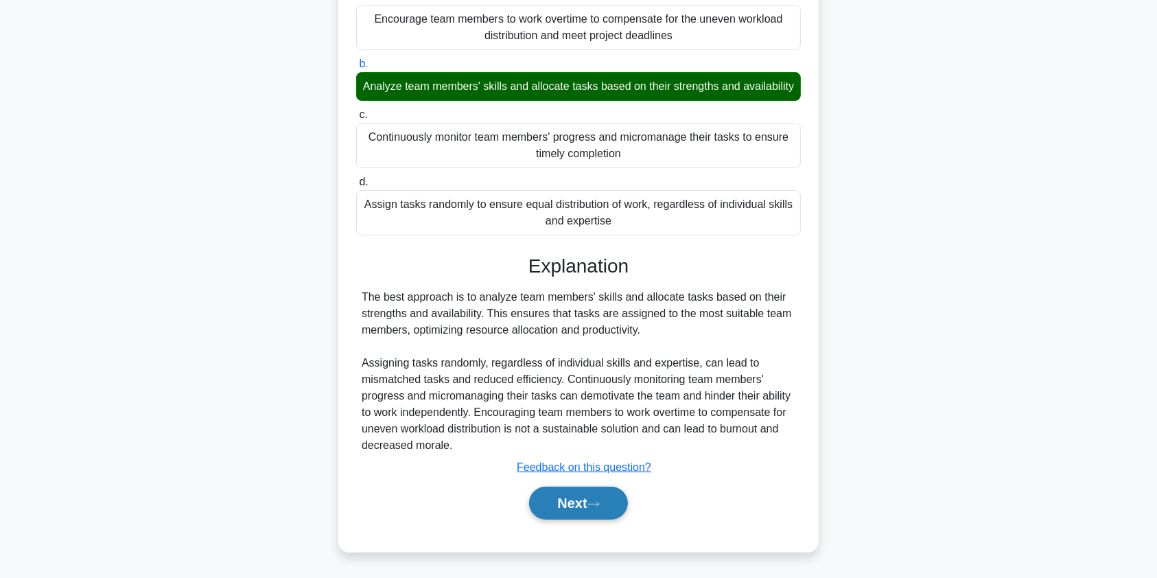
click at [576, 508] on button "Next" at bounding box center [578, 502] width 98 height 33
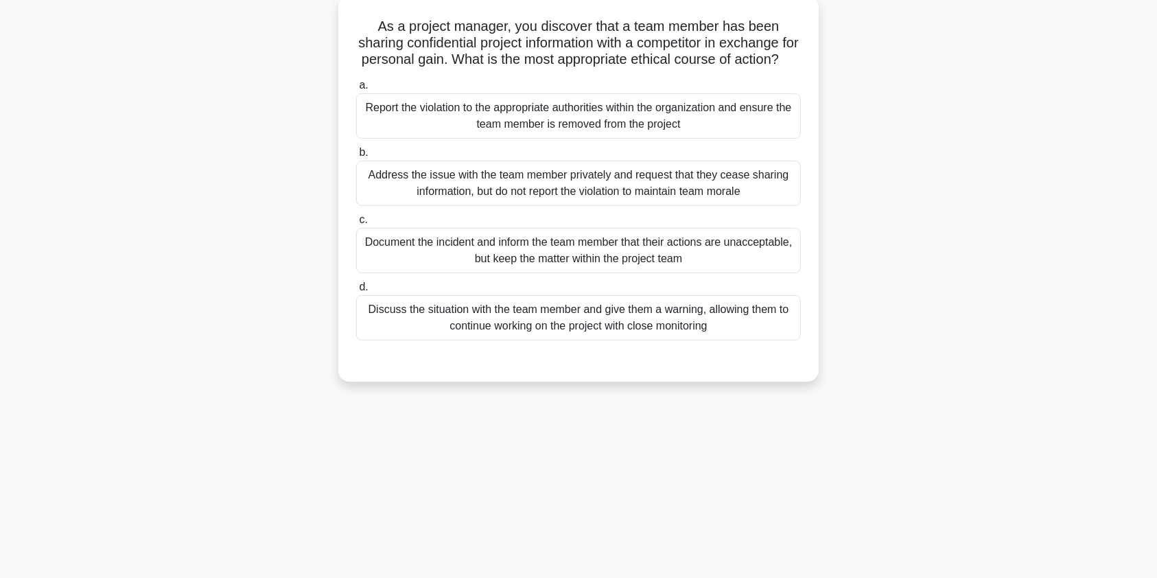
scroll to position [0, 0]
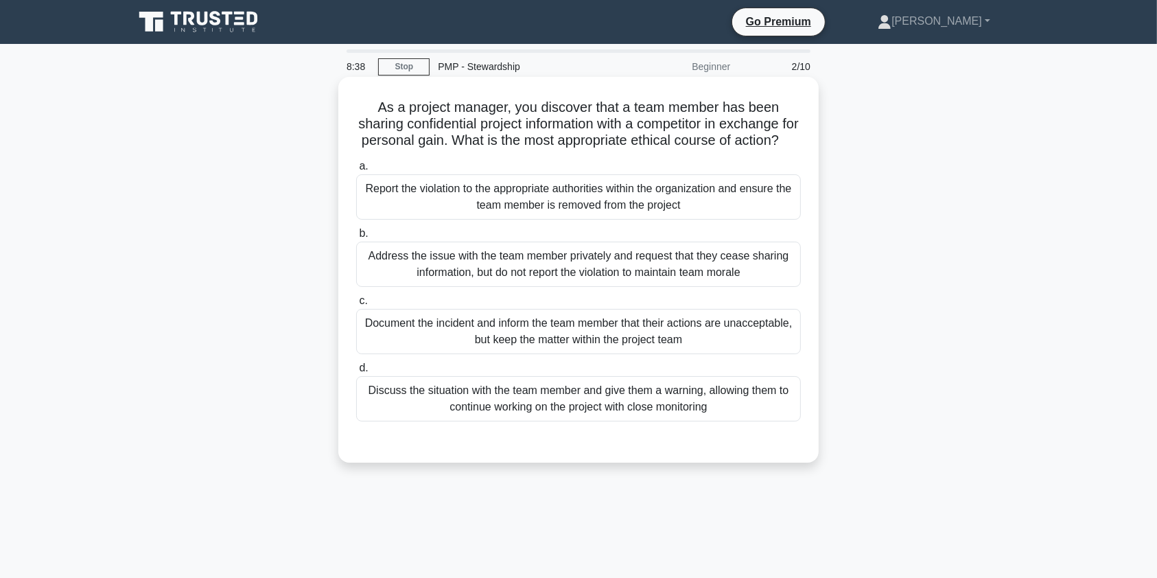
click at [733, 217] on div "Report the violation to the appropriate authorities within the organization and…" at bounding box center [578, 196] width 444 height 45
click at [356, 171] on input "a. Report the violation to the appropriate authorities within the organization …" at bounding box center [356, 166] width 0 height 9
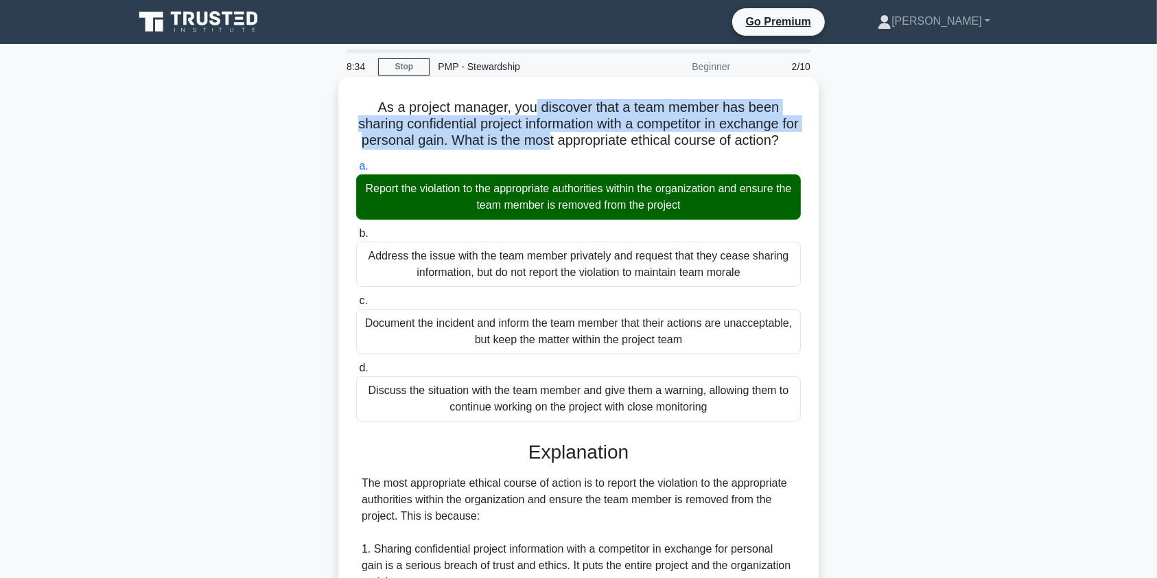
drag, startPoint x: 532, startPoint y: 108, endPoint x: 593, endPoint y: 134, distance: 66.0
click at [593, 134] on h5 "As a project manager, you discover that a team member has been sharing confiden…" at bounding box center [578, 124] width 447 height 51
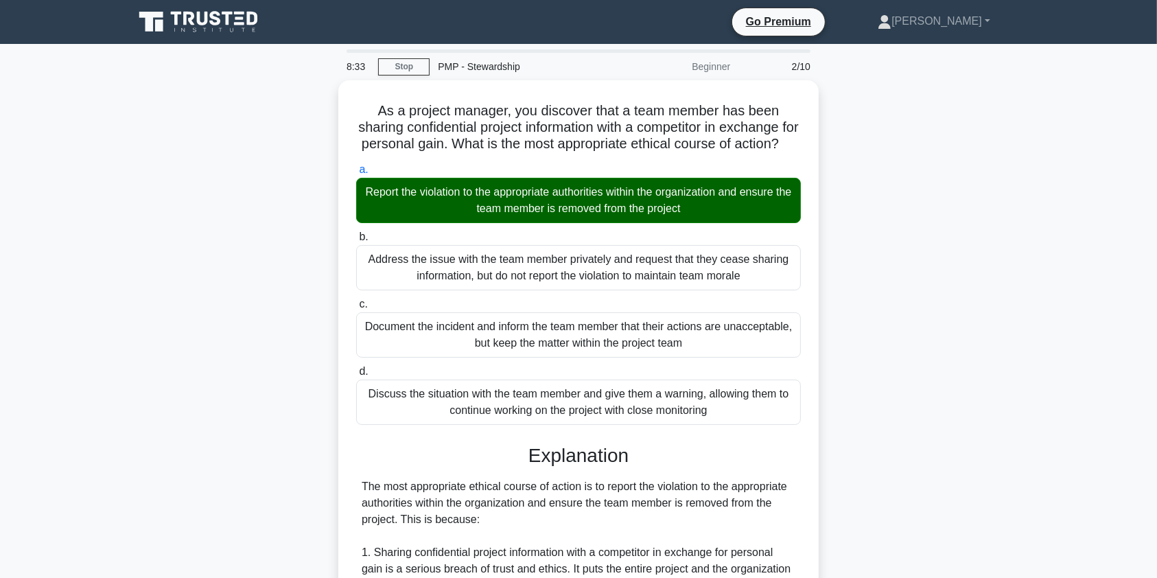
click at [1076, 192] on main "8:33 Stop PMP - Stewardship Beginner 2/10 As a project manager, you discover th…" at bounding box center [578, 551] width 1157 height 1015
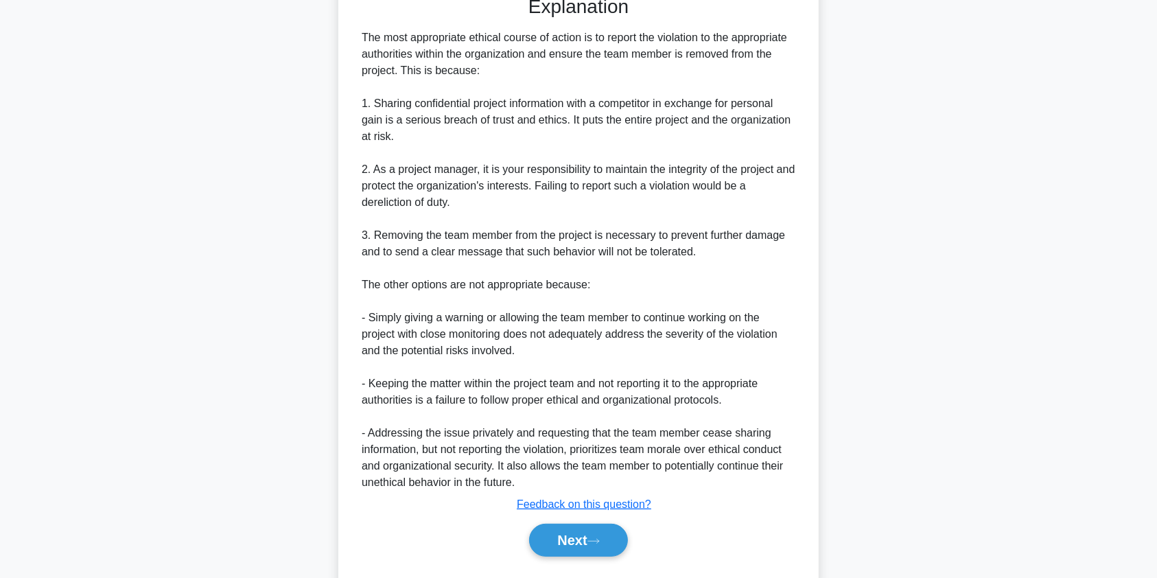
scroll to position [499, 0]
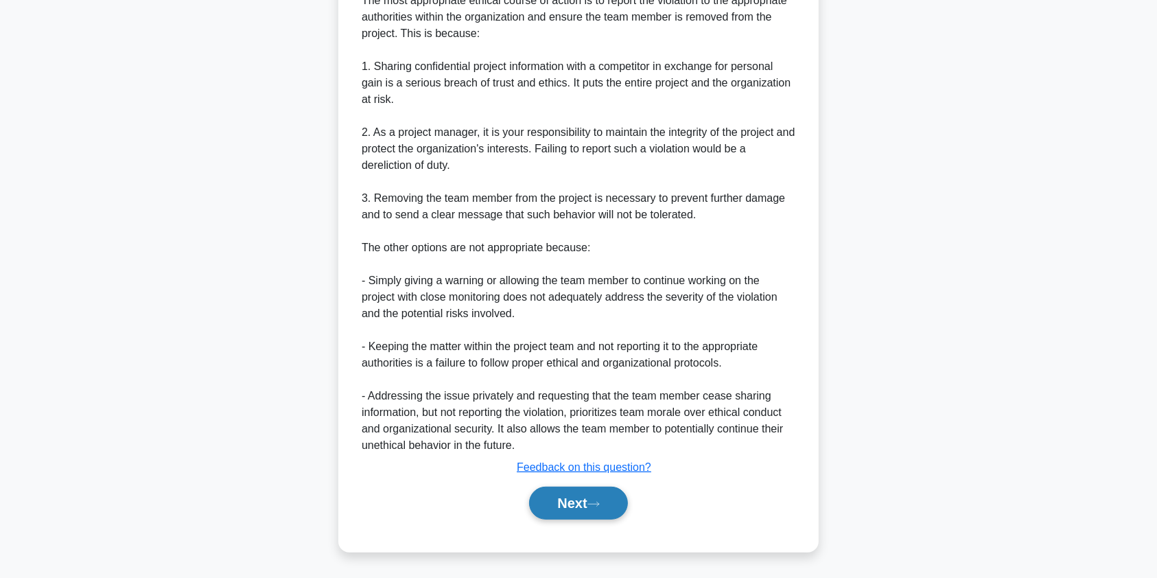
click at [565, 516] on button "Next" at bounding box center [578, 502] width 98 height 33
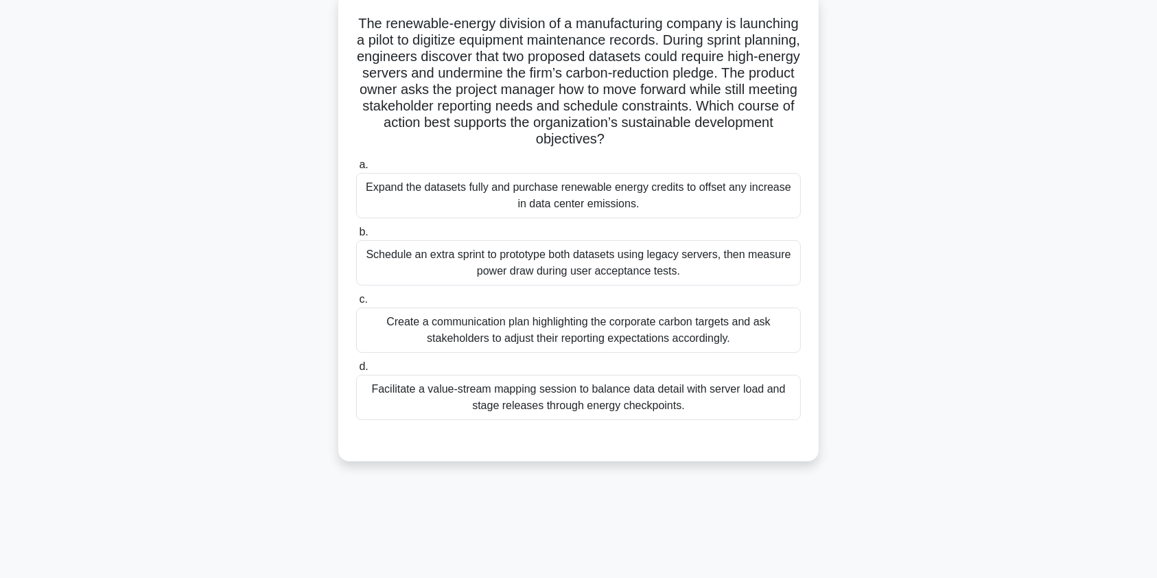
scroll to position [0, 0]
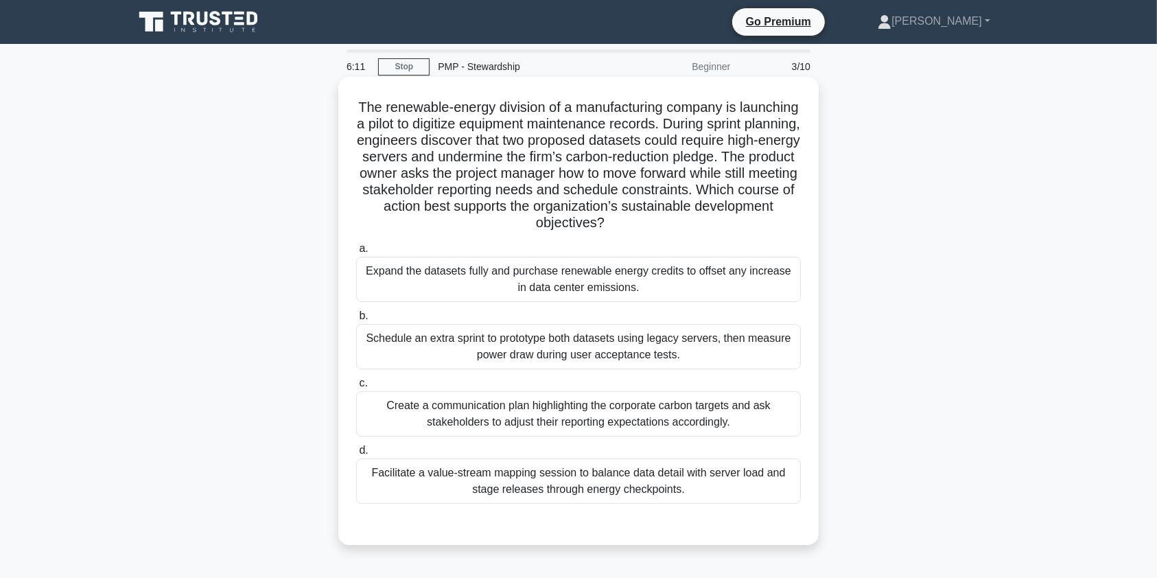
click at [527, 480] on div "Facilitate a value-stream mapping session to balance data detail with server lo…" at bounding box center [578, 480] width 444 height 45
click at [356, 455] on input "d. Facilitate a value-stream mapping session to balance data detail with server…" at bounding box center [356, 450] width 0 height 9
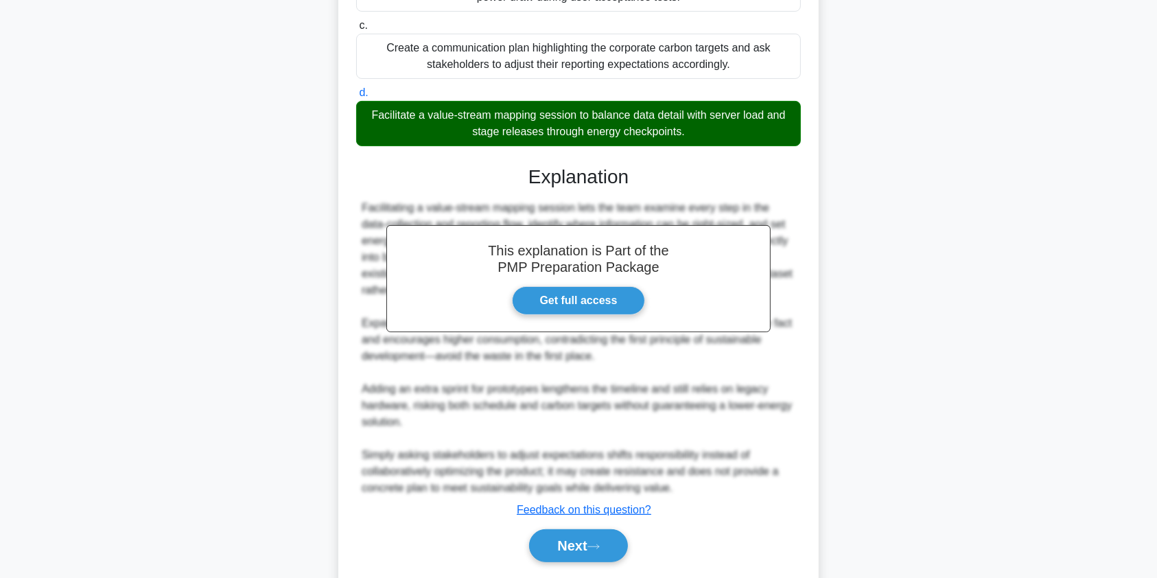
scroll to position [400, 0]
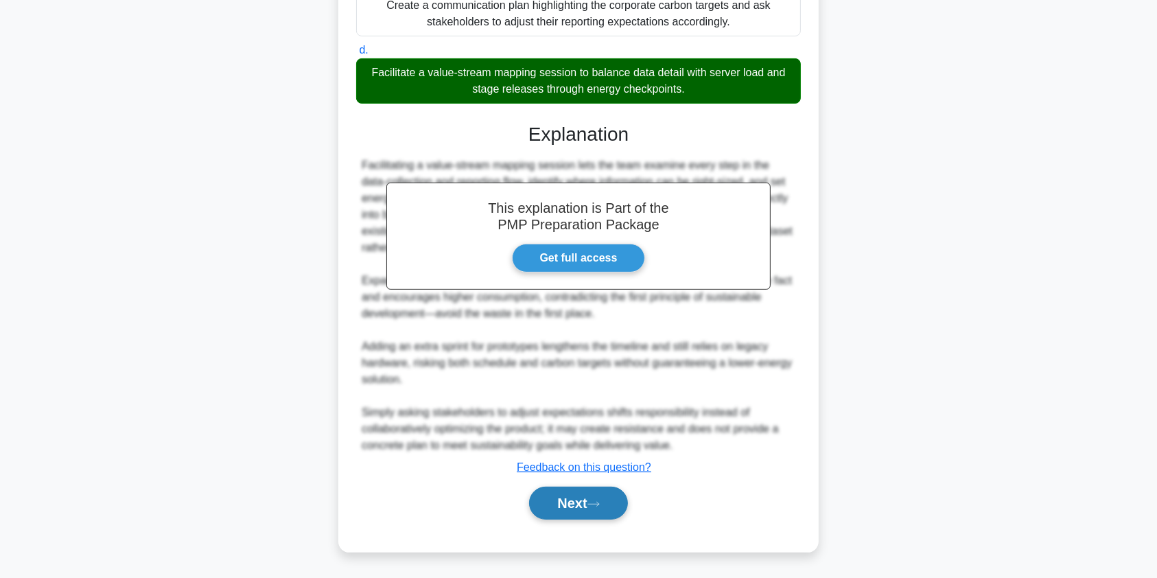
click at [563, 501] on button "Next" at bounding box center [578, 502] width 98 height 33
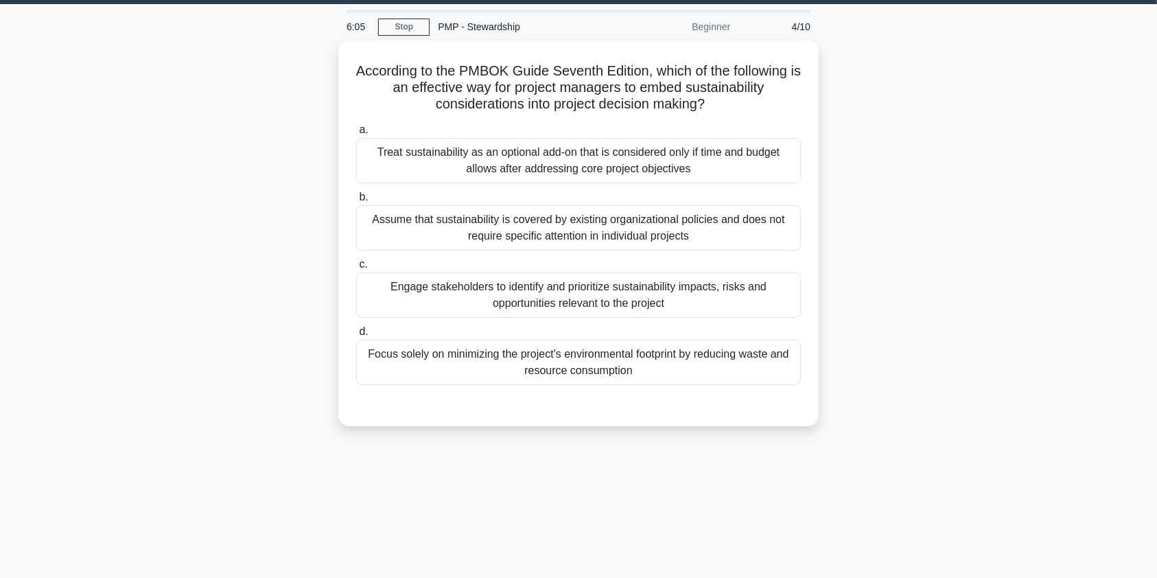
scroll to position [0, 0]
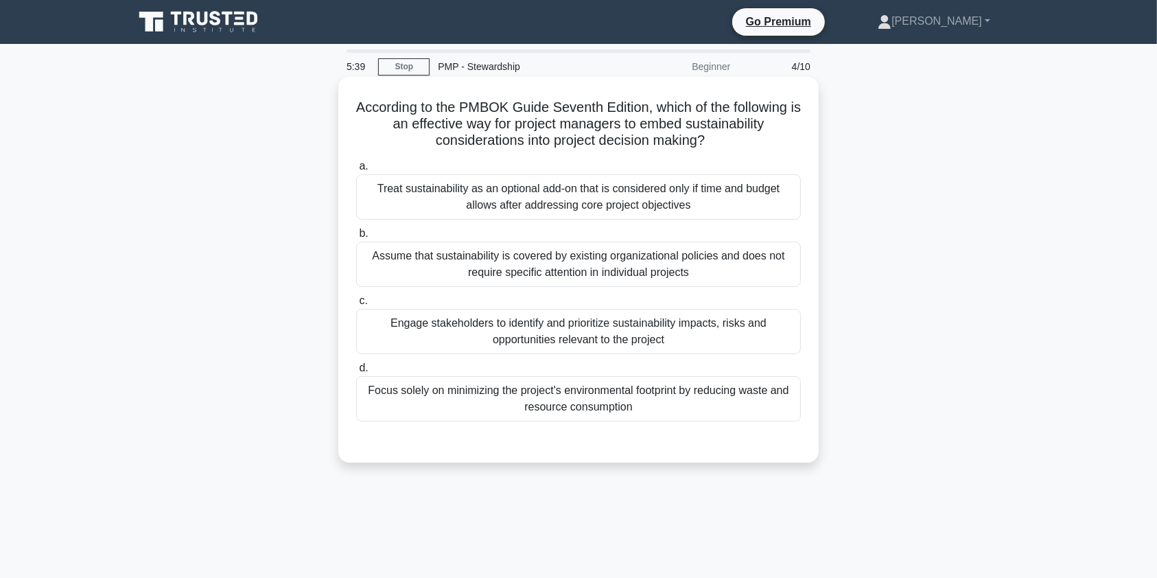
click at [560, 338] on div "Engage stakeholders to identify and prioritize sustainability impacts, risks an…" at bounding box center [578, 331] width 444 height 45
click at [356, 305] on input "c. Engage stakeholders to identify and prioritize sustainability impacts, risks…" at bounding box center [356, 300] width 0 height 9
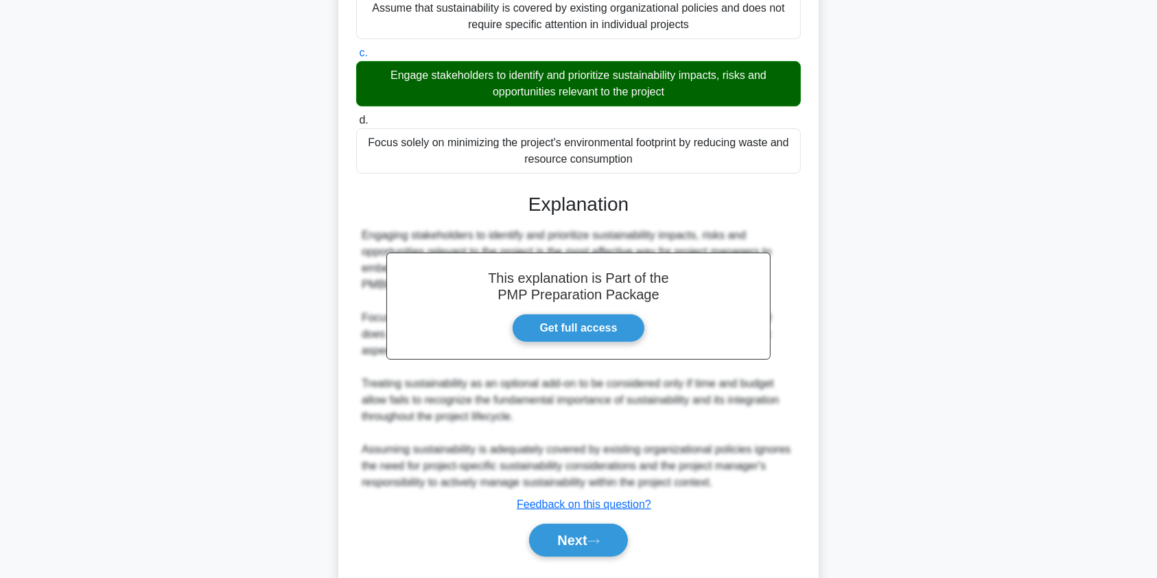
scroll to position [285, 0]
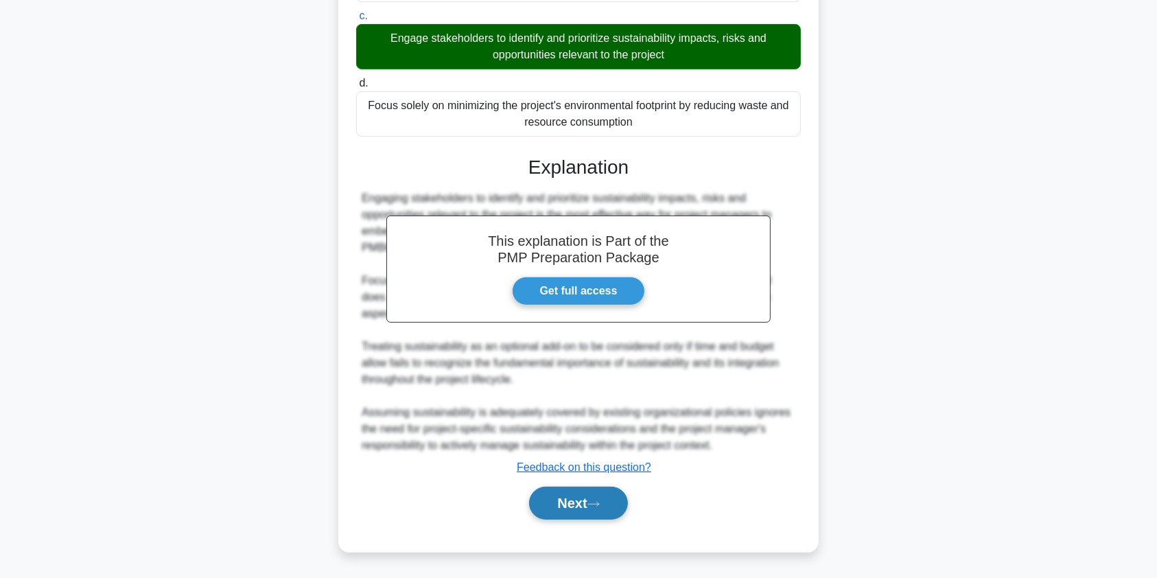
click at [592, 499] on button "Next" at bounding box center [578, 502] width 98 height 33
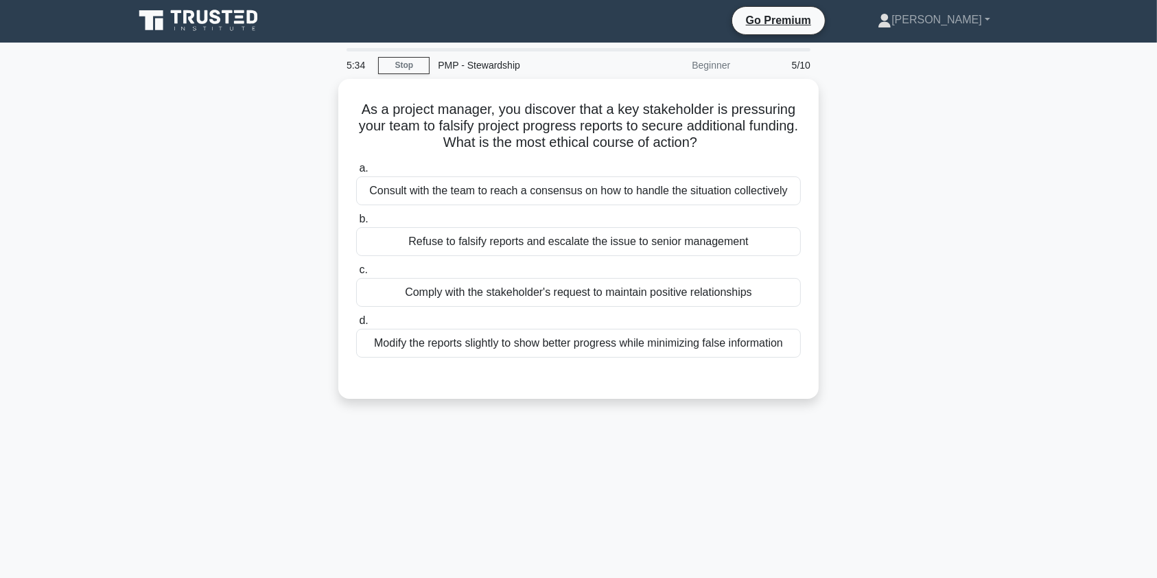
scroll to position [0, 0]
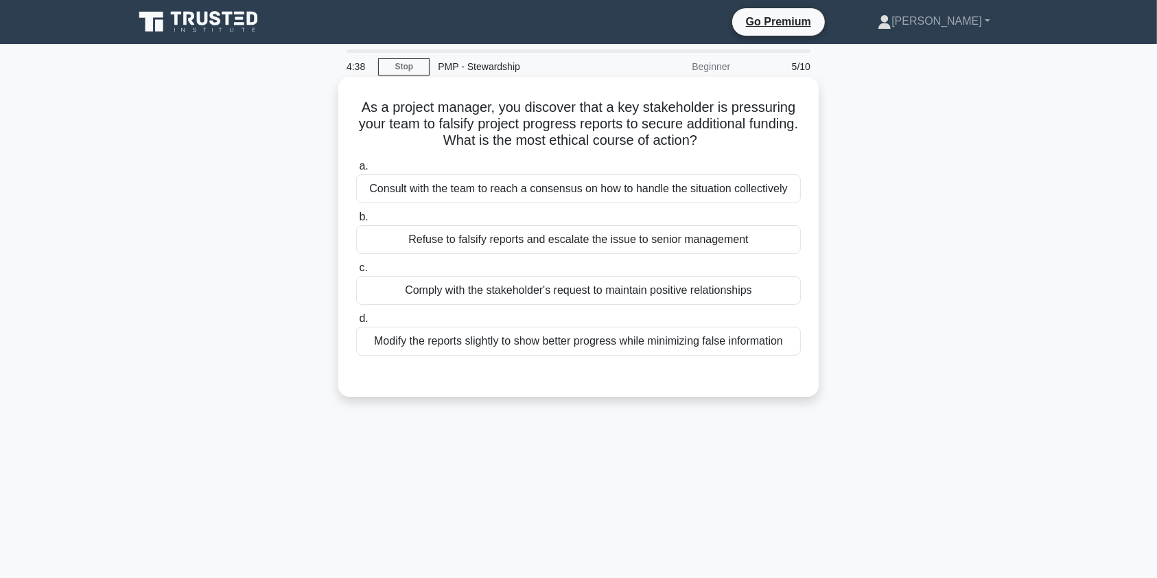
click at [596, 244] on div "Refuse to falsify reports and escalate the issue to senior management" at bounding box center [578, 239] width 444 height 29
click at [356, 222] on input "b. Refuse to falsify reports and escalate the issue to senior management" at bounding box center [356, 217] width 0 height 9
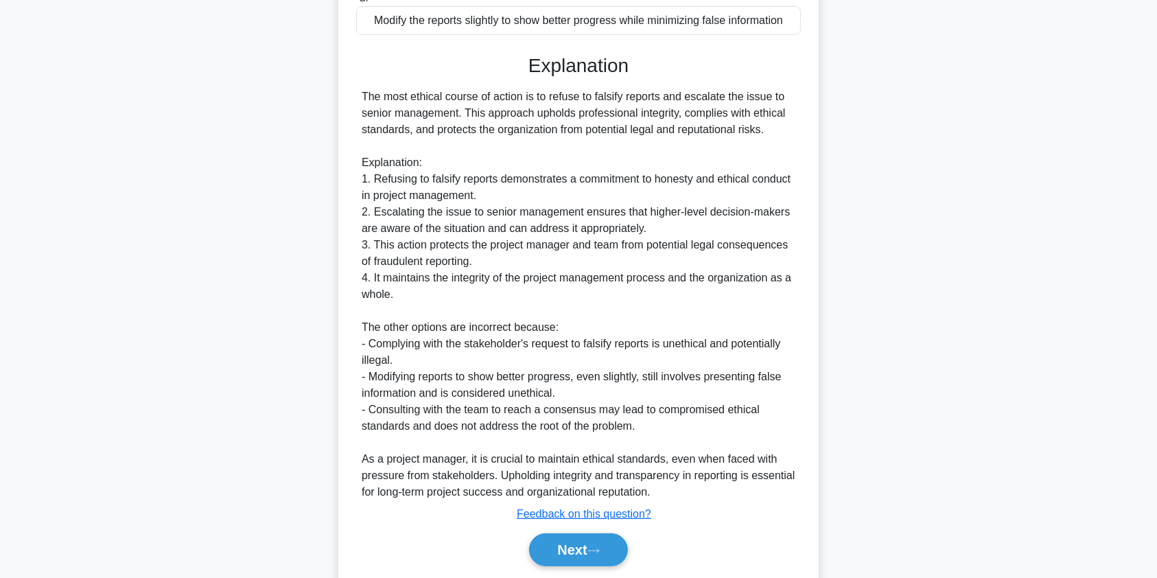
scroll to position [333, 0]
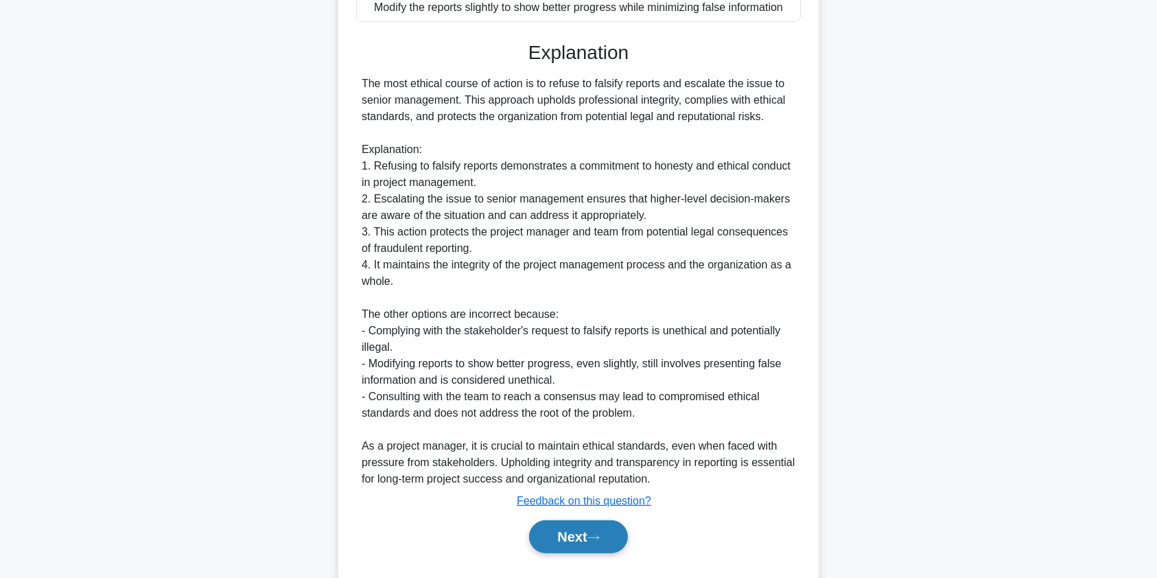
click at [560, 535] on button "Next" at bounding box center [578, 536] width 98 height 33
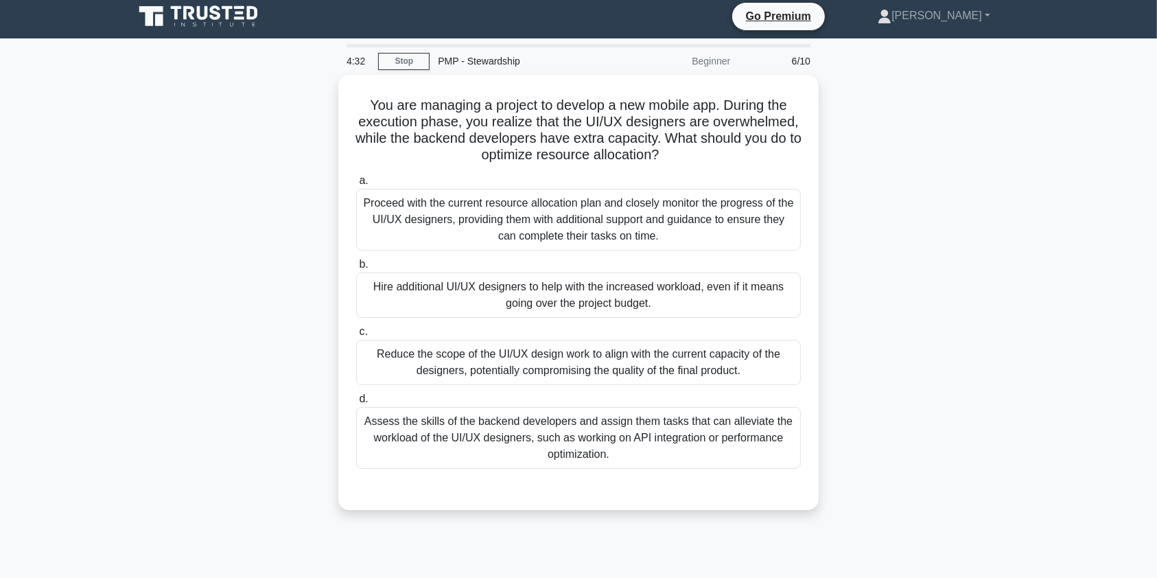
scroll to position [0, 0]
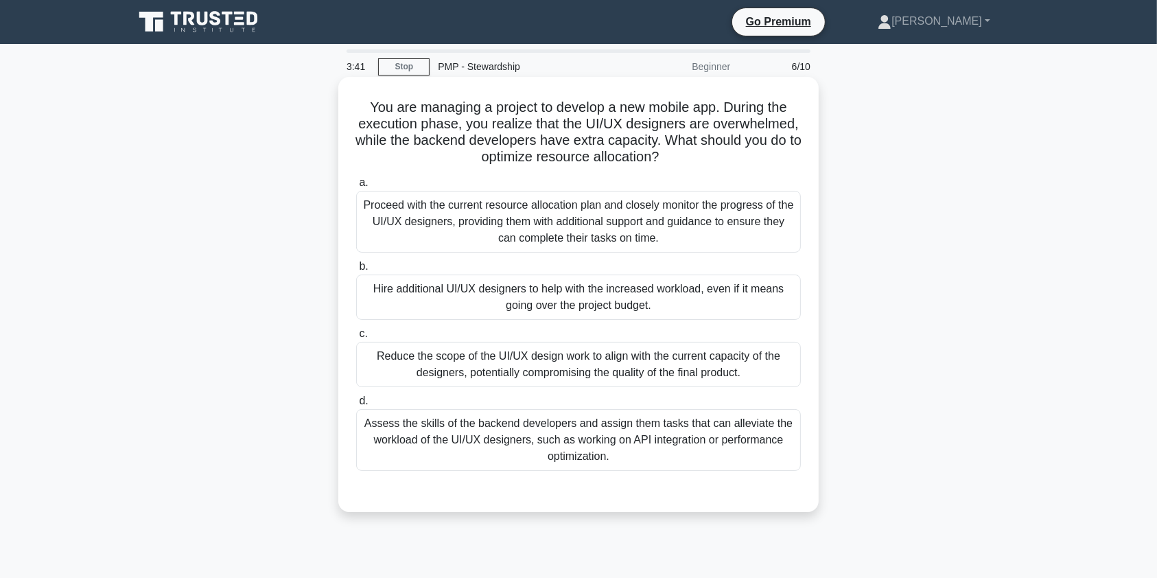
click at [650, 444] on div "Assess the skills of the backend developers and assign them tasks that can alle…" at bounding box center [578, 440] width 444 height 62
click at [356, 405] on input "d. Assess the skills of the backend developers and assign them tasks that can a…" at bounding box center [356, 400] width 0 height 9
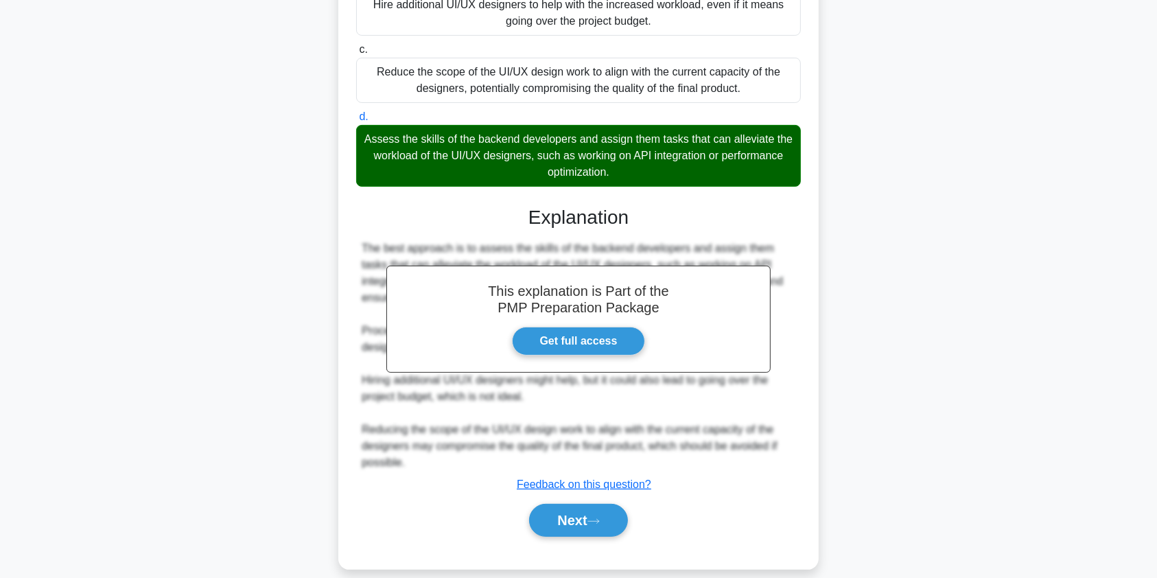
scroll to position [301, 0]
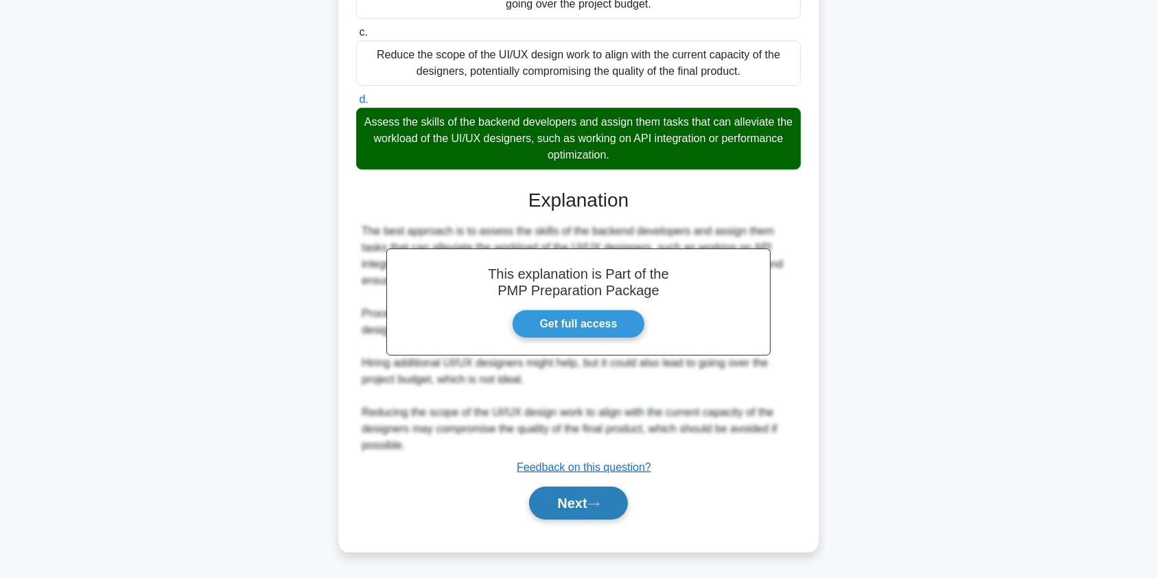
click at [597, 501] on icon at bounding box center [593, 504] width 12 height 8
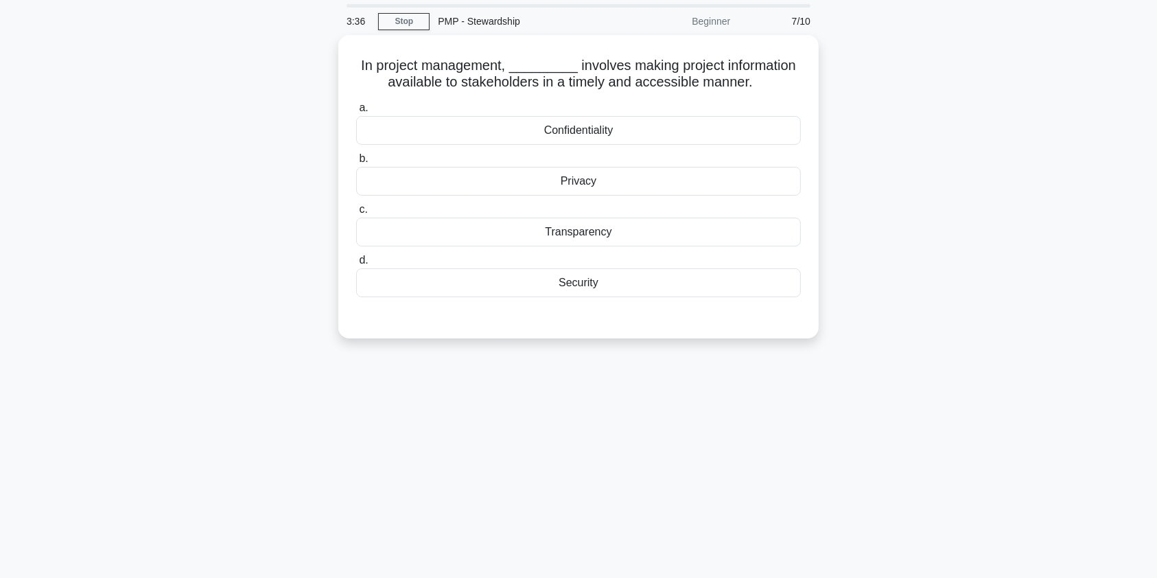
scroll to position [40, 0]
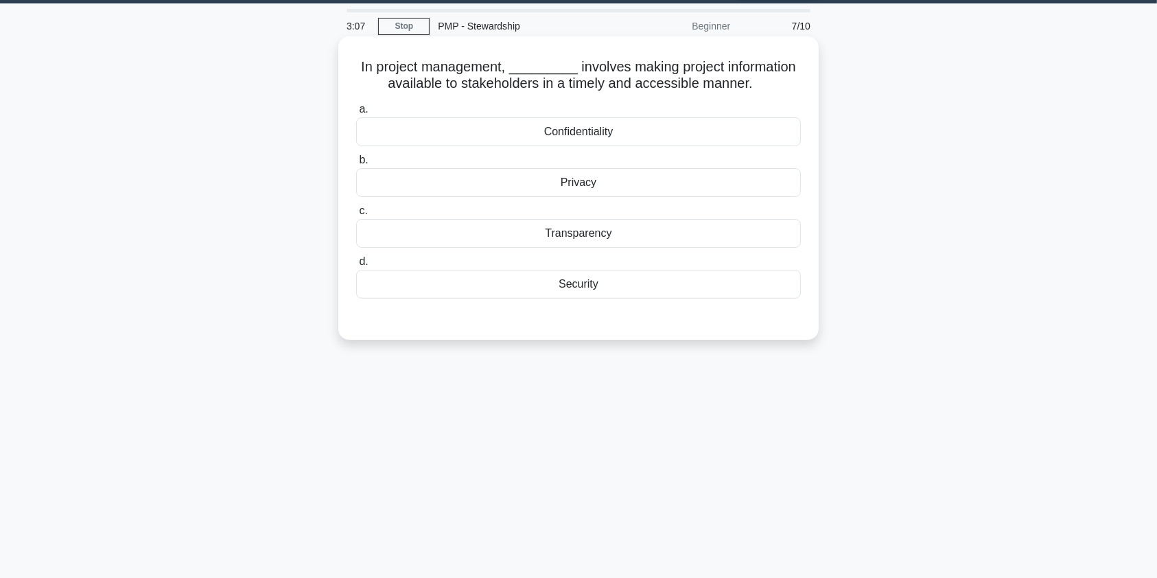
click at [646, 236] on div "Transparency" at bounding box center [578, 233] width 444 height 29
click at [356, 215] on input "c. Transparency" at bounding box center [356, 210] width 0 height 9
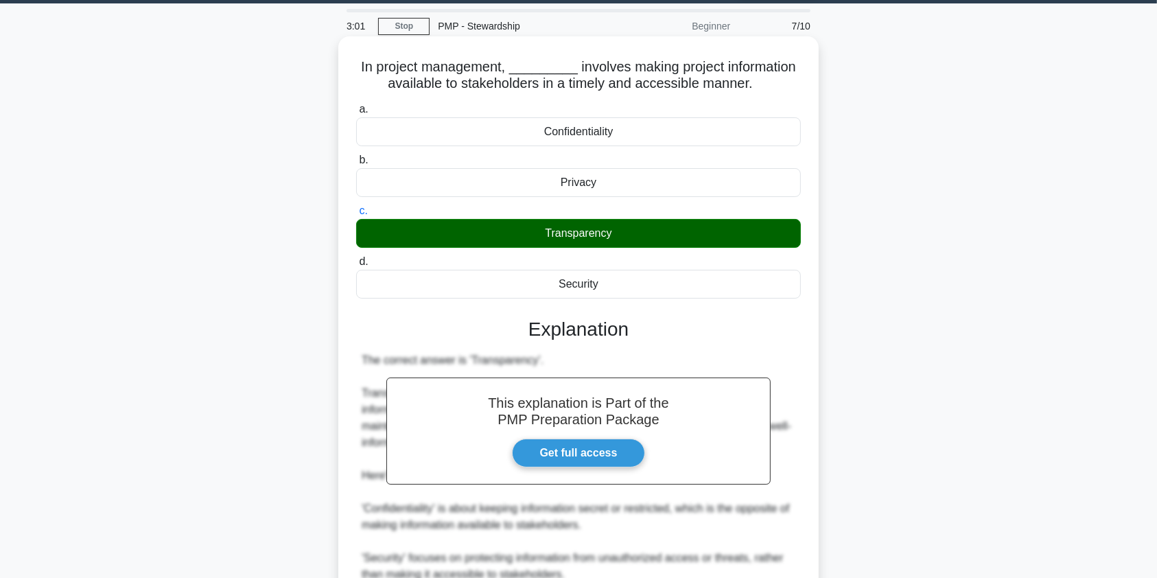
drag, startPoint x: 567, startPoint y: 68, endPoint x: 785, endPoint y: 90, distance: 219.2
click at [785, 90] on h5 "In project management, _________ involves making project information available …" at bounding box center [578, 75] width 447 height 34
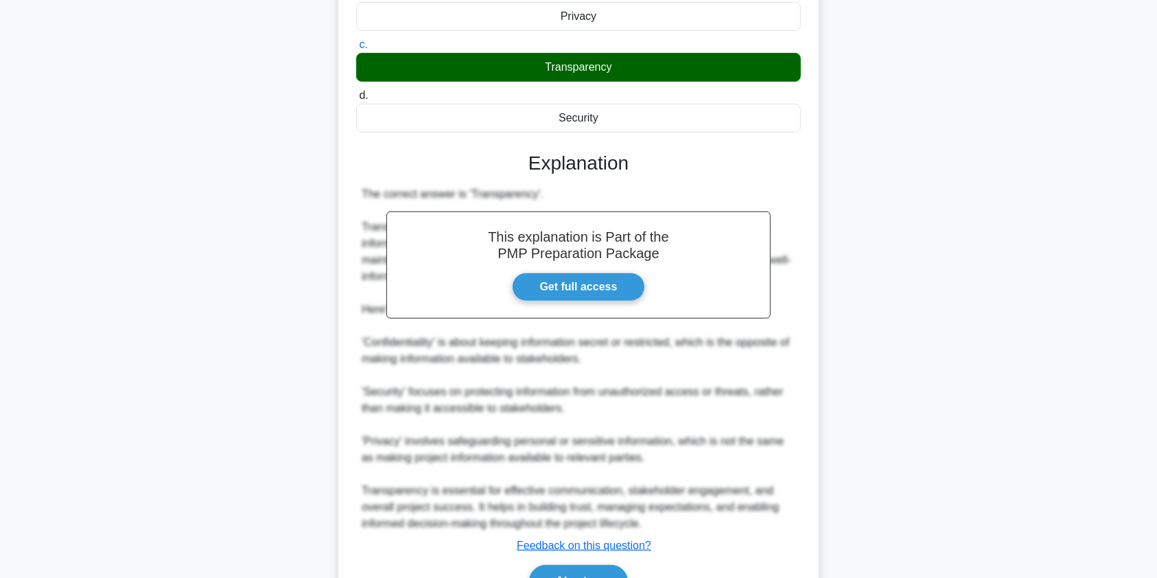
scroll to position [285, 0]
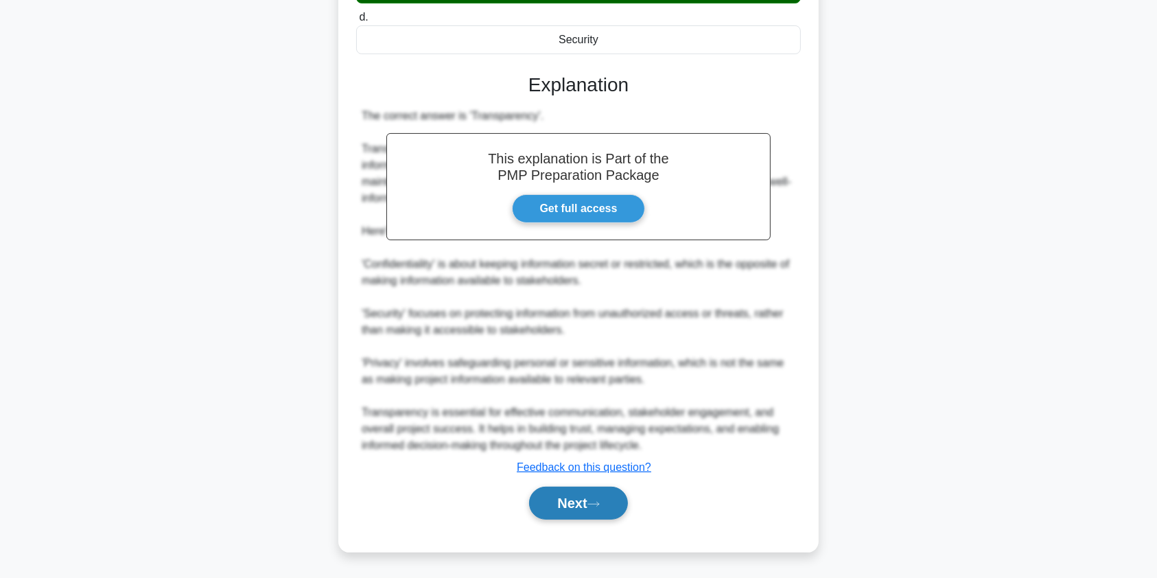
click at [578, 507] on button "Next" at bounding box center [578, 502] width 98 height 33
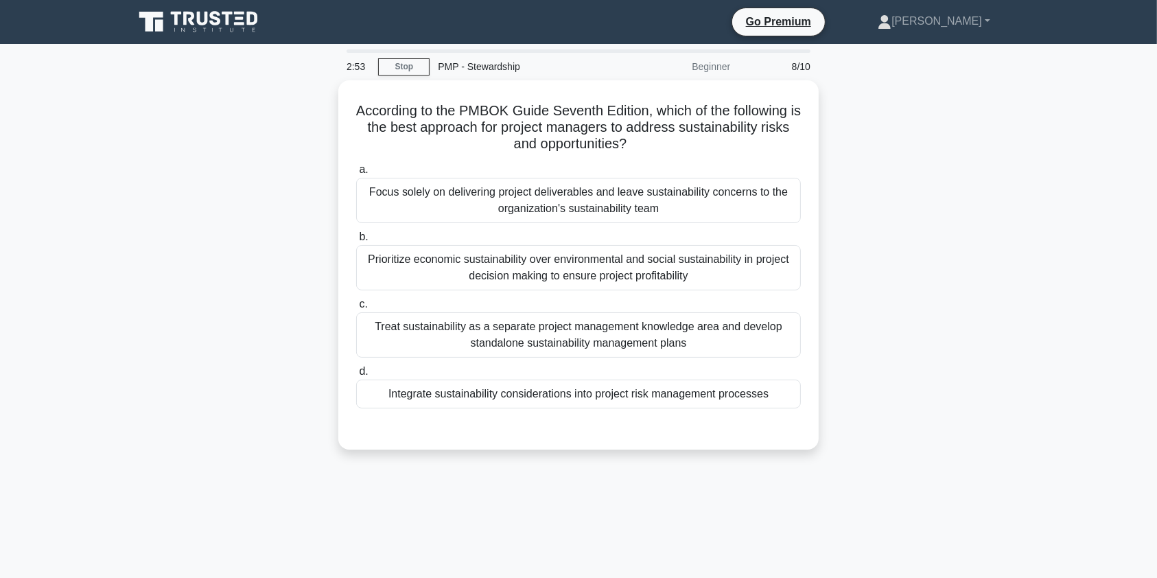
scroll to position [0, 0]
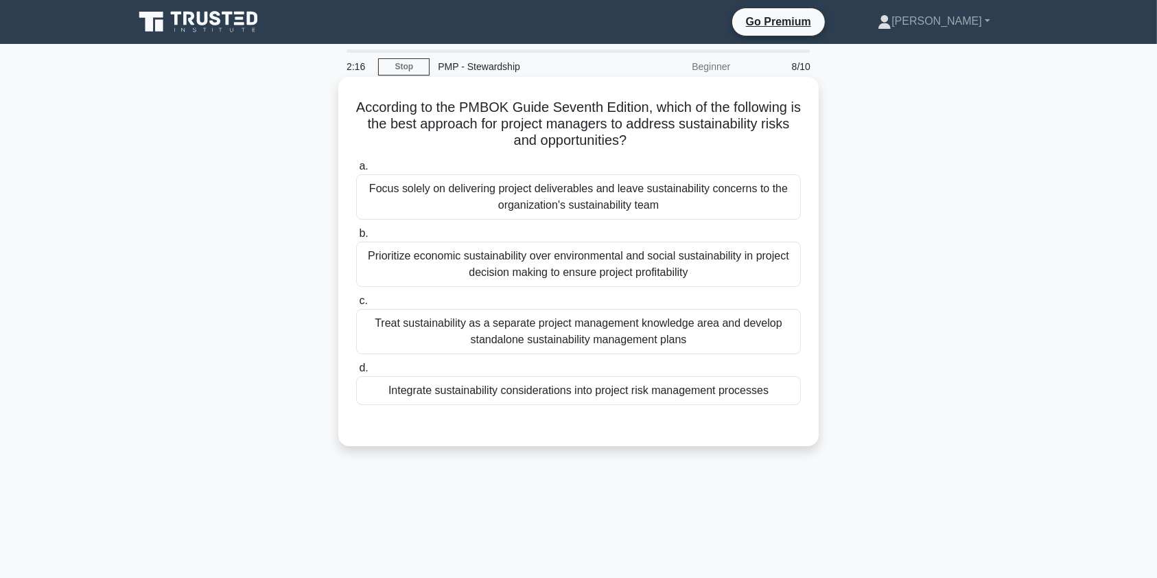
click at [704, 397] on div "Integrate sustainability considerations into project risk management processes" at bounding box center [578, 390] width 444 height 29
click at [356, 372] on input "d. Integrate sustainability considerations into project risk management process…" at bounding box center [356, 368] width 0 height 9
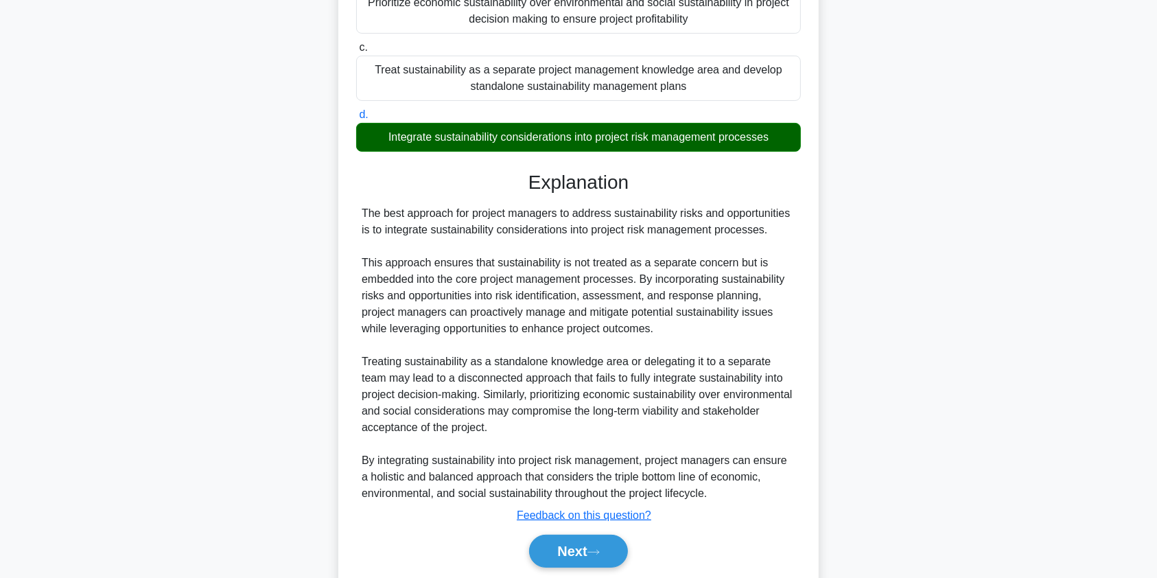
scroll to position [261, 0]
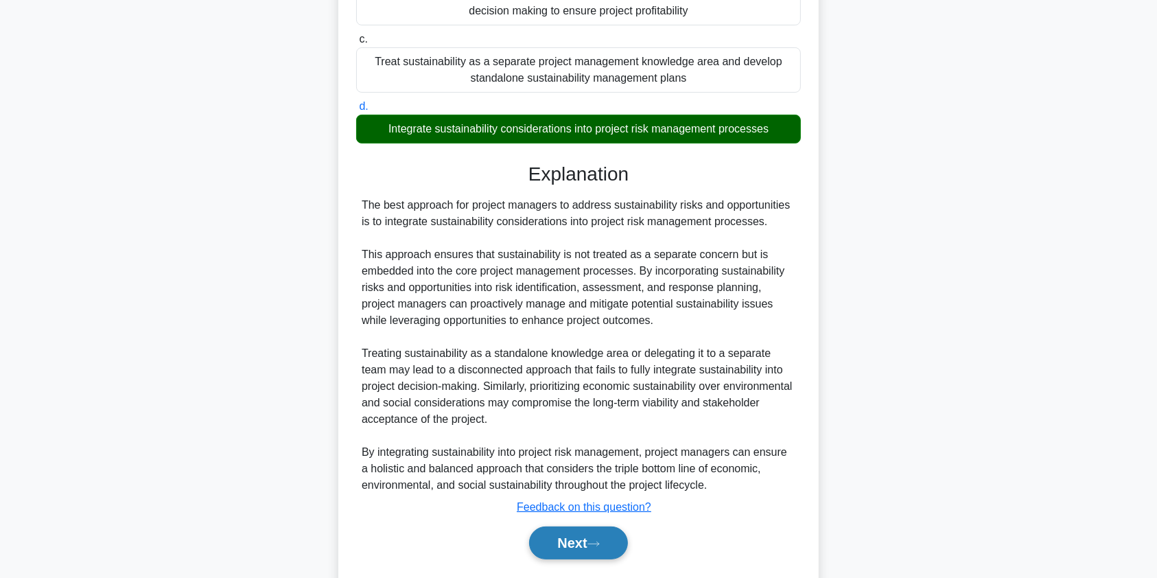
click at [571, 545] on button "Next" at bounding box center [578, 542] width 98 height 33
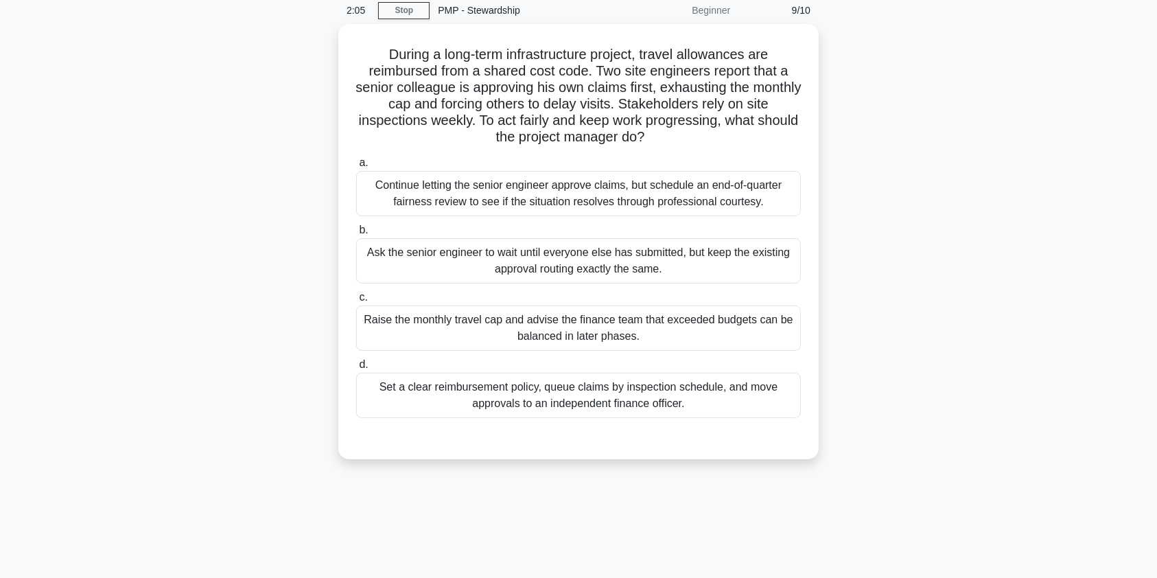
scroll to position [0, 0]
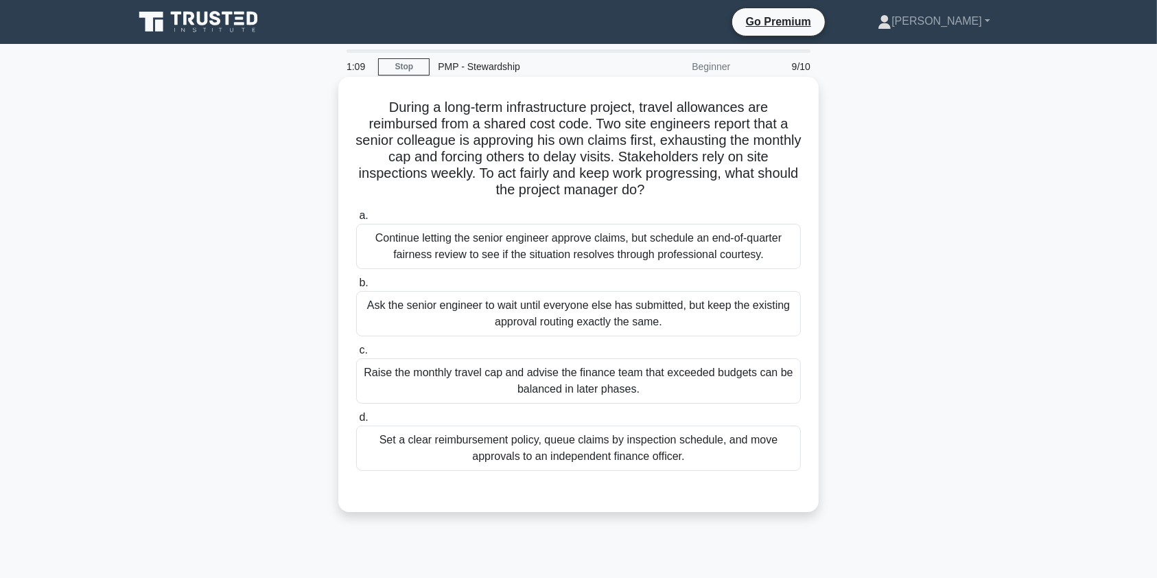
click at [741, 452] on div "Set a clear reimbursement policy, queue claims by inspection schedule, and move…" at bounding box center [578, 447] width 444 height 45
click at [356, 422] on input "d. Set a clear reimbursement policy, queue claims by inspection schedule, and m…" at bounding box center [356, 417] width 0 height 9
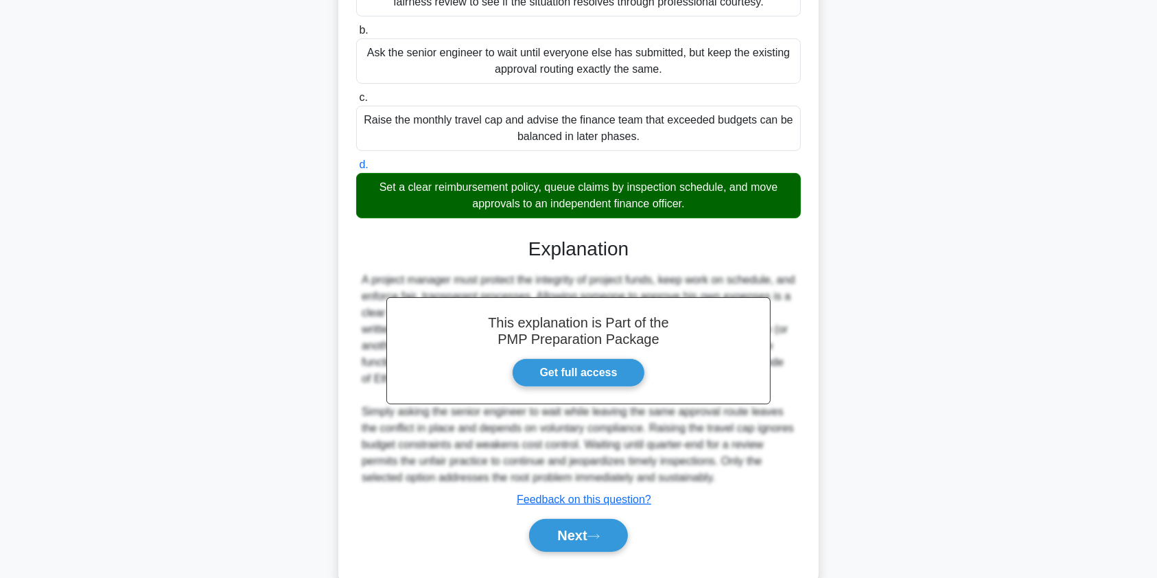
scroll to position [285, 0]
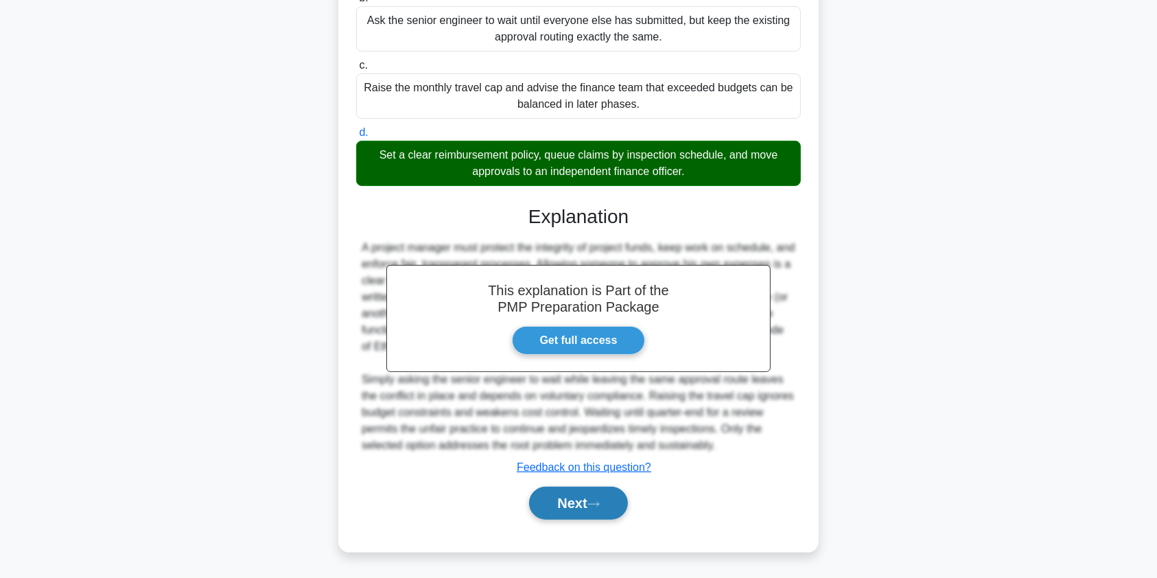
click at [555, 495] on button "Next" at bounding box center [578, 502] width 98 height 33
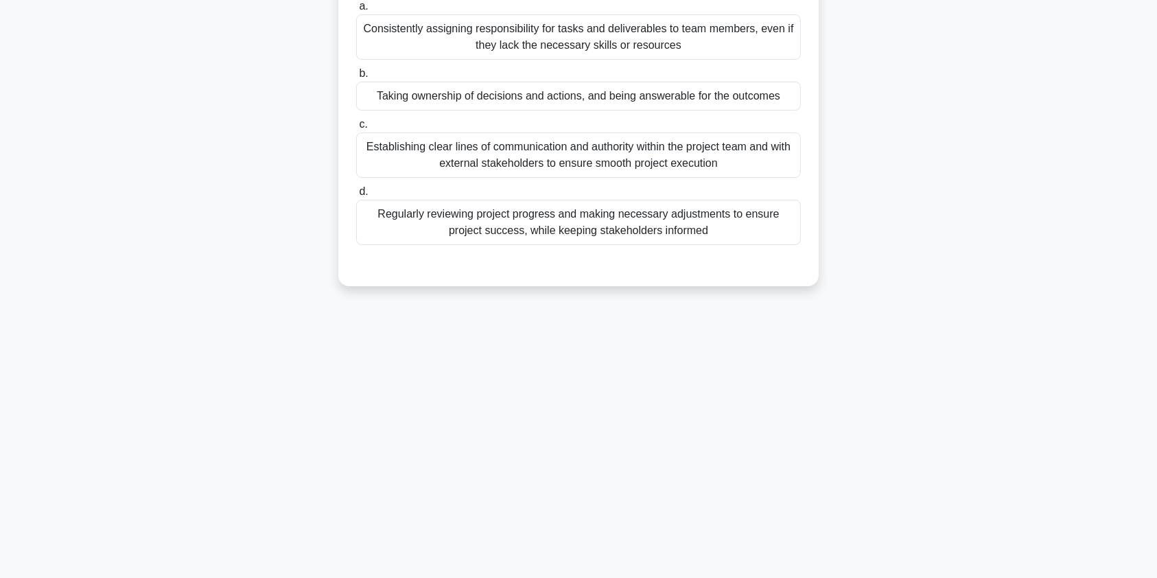
scroll to position [0, 0]
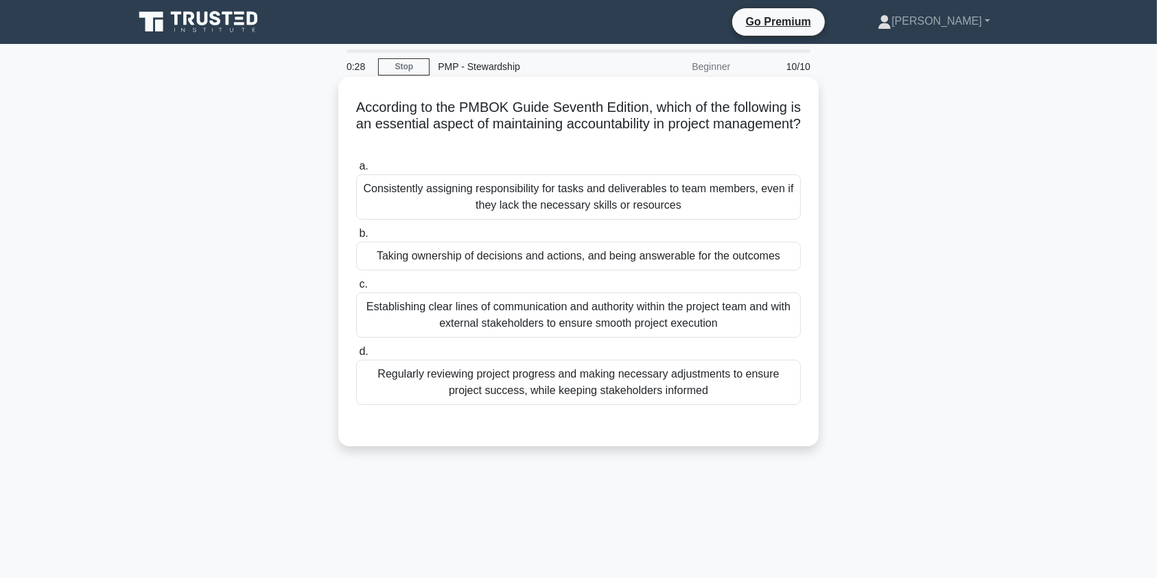
click at [554, 256] on div "Taking ownership of decisions and actions, and being answerable for the outcomes" at bounding box center [578, 255] width 444 height 29
click at [356, 238] on input "b. Taking ownership of decisions and actions, and being answerable for the outc…" at bounding box center [356, 233] width 0 height 9
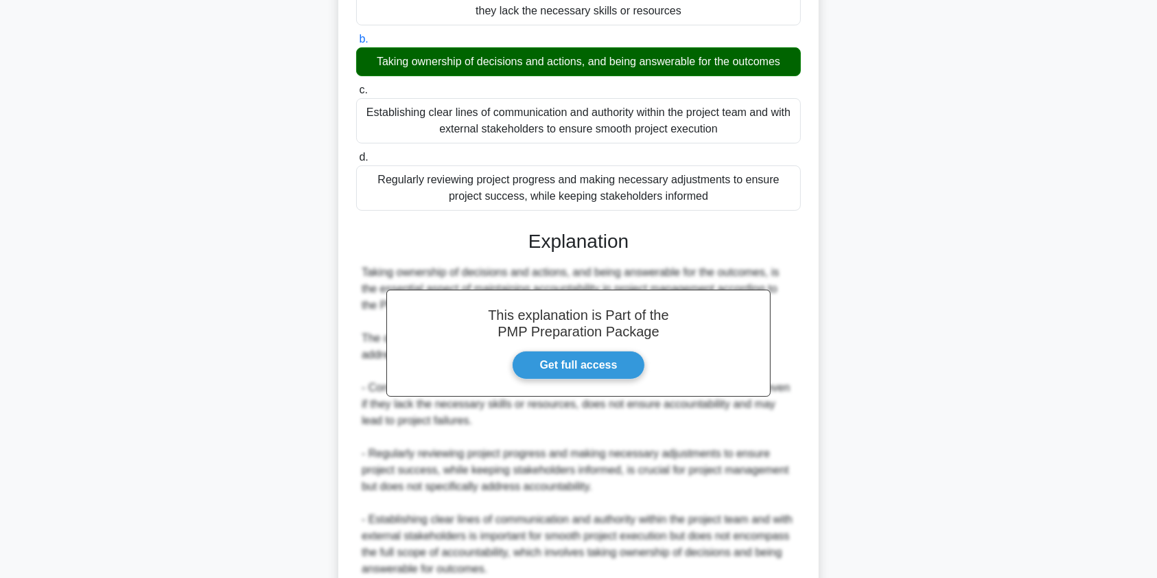
scroll to position [318, 0]
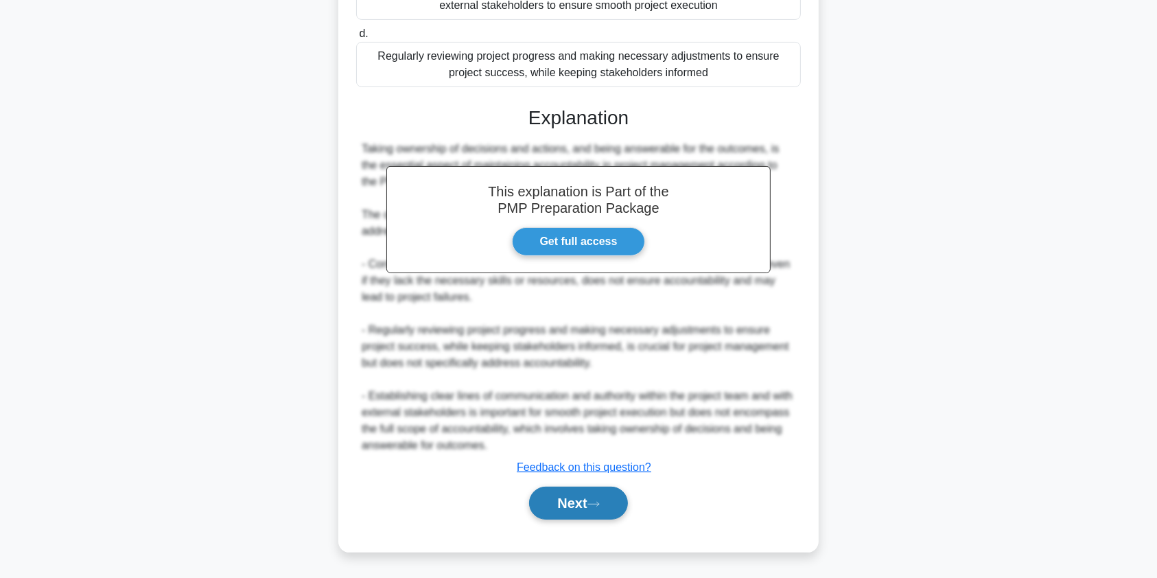
click at [569, 507] on button "Next" at bounding box center [578, 502] width 98 height 33
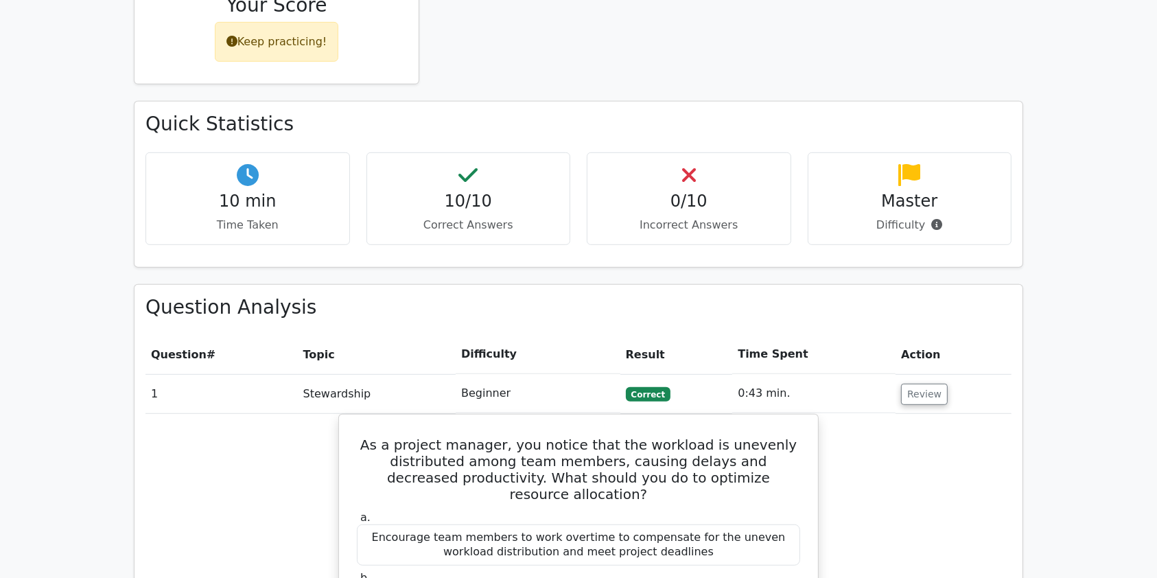
scroll to position [781, 0]
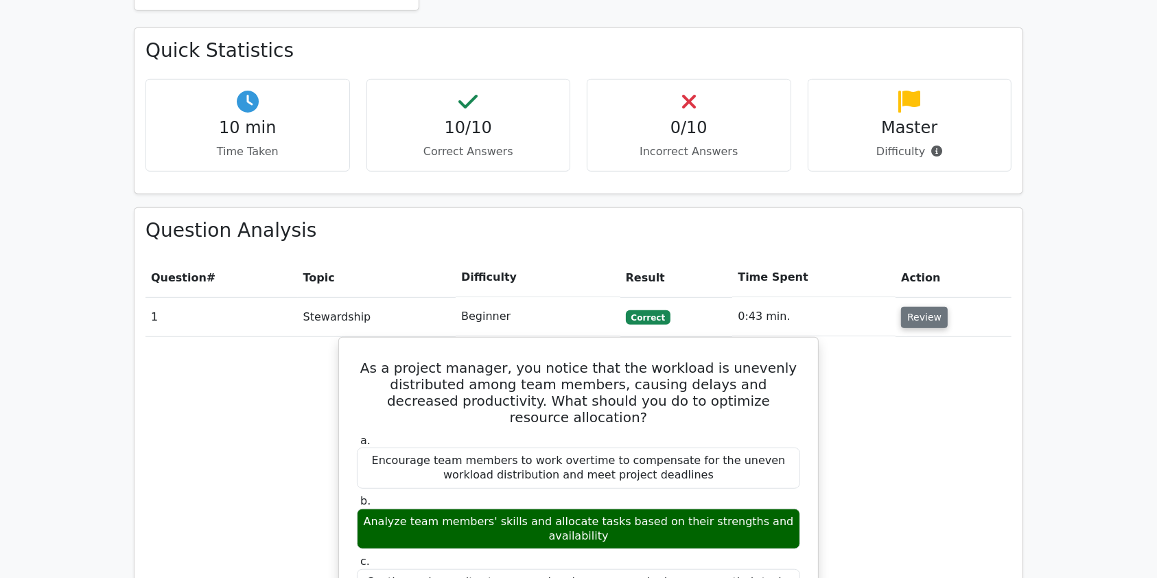
click at [908, 307] on button "Review" at bounding box center [924, 317] width 47 height 21
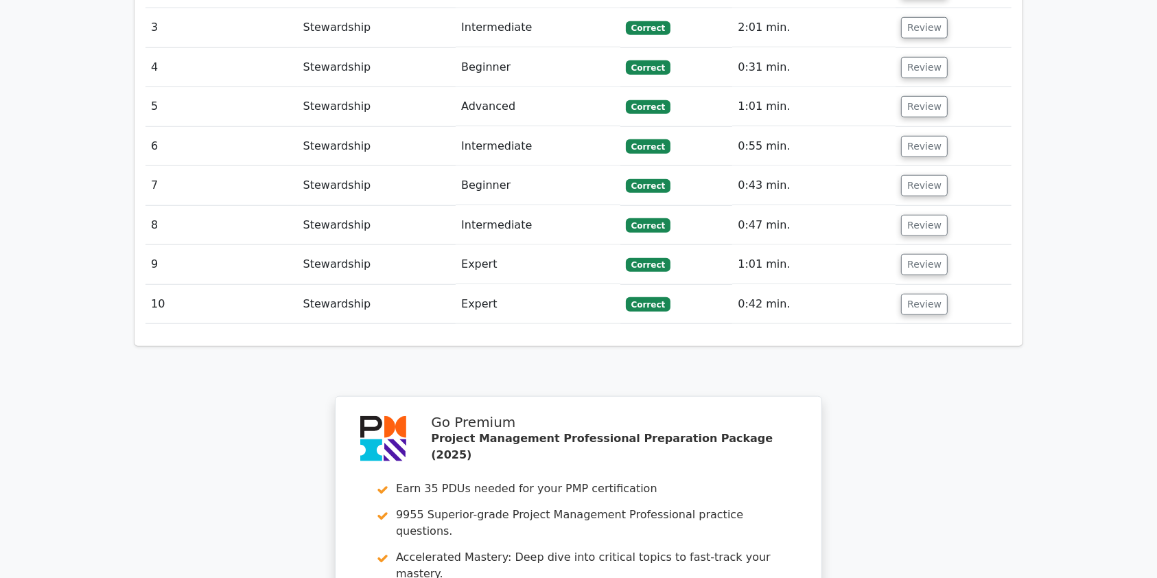
scroll to position [1106, 0]
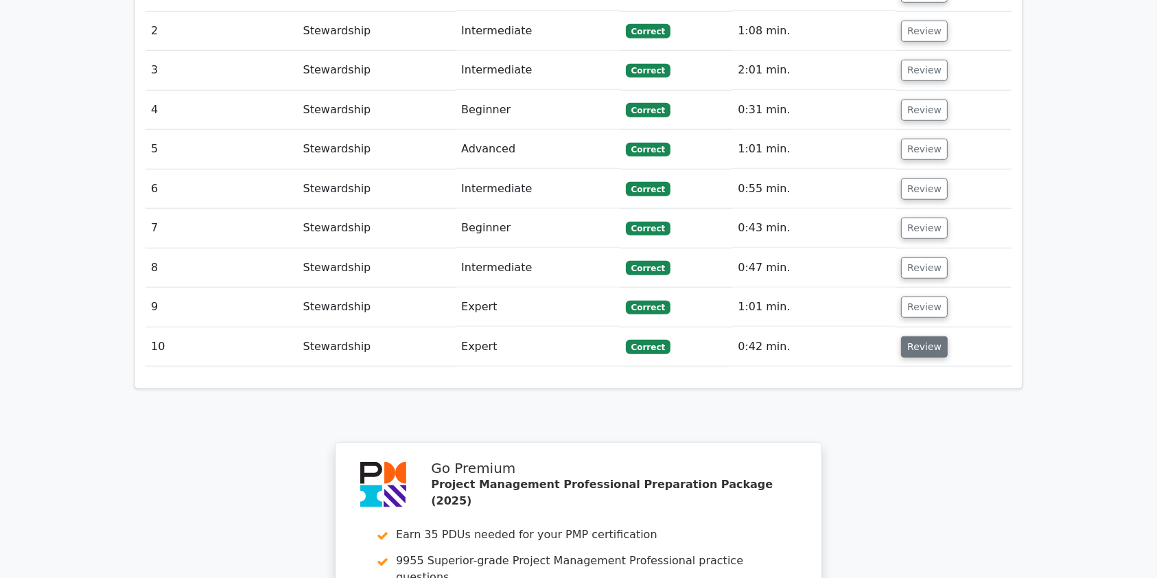
click at [927, 336] on button "Review" at bounding box center [924, 346] width 47 height 21
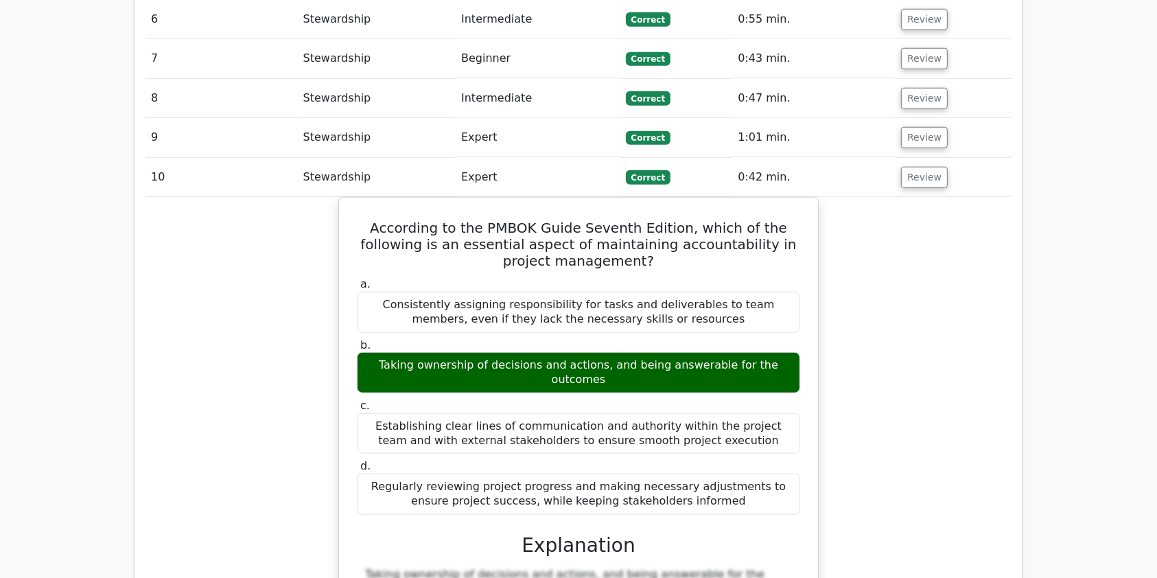
scroll to position [1285, 0]
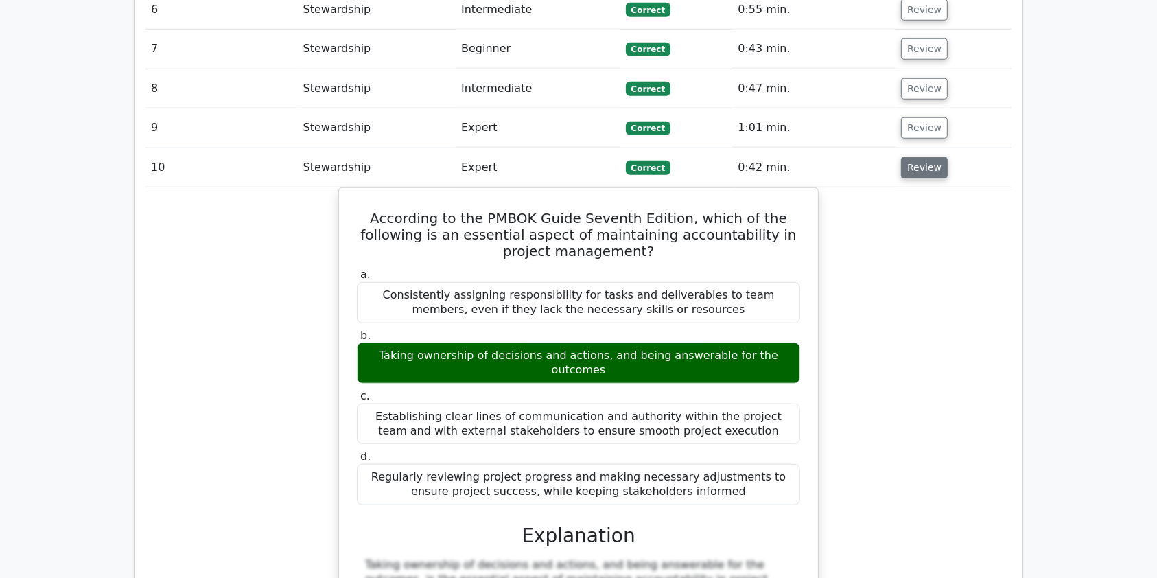
click at [910, 157] on button "Review" at bounding box center [924, 167] width 47 height 21
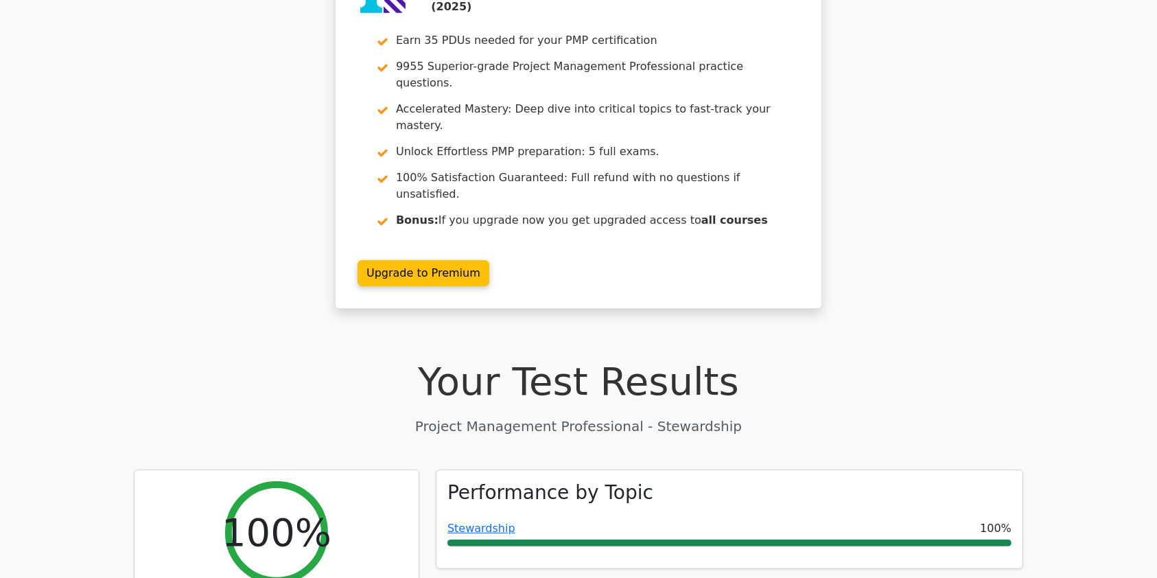
scroll to position [0, 0]
